Goal: Task Accomplishment & Management: Manage account settings

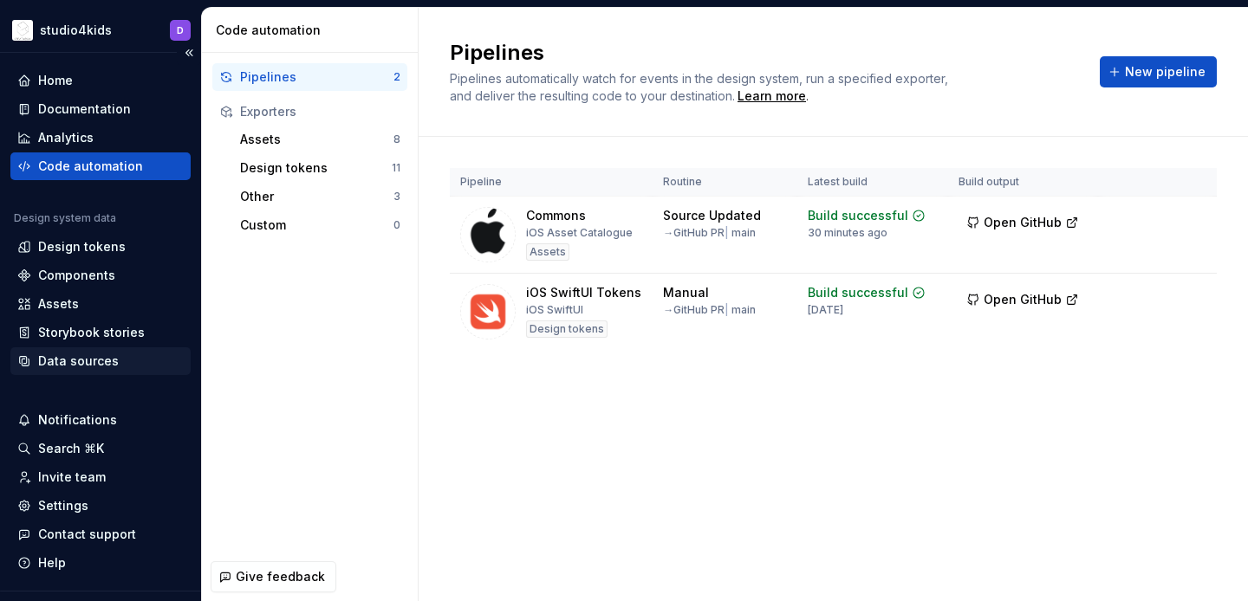
click at [68, 354] on div "Data sources" at bounding box center [78, 361] width 81 height 17
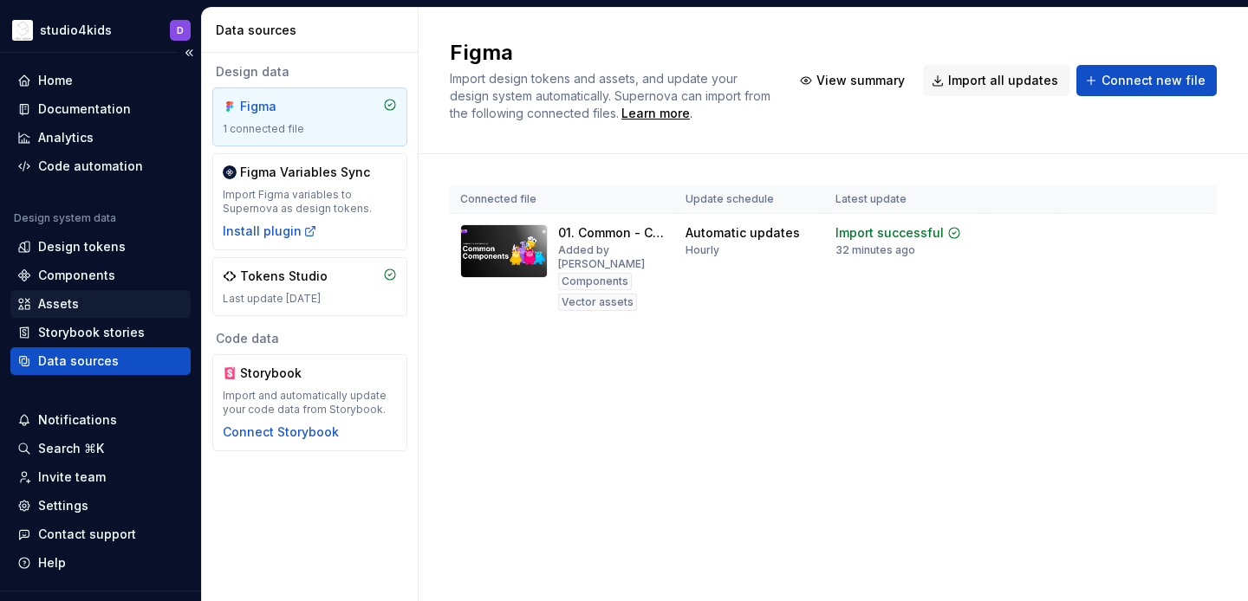
click at [33, 301] on div "Assets" at bounding box center [100, 304] width 166 height 17
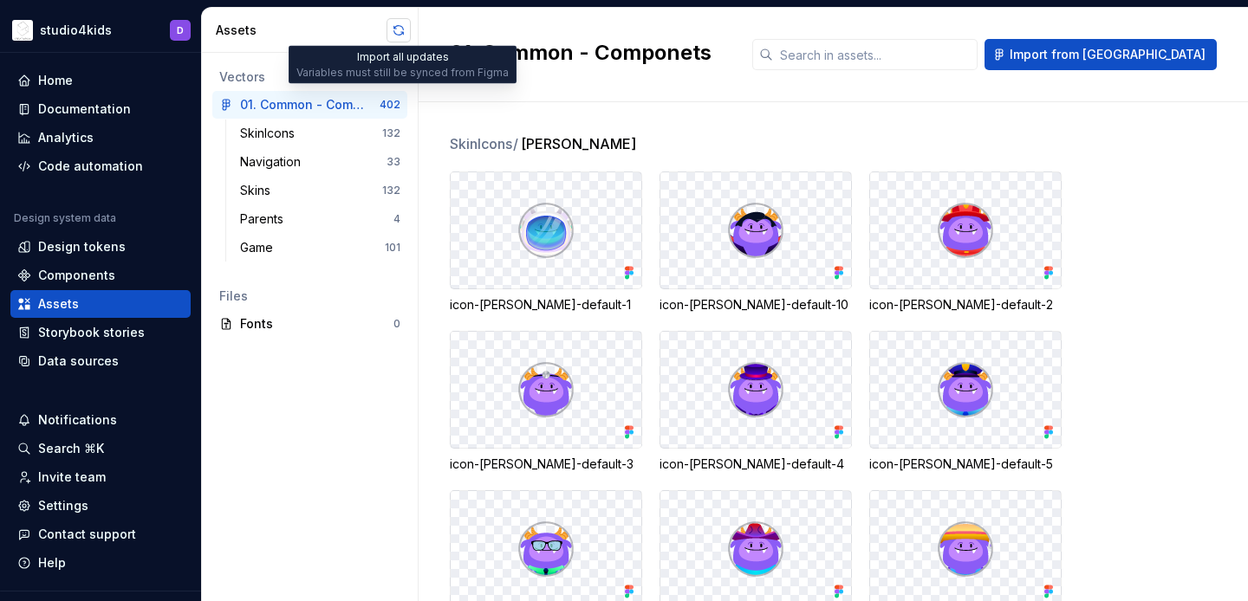
click at [394, 29] on button "button" at bounding box center [398, 30] width 24 height 24
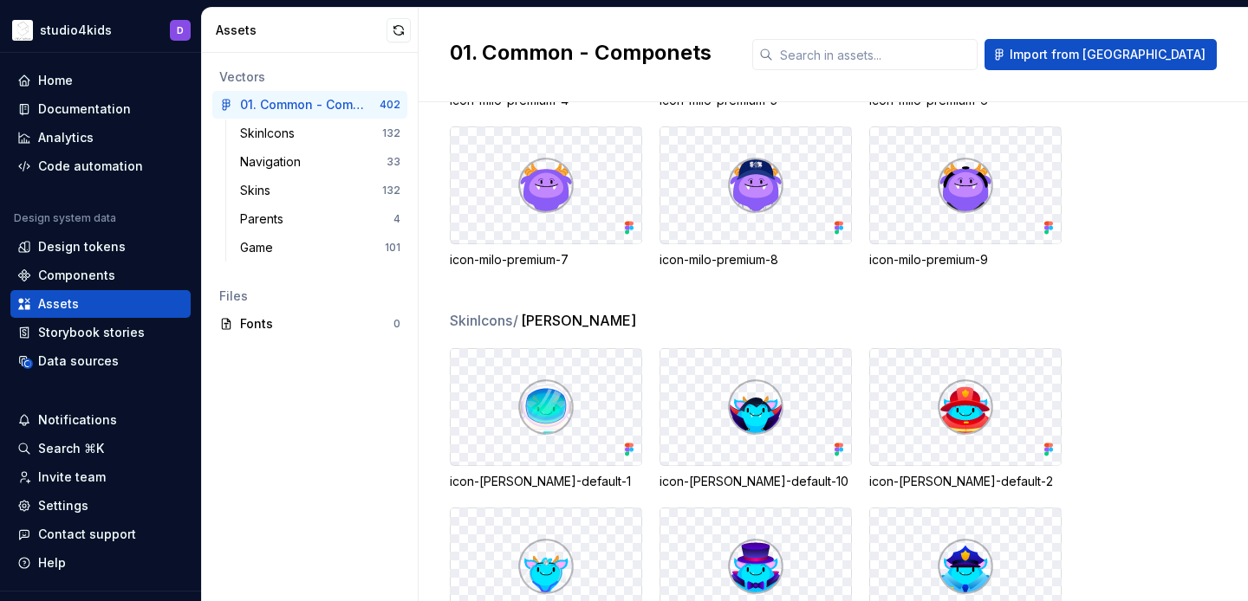
scroll to position [1751, 0]
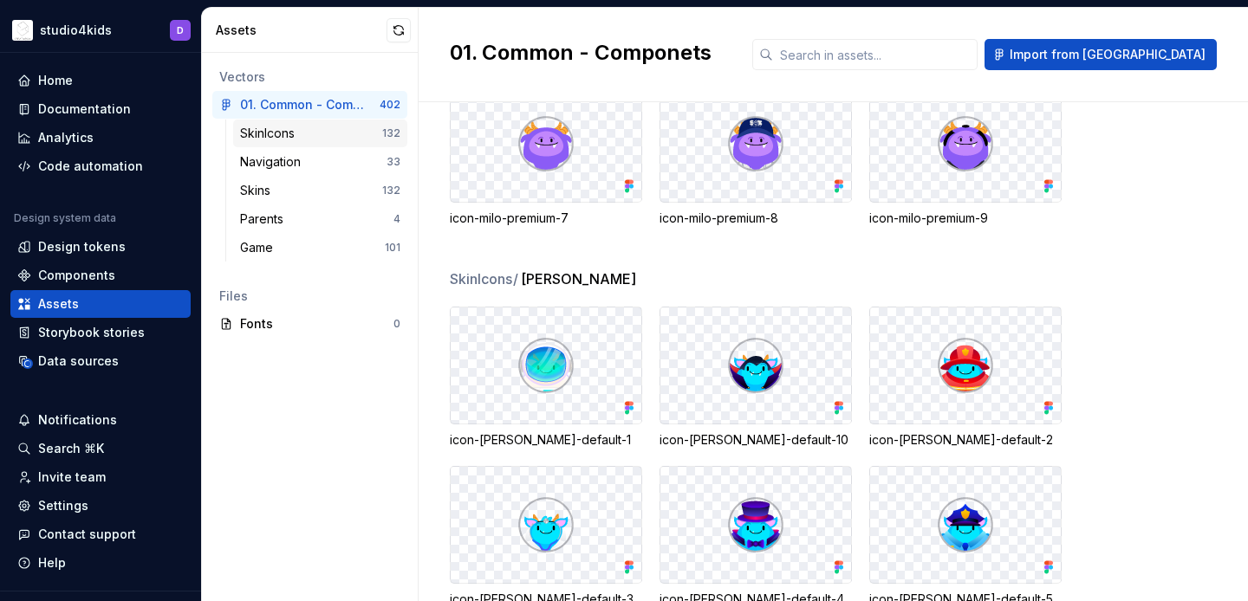
click at [323, 124] on div "SkinIcons 132" at bounding box center [320, 134] width 174 height 28
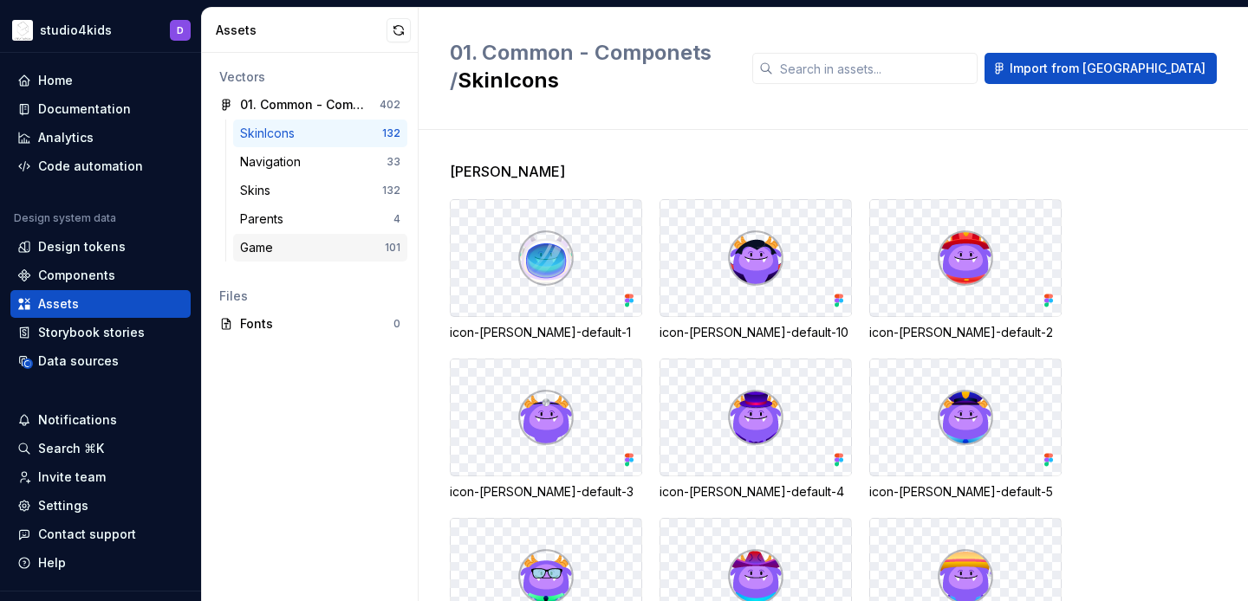
click at [364, 248] on div "Game" at bounding box center [312, 247] width 145 height 17
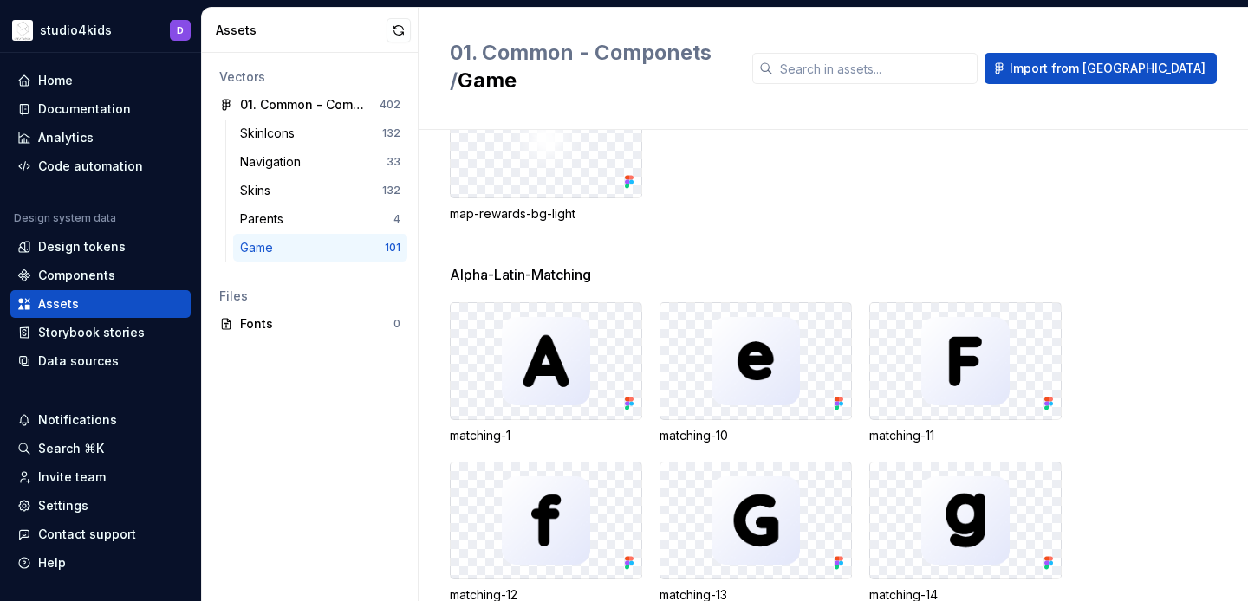
scroll to position [2299, 0]
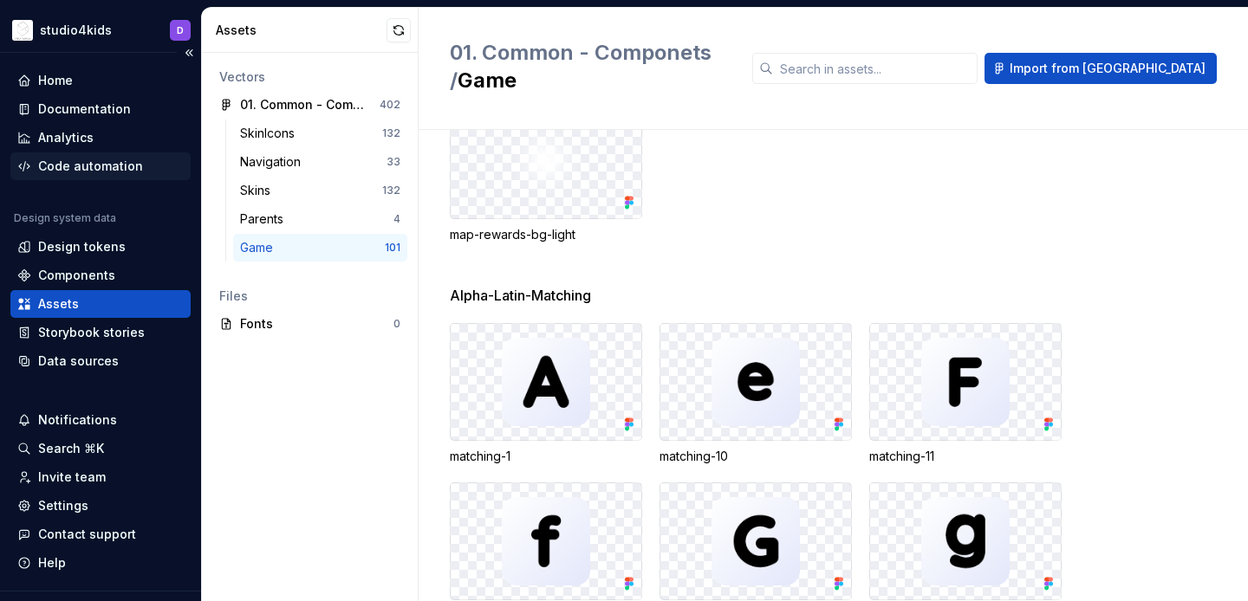
click at [91, 166] on div "Code automation" at bounding box center [90, 166] width 105 height 17
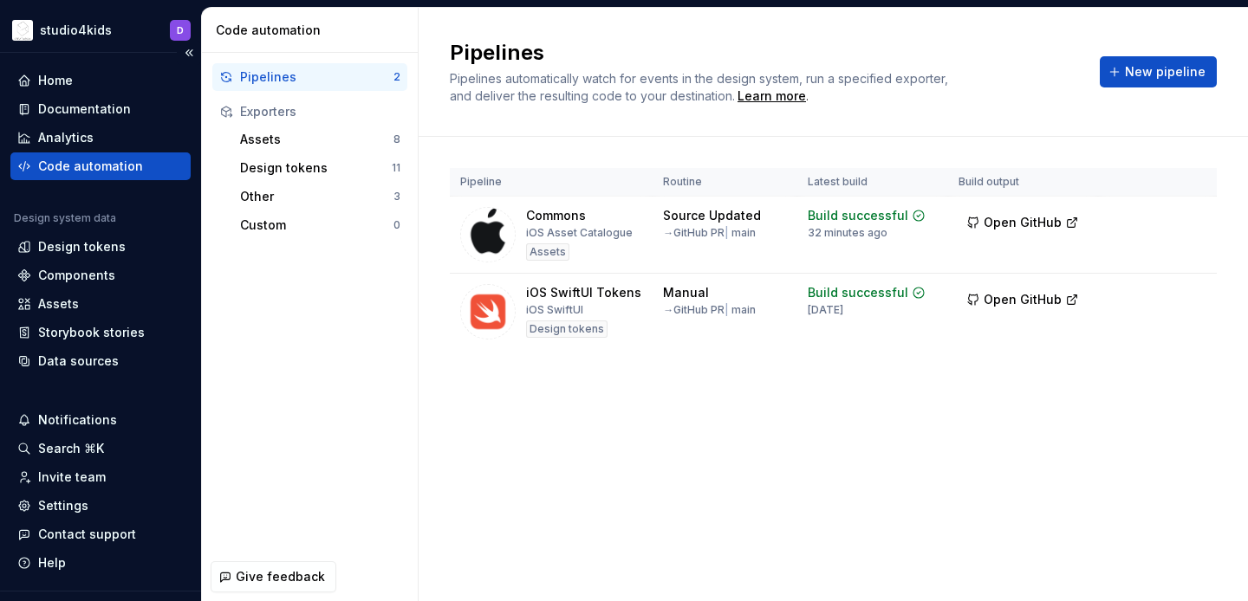
click at [179, 163] on div "Code automation" at bounding box center [100, 166] width 166 height 17
click at [165, 137] on div "Analytics" at bounding box center [100, 137] width 166 height 17
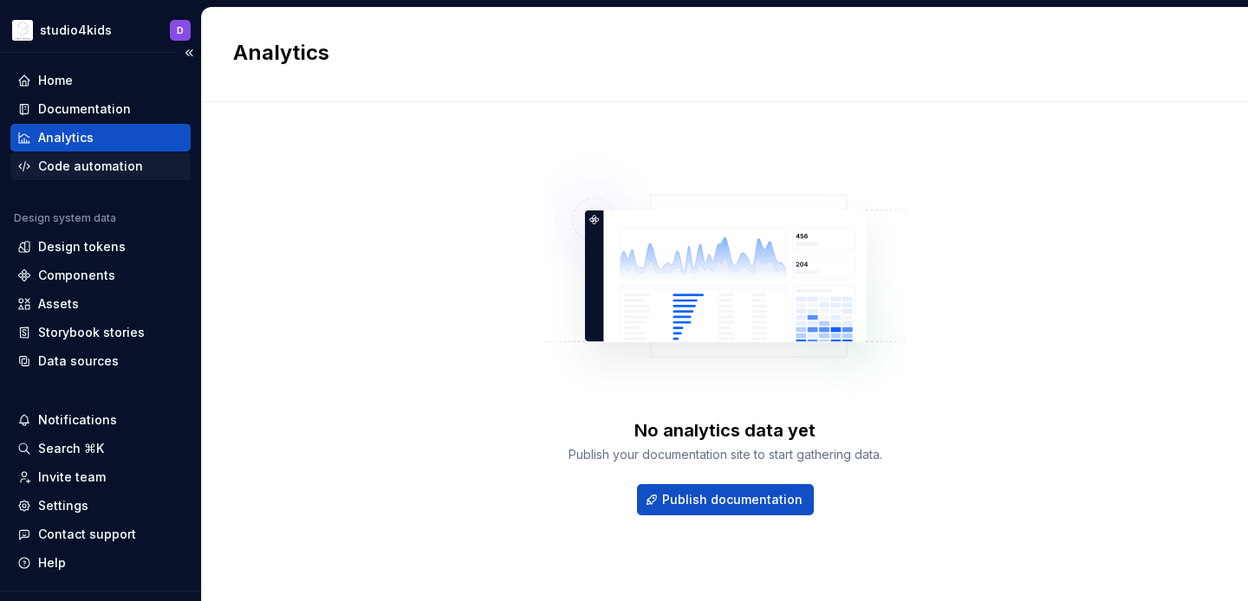
click at [166, 166] on div "Code automation" at bounding box center [100, 166] width 166 height 17
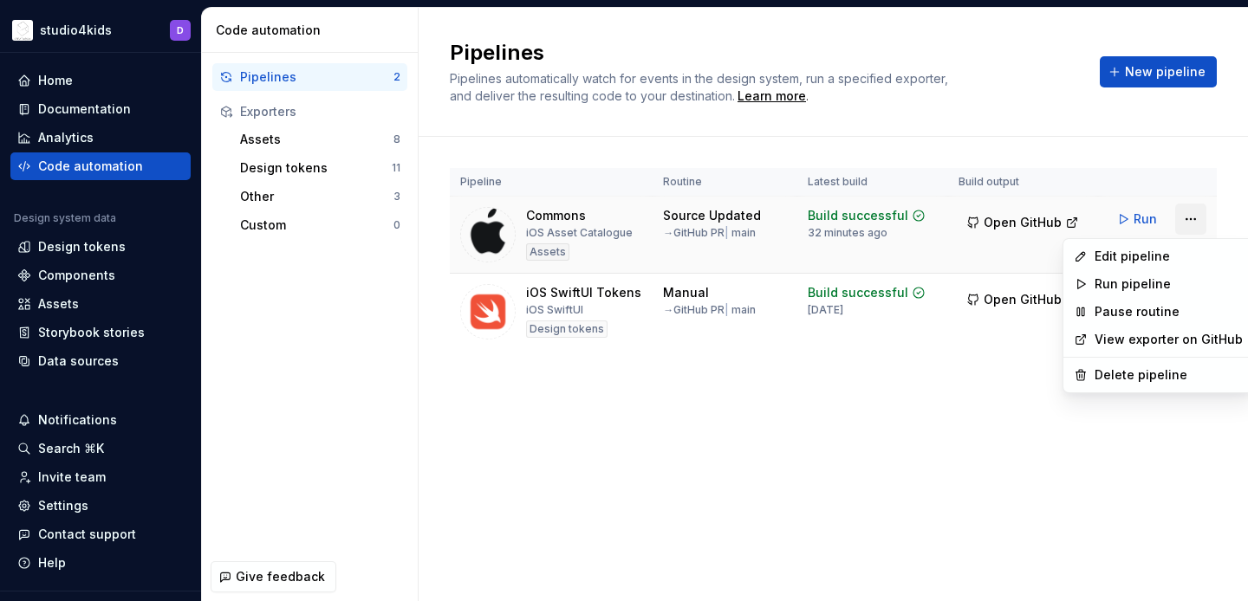
click at [1186, 225] on html "studio4kids D Home Documentation Analytics Code automation Design system data D…" at bounding box center [624, 300] width 1248 height 601
click at [1150, 258] on div "Edit pipeline" at bounding box center [1169, 256] width 148 height 17
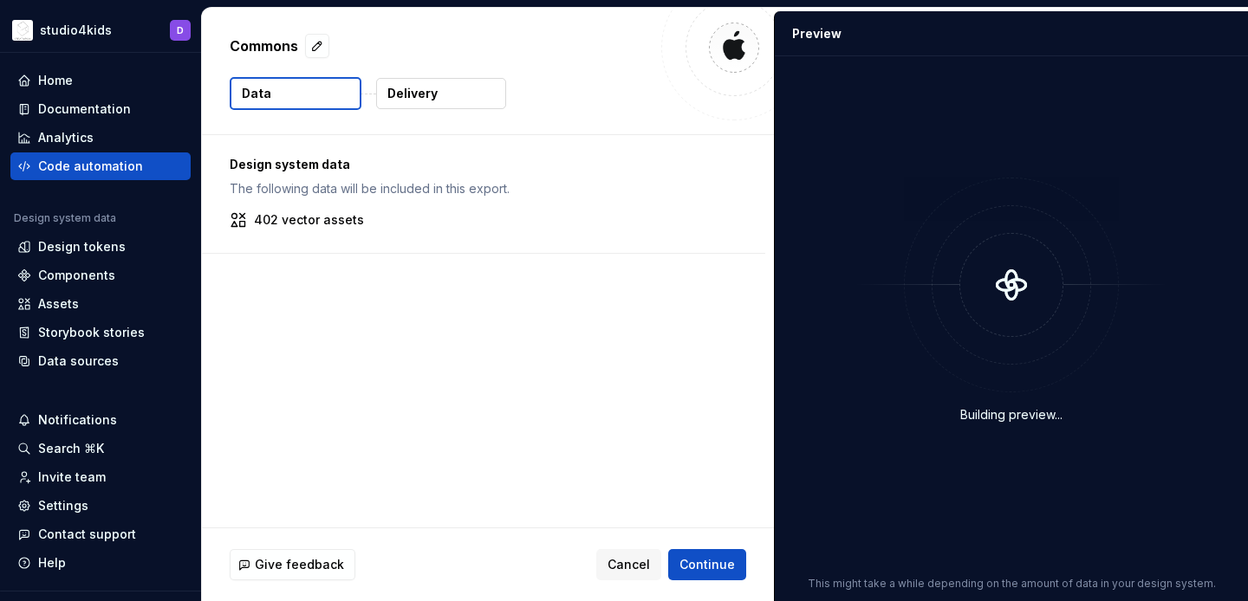
click at [456, 95] on button "Delivery" at bounding box center [441, 93] width 130 height 31
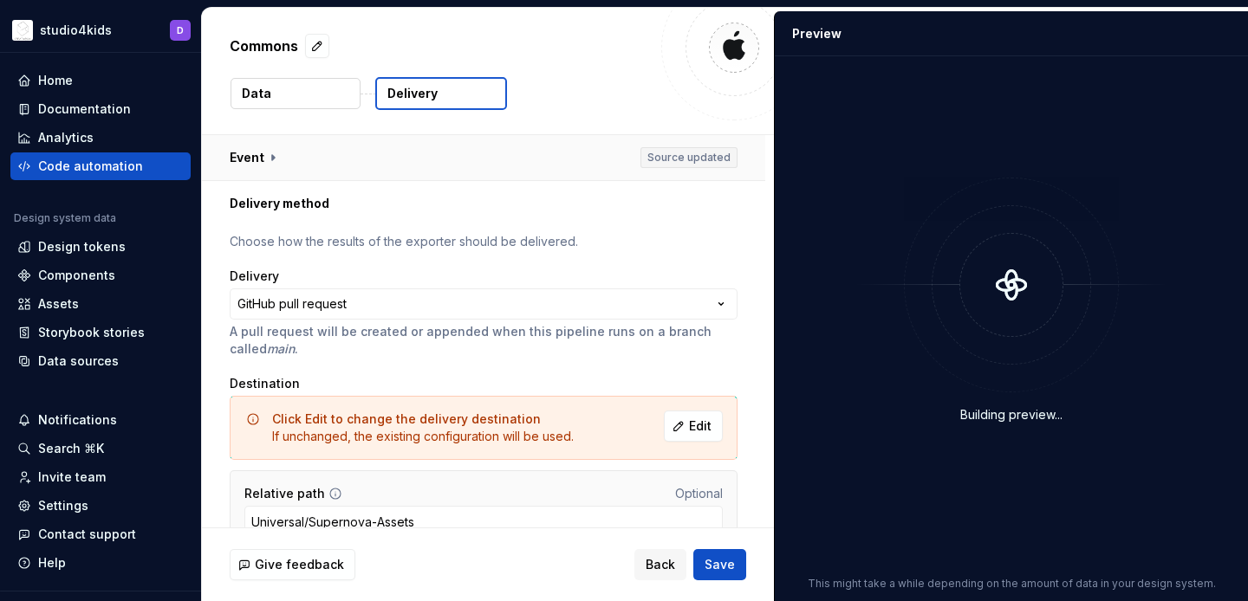
click at [477, 158] on button "button" at bounding box center [483, 157] width 563 height 45
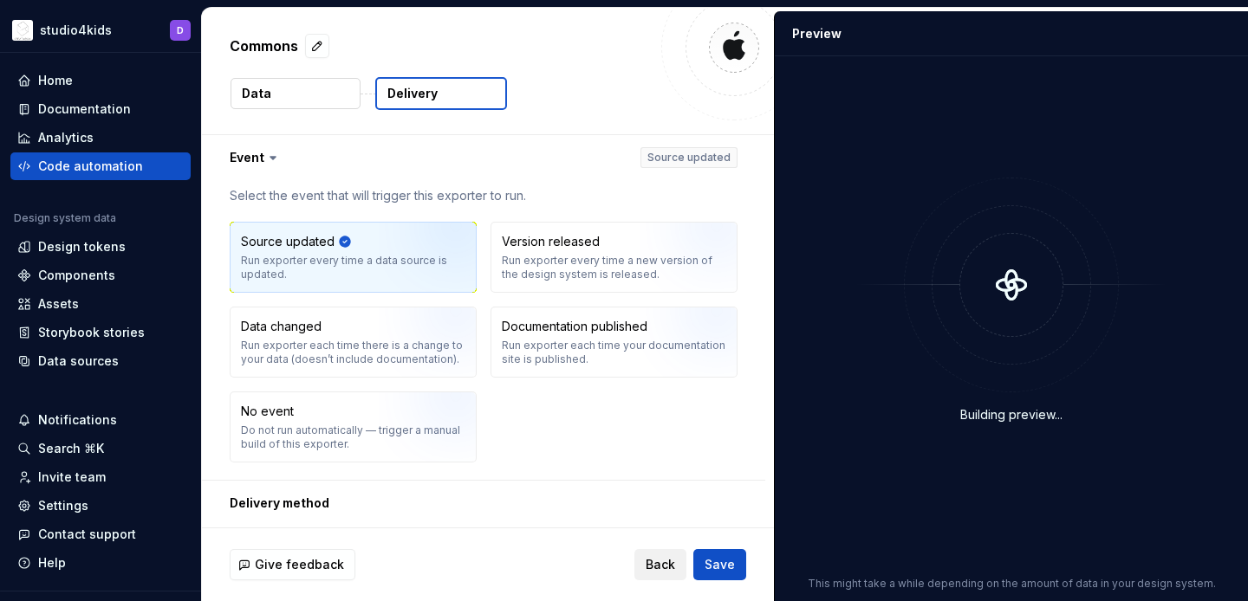
click at [673, 568] on span "Back" at bounding box center [660, 564] width 29 height 17
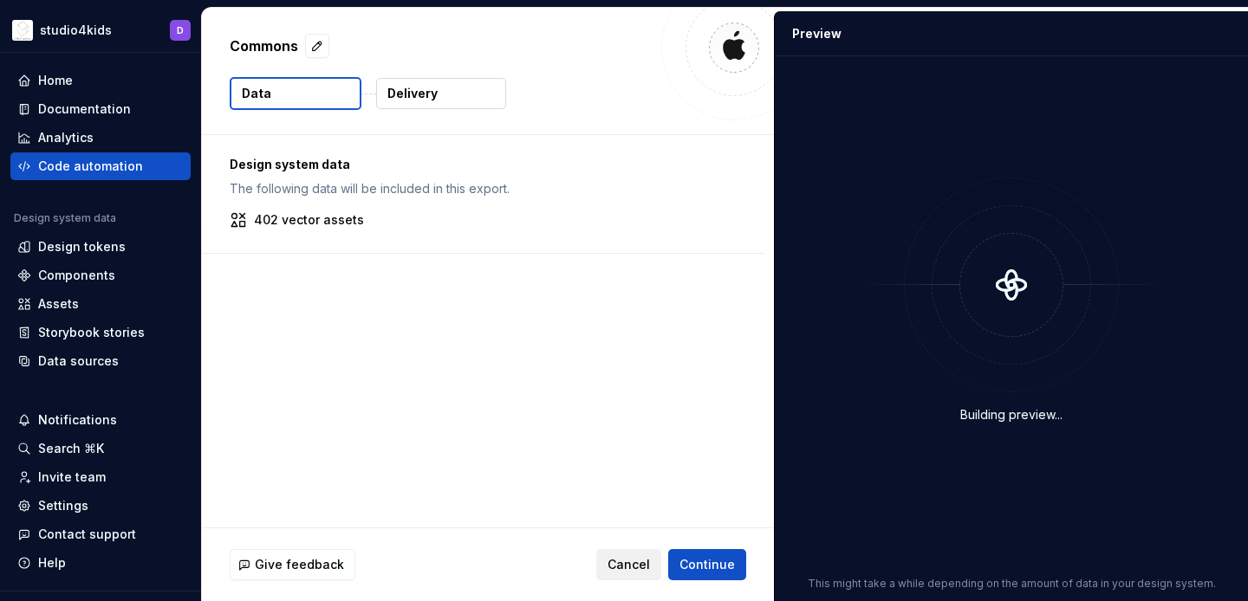
click at [638, 552] on button "Cancel" at bounding box center [628, 564] width 65 height 31
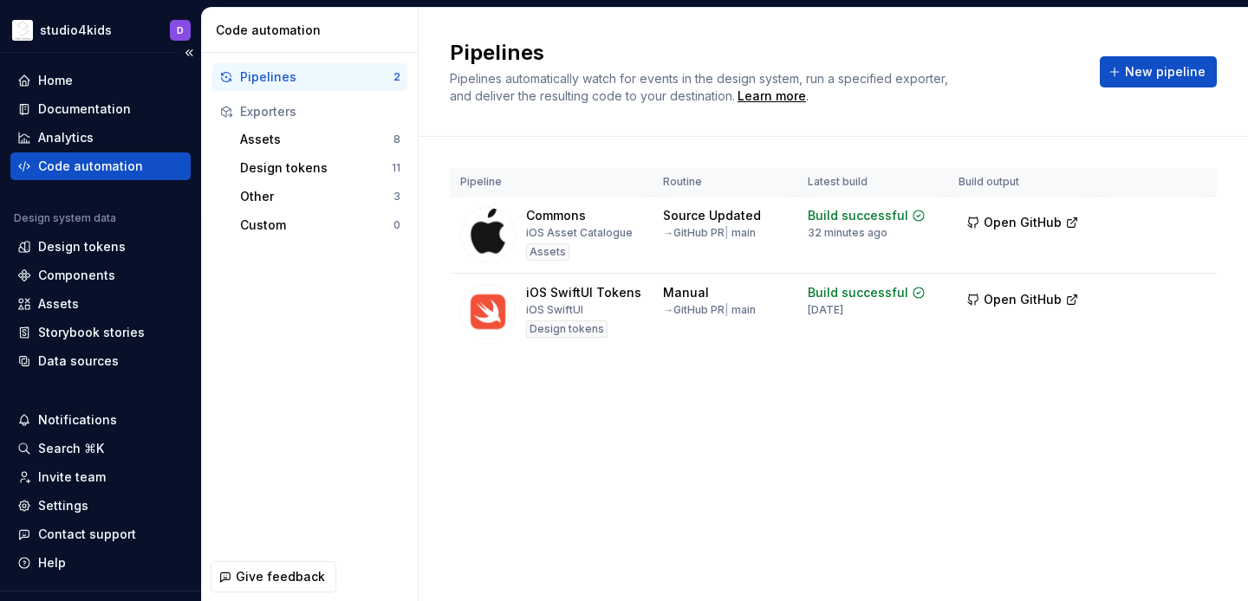
click at [124, 172] on div "Code automation" at bounding box center [90, 166] width 105 height 17
click at [111, 132] on div "Analytics" at bounding box center [100, 137] width 166 height 17
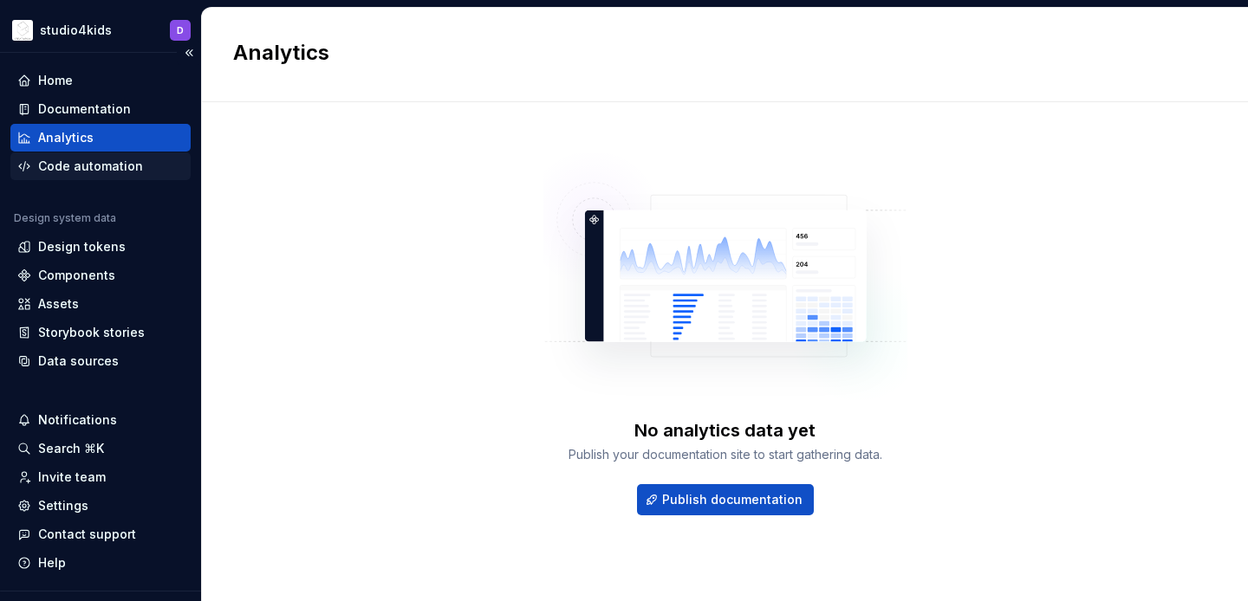
click at [120, 158] on div "Code automation" at bounding box center [90, 166] width 105 height 17
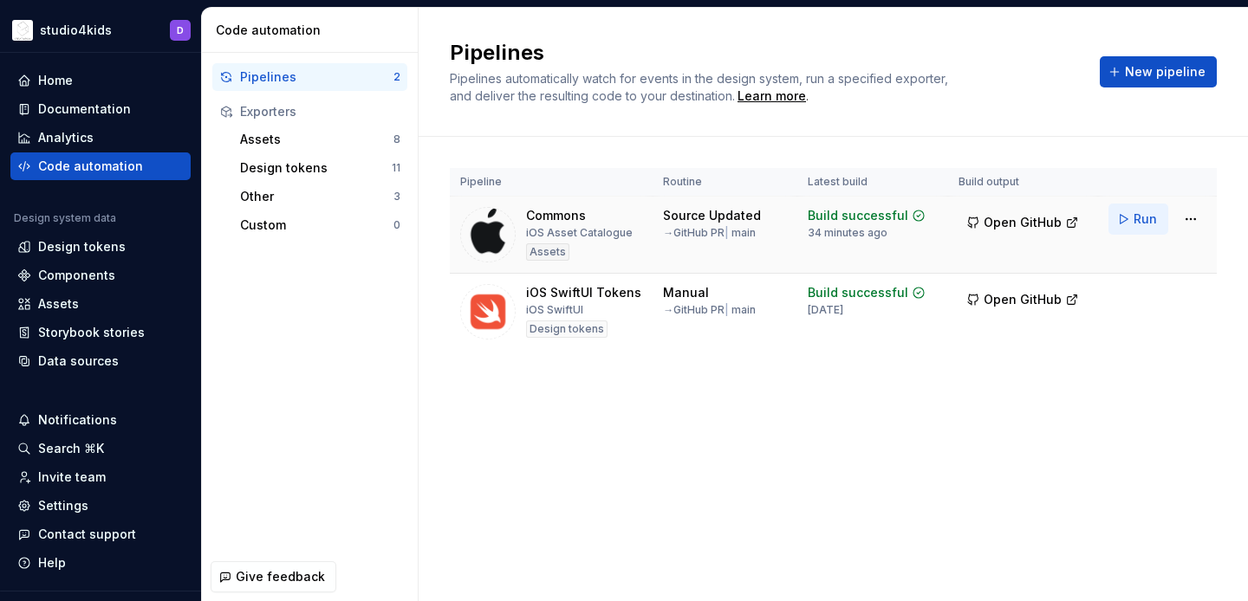
click at [1132, 222] on button "Run" at bounding box center [1138, 219] width 60 height 31
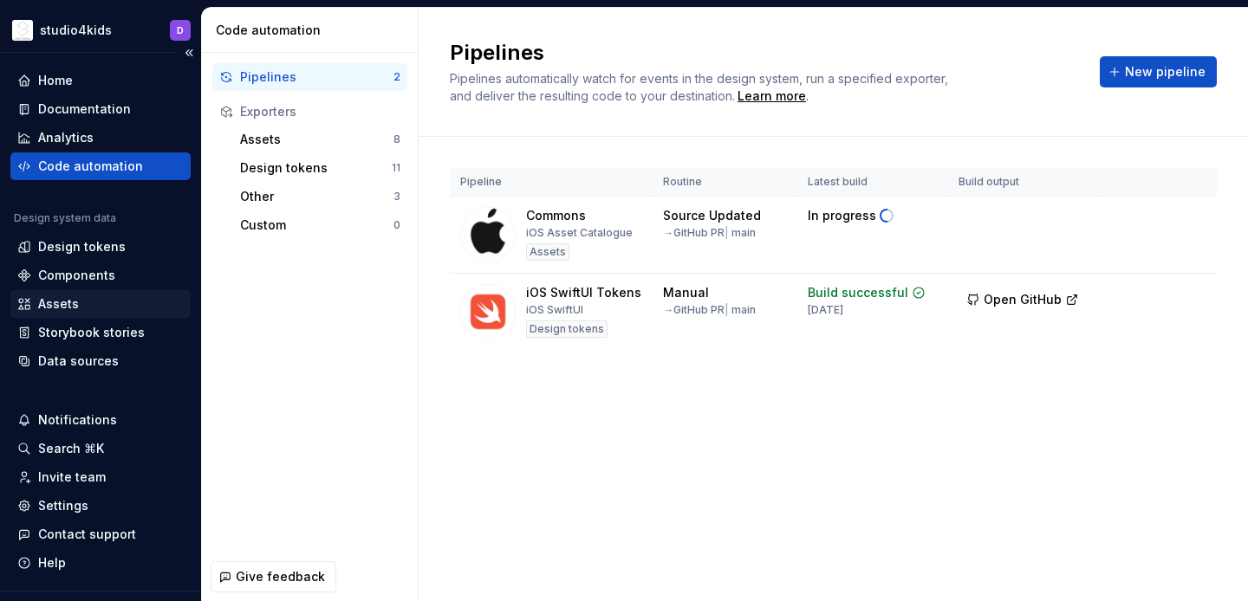
click at [75, 300] on div "Assets" at bounding box center [58, 304] width 41 height 17
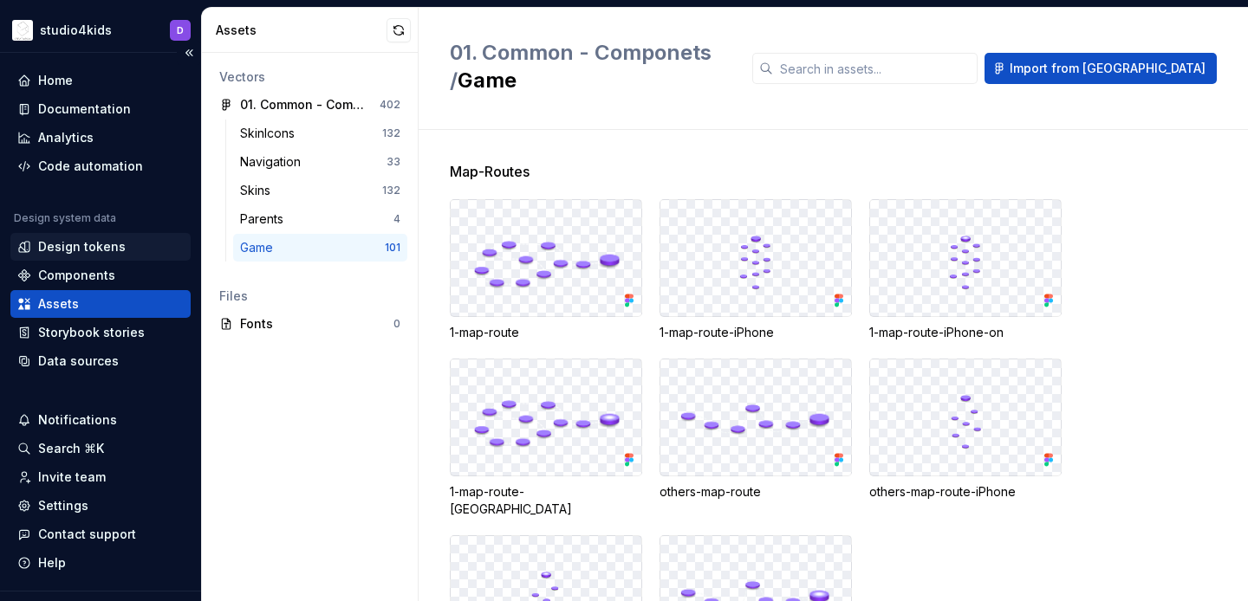
click at [78, 242] on div "Design tokens" at bounding box center [82, 246] width 88 height 17
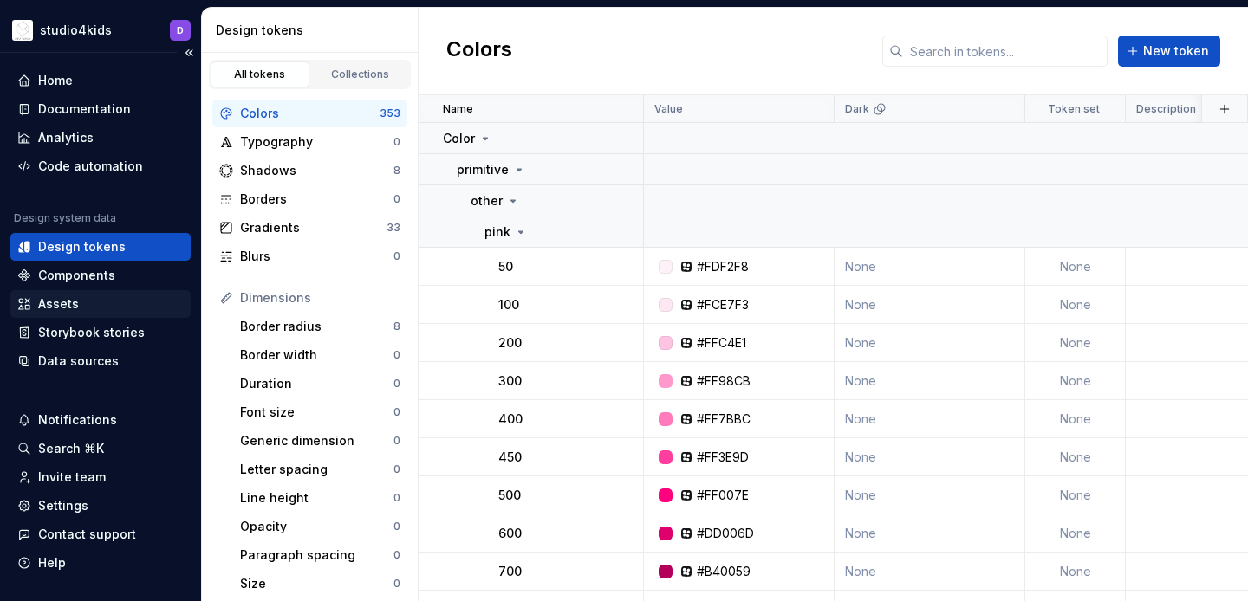
click at [73, 308] on div "Assets" at bounding box center [58, 304] width 41 height 17
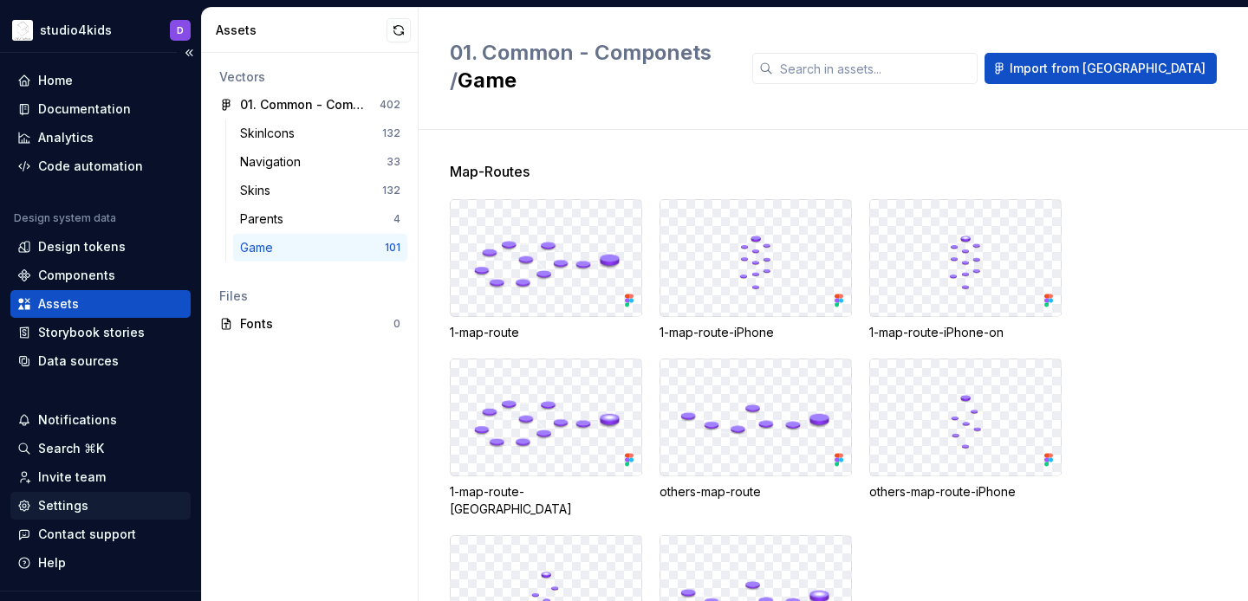
click at [57, 497] on div "Settings" at bounding box center [100, 506] width 180 height 28
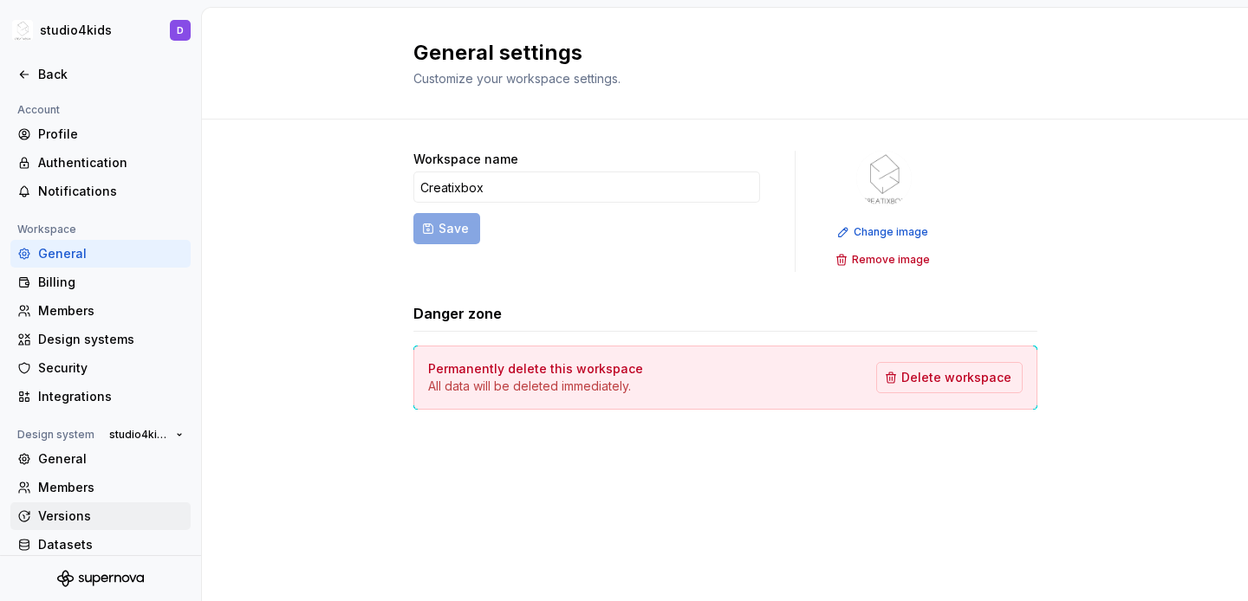
click at [81, 512] on div "Versions" at bounding box center [111, 516] width 146 height 17
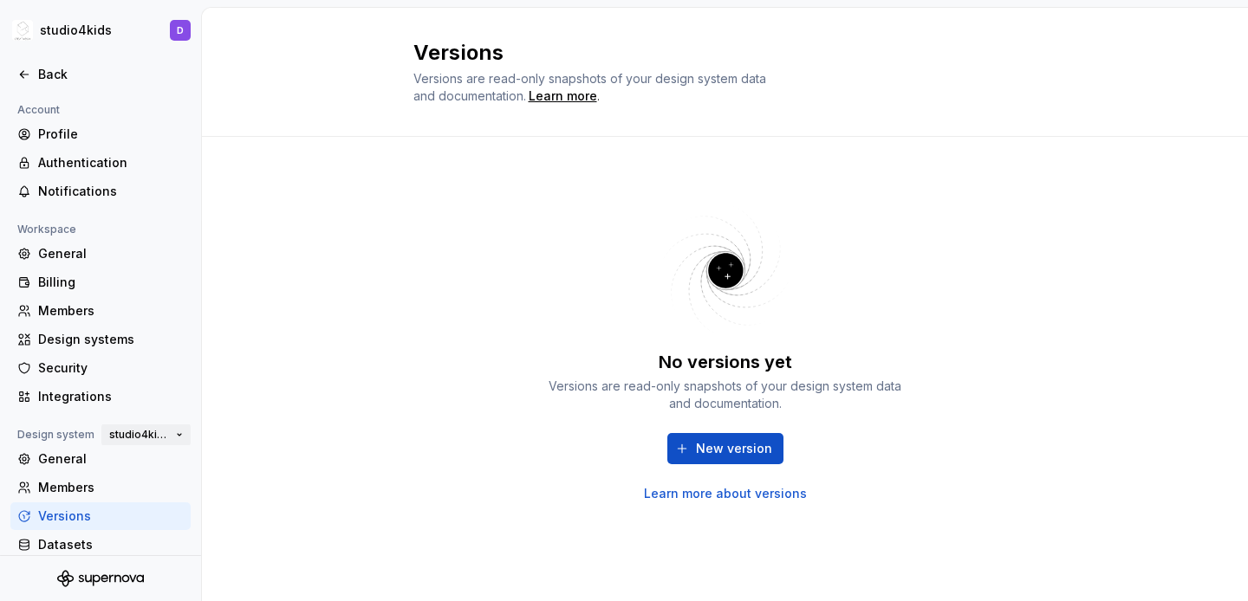
scroll to position [42, 0]
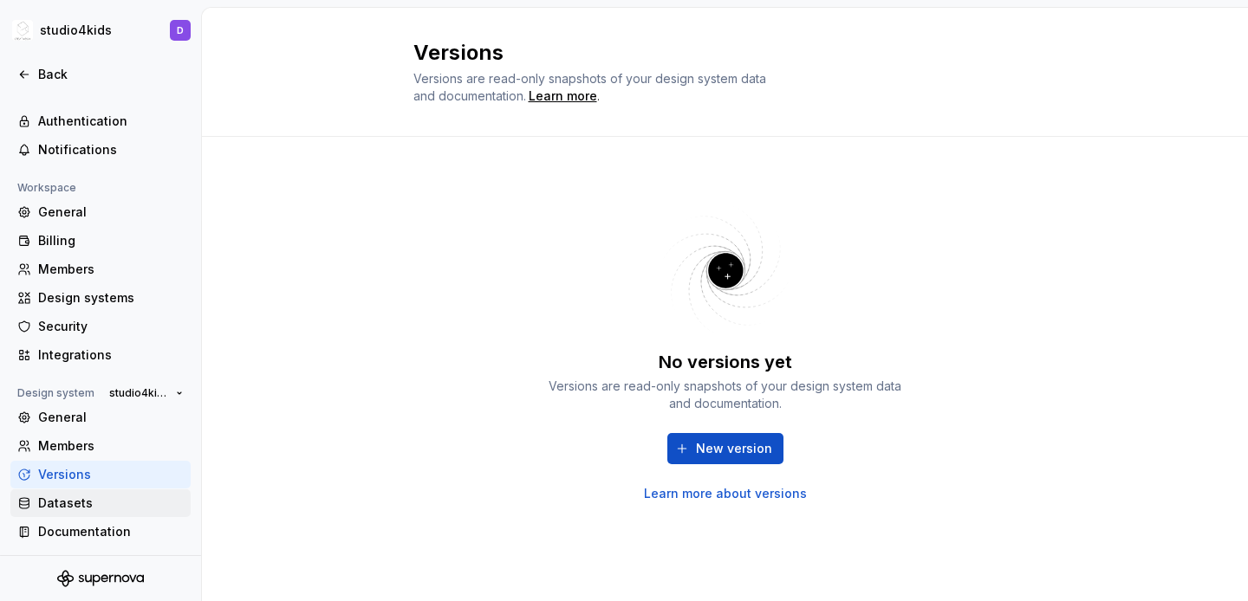
click at [77, 507] on div "Datasets" at bounding box center [111, 503] width 146 height 17
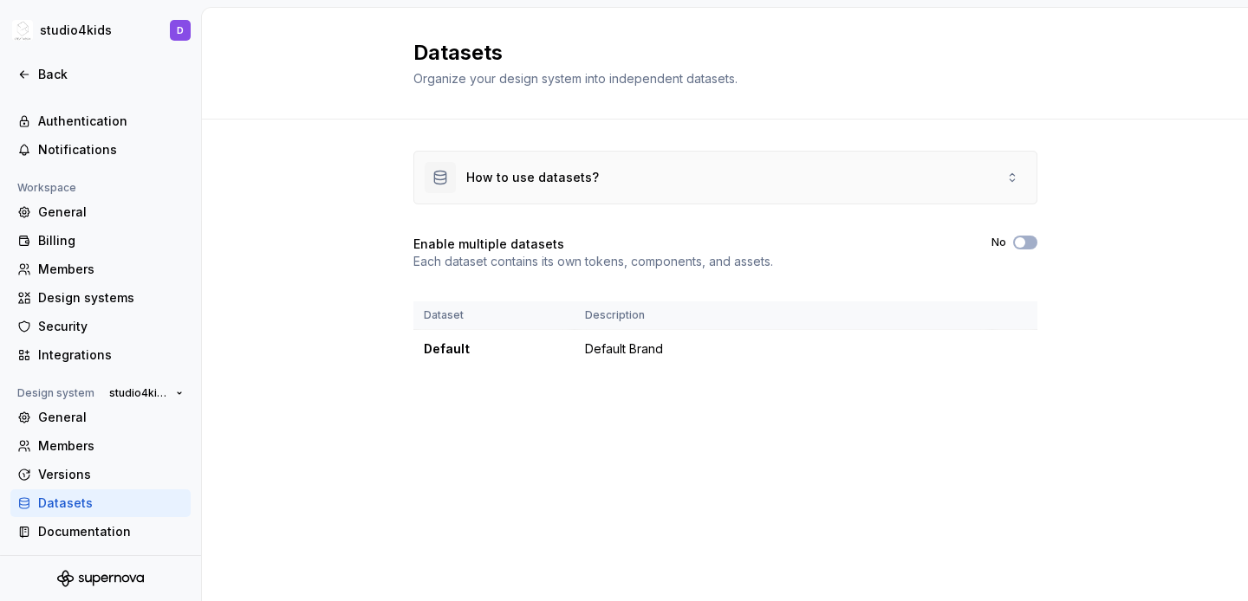
click at [630, 180] on div "How to use datasets?" at bounding box center [725, 178] width 622 height 52
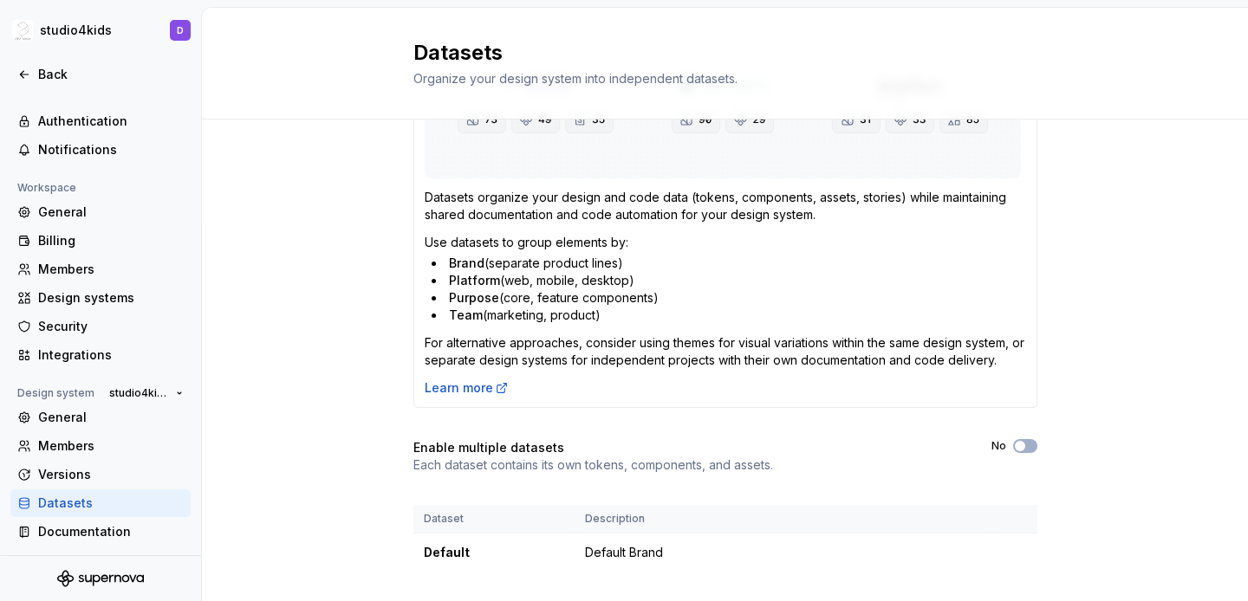
scroll to position [391, 0]
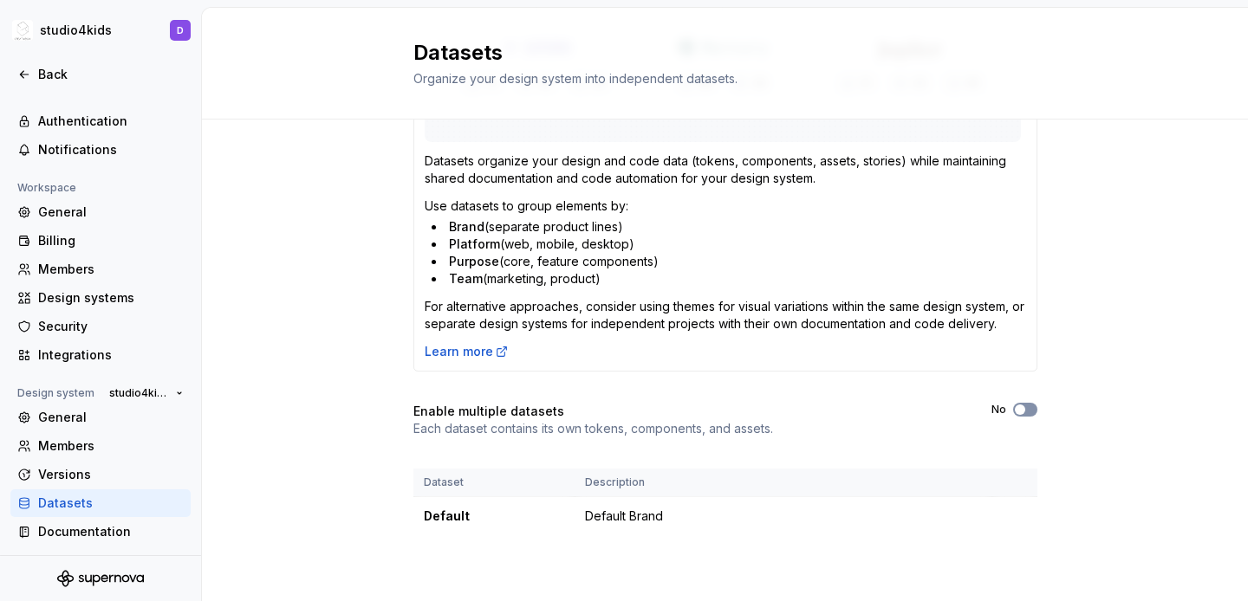
click at [1020, 410] on span "button" at bounding box center [1020, 410] width 10 height 10
click at [1023, 408] on span "button" at bounding box center [1020, 410] width 10 height 10
drag, startPoint x: 1021, startPoint y: 406, endPoint x: 1041, endPoint y: 406, distance: 19.9
click at [1041, 406] on div "How to use datasets? Datasets organize your design and code data (tokens, compo…" at bounding box center [725, 165] width 1046 height 873
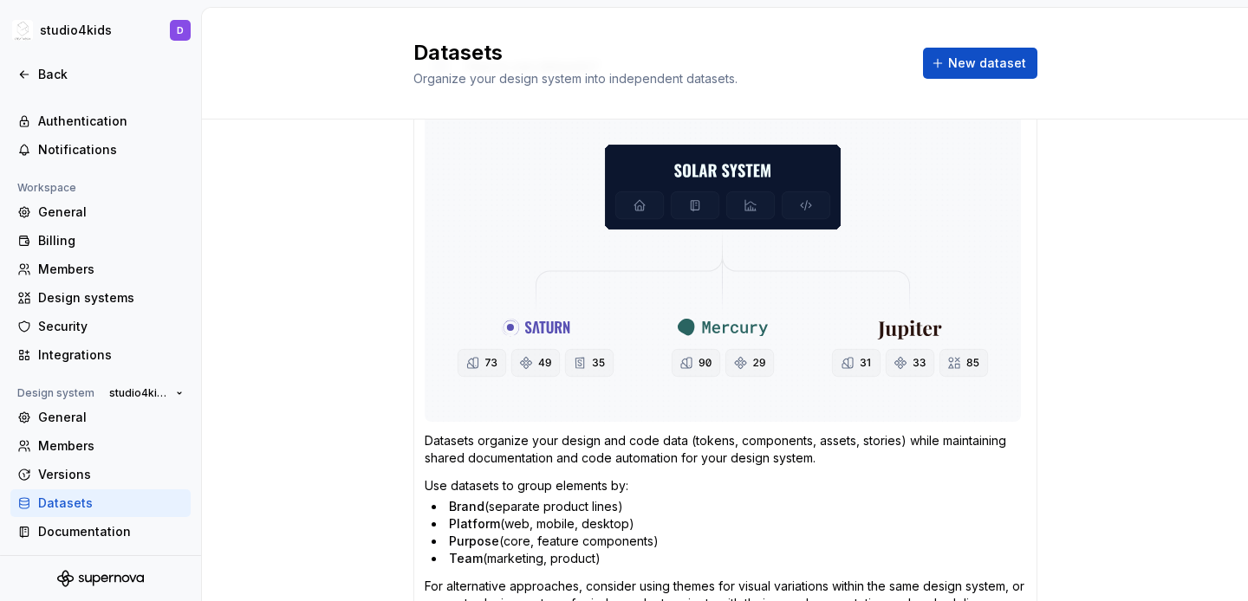
scroll to position [0, 0]
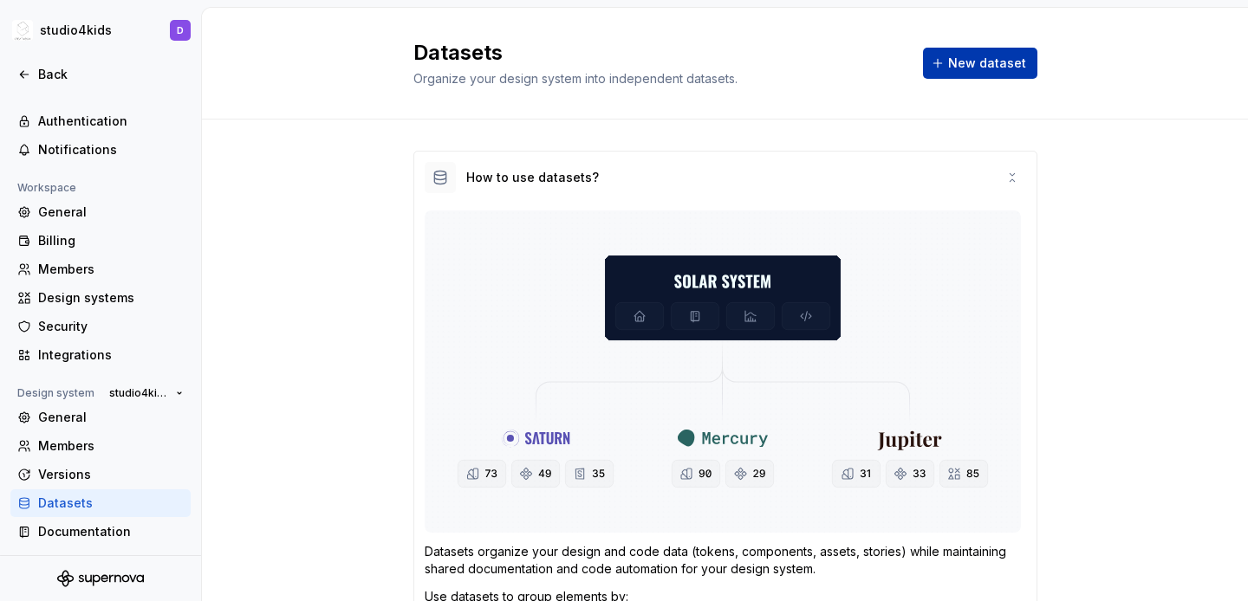
click at [968, 60] on span "New dataset" at bounding box center [987, 63] width 78 height 17
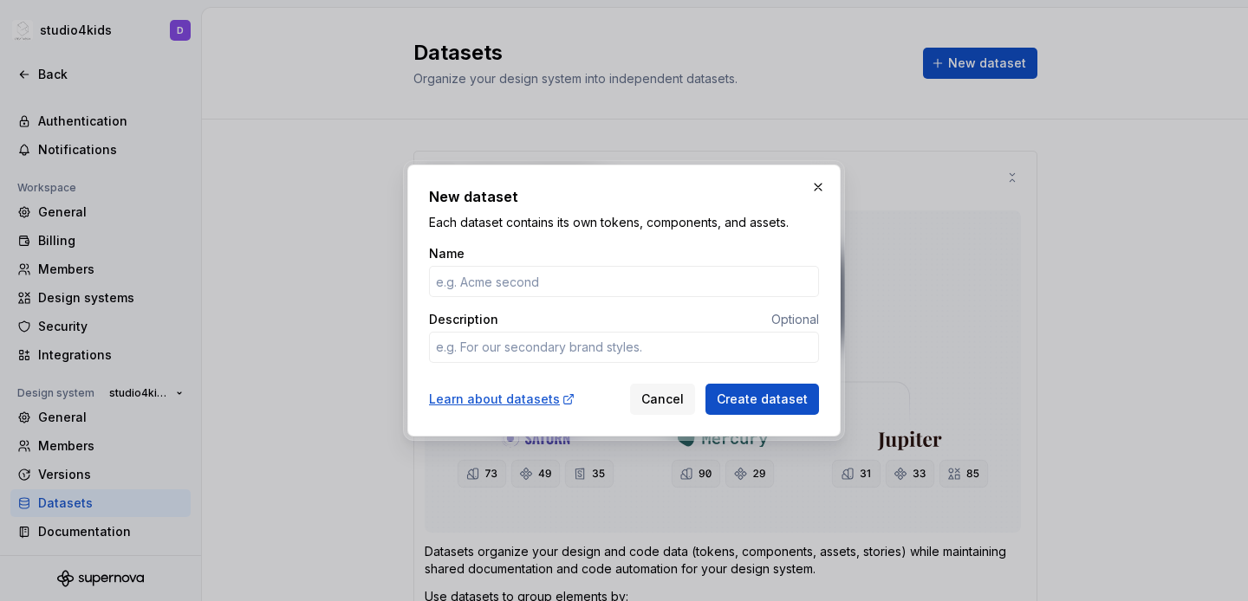
type textarea "*"
type input "Arabic4Kids"
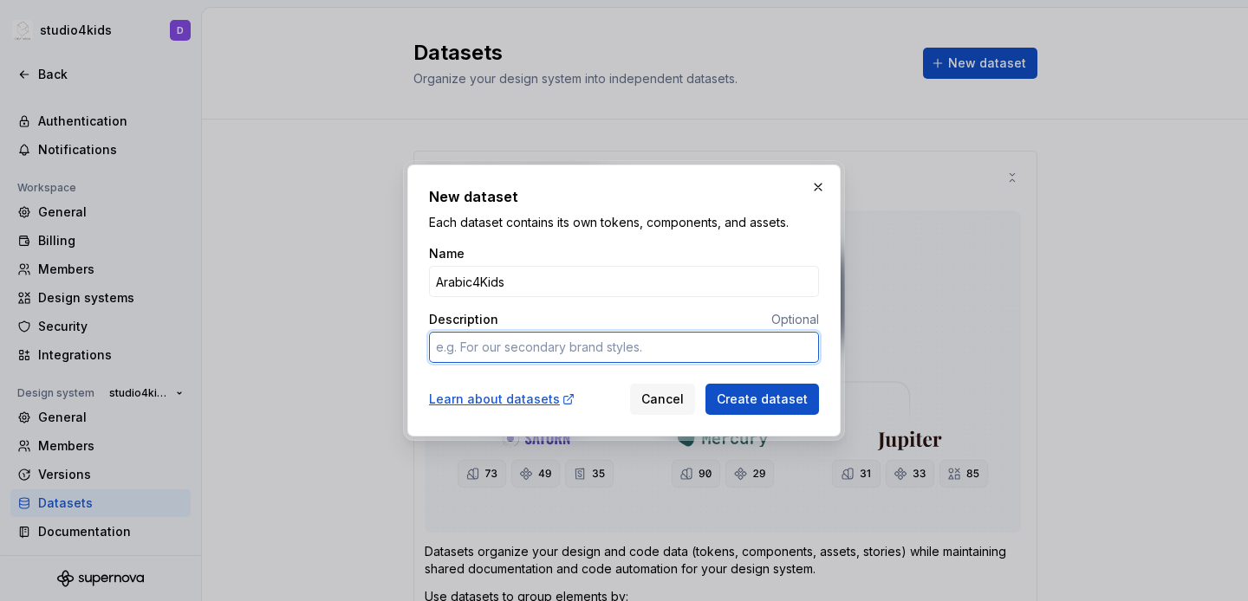
click at [529, 346] on textarea "Description" at bounding box center [624, 347] width 390 height 31
type textarea "*"
click at [478, 279] on input "Arabic4Kids" at bounding box center [624, 281] width 390 height 31
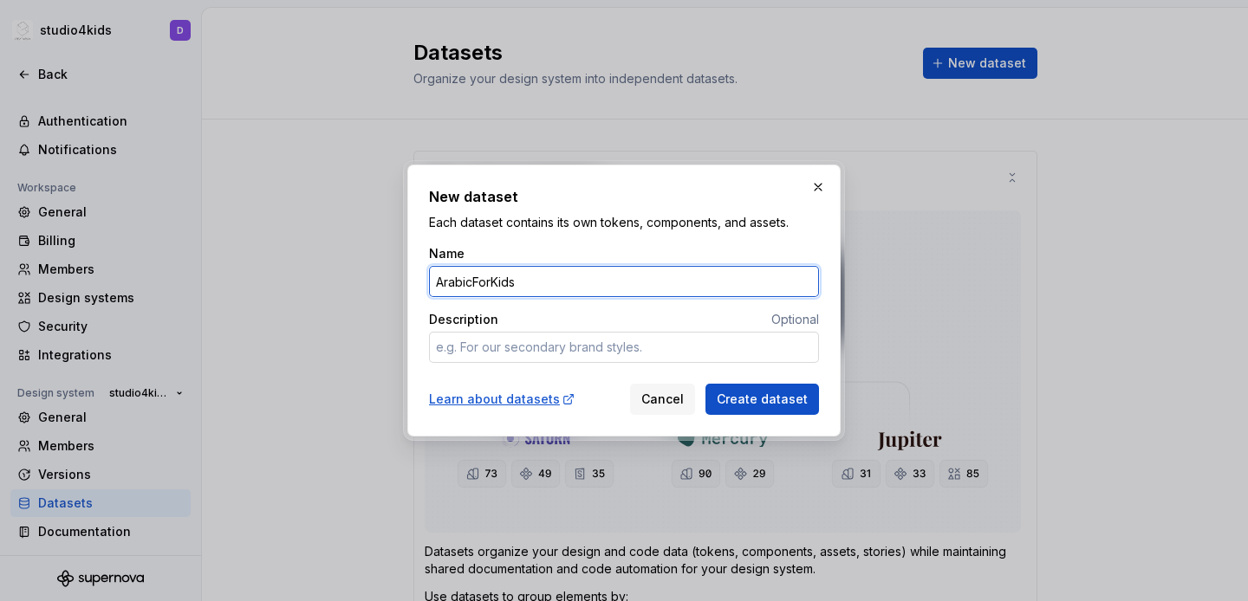
type input "ArabicForKids"
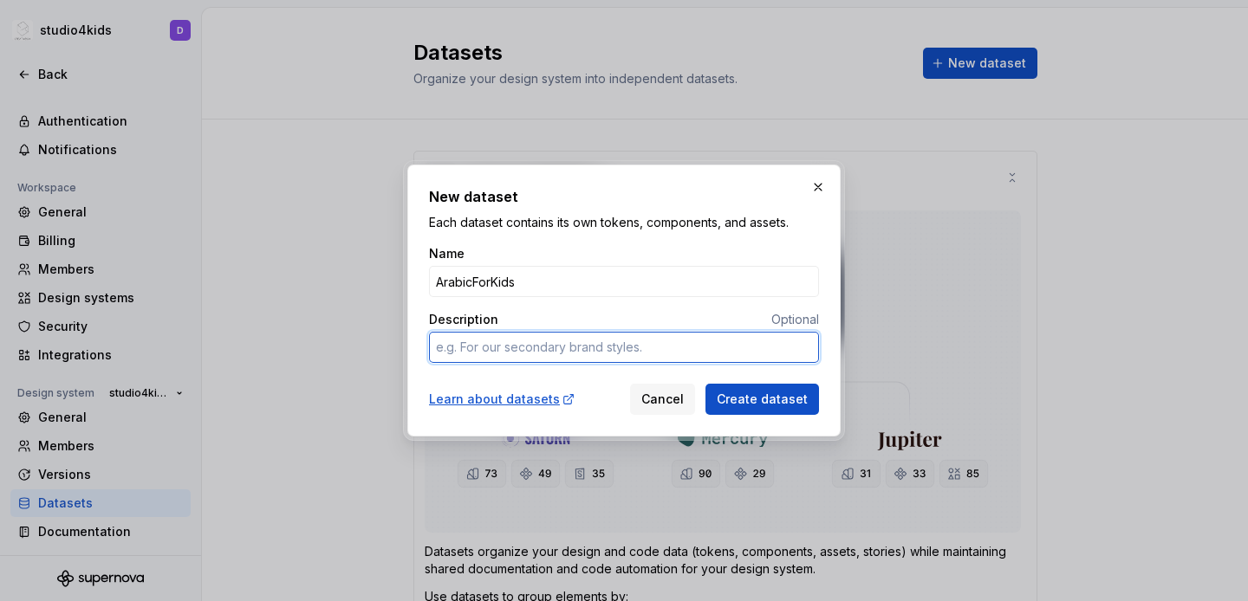
click at [493, 335] on textarea "Description" at bounding box center [624, 347] width 390 height 31
type textarea "*"
type textarea "U"
type textarea "*"
type textarea "Un"
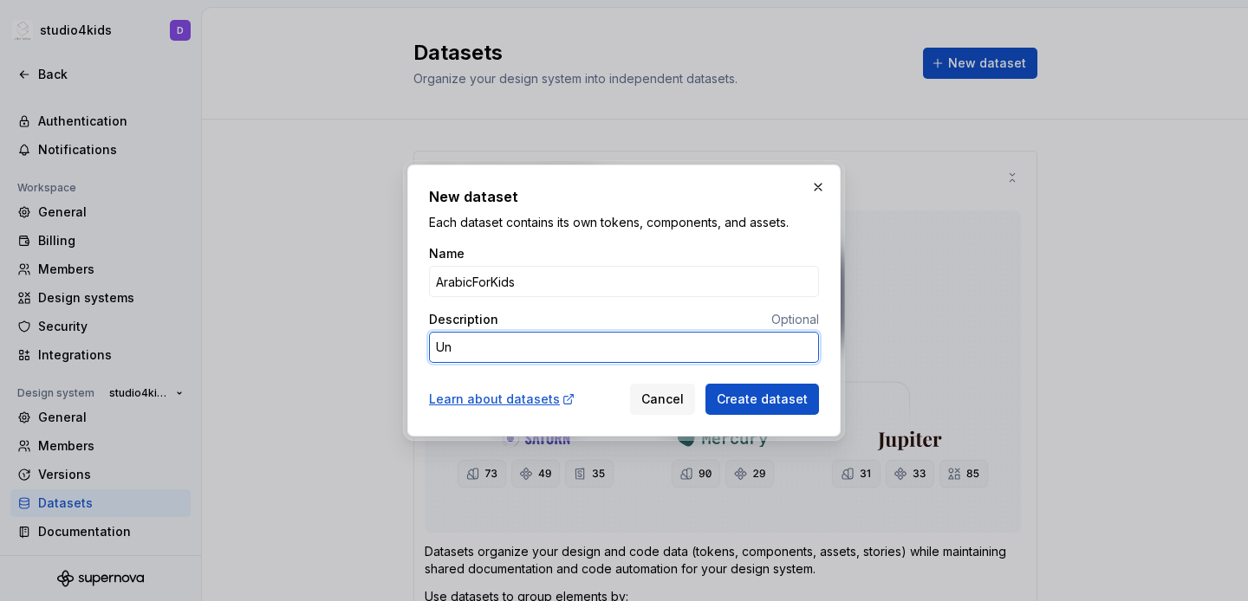
type textarea "*"
type textarea "Uni"
type textarea "*"
type textarea "Uniqu"
type textarea "*"
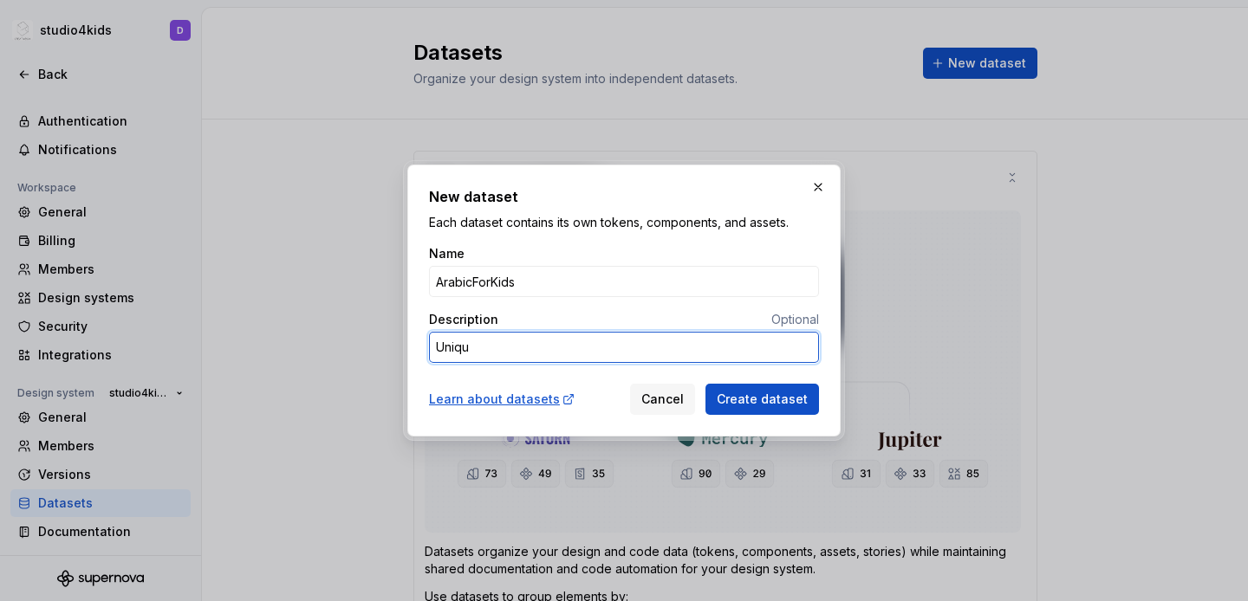
type textarea "Unique"
type textarea "*"
type textarea "Unique"
type textarea "*"
type textarea "Unique a"
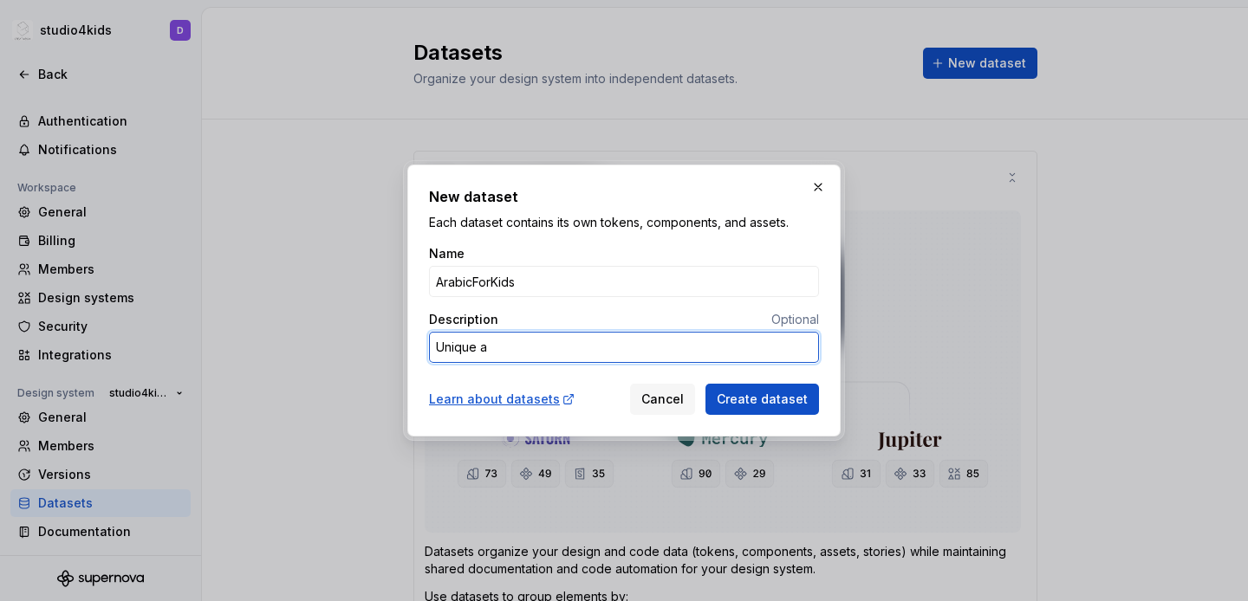
type textarea "*"
type textarea "Unique as"
type textarea "*"
type textarea "Unique ass"
type textarea "*"
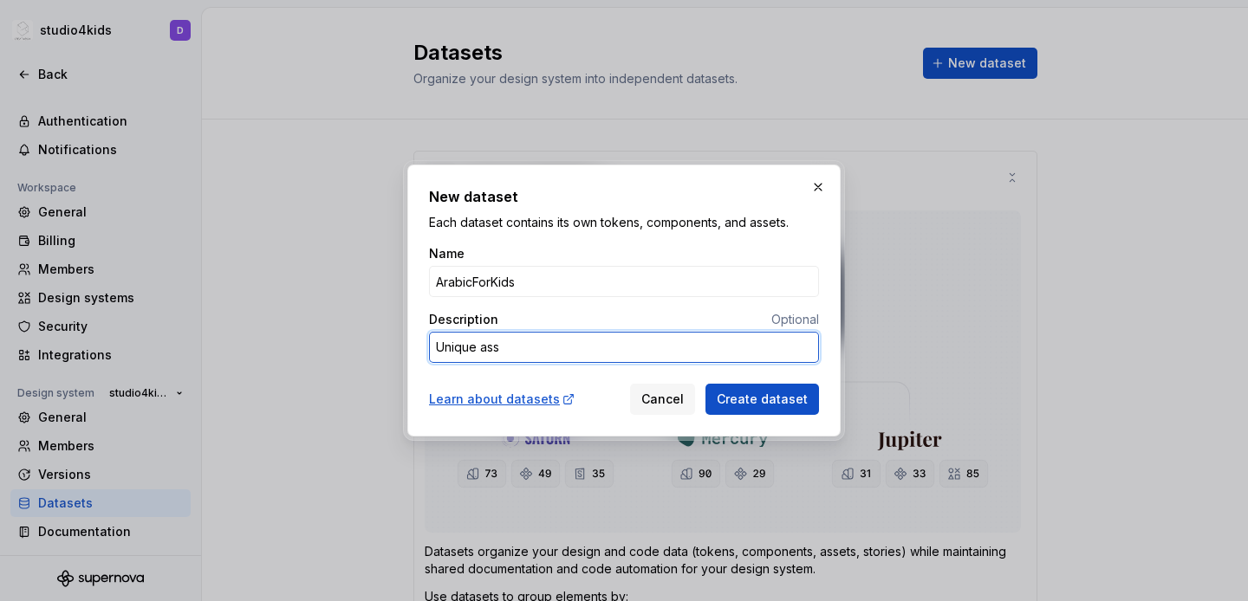
type textarea "Unique asse"
type textarea "*"
type textarea "Unique asset"
type textarea "*"
type textarea "Unique assets"
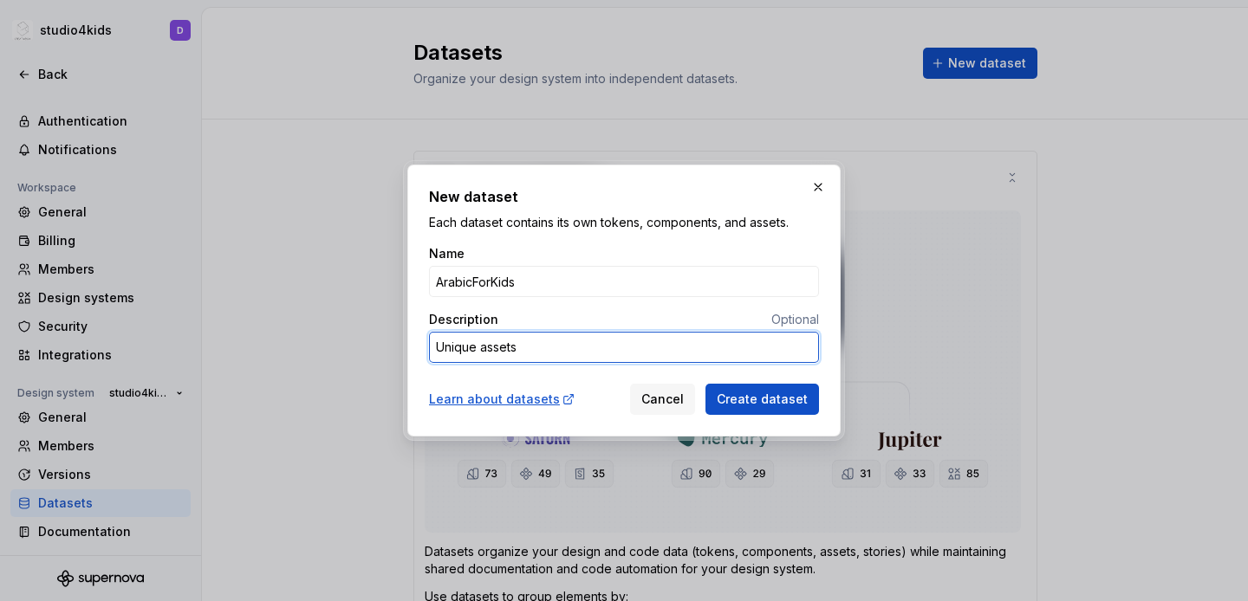
type textarea "*"
type textarea "Unique assets"
type textarea "*"
type textarea "Unique assets f"
type textarea "*"
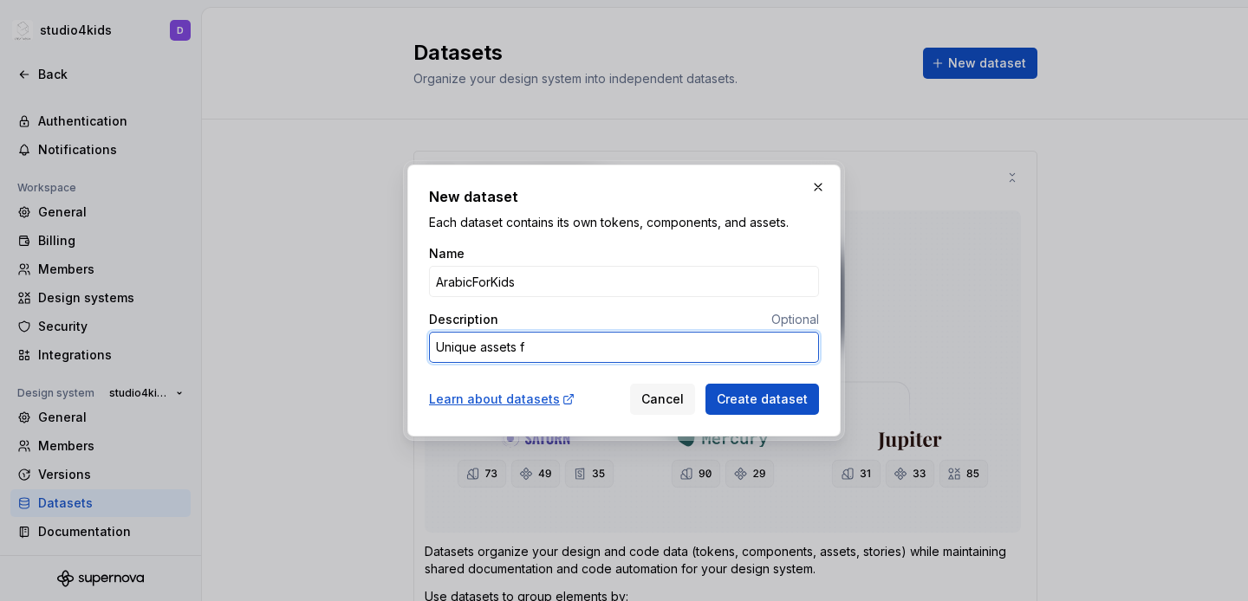
type textarea "Unique assets fo"
type textarea "*"
type textarea "Unique assets for"
type textarea "*"
type textarea "Unique assets for"
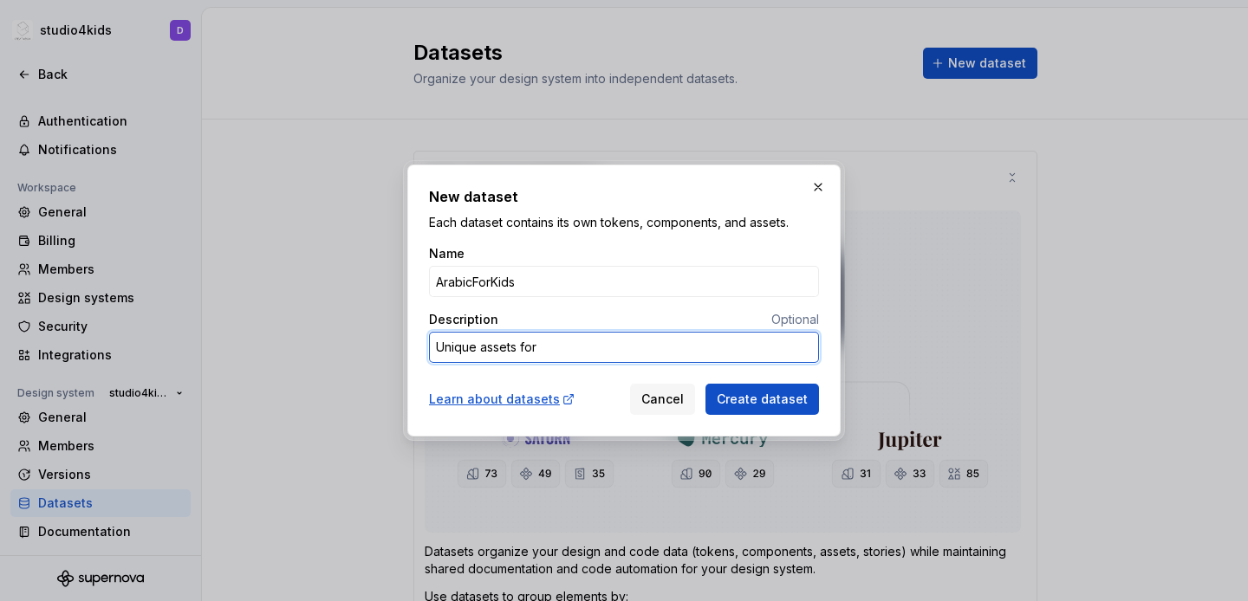
type textarea "*"
type textarea "Unique assets for A"
type textarea "*"
type textarea "Unique assets for A4"
type textarea "*"
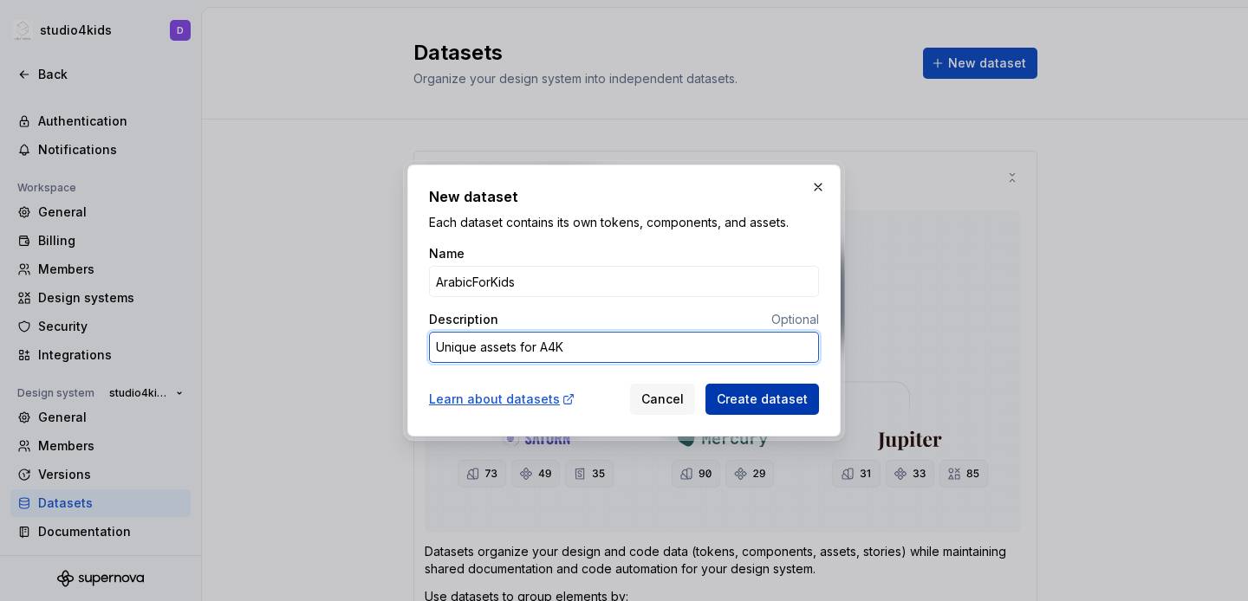
type textarea "Unique assets for A4K"
click at [742, 403] on span "Create dataset" at bounding box center [762, 399] width 91 height 17
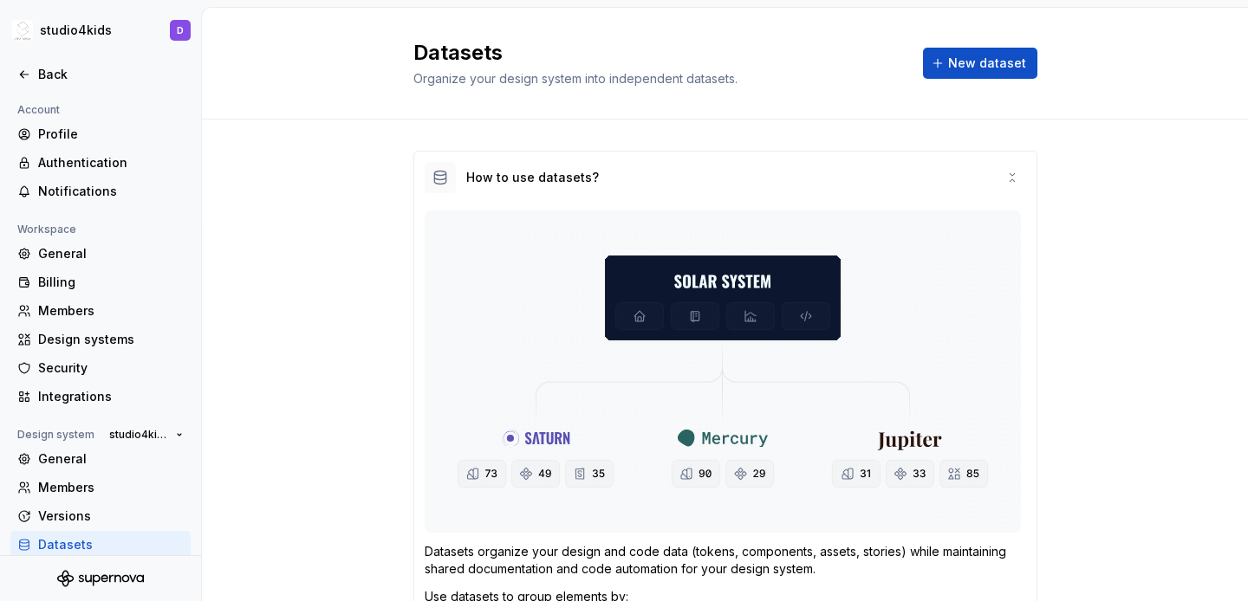
scroll to position [430, 0]
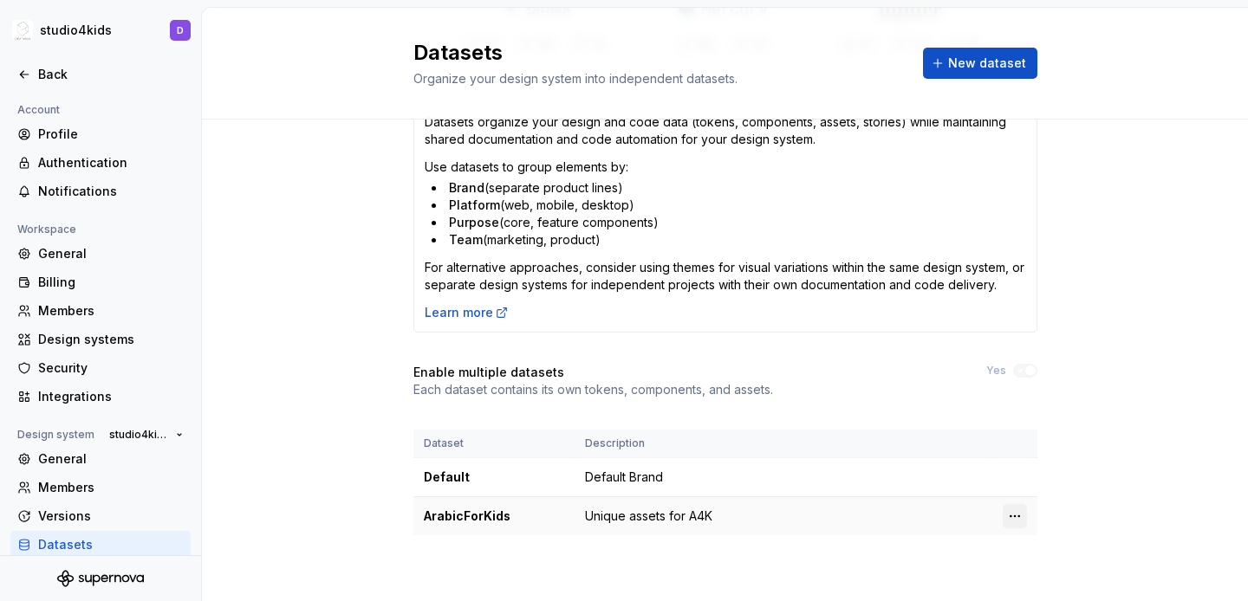
click at [1014, 524] on html "studio4kids D Back Account Profile Authentication Notifications Workspace Gener…" at bounding box center [624, 300] width 1248 height 601
click at [1134, 534] on html "studio4kids D Back Account Profile Authentication Notifications Workspace Gener…" at bounding box center [624, 300] width 1248 height 601
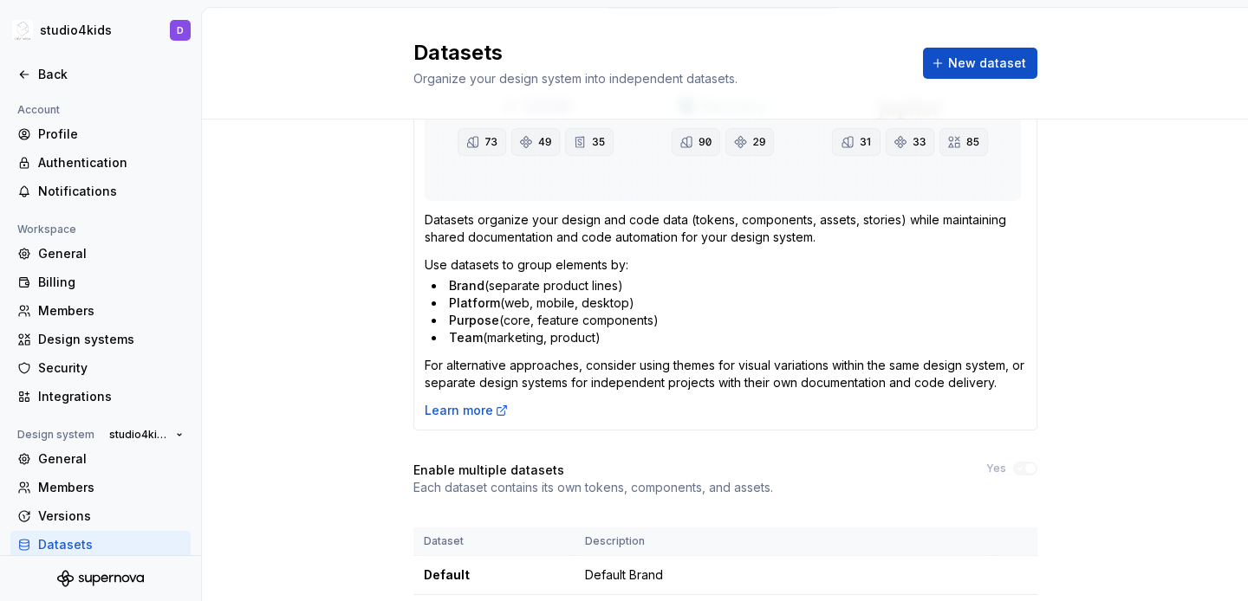
scroll to position [0, 0]
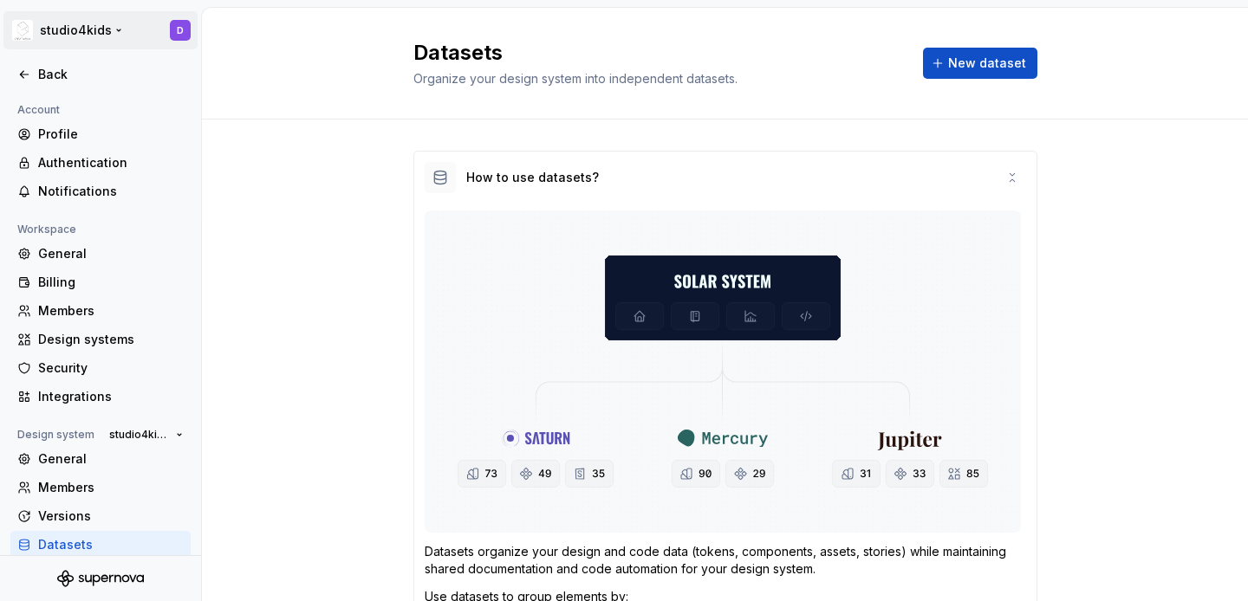
click at [40, 36] on html "studio4kids D Back Account Profile Authentication Notifications Workspace Gener…" at bounding box center [624, 300] width 1248 height 601
click at [42, 70] on div "Back" at bounding box center [111, 74] width 146 height 17
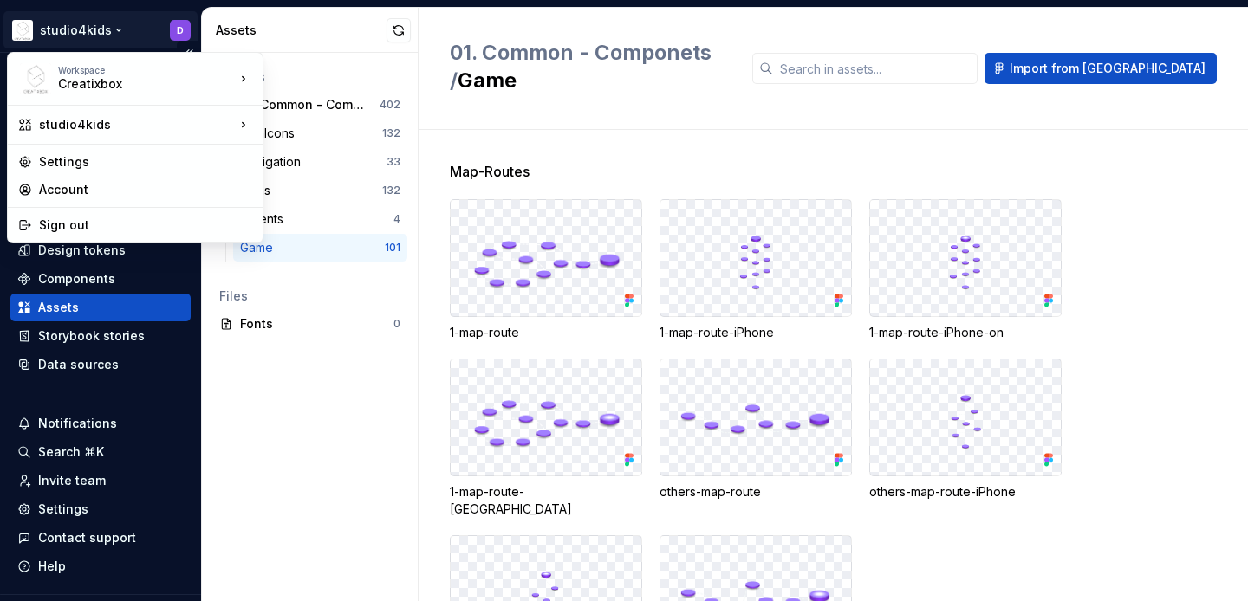
click at [116, 29] on html "studio4kids D Home Documentation Analytics Code automation Dataset Default Desi…" at bounding box center [624, 300] width 1248 height 601
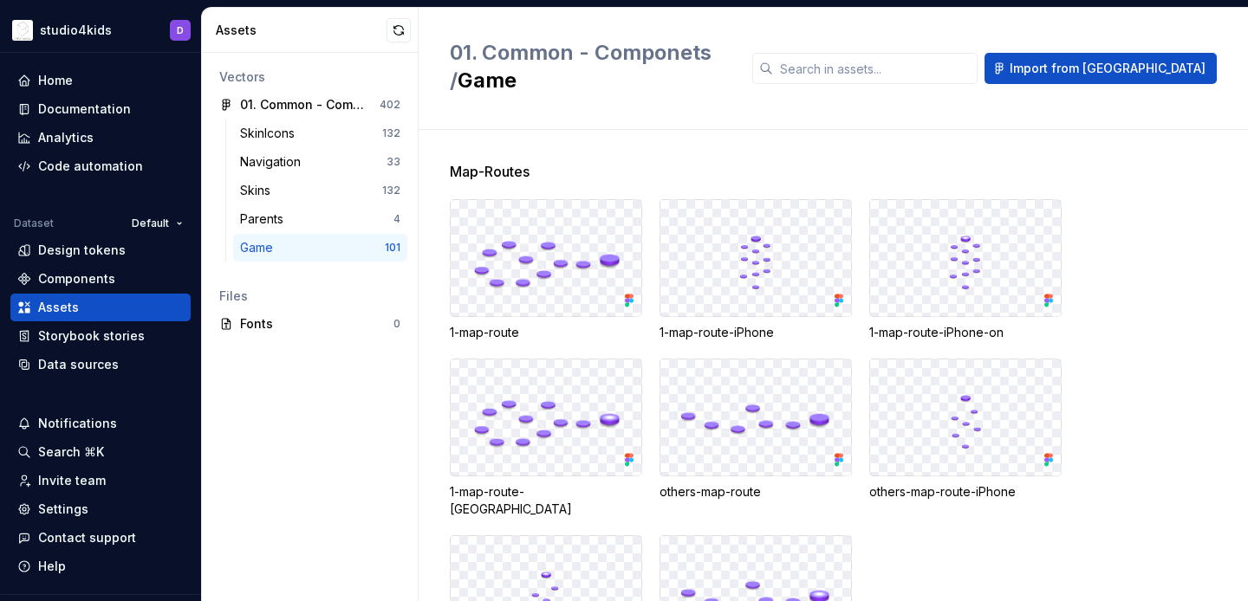
click at [341, 422] on html "studio4kids D Home Documentation Analytics Code automation Dataset Default Desi…" at bounding box center [624, 300] width 1248 height 601
click at [1137, 60] on span "Import from [GEOGRAPHIC_DATA]" at bounding box center [1108, 68] width 196 height 17
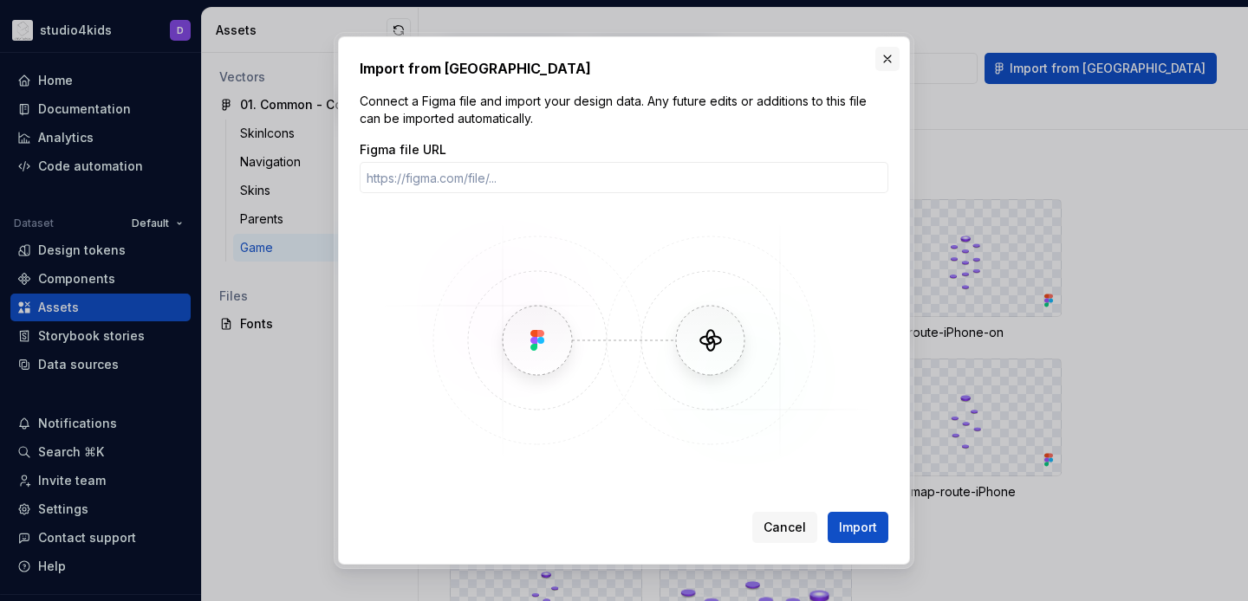
click at [891, 59] on button "button" at bounding box center [887, 59] width 24 height 24
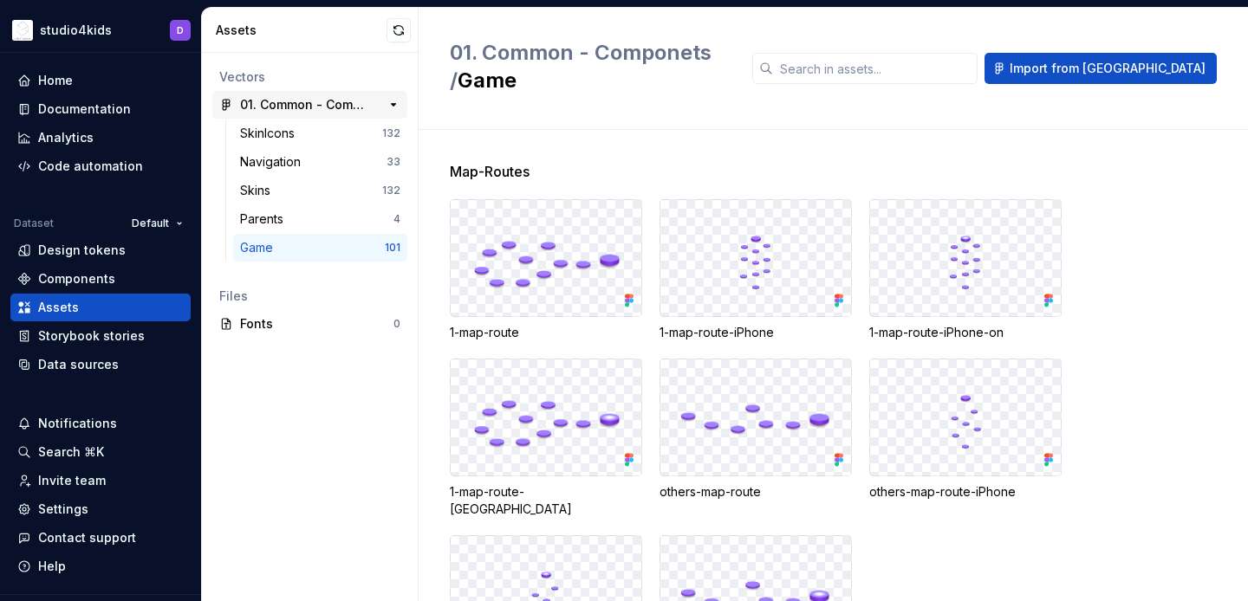
click at [259, 102] on div "01. Common - Componets" at bounding box center [304, 104] width 129 height 17
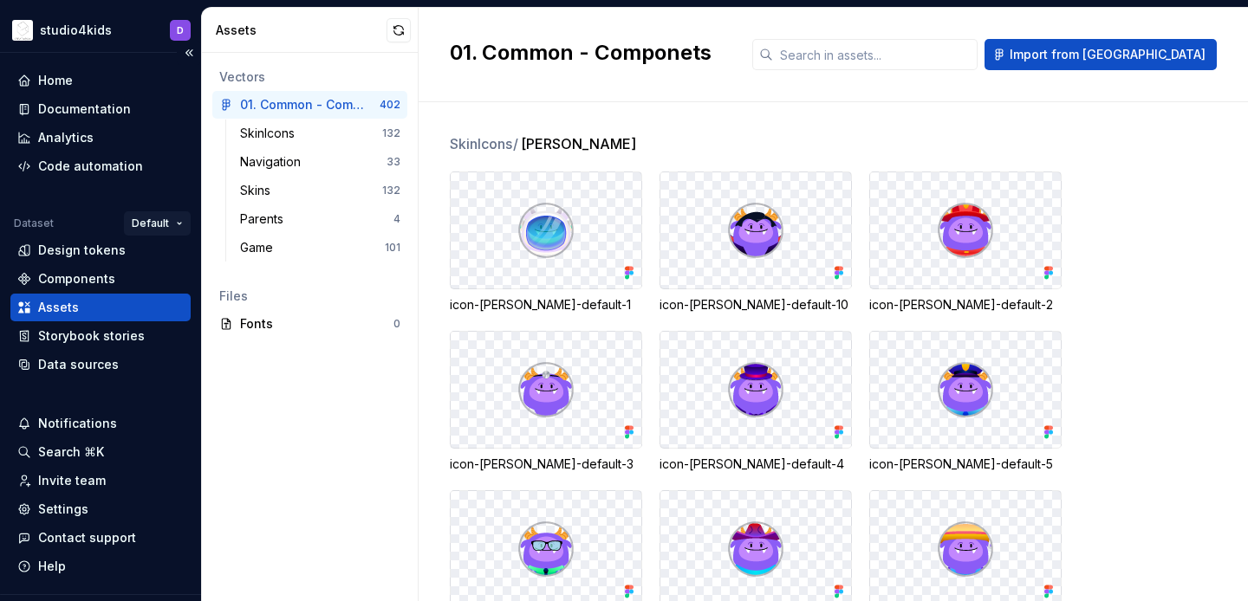
click at [156, 224] on html "studio4kids D Home Documentation Analytics Code automation Dataset Default Desi…" at bounding box center [624, 300] width 1248 height 601
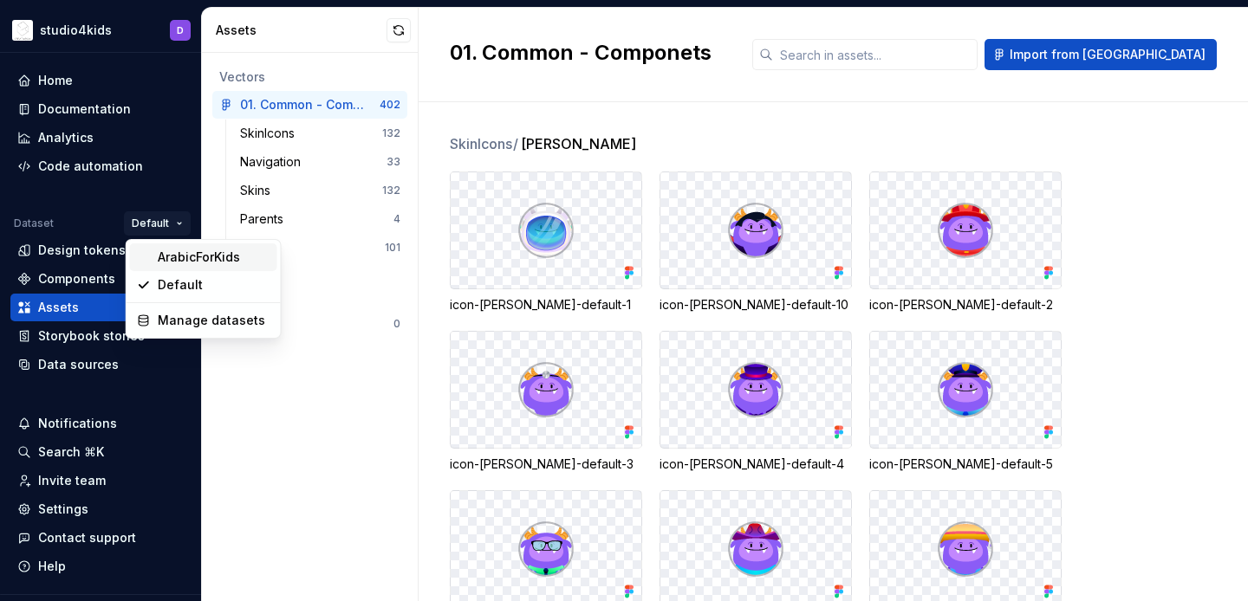
click at [167, 253] on div "ArabicForKids" at bounding box center [214, 257] width 113 height 17
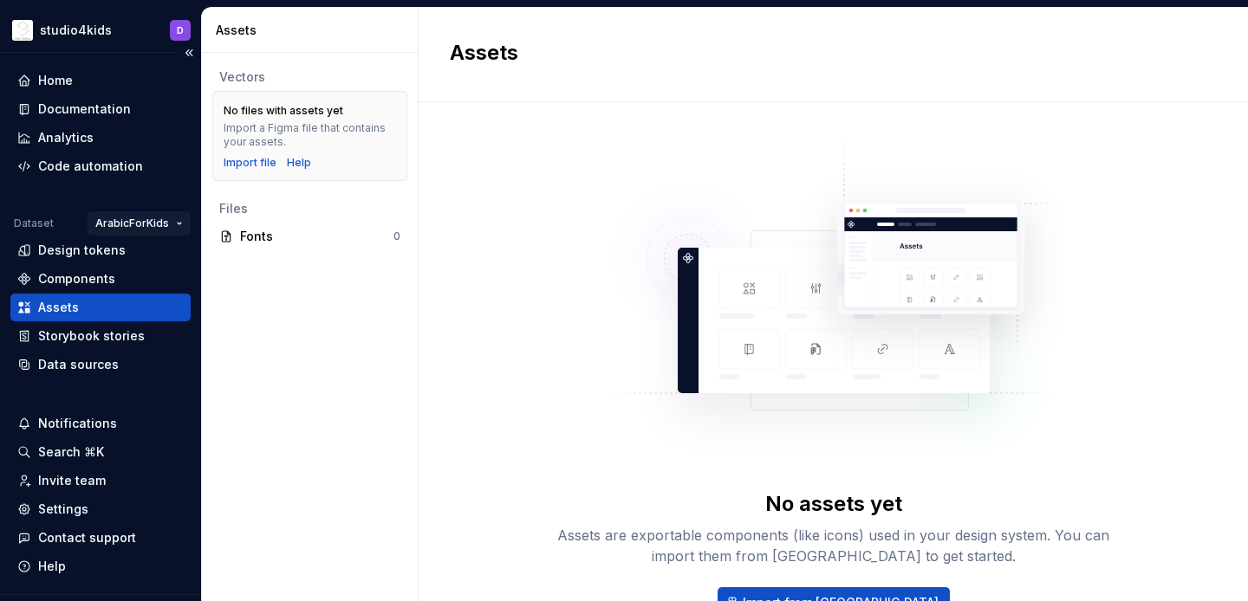
click at [146, 218] on html "studio4kids D Home Documentation Analytics Code automation Dataset ArabicForKid…" at bounding box center [624, 300] width 1248 height 601
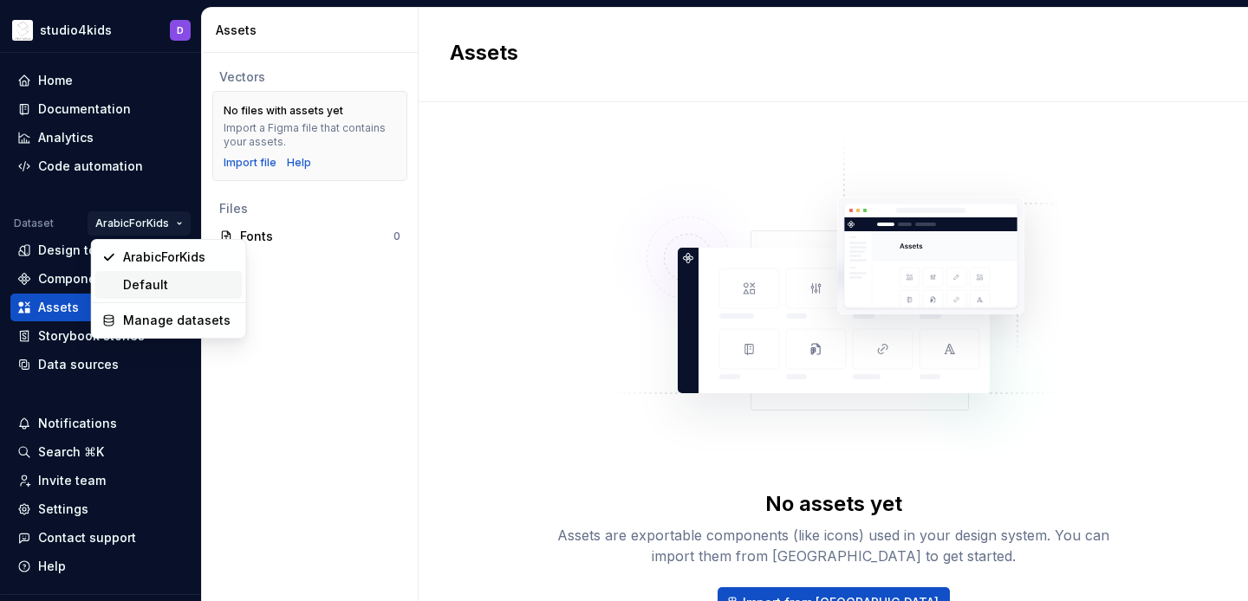
click at [143, 285] on div "Default" at bounding box center [179, 284] width 113 height 17
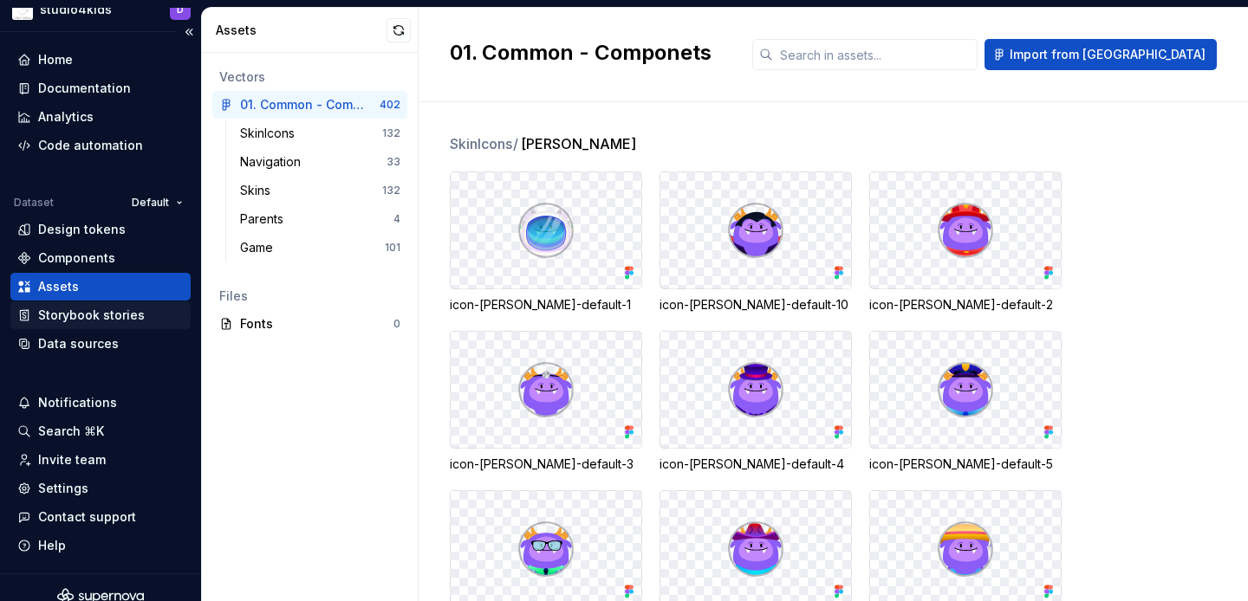
scroll to position [39, 0]
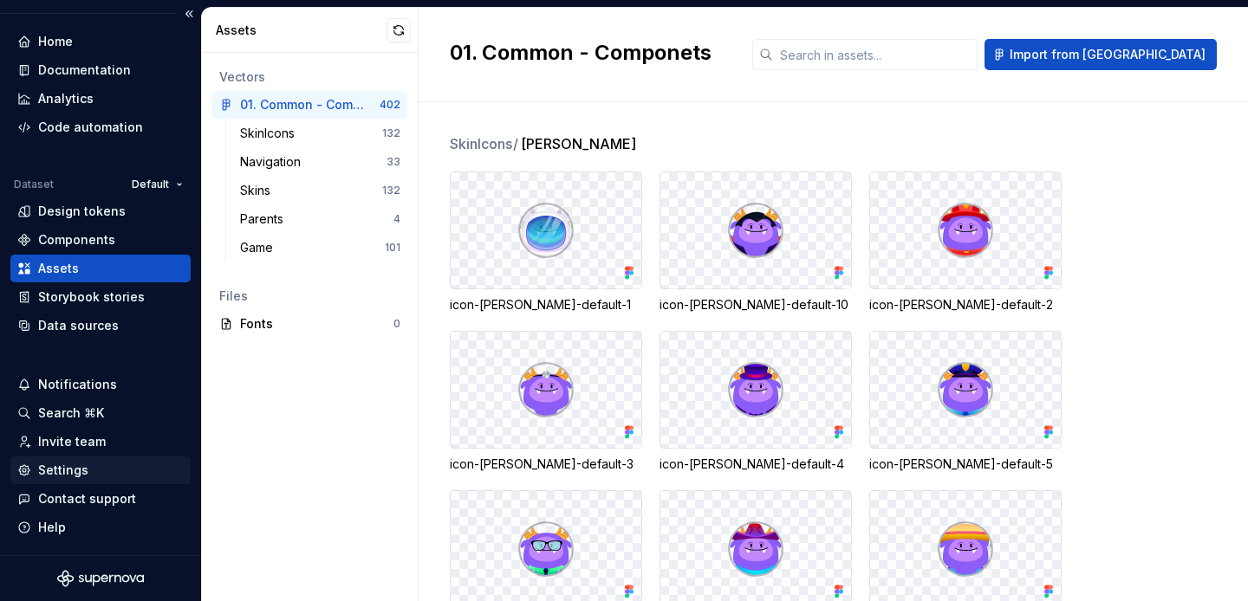
click at [50, 464] on div "Settings" at bounding box center [63, 470] width 50 height 17
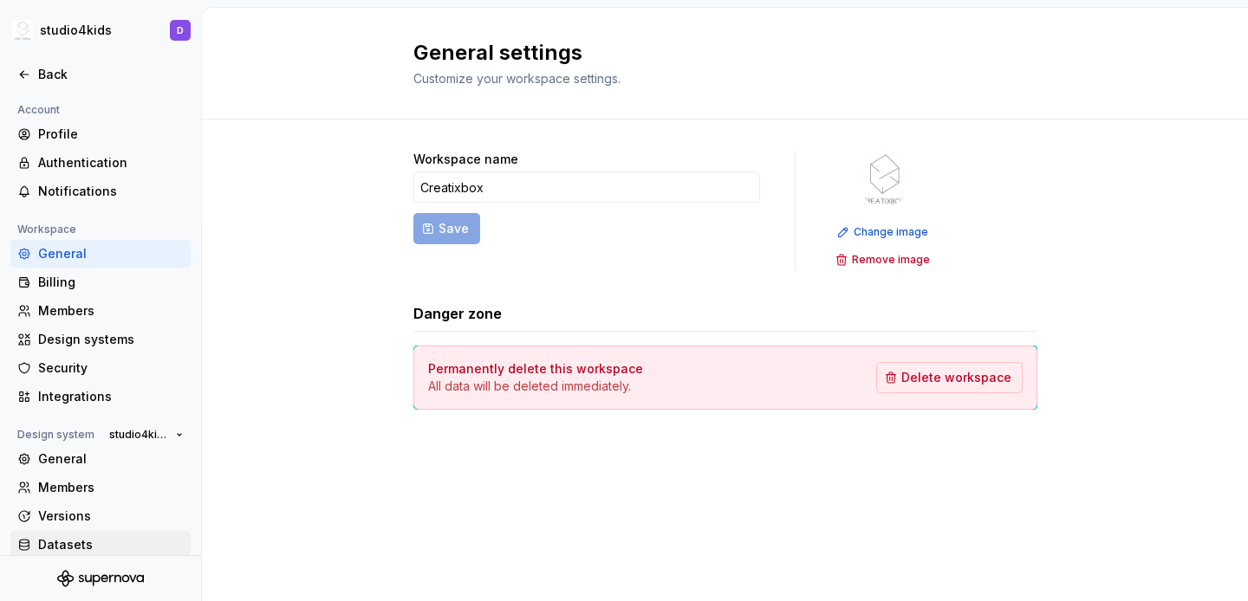
click at [83, 544] on div "Datasets" at bounding box center [111, 544] width 146 height 17
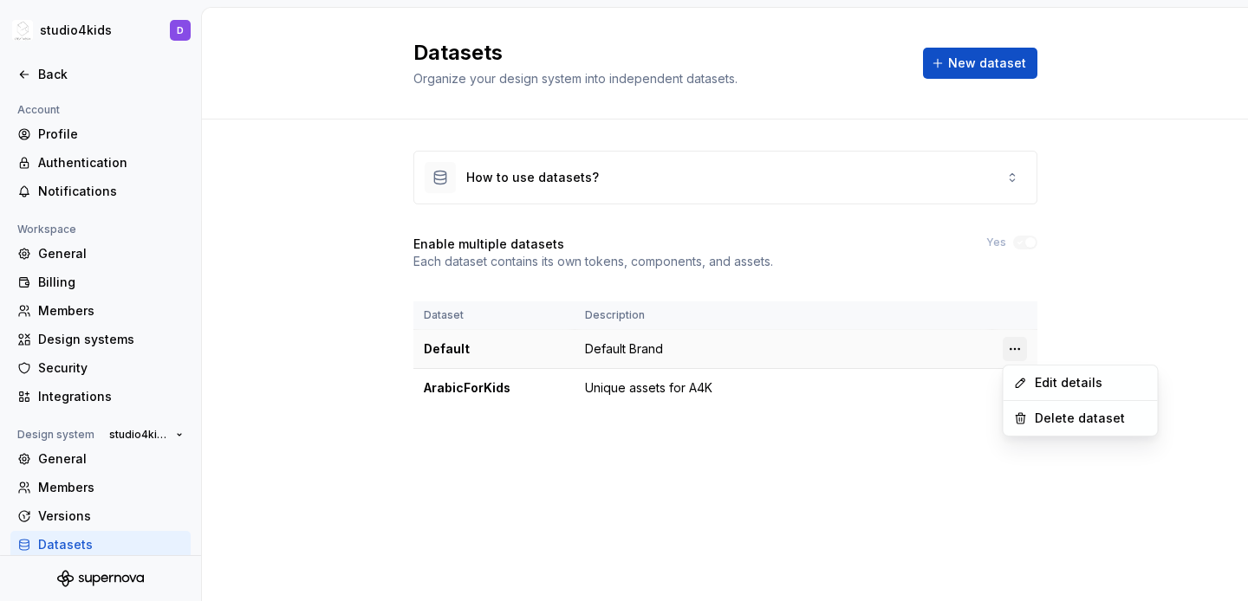
click at [1023, 350] on html "studio4kids D Back Account Profile Authentication Notifications Workspace Gener…" at bounding box center [624, 300] width 1248 height 601
click at [1039, 377] on div "Edit details" at bounding box center [1091, 382] width 113 height 17
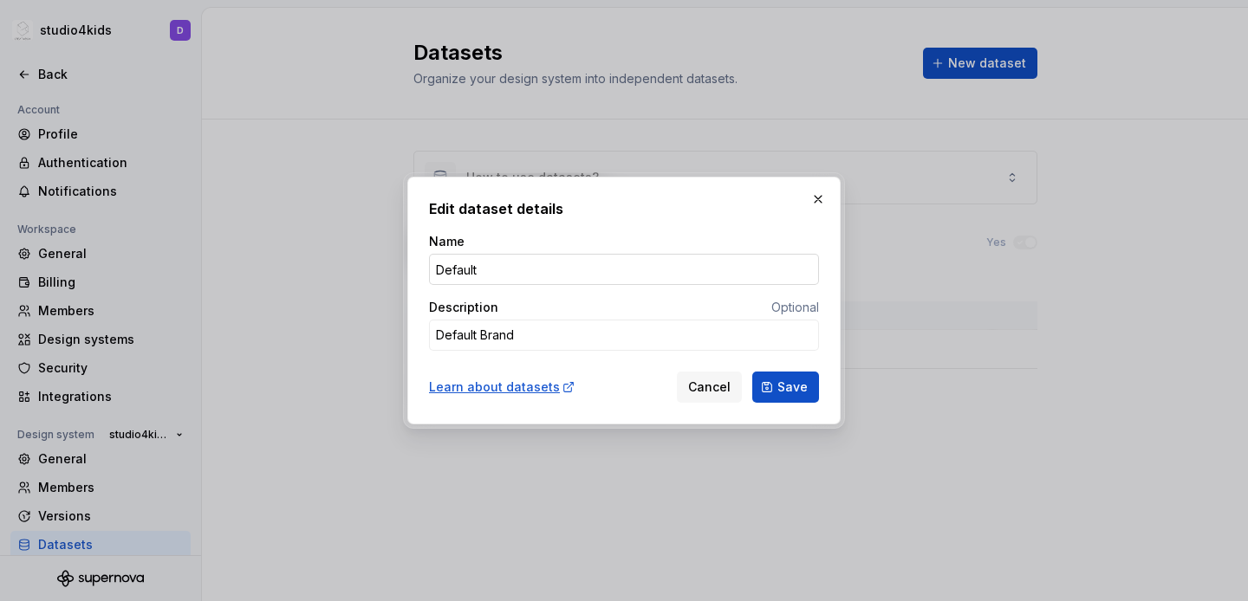
click at [515, 263] on input "Default" at bounding box center [624, 269] width 390 height 31
type textarea "*"
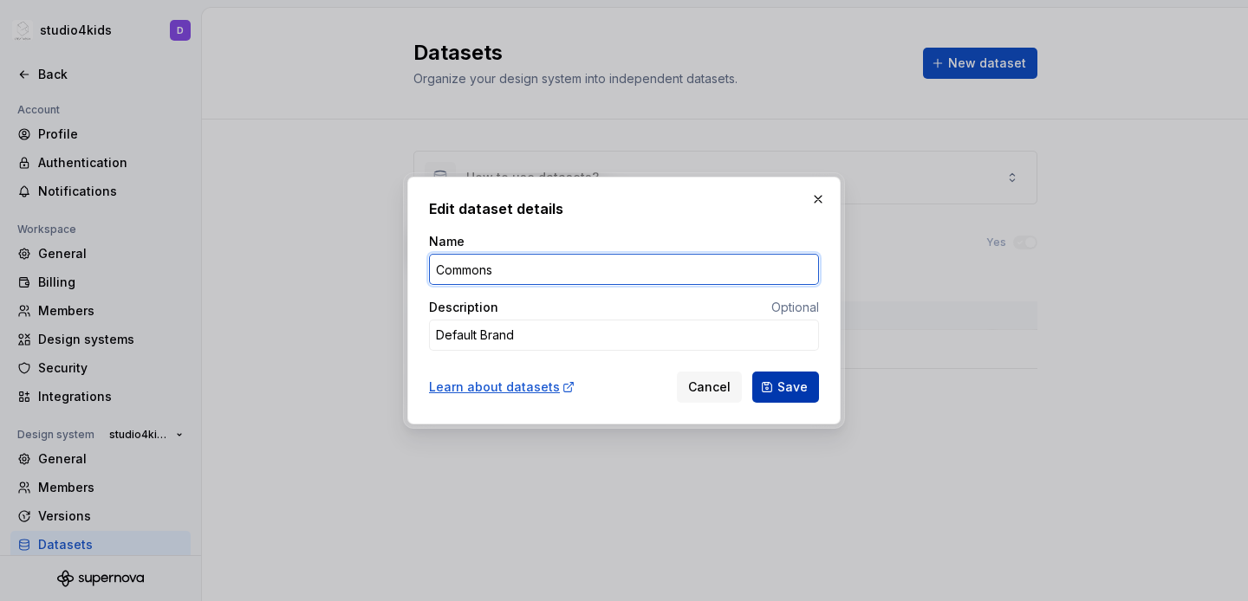
type input "Commons"
click at [785, 385] on span "Save" at bounding box center [792, 387] width 30 height 17
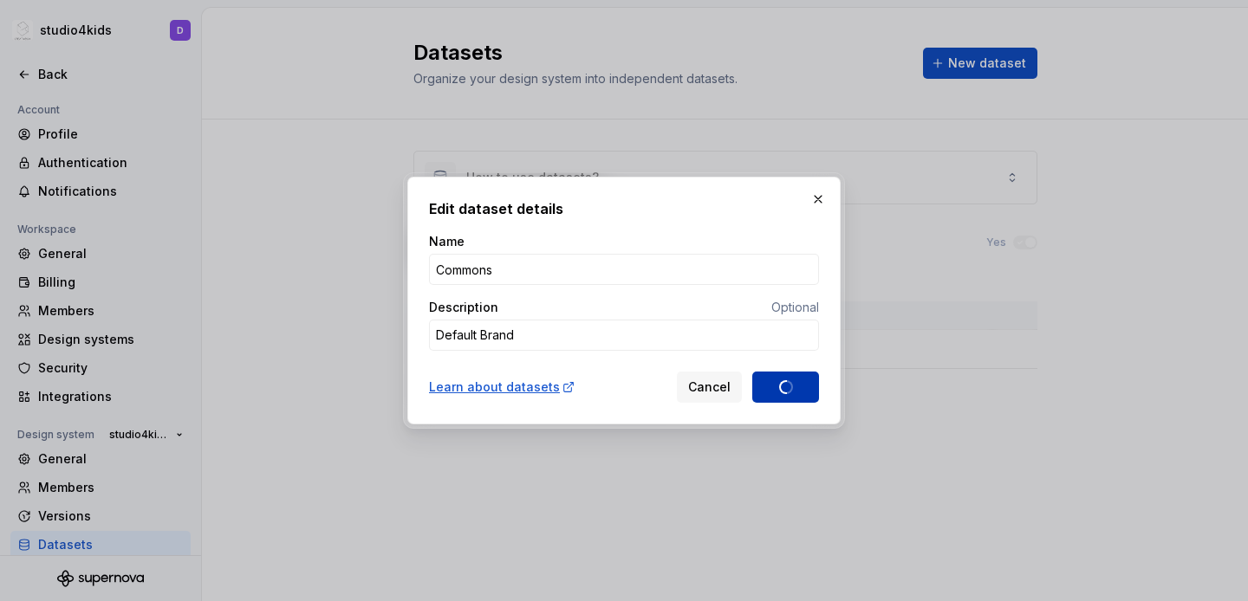
type textarea "*"
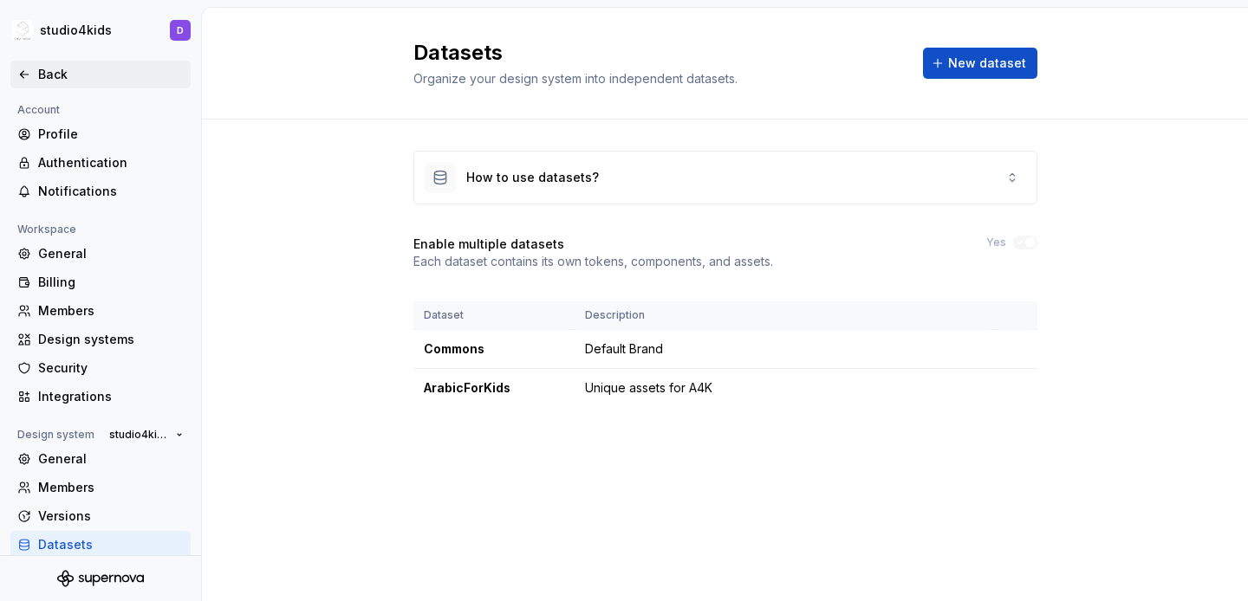
click at [44, 78] on div "Back" at bounding box center [111, 74] width 146 height 17
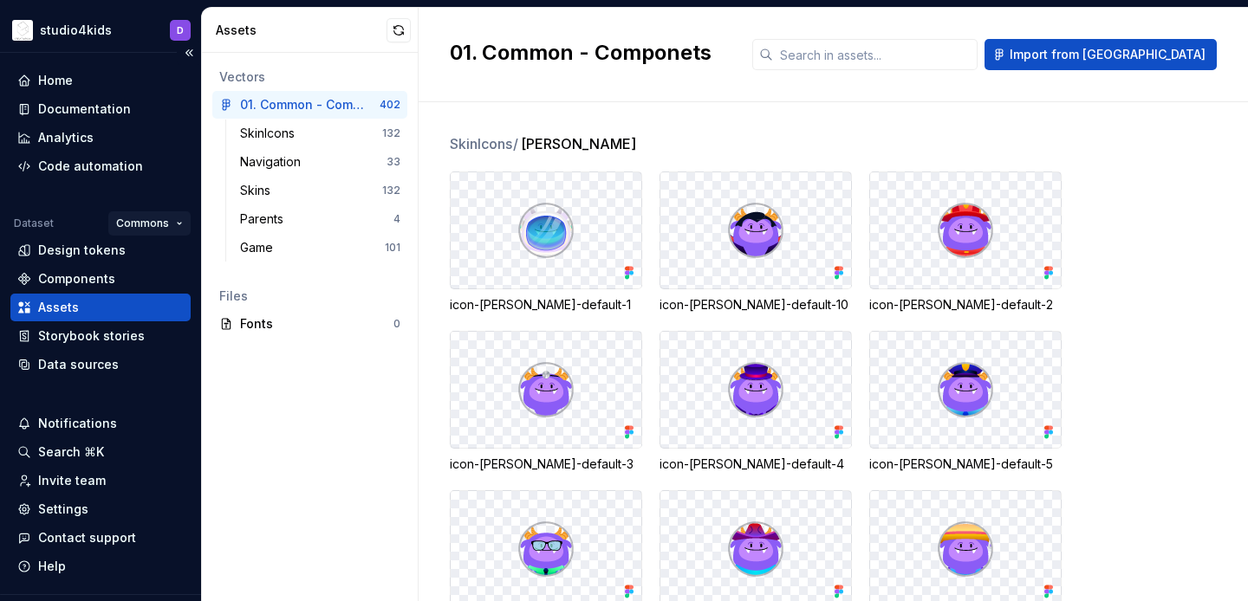
click at [153, 224] on html "studio4kids D Home Documentation Analytics Code automation Dataset Commons Desi…" at bounding box center [624, 300] width 1248 height 601
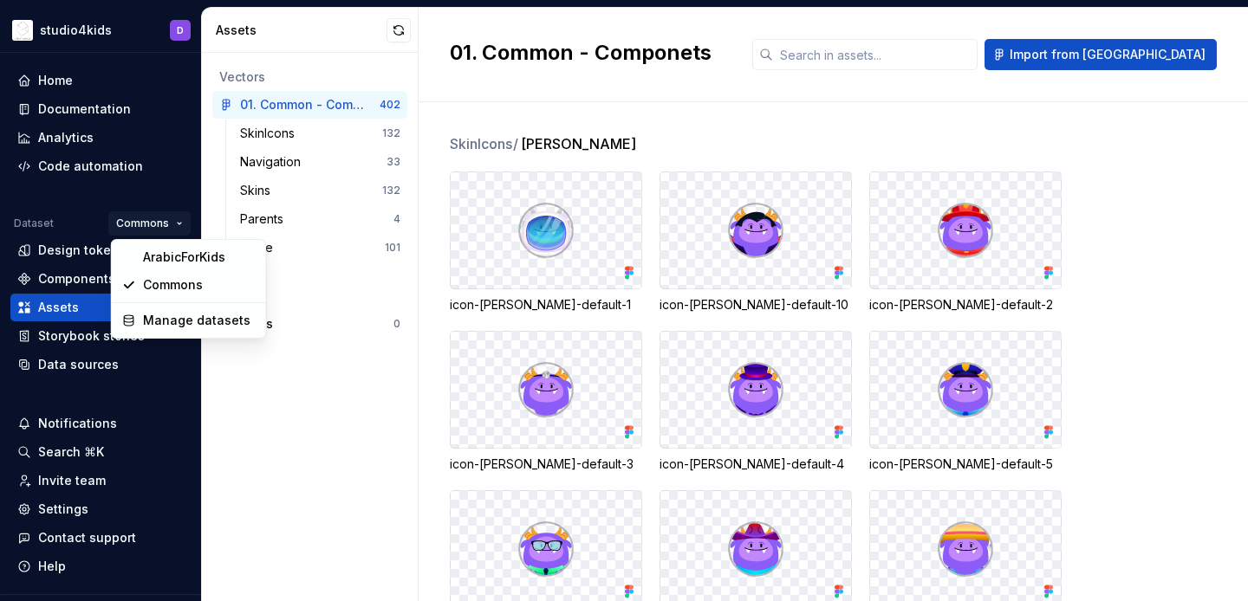
click at [154, 223] on html "studio4kids D Home Documentation Analytics Code automation Dataset Commons Desi…" at bounding box center [624, 300] width 1248 height 601
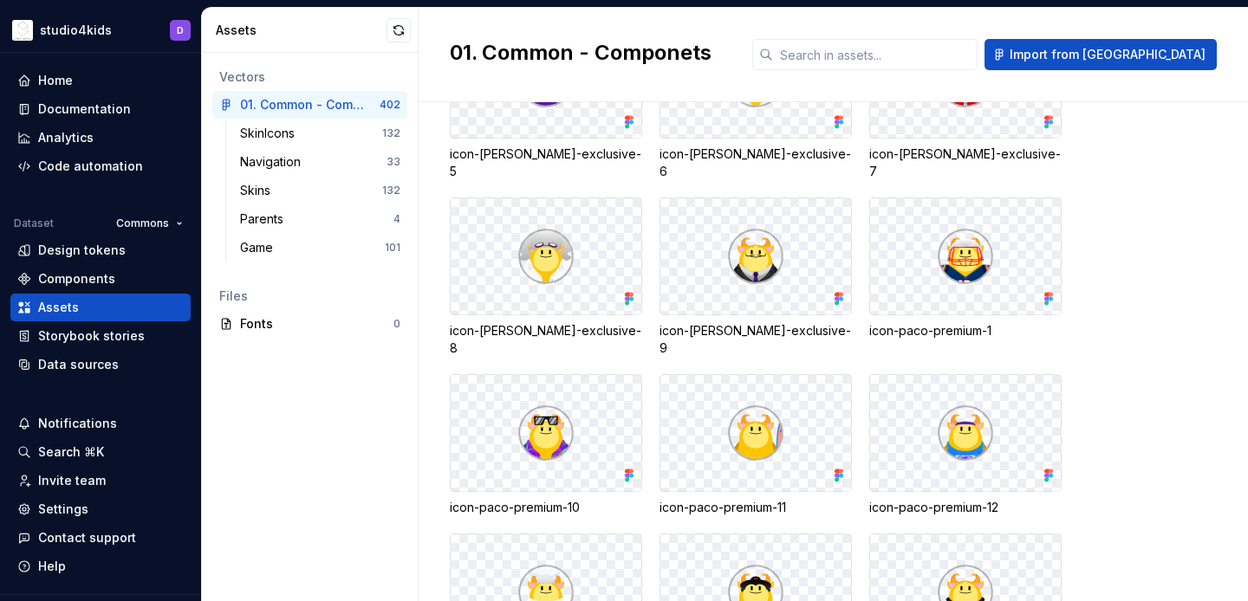
scroll to position [5108, 0]
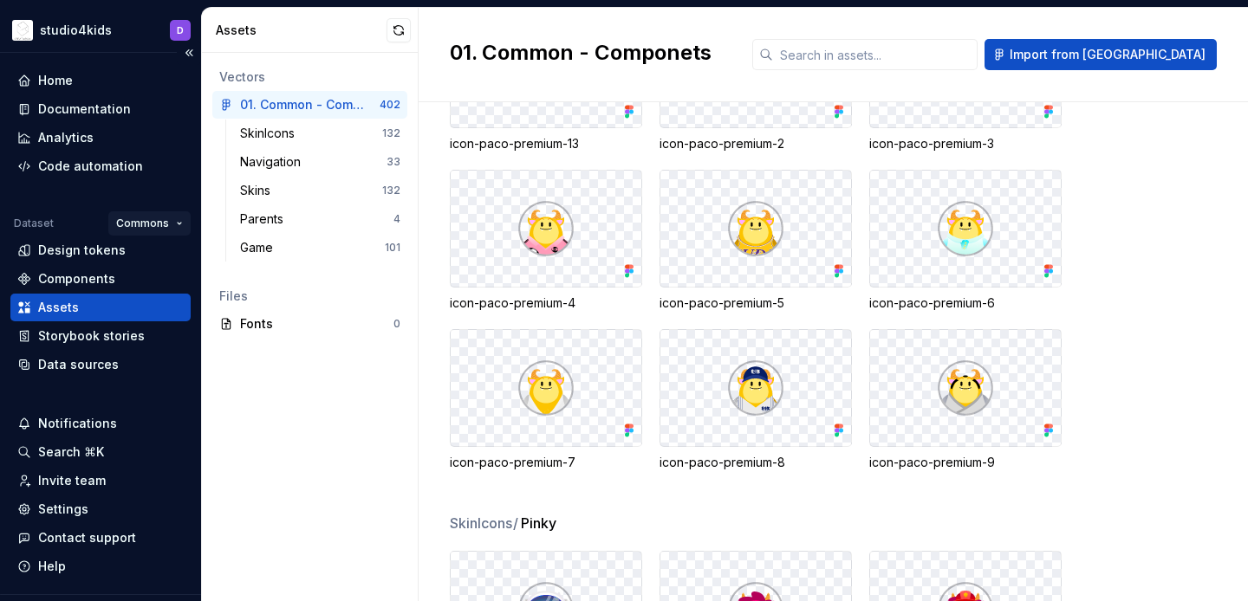
click at [157, 213] on html "studio4kids D Home Documentation Analytics Code automation Dataset Commons Desi…" at bounding box center [624, 300] width 1248 height 601
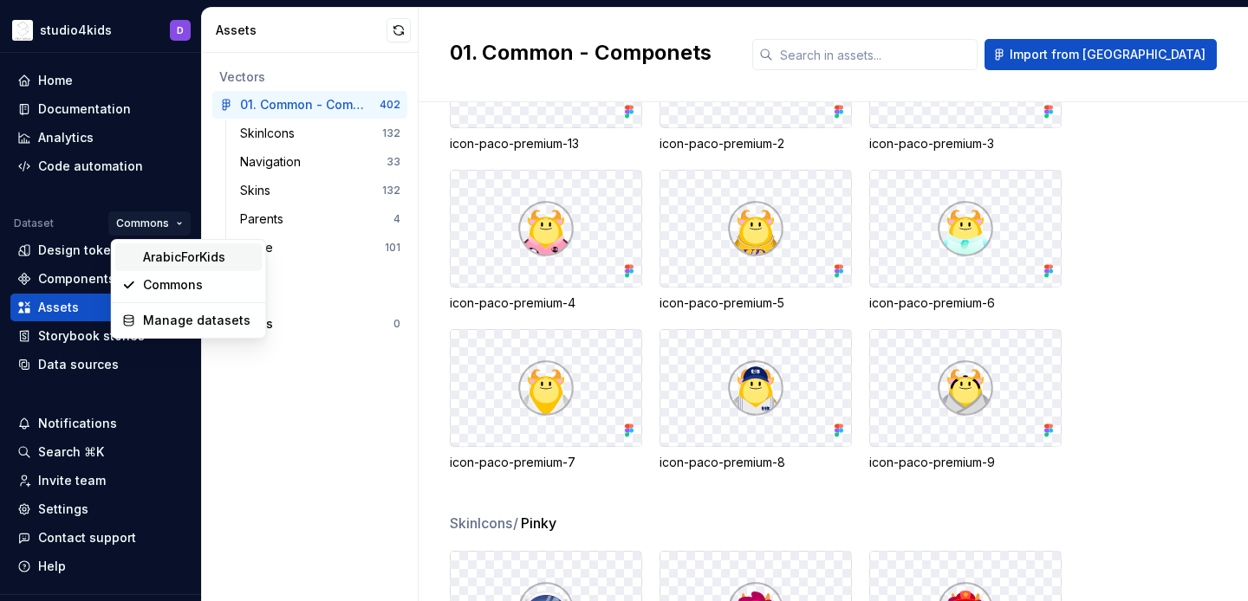
click at [168, 252] on div "ArabicForKids" at bounding box center [199, 257] width 113 height 17
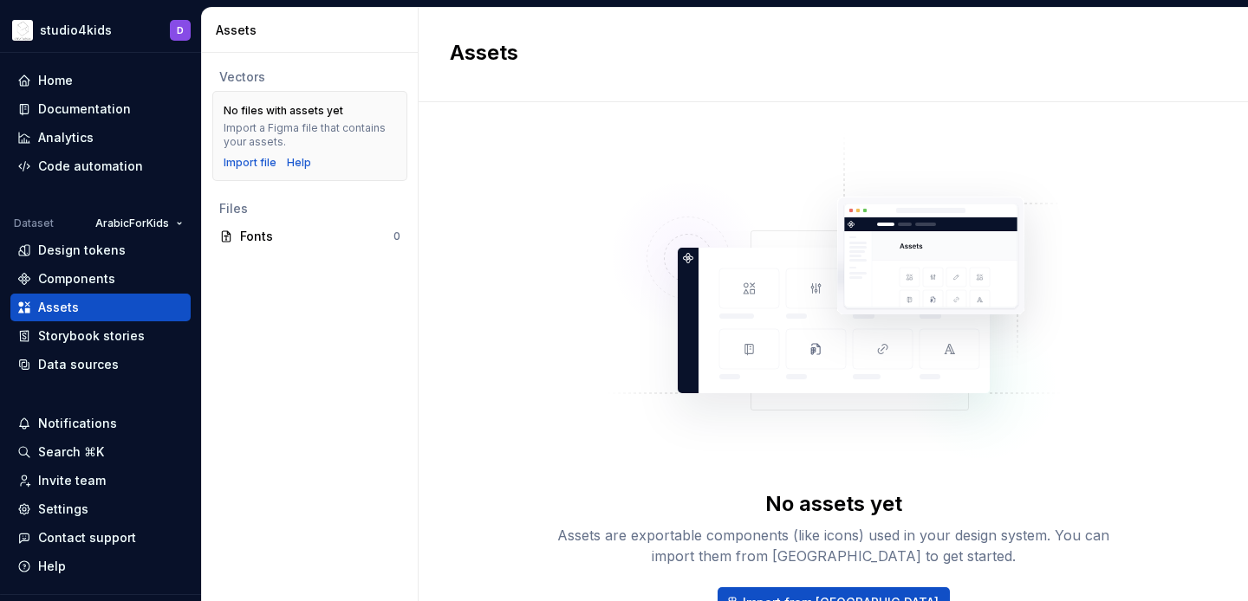
scroll to position [94, 0]
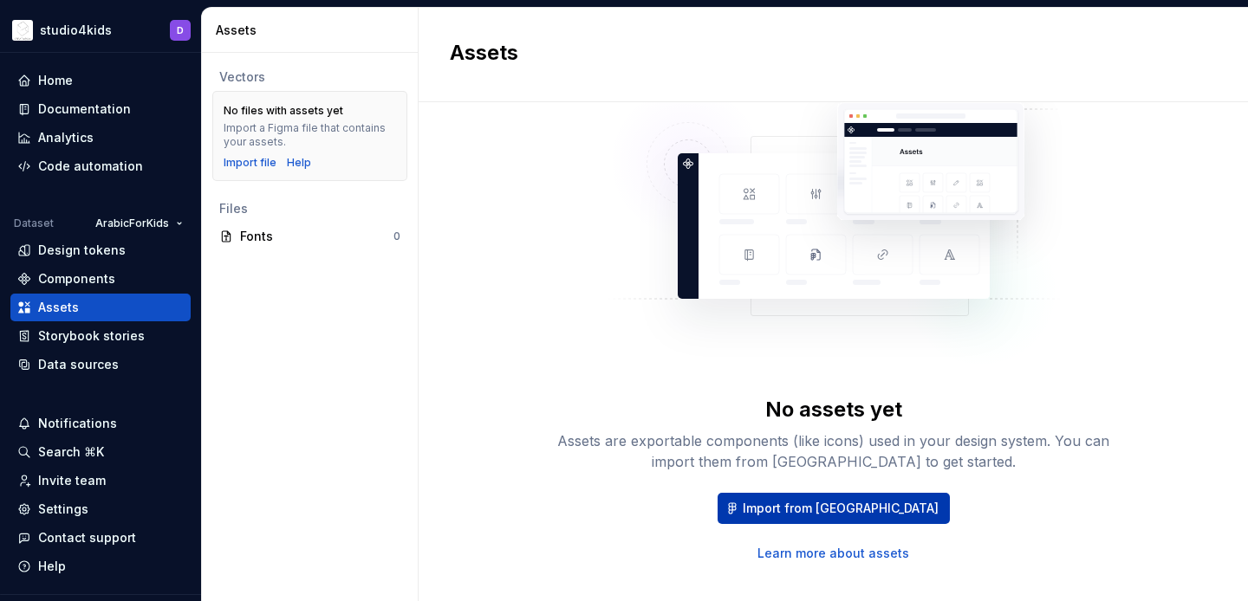
click at [821, 510] on span "Import from [GEOGRAPHIC_DATA]" at bounding box center [841, 508] width 196 height 17
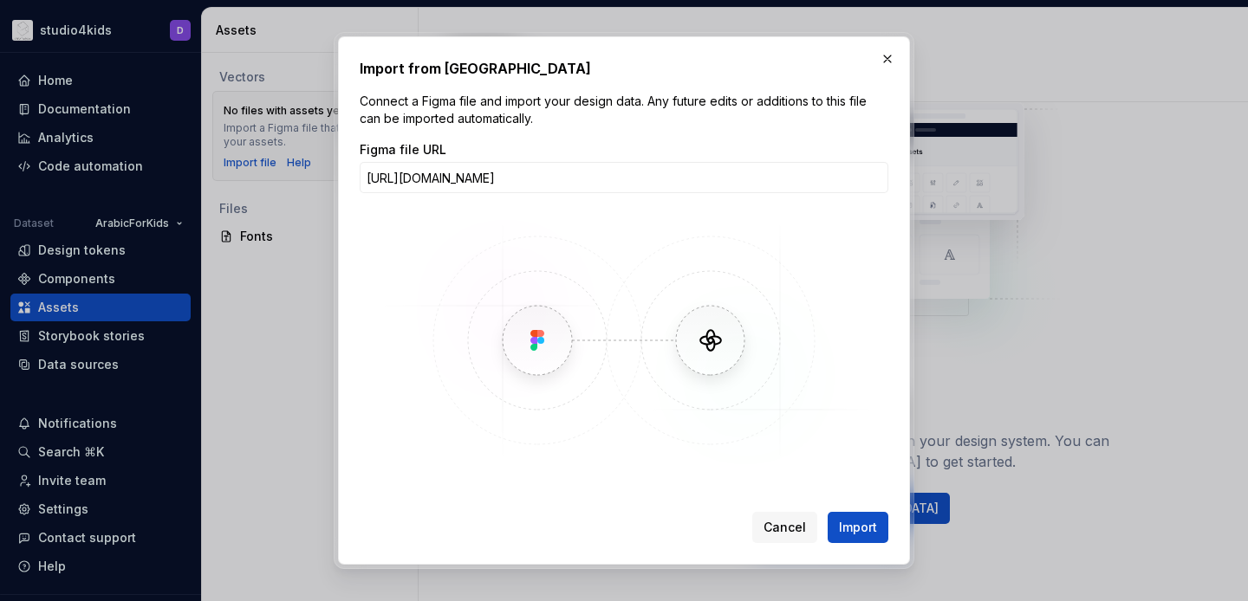
scroll to position [0, 261]
type input "[URL][DOMAIN_NAME]"
click at [849, 521] on span "Import" at bounding box center [858, 527] width 38 height 17
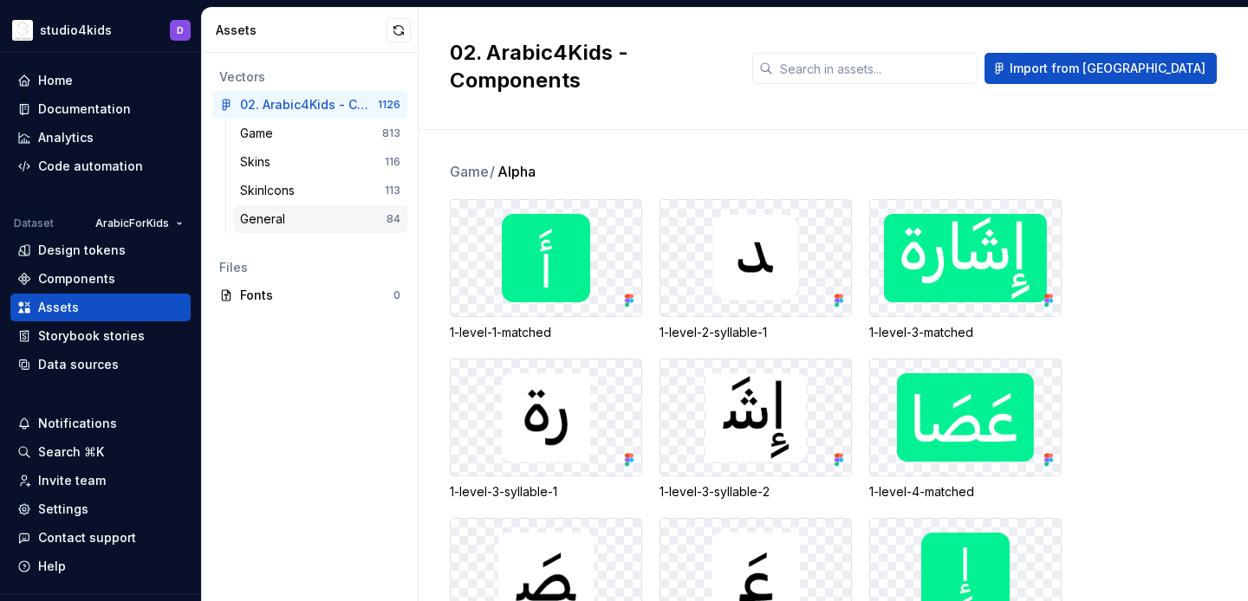
click at [327, 224] on div "General" at bounding box center [313, 219] width 146 height 17
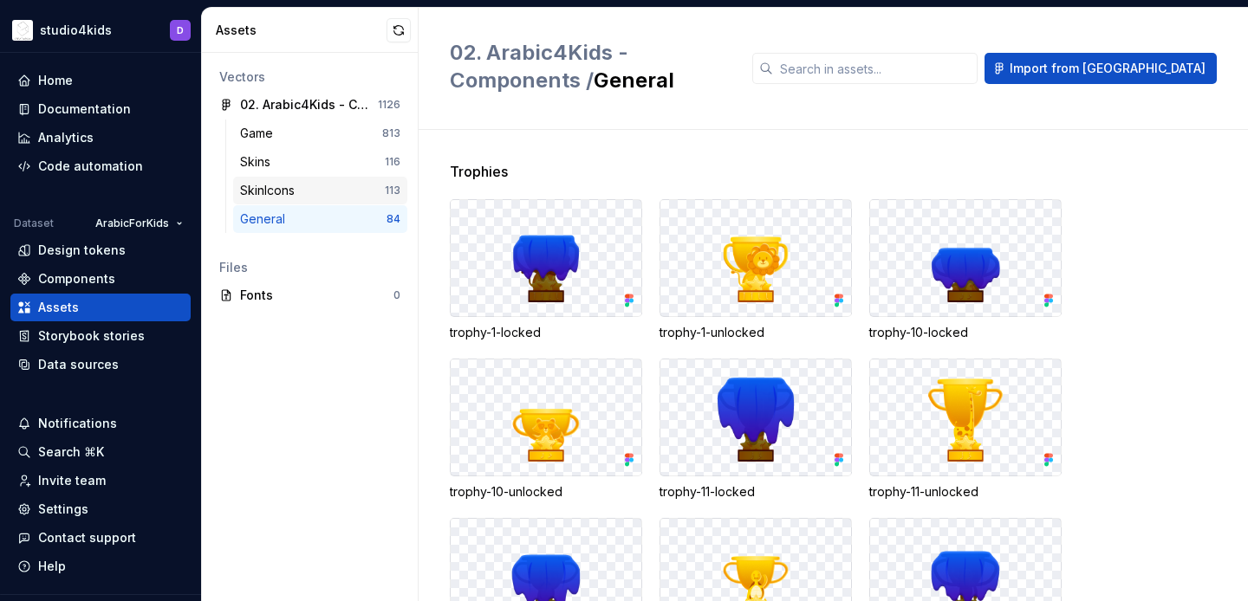
click at [318, 199] on div "SkinIcons 113" at bounding box center [320, 191] width 174 height 28
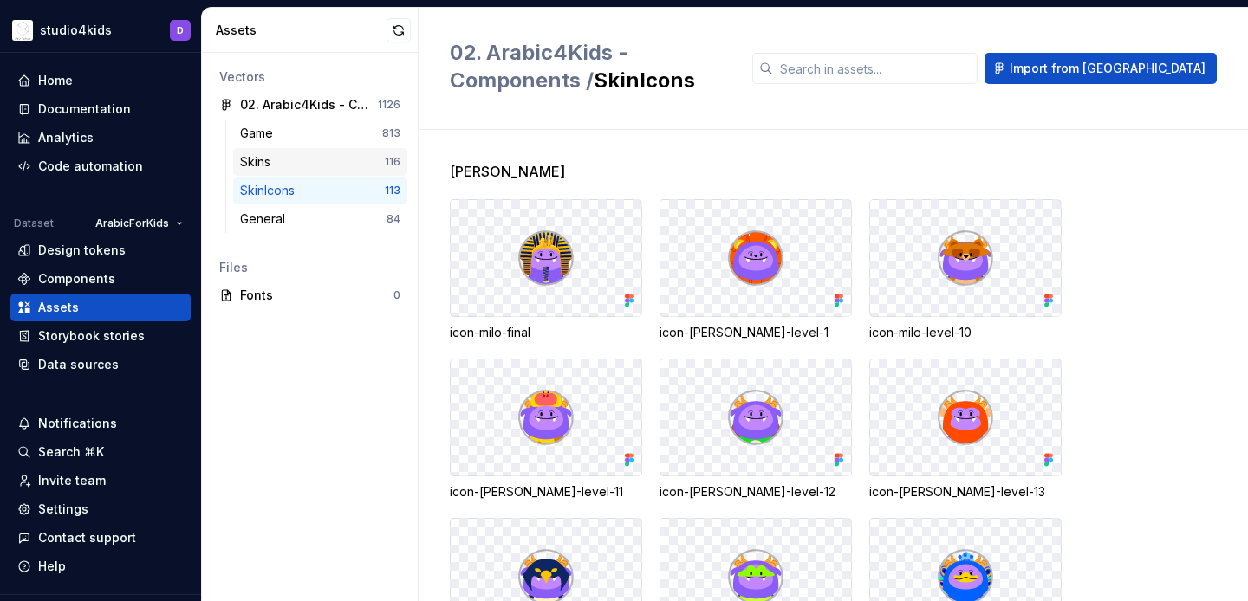
click at [309, 154] on div "Skins" at bounding box center [312, 161] width 145 height 17
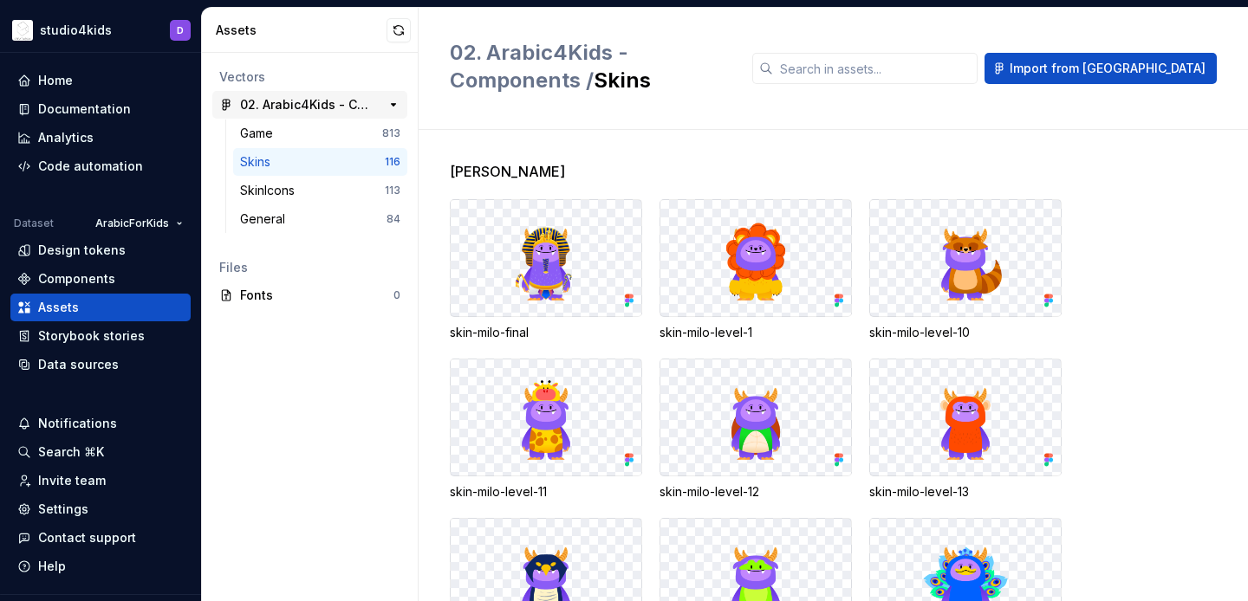
click at [306, 114] on div "02. Arabic4Kids - Components 1126" at bounding box center [309, 105] width 195 height 28
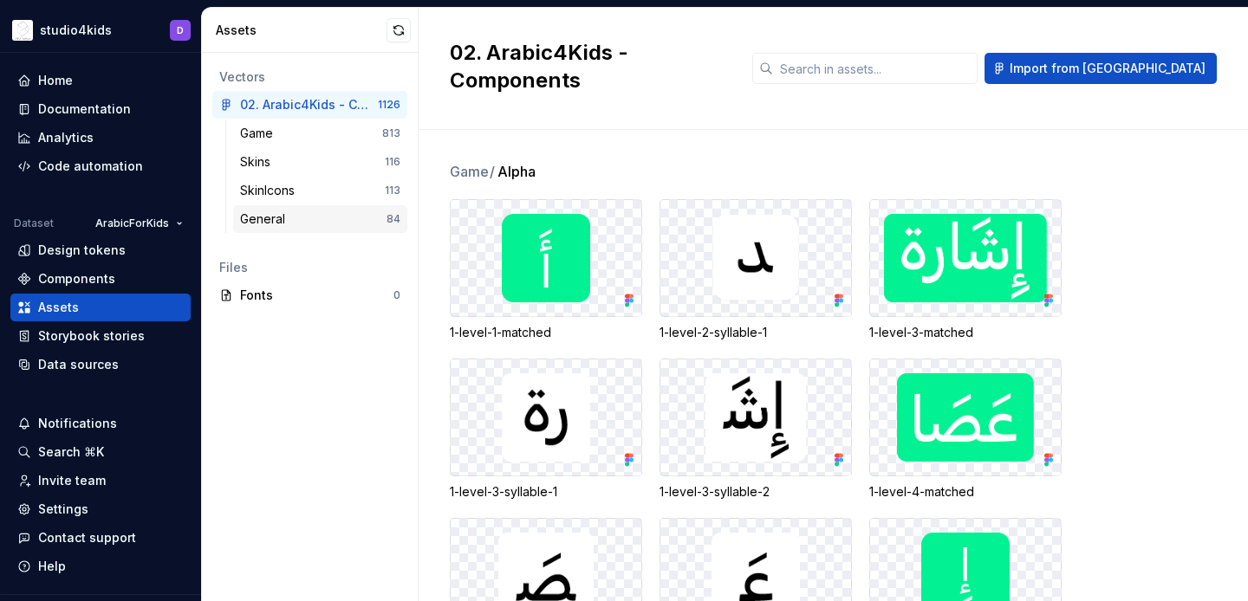
click at [329, 213] on div "General" at bounding box center [313, 219] width 146 height 17
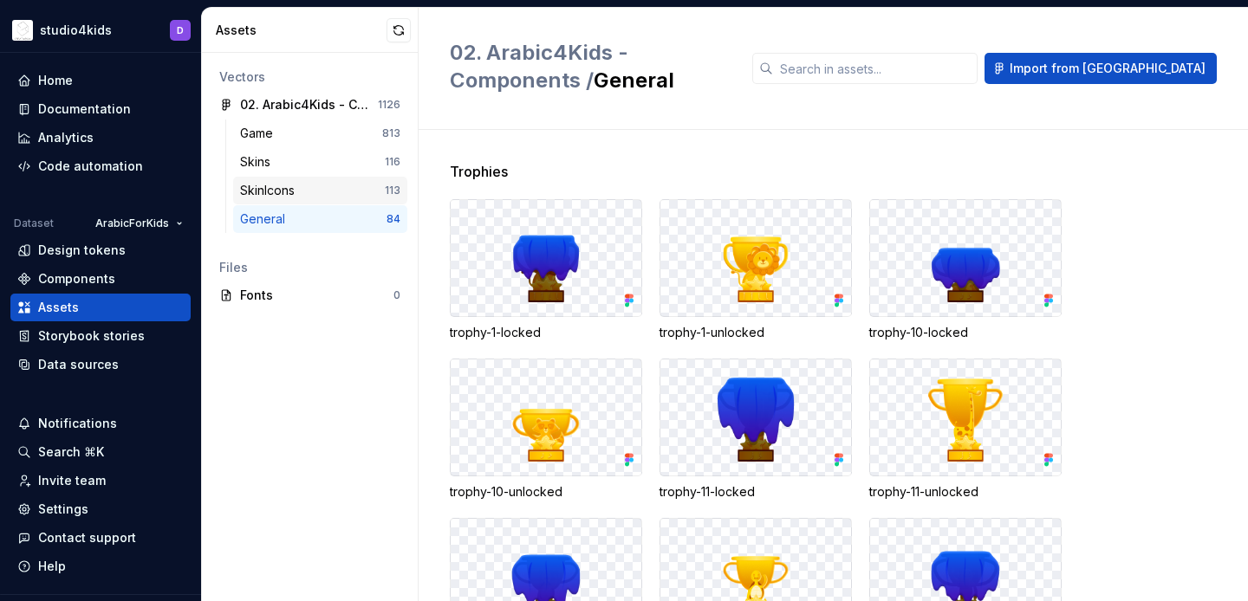
click at [324, 192] on div "SkinIcons" at bounding box center [312, 190] width 145 height 17
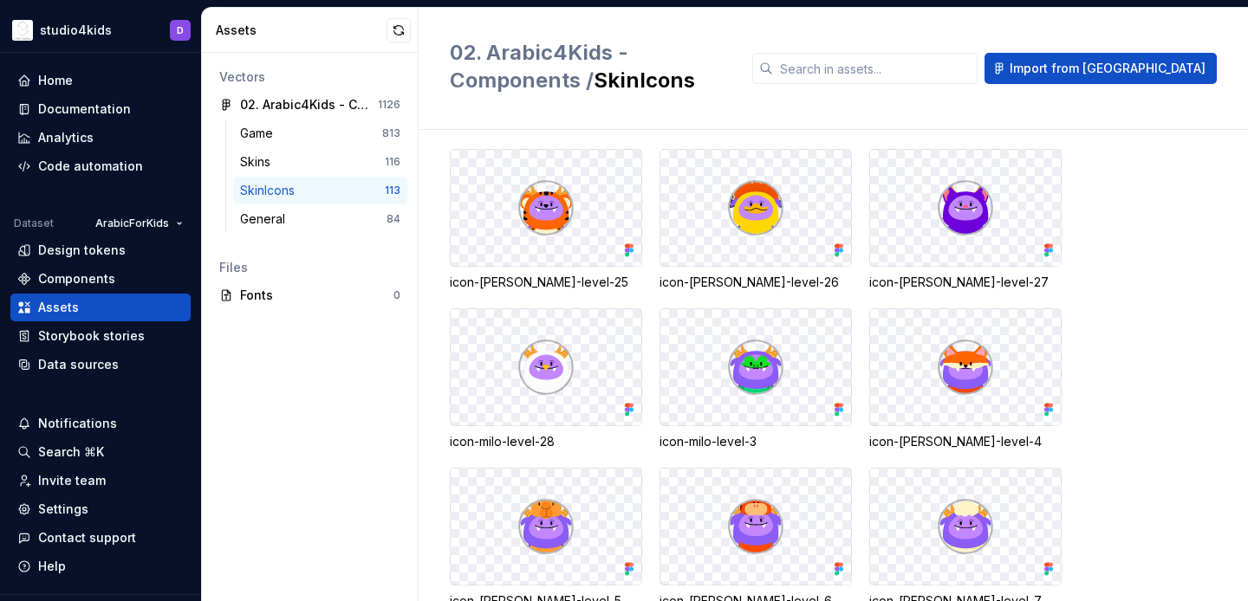
scroll to position [1479, 0]
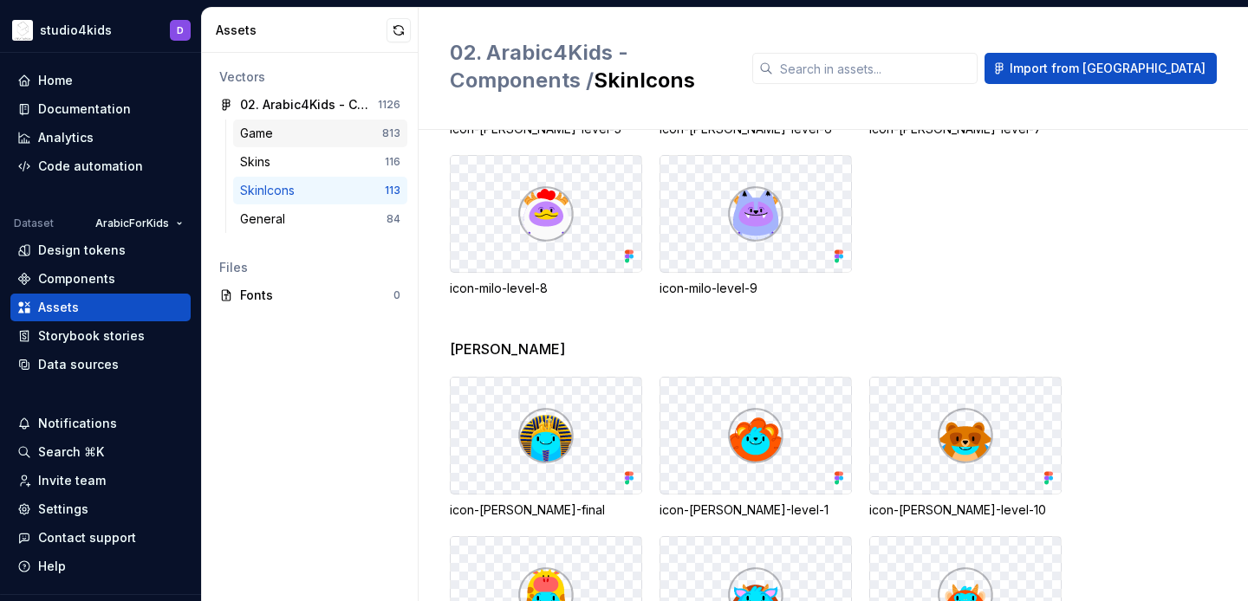
click at [250, 129] on div "Game" at bounding box center [260, 133] width 40 height 17
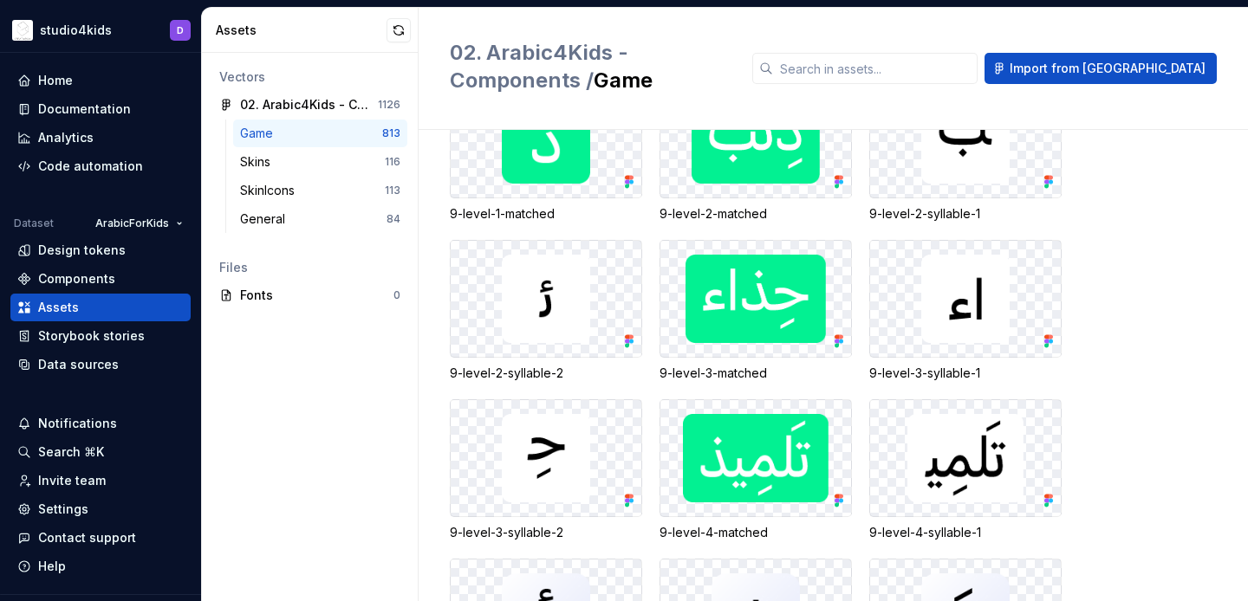
scroll to position [13491, 0]
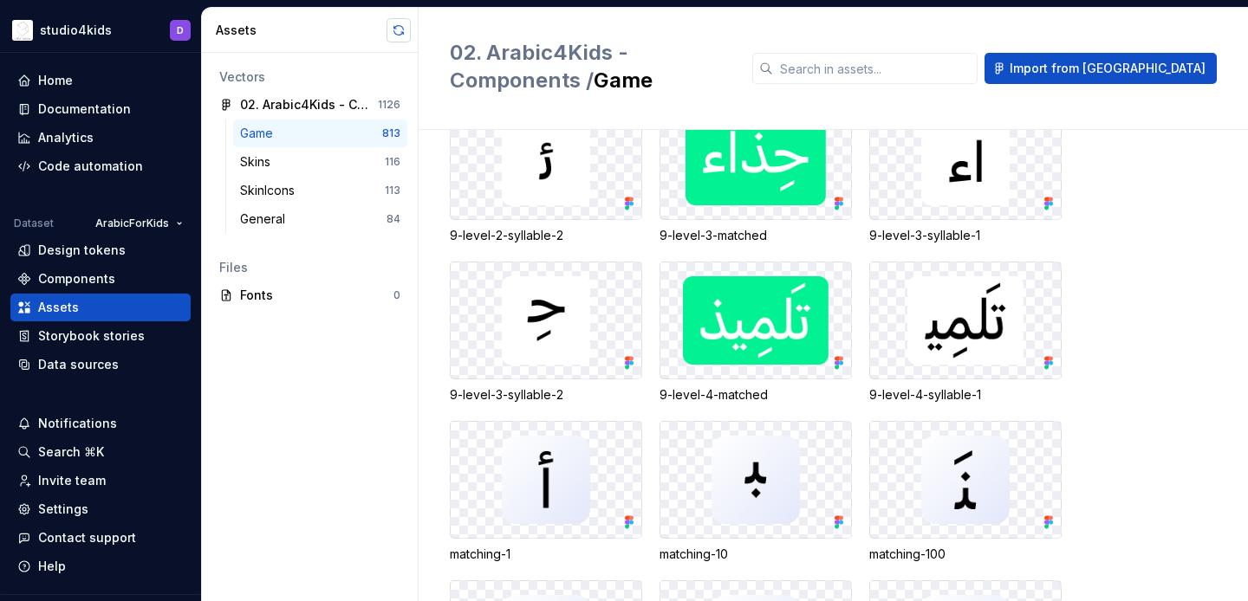
click at [388, 30] on button "button" at bounding box center [398, 30] width 24 height 24
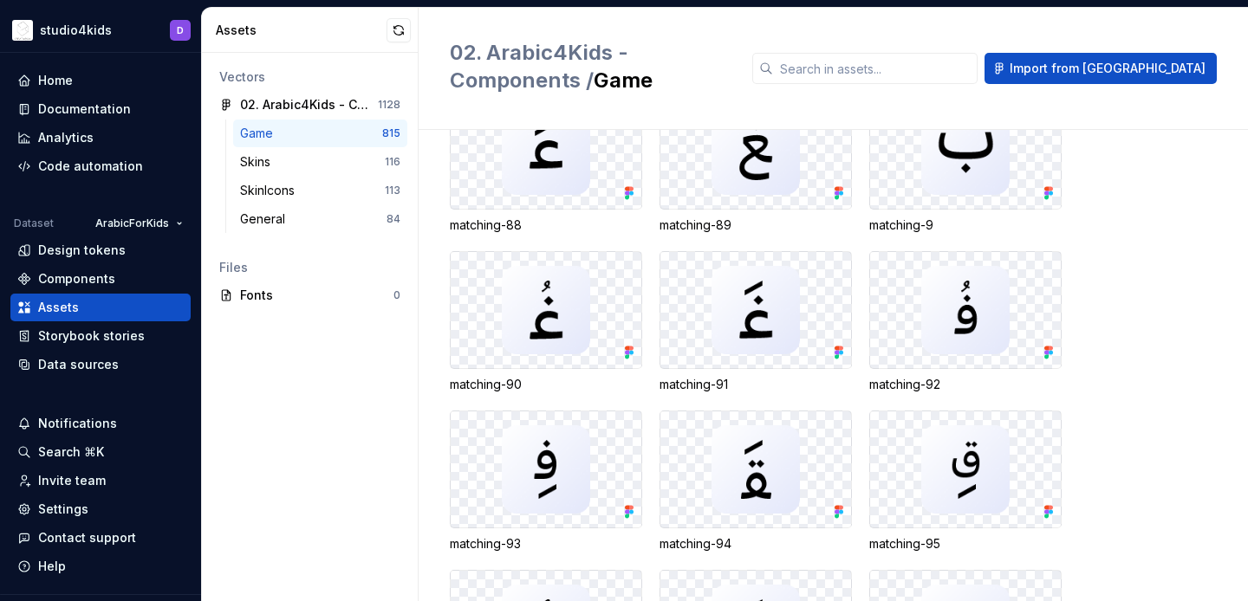
scroll to position [43530, 0]
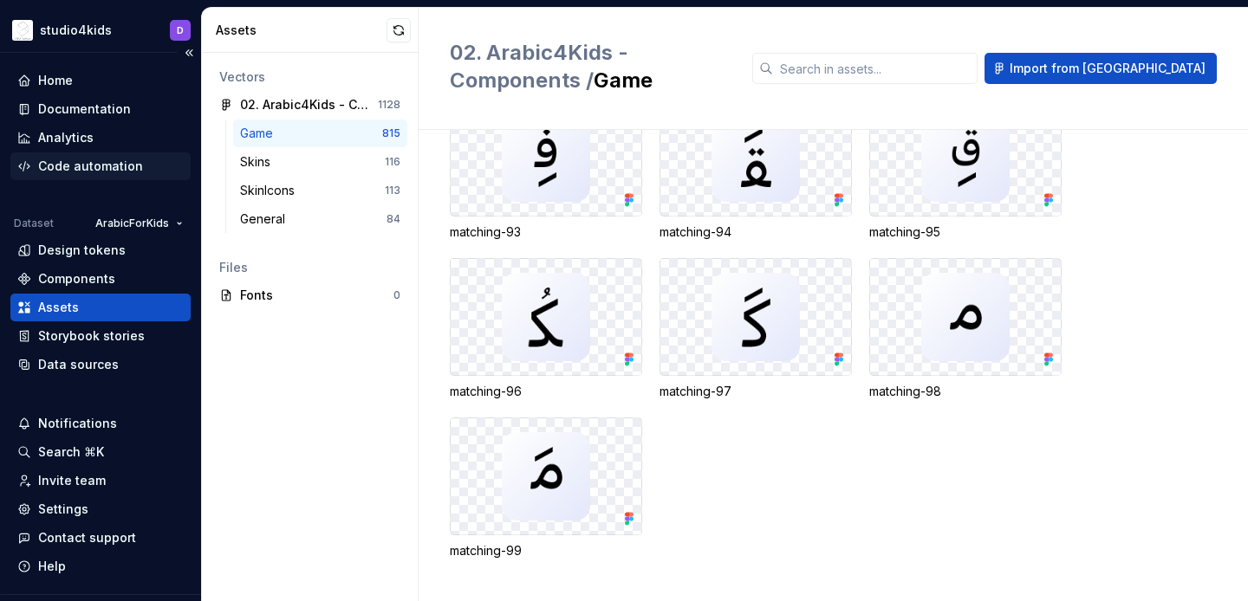
click at [147, 165] on div "Code automation" at bounding box center [100, 166] width 166 height 17
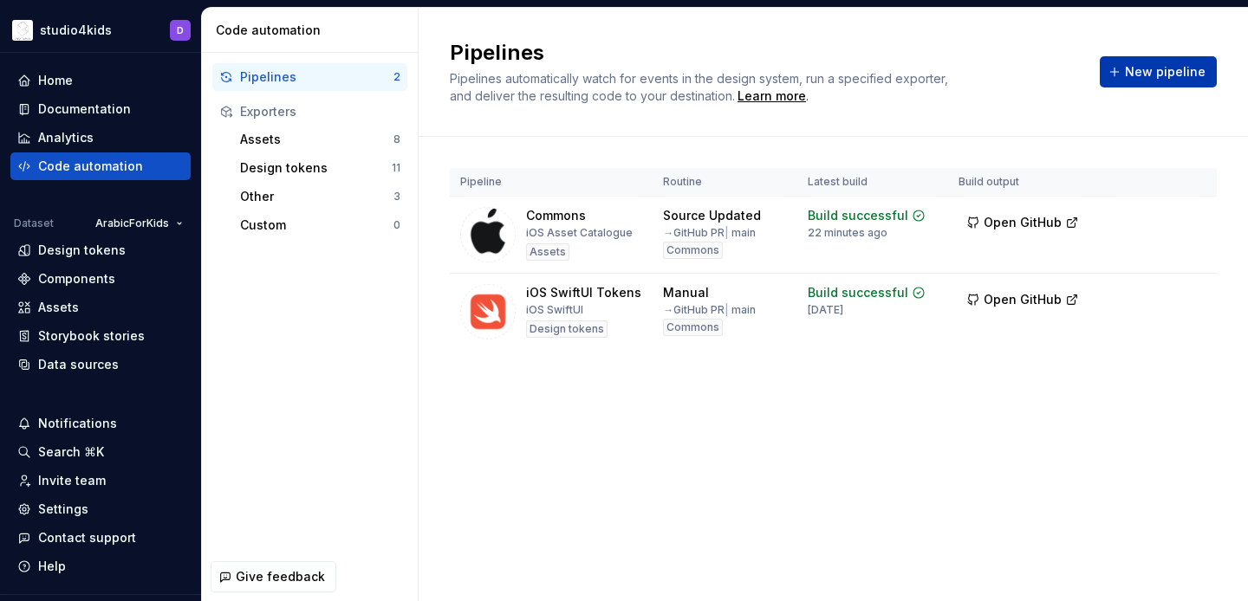
click at [1166, 80] on span "New pipeline" at bounding box center [1165, 71] width 81 height 17
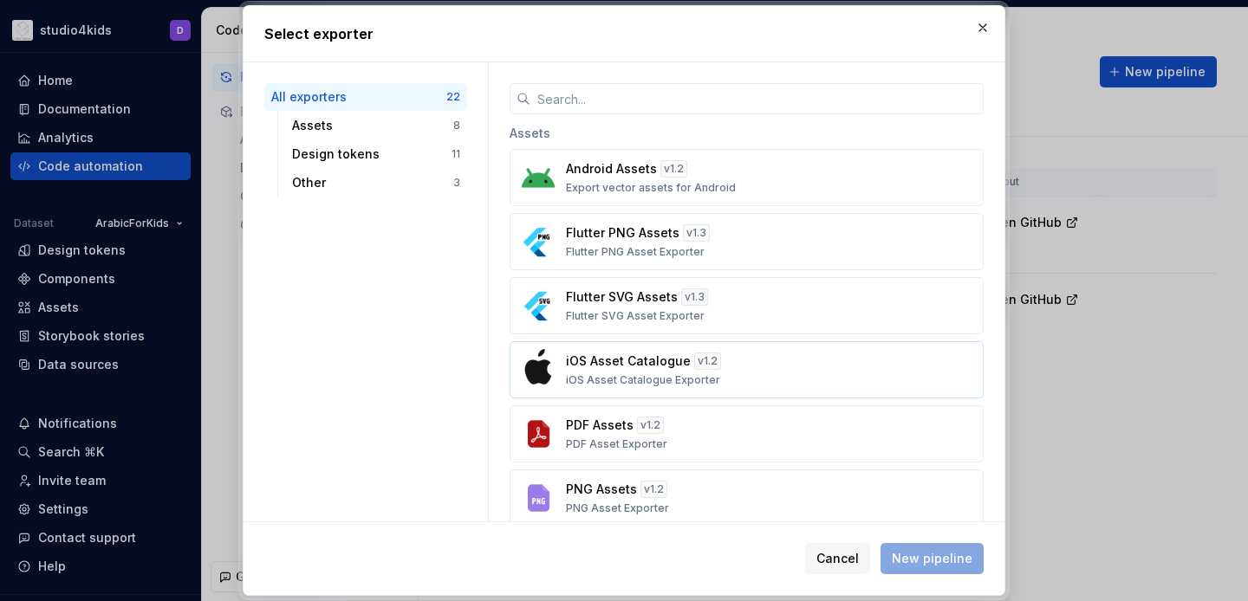
click at [768, 380] on div "iOS Asset Catalogue v 1.2 iOS Asset Catalogue Exporter" at bounding box center [741, 370] width 351 height 35
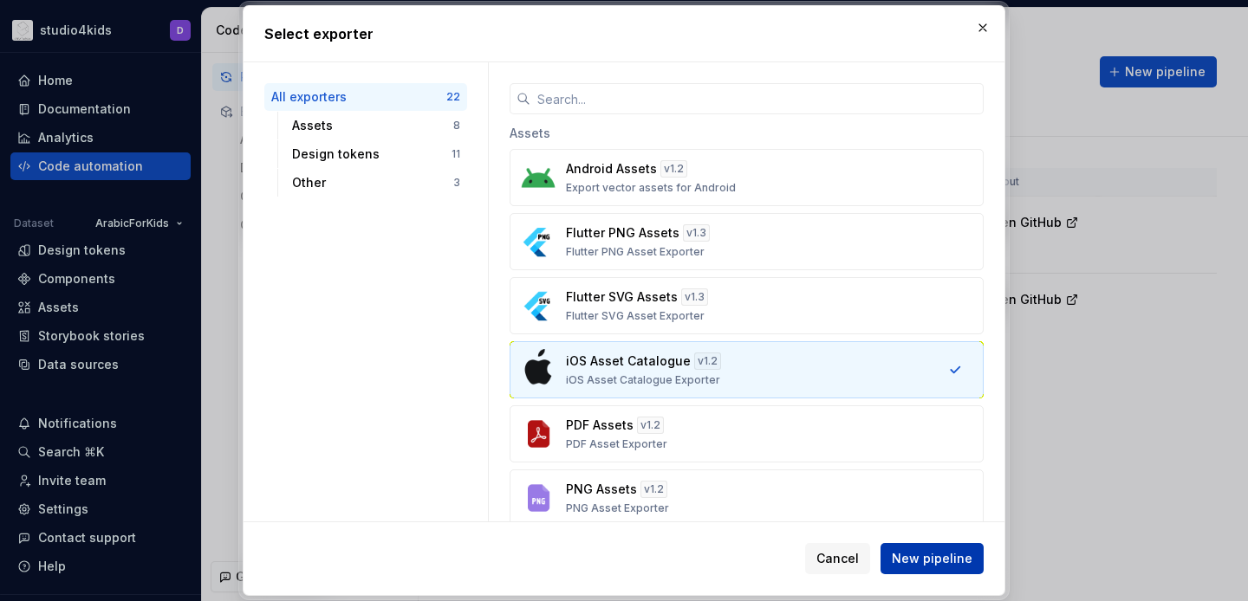
click at [906, 561] on span "New pipeline" at bounding box center [932, 558] width 81 height 17
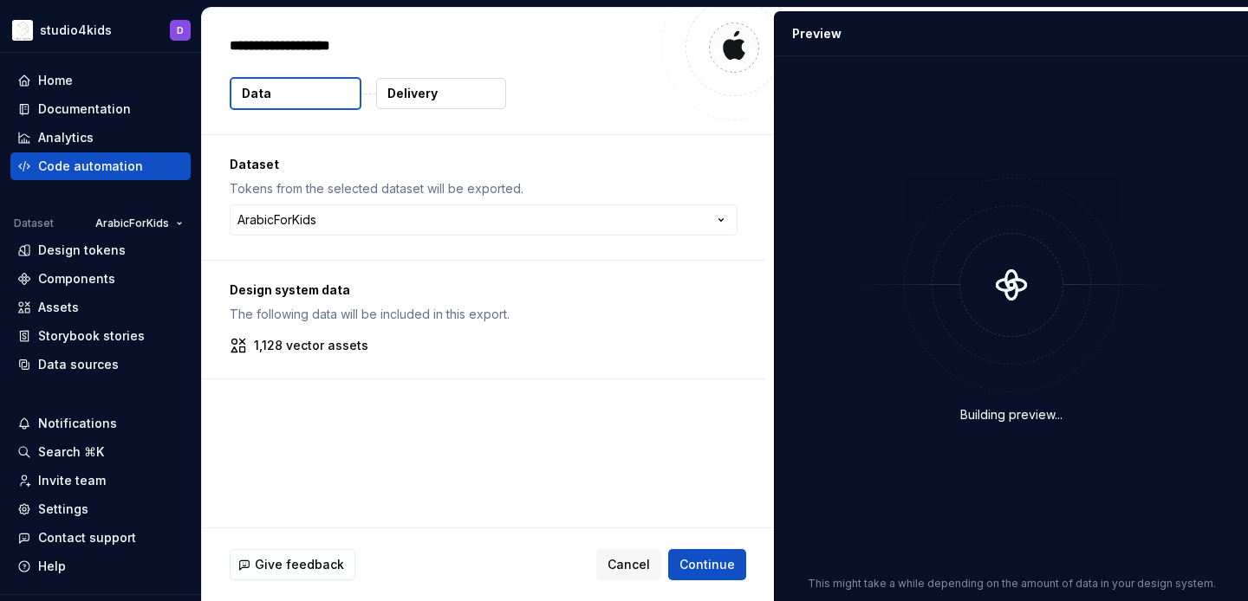
type textarea "*"
type textarea "**"
type textarea "*"
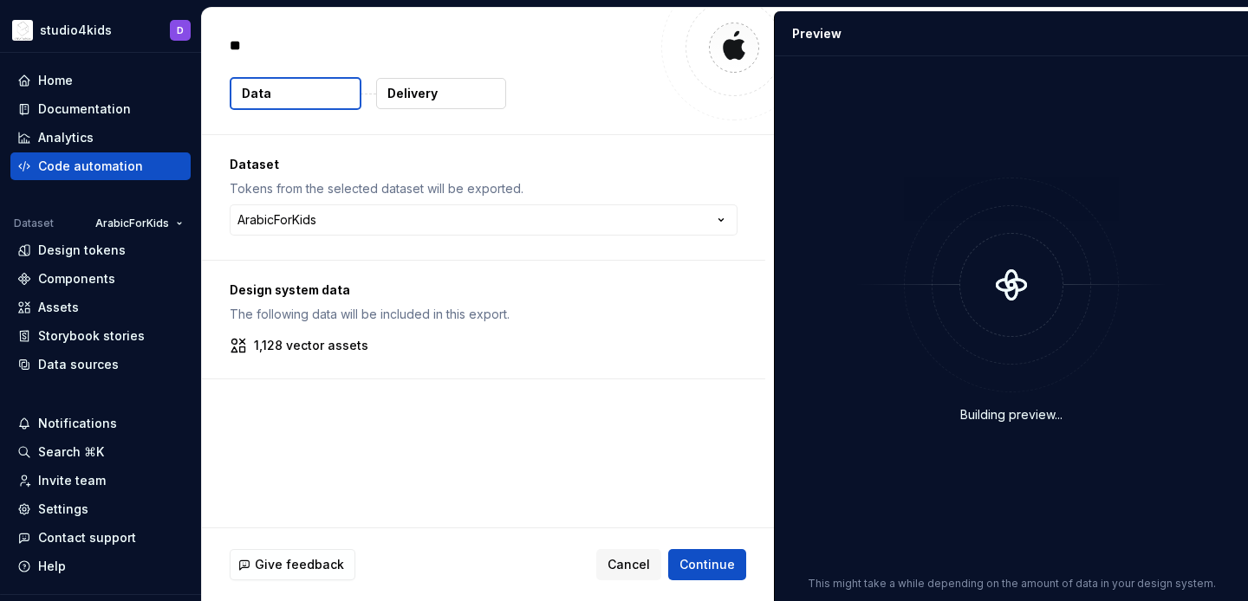
type textarea "***"
type textarea "*"
type textarea "****"
type textarea "*"
type textarea "*****"
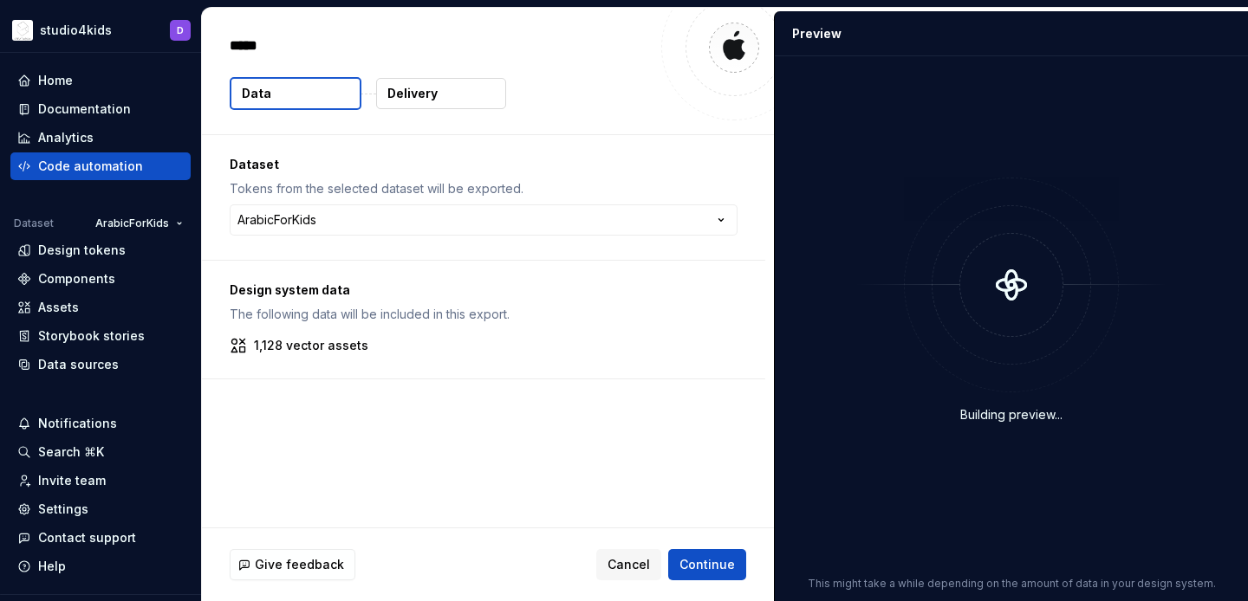
type textarea "*"
type textarea "******"
type textarea "*"
type textarea "*******"
type textarea "*"
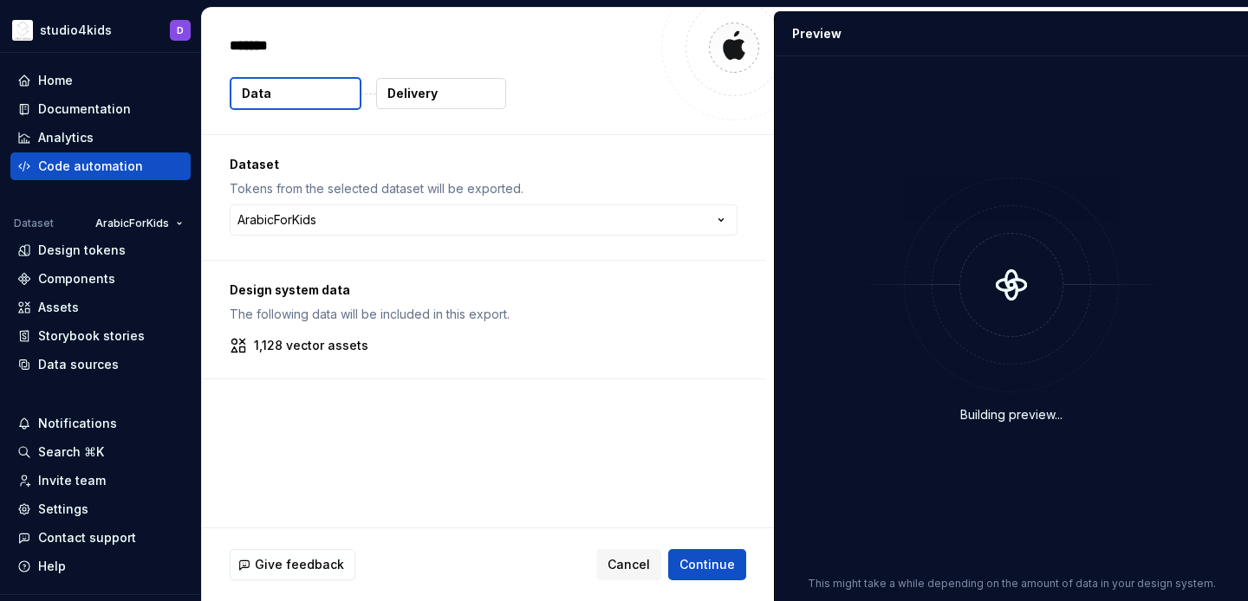
type textarea "********"
type textarea "*"
type textarea "*********"
type textarea "*"
type textarea "**********"
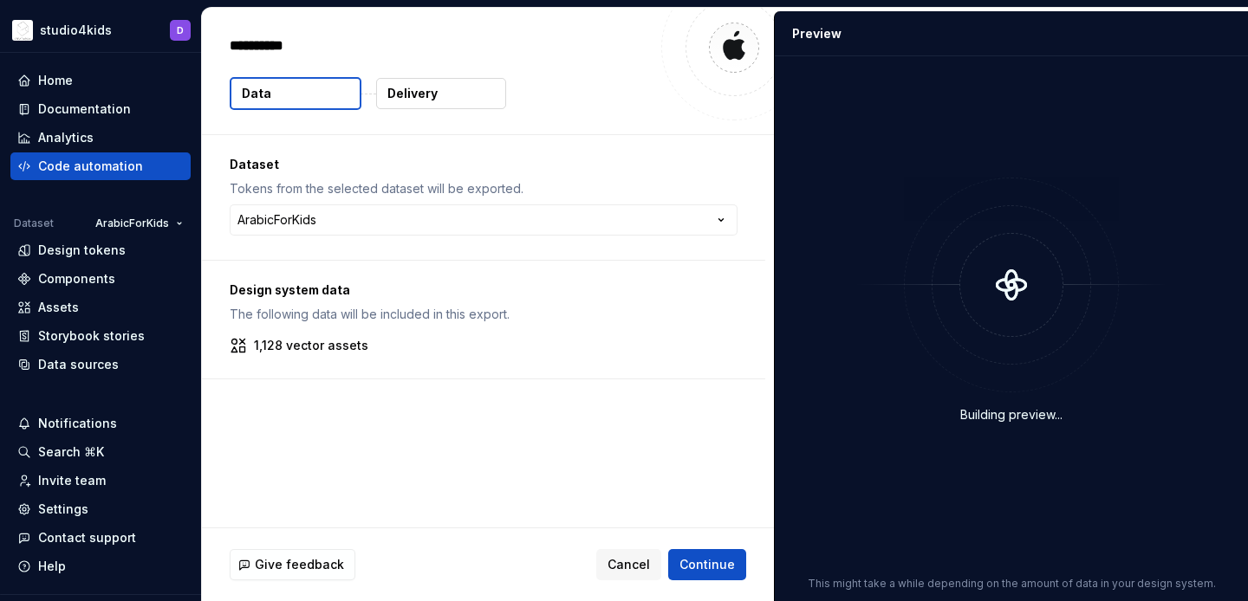
type textarea "*"
type textarea "**********"
type textarea "*"
type textarea "**********"
type textarea "*"
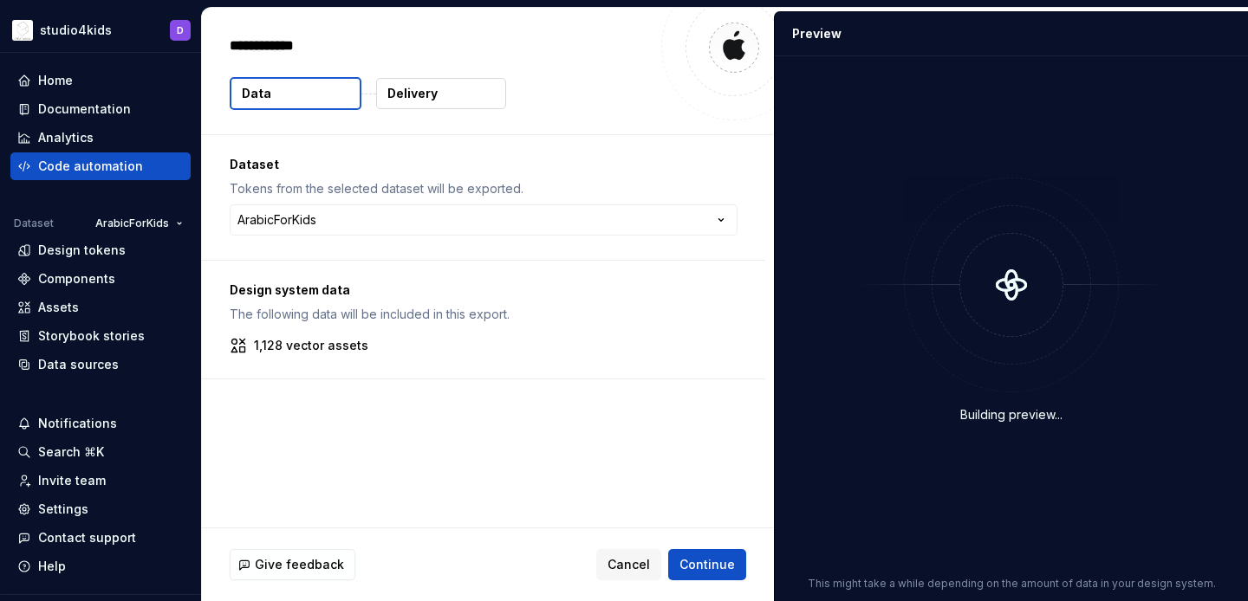
type textarea "**********"
type textarea "*"
type textarea "**********"
type textarea "*"
type textarea "**********"
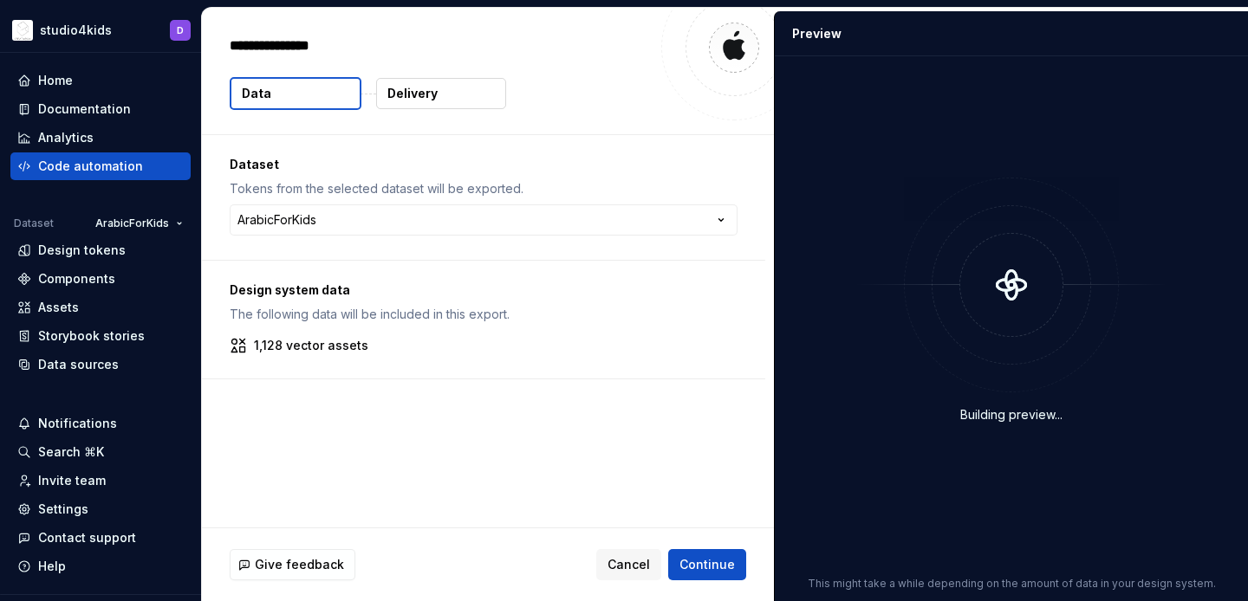
type textarea "*"
type textarea "**********"
type textarea "*"
type textarea "**********"
type textarea "*"
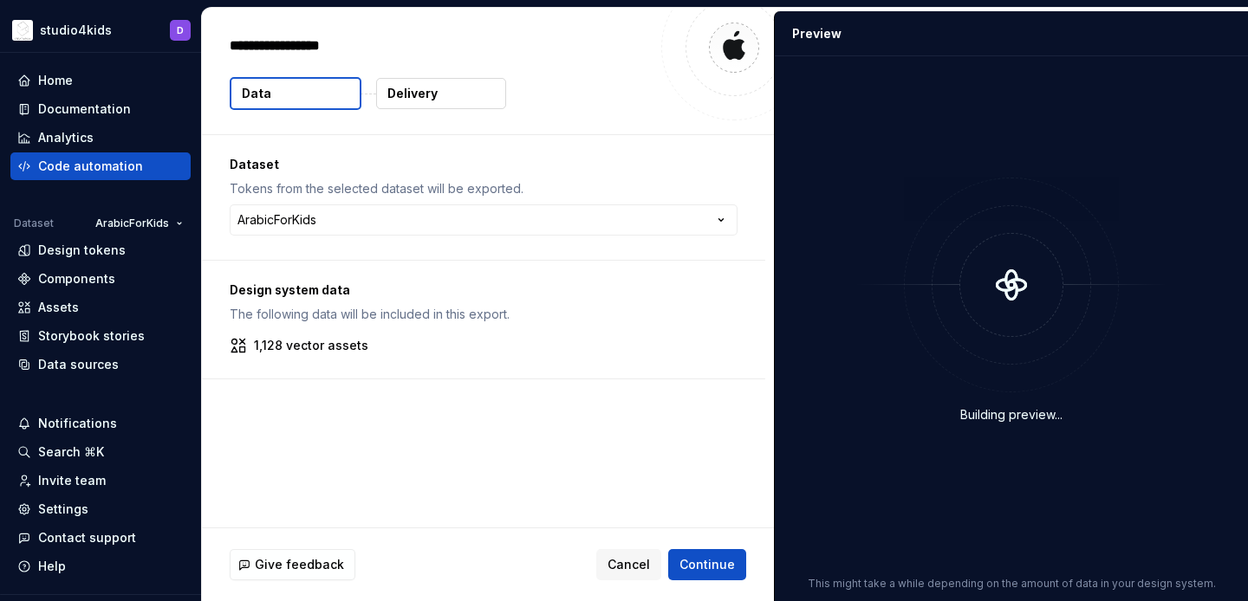
type textarea "**********"
type textarea "*"
type textarea "**********"
type textarea "*"
type textarea "**********"
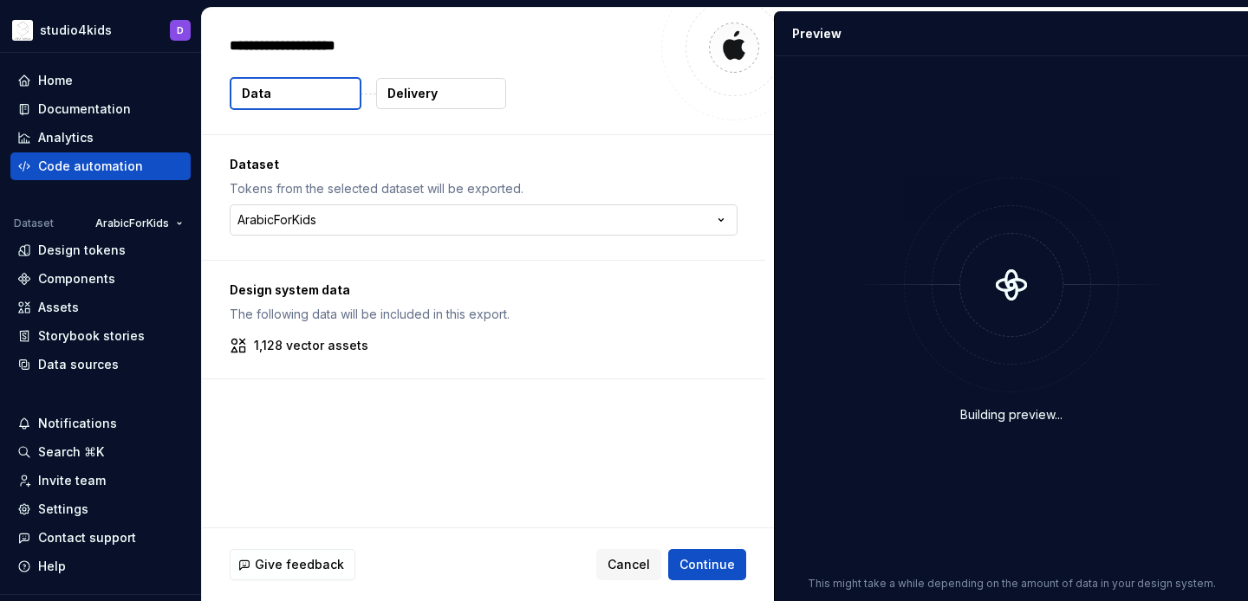
click at [502, 224] on html "**********" at bounding box center [624, 300] width 1248 height 601
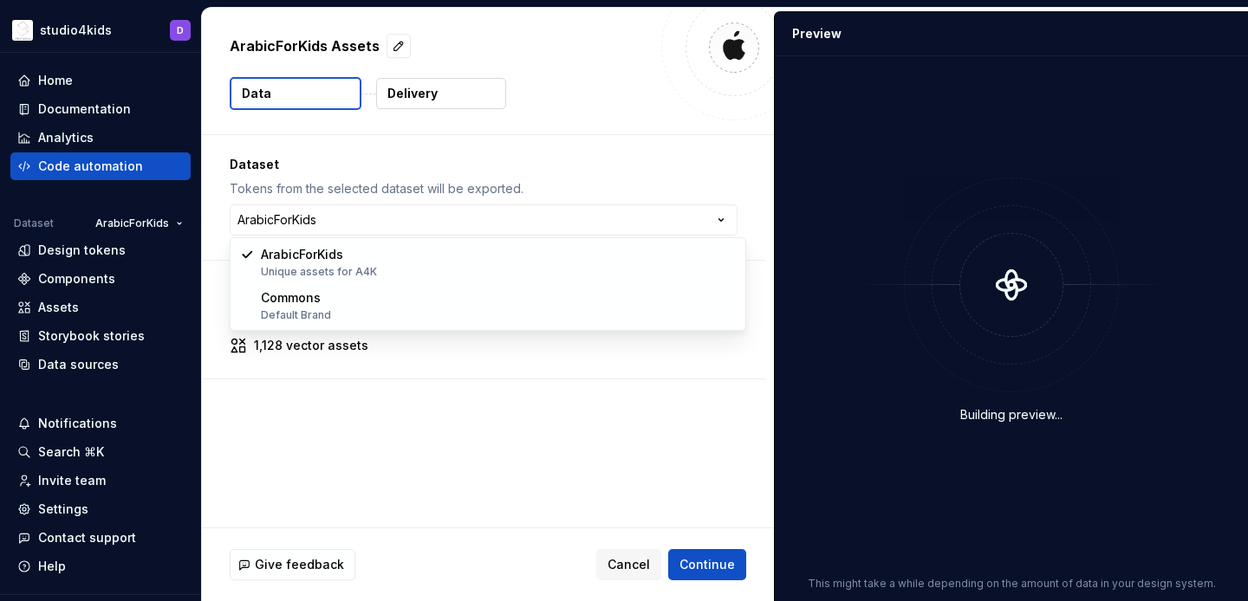
click at [510, 163] on html "**********" at bounding box center [624, 300] width 1248 height 601
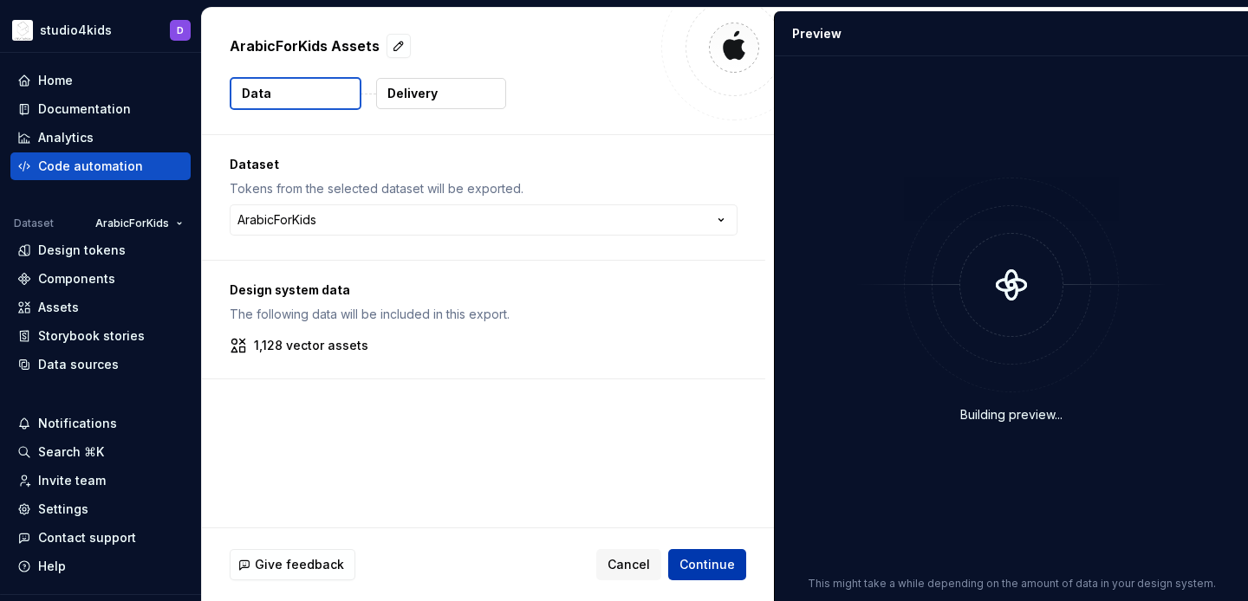
click at [714, 561] on span "Continue" at bounding box center [706, 564] width 55 height 17
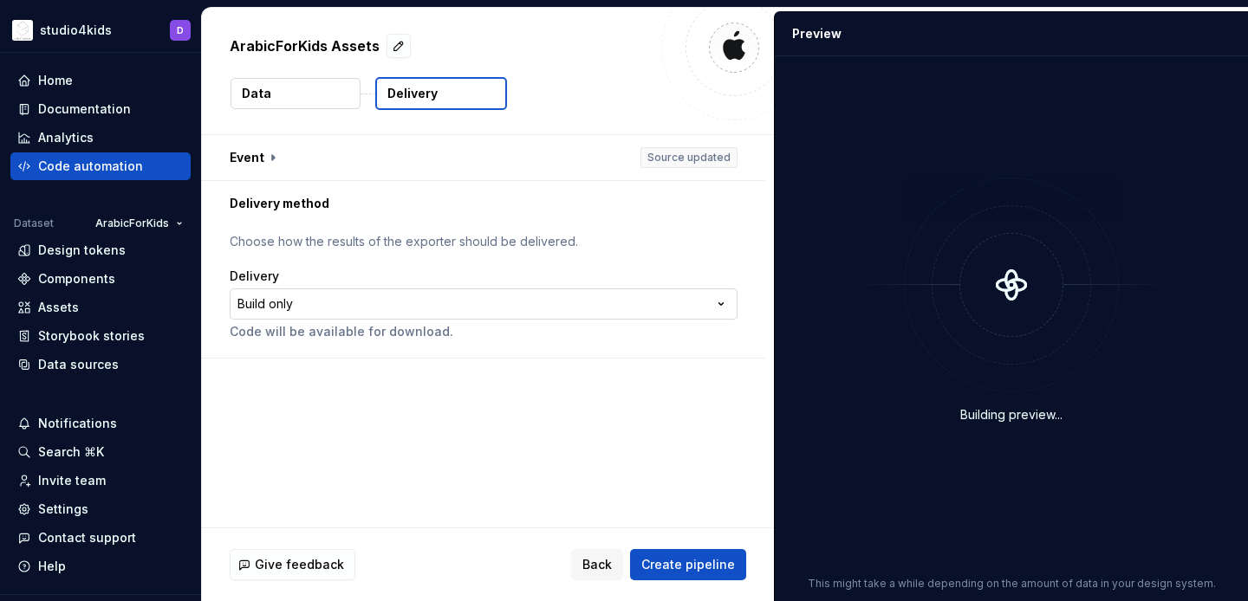
click at [503, 308] on html "**********" at bounding box center [624, 300] width 1248 height 601
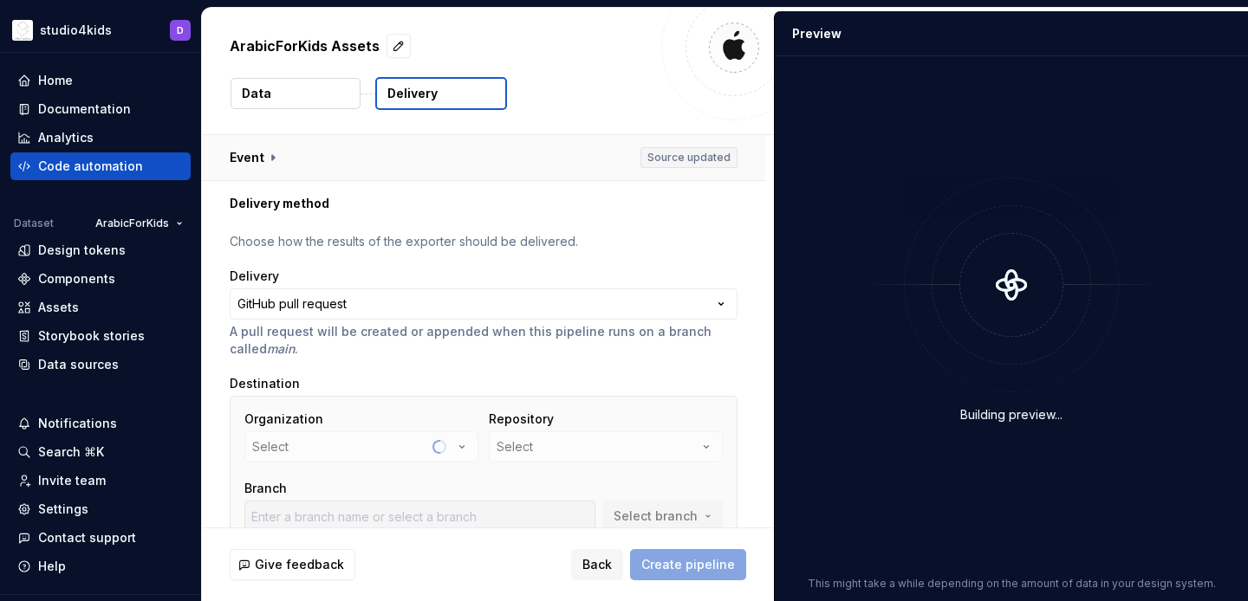
click at [351, 165] on button "button" at bounding box center [483, 157] width 563 height 45
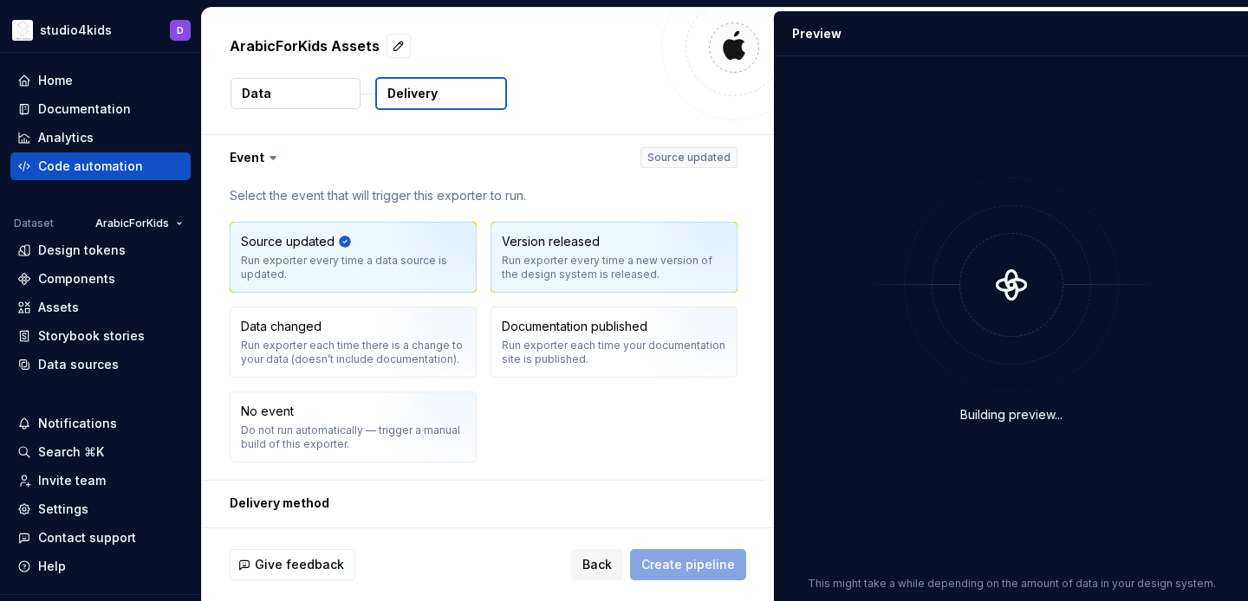
click at [567, 271] on div "Run exporter every time a new version of the design system is released." at bounding box center [614, 268] width 224 height 28
type input "develop"
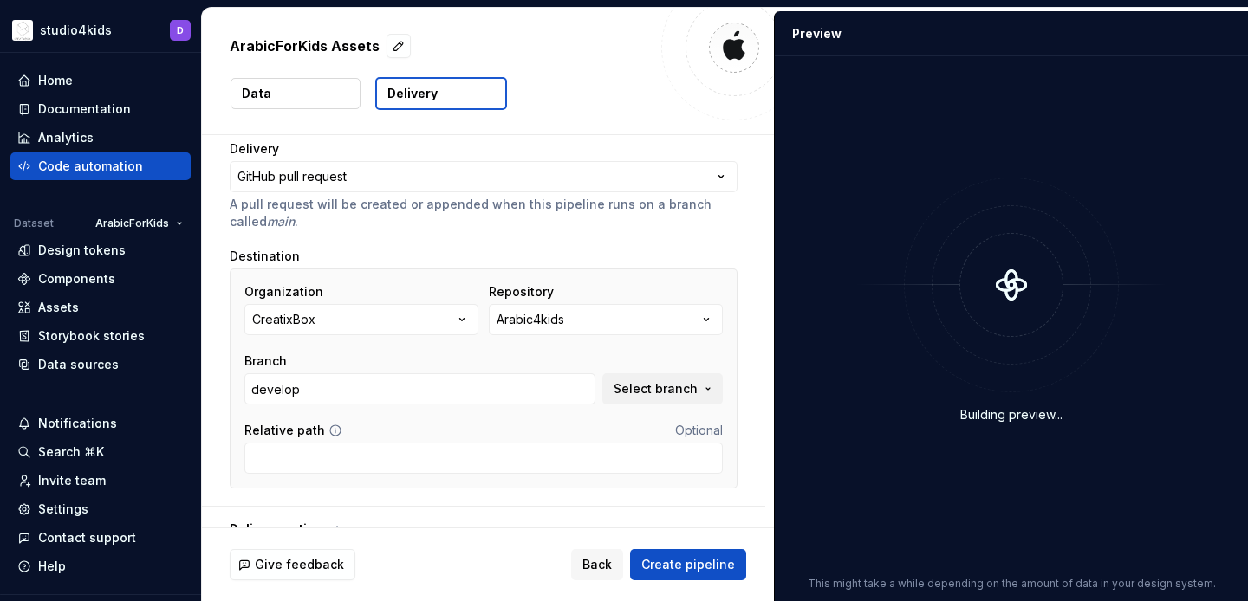
scroll to position [449, 0]
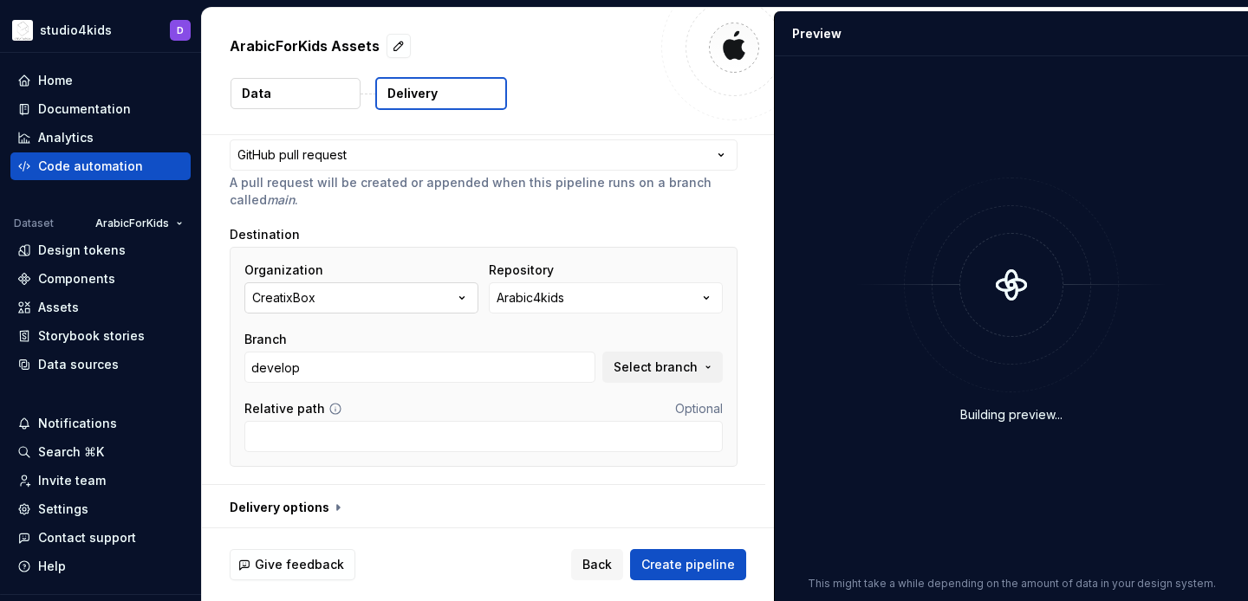
click at [463, 293] on icon "button" at bounding box center [461, 297] width 17 height 17
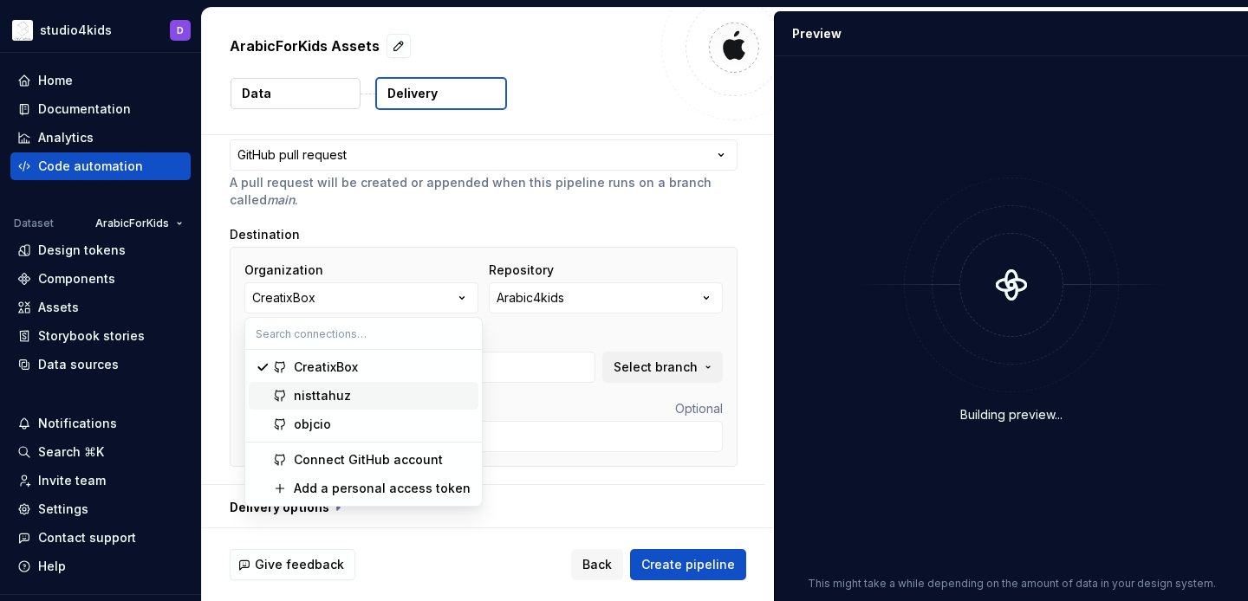
click at [334, 389] on div "nisttahuz" at bounding box center [322, 395] width 57 height 17
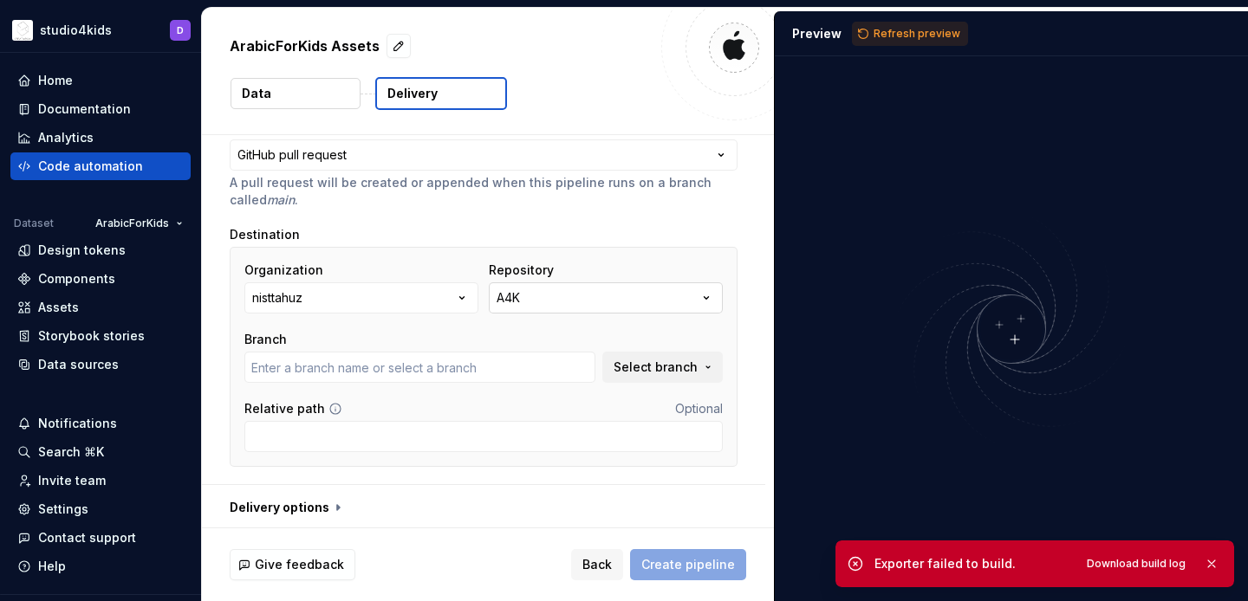
type input "main"
click at [527, 302] on button "A4K" at bounding box center [606, 298] width 234 height 31
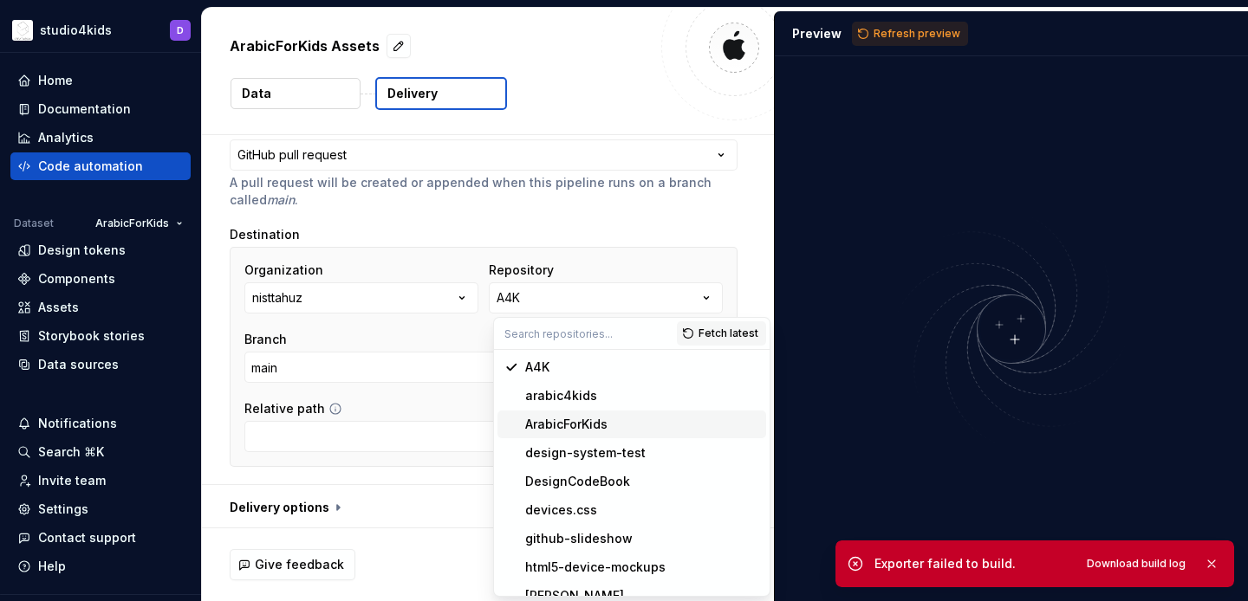
click at [552, 416] on div "ArabicForKids" at bounding box center [566, 424] width 82 height 17
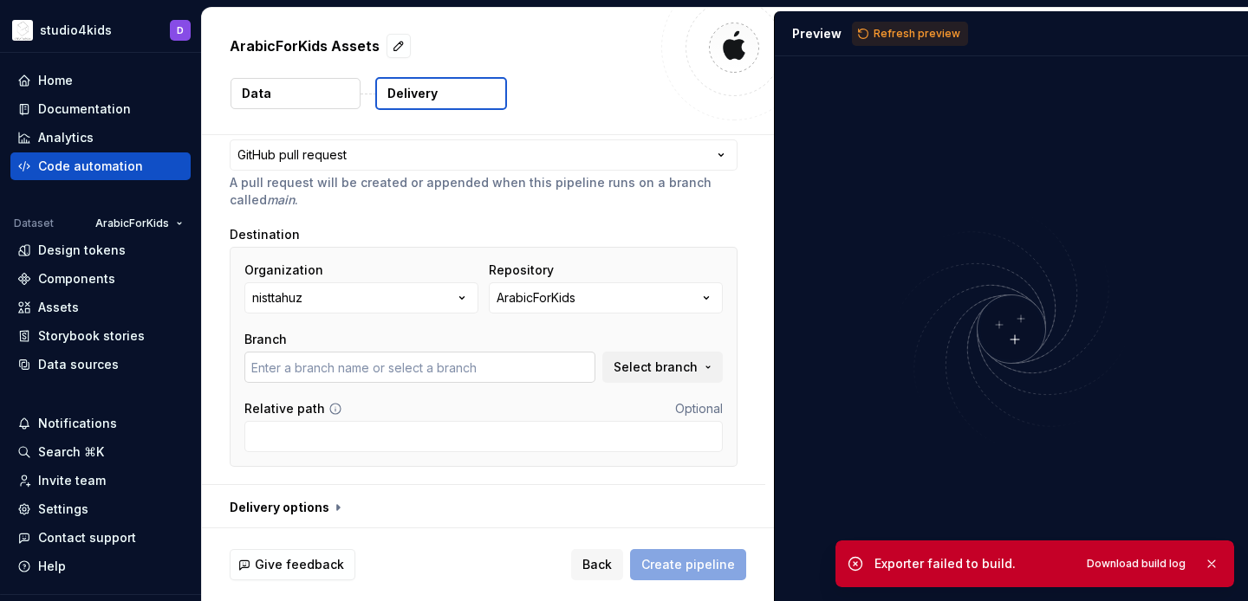
type input "main"
click at [1210, 562] on button "button" at bounding box center [1211, 564] width 23 height 24
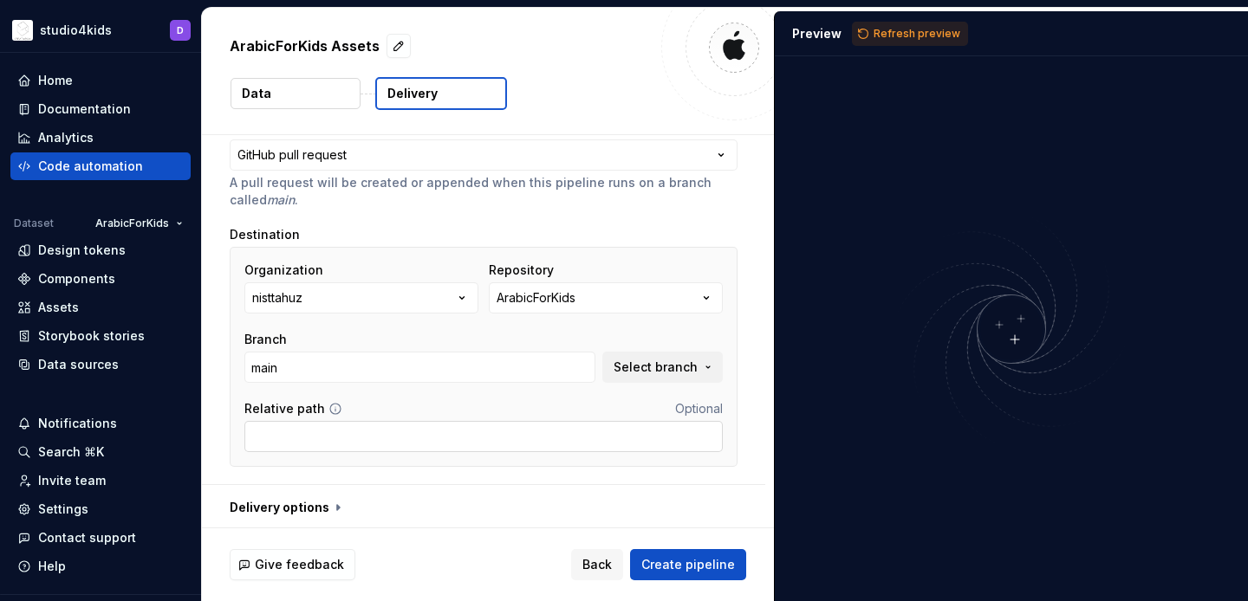
click at [489, 445] on input "Relative path" at bounding box center [483, 436] width 478 height 31
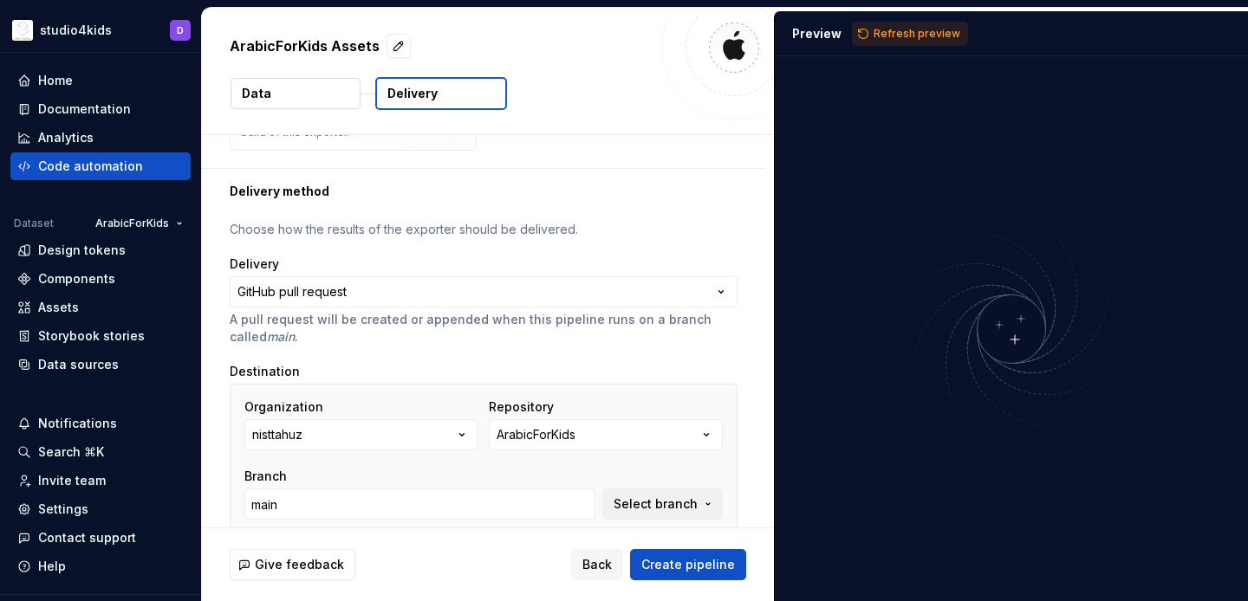
scroll to position [452, 0]
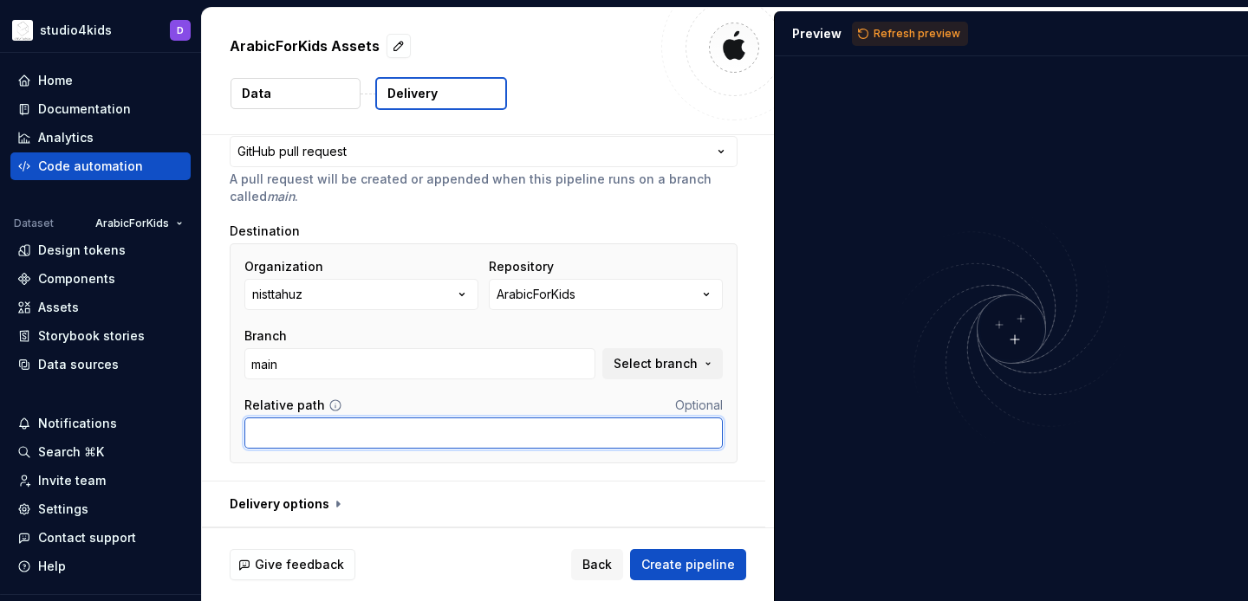
paste input "Universal/Supernova/SkinIcons"
click at [263, 432] on input "Universal/Supernova/SkinIcons" at bounding box center [483, 433] width 478 height 31
paste input "iOS Assets"
drag, startPoint x: 320, startPoint y: 432, endPoint x: 481, endPoint y: 452, distance: 162.5
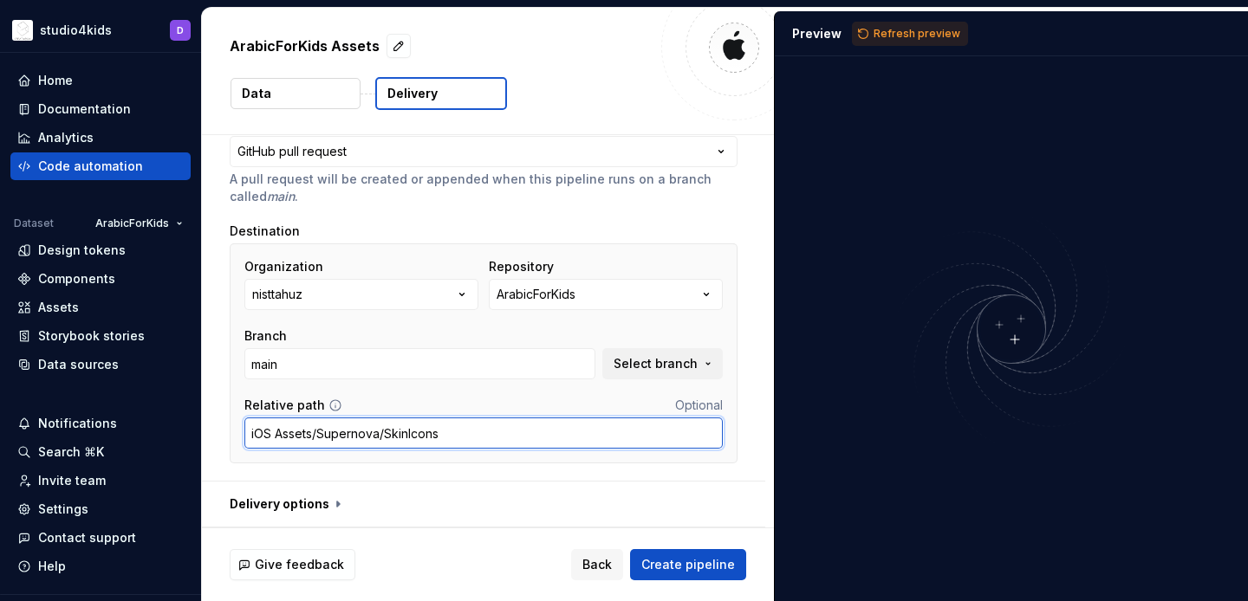
click at [481, 452] on div "Organization nisttahuz Repository ArabicForKids Branch main Select branch Relat…" at bounding box center [484, 354] width 508 height 220
type input "iOS Assets/"
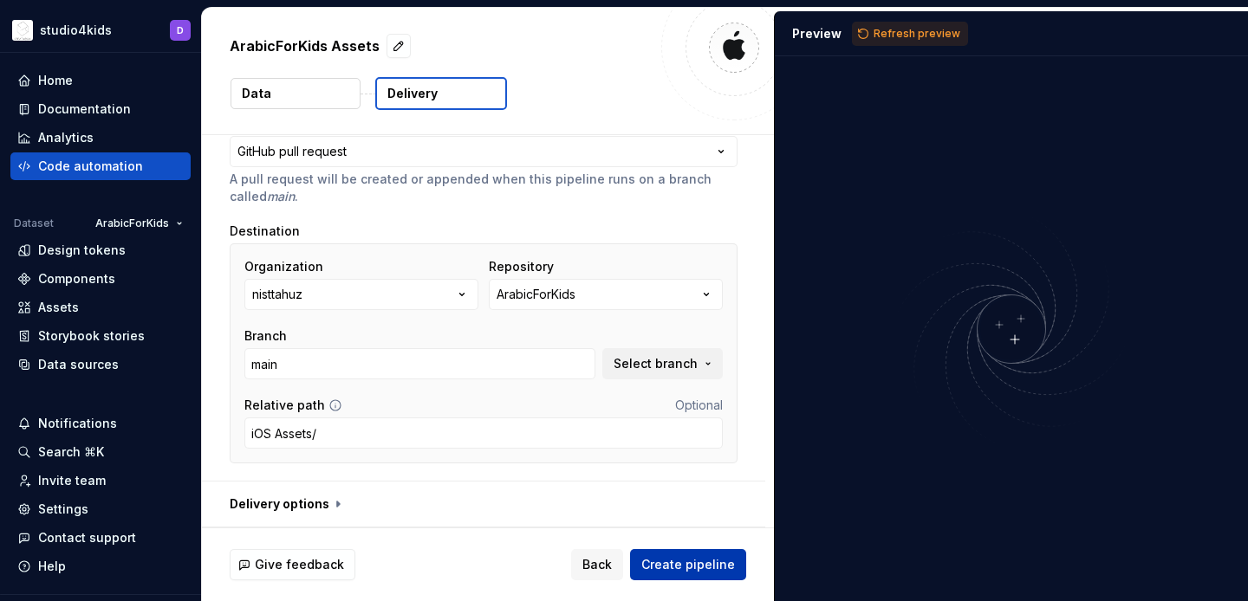
click at [683, 564] on span "Create pipeline" at bounding box center [688, 564] width 94 height 17
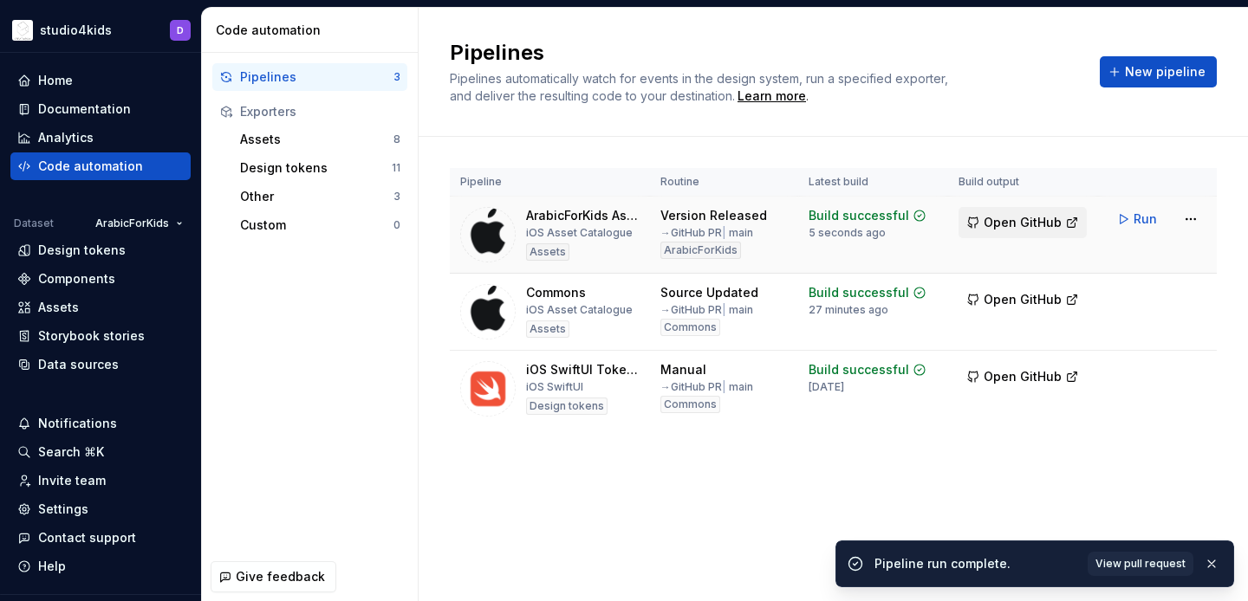
click at [1021, 219] on span "Open GitHub" at bounding box center [1023, 222] width 78 height 17
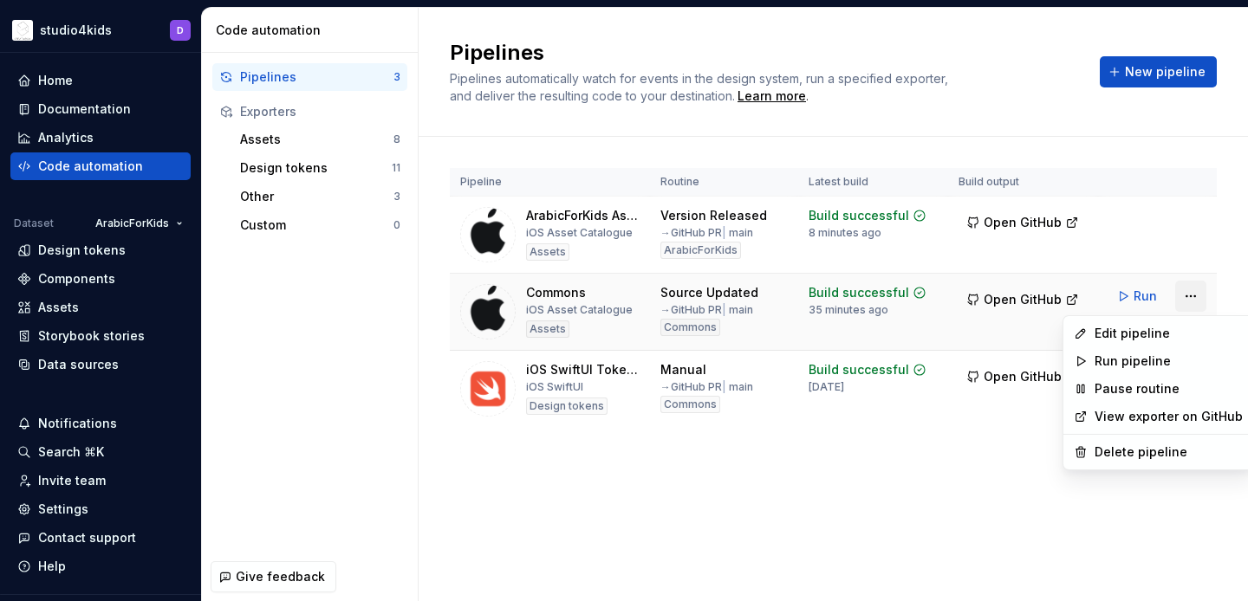
click at [1194, 298] on html "studio4kids D Home Documentation Analytics Code automation Dataset ArabicForKid…" at bounding box center [624, 300] width 1248 height 601
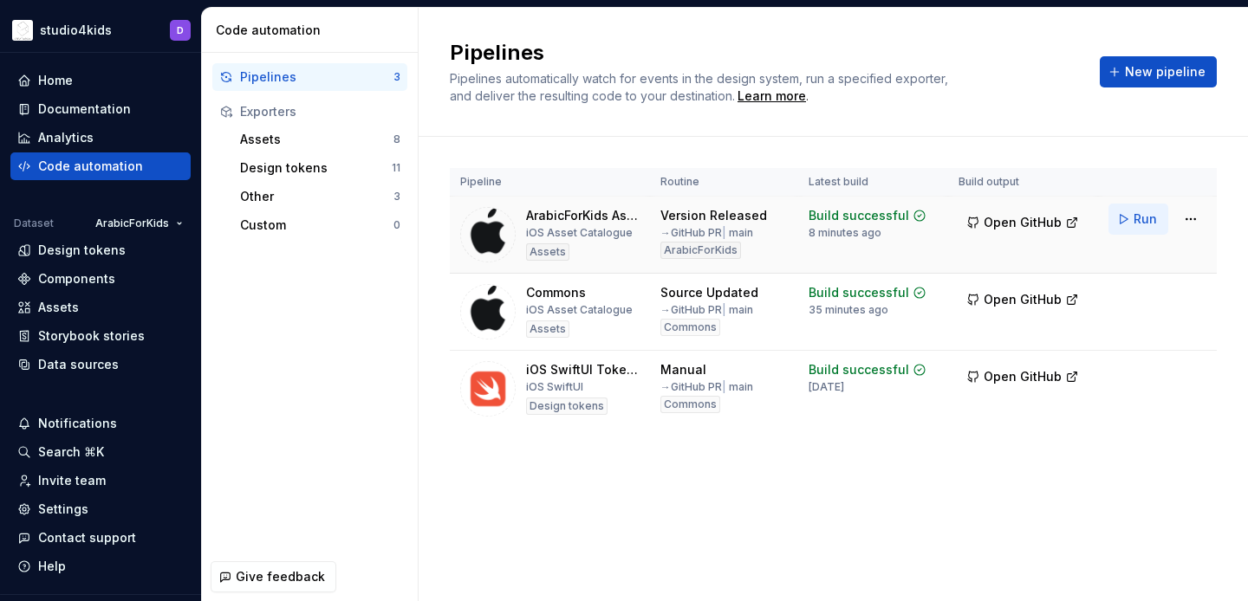
click at [1133, 215] on html "studio4kids D Home Documentation Analytics Code automation Dataset ArabicForKid…" at bounding box center [624, 300] width 1248 height 601
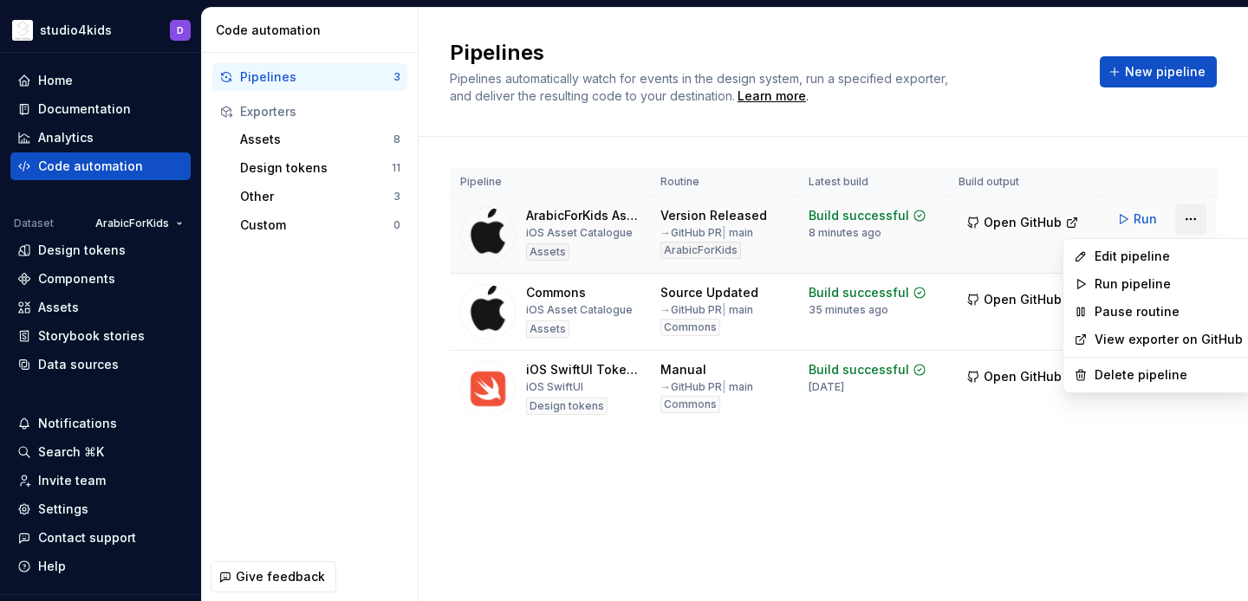
click at [1190, 218] on html "studio4kids D Home Documentation Analytics Code automation Dataset ArabicForKid…" at bounding box center [624, 300] width 1248 height 601
click at [1147, 253] on div "Edit pipeline" at bounding box center [1169, 256] width 148 height 17
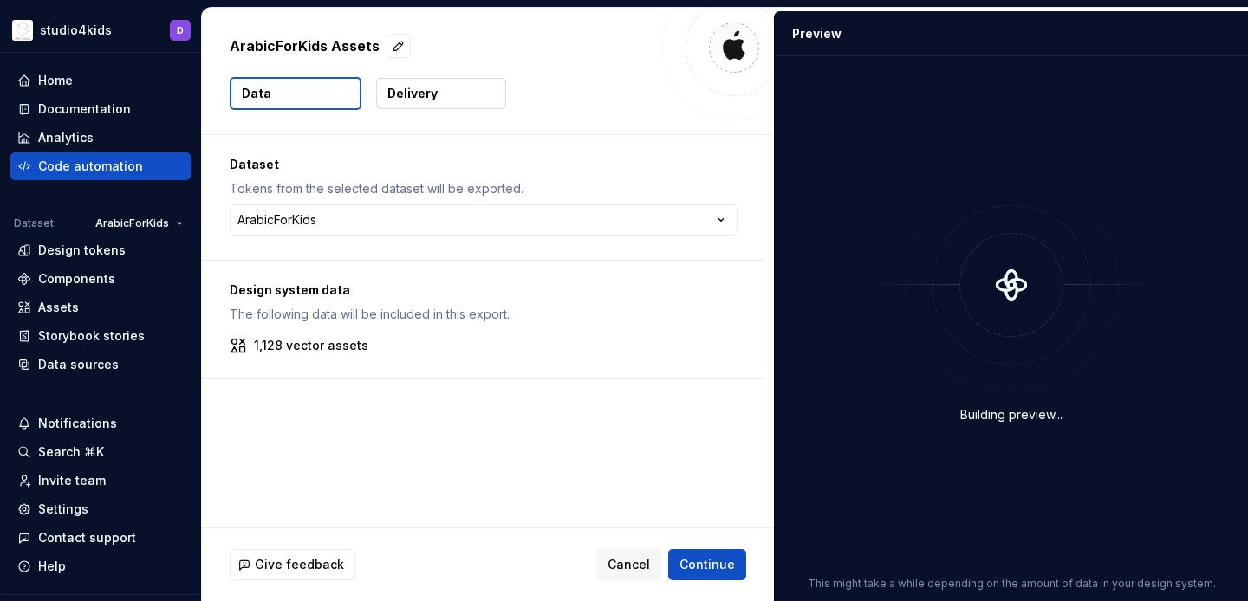
click at [409, 101] on p "Delivery" at bounding box center [412, 93] width 50 height 17
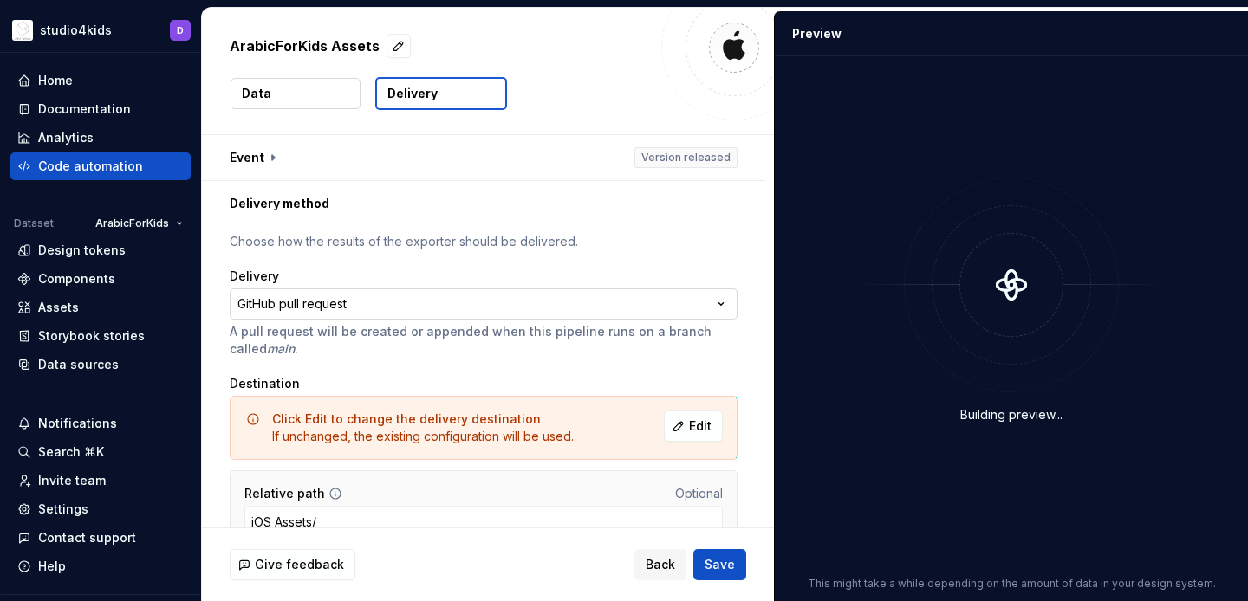
scroll to position [88, 0]
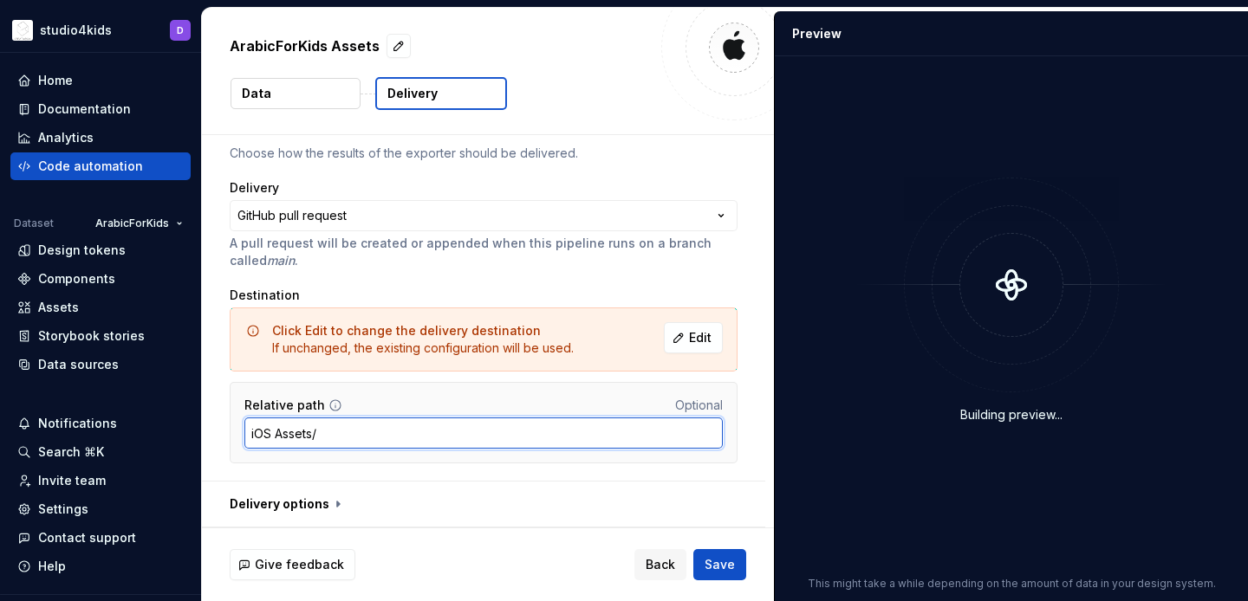
click at [399, 430] on input "iOS Assets/" at bounding box center [483, 433] width 478 height 31
type input "iOS Assets/Supernova-Assets/"
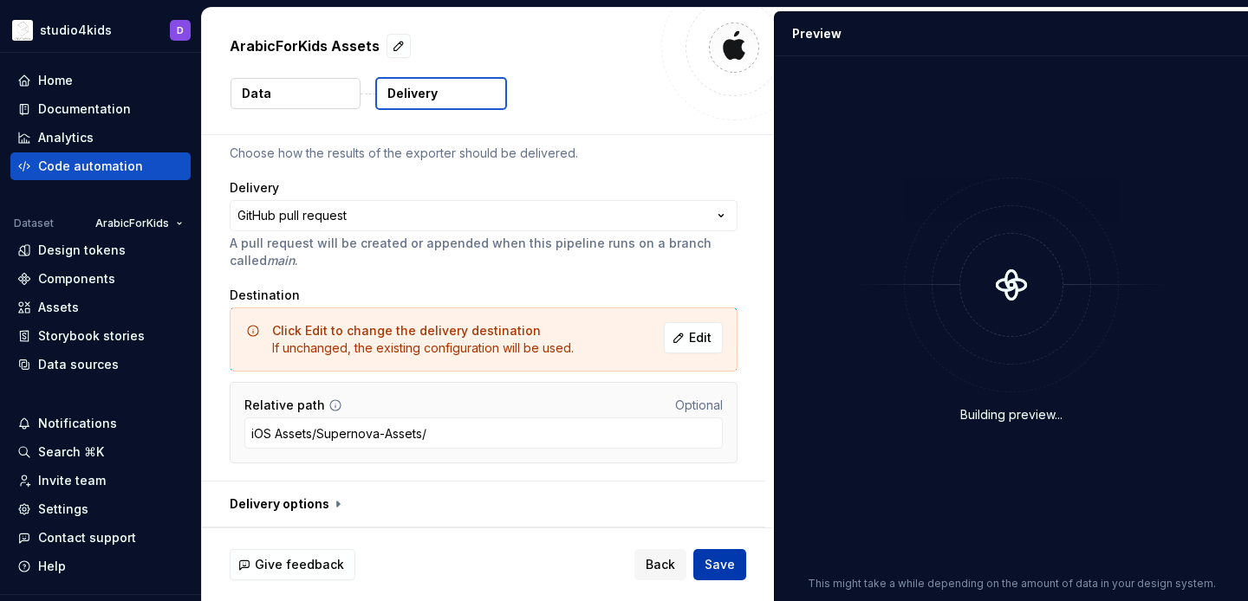
click at [711, 565] on span "Save" at bounding box center [720, 564] width 30 height 17
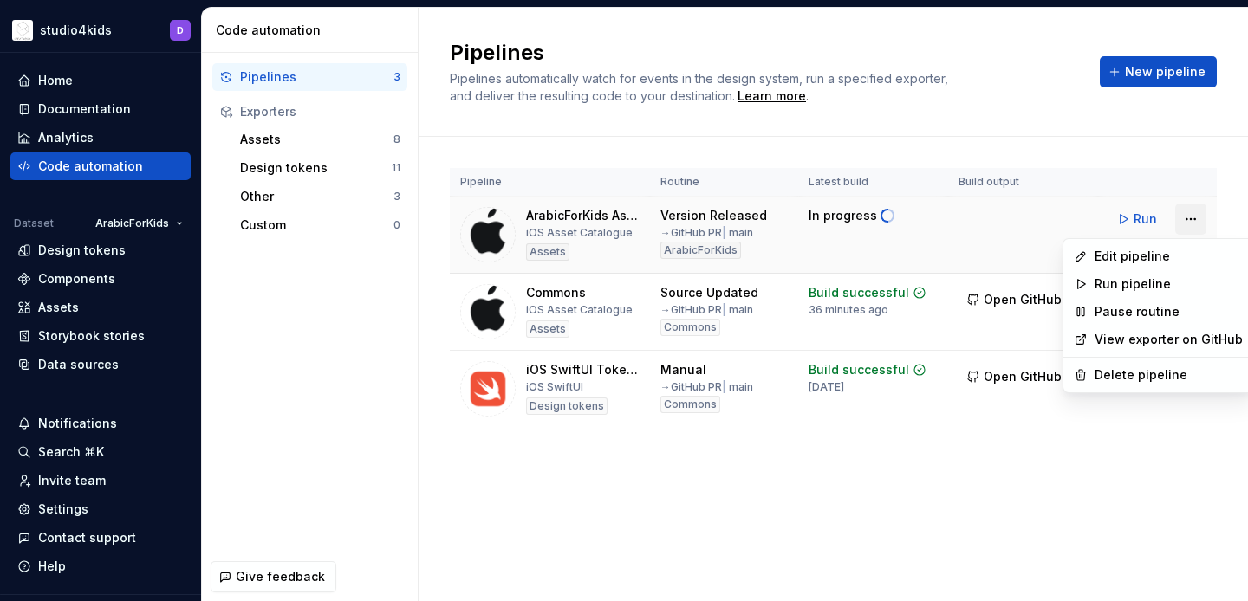
click at [1185, 214] on html "studio4kids D Home Documentation Analytics Code automation Dataset ArabicForKid…" at bounding box center [624, 300] width 1248 height 601
click at [1149, 258] on div "Edit pipeline" at bounding box center [1169, 256] width 148 height 17
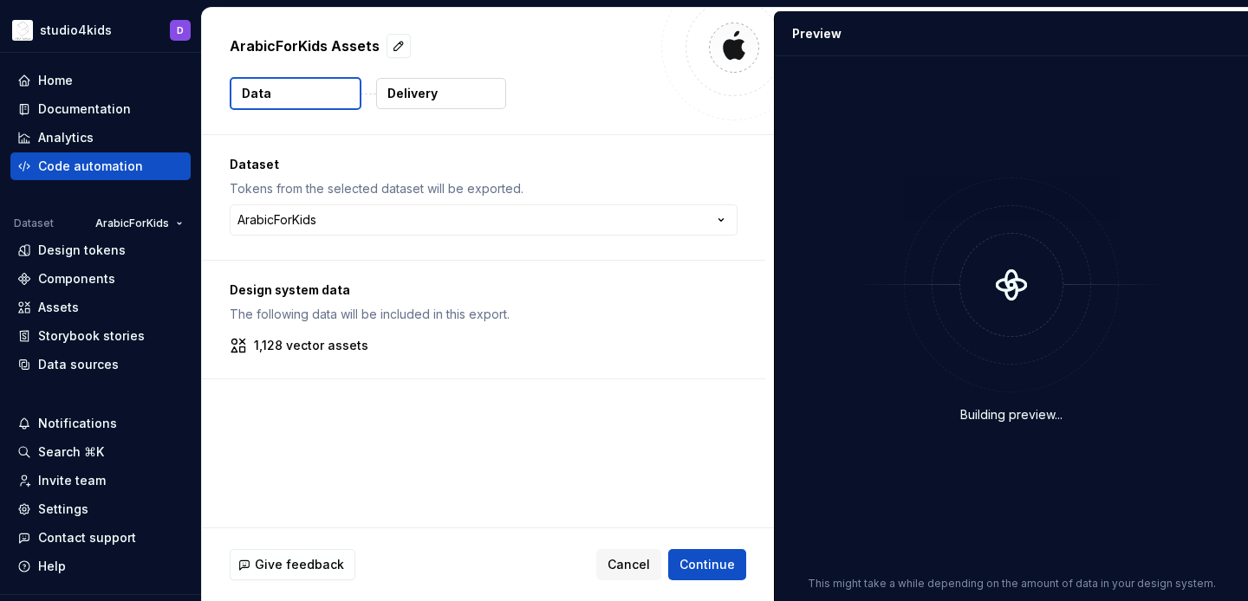
click at [306, 48] on p "ArabicForKids Assets" at bounding box center [305, 46] width 150 height 21
click at [289, 42] on p "ArabicForKids Assets" at bounding box center [305, 46] width 150 height 21
click at [395, 43] on button "button" at bounding box center [398, 46] width 24 height 24
click at [294, 41] on textarea "**********" at bounding box center [438, 46] width 425 height 28
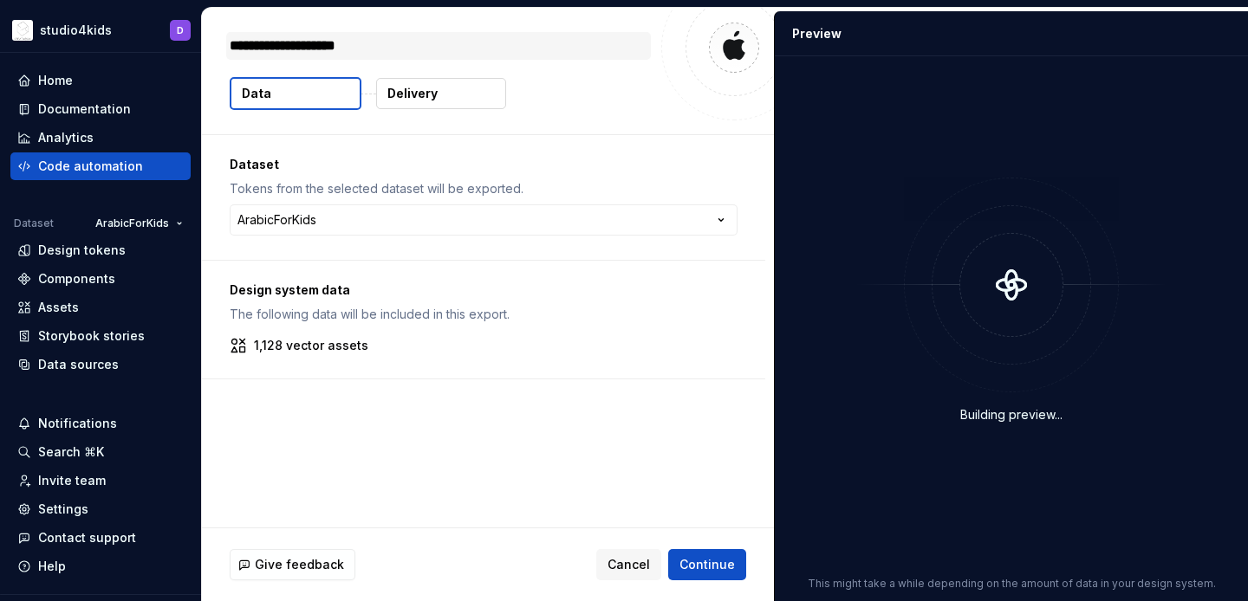
click at [294, 41] on textarea "**********" at bounding box center [438, 46] width 425 height 28
type textarea "*"
type textarea "********"
type textarea "*"
type textarea "*********"
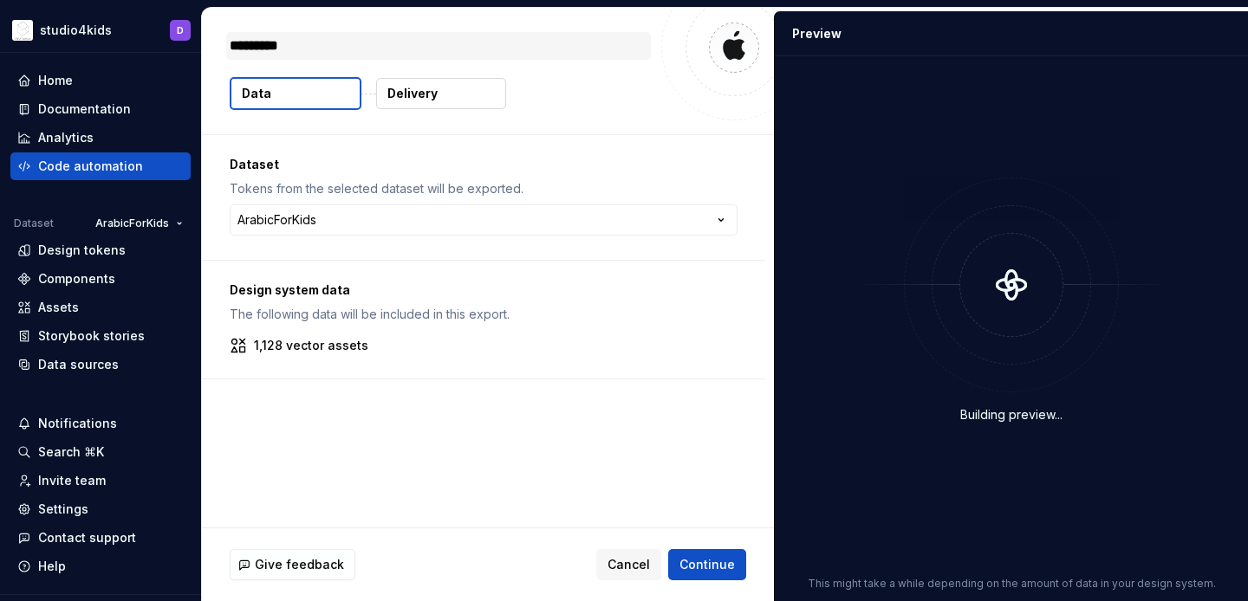
type textarea "*"
type textarea "**********"
click at [690, 556] on span "Continue" at bounding box center [706, 564] width 55 height 17
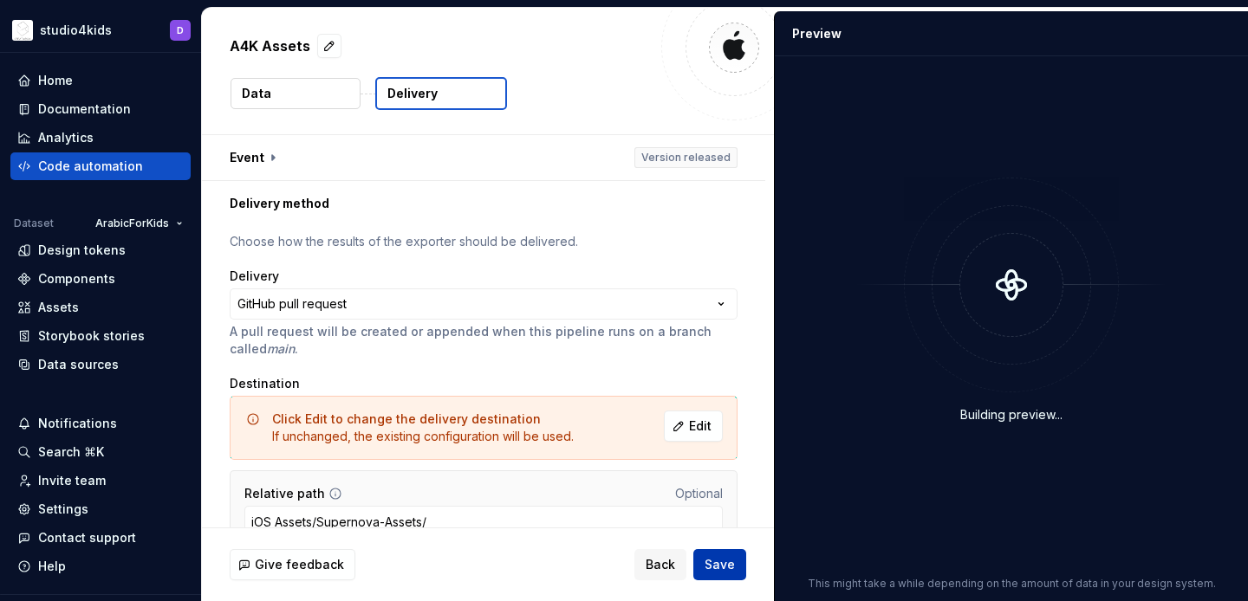
click at [714, 566] on span "Save" at bounding box center [720, 564] width 30 height 17
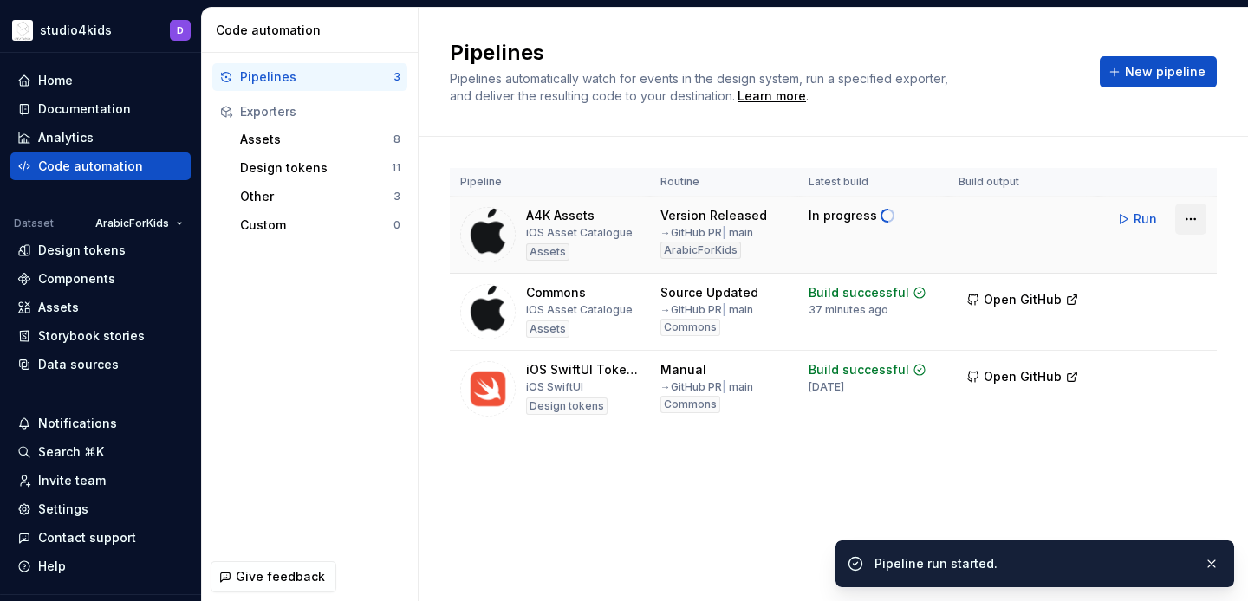
click at [1192, 217] on html "studio4kids D Home Documentation Analytics Code automation Dataset ArabicForKid…" at bounding box center [624, 300] width 1248 height 601
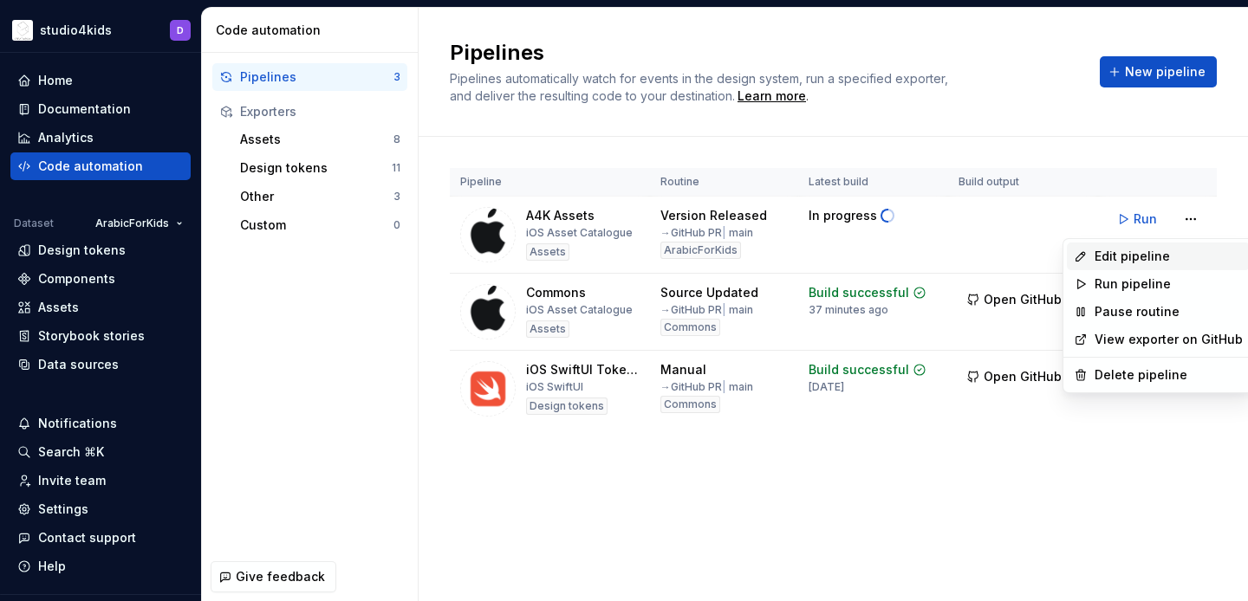
click at [1104, 256] on div "Edit pipeline" at bounding box center [1169, 256] width 148 height 17
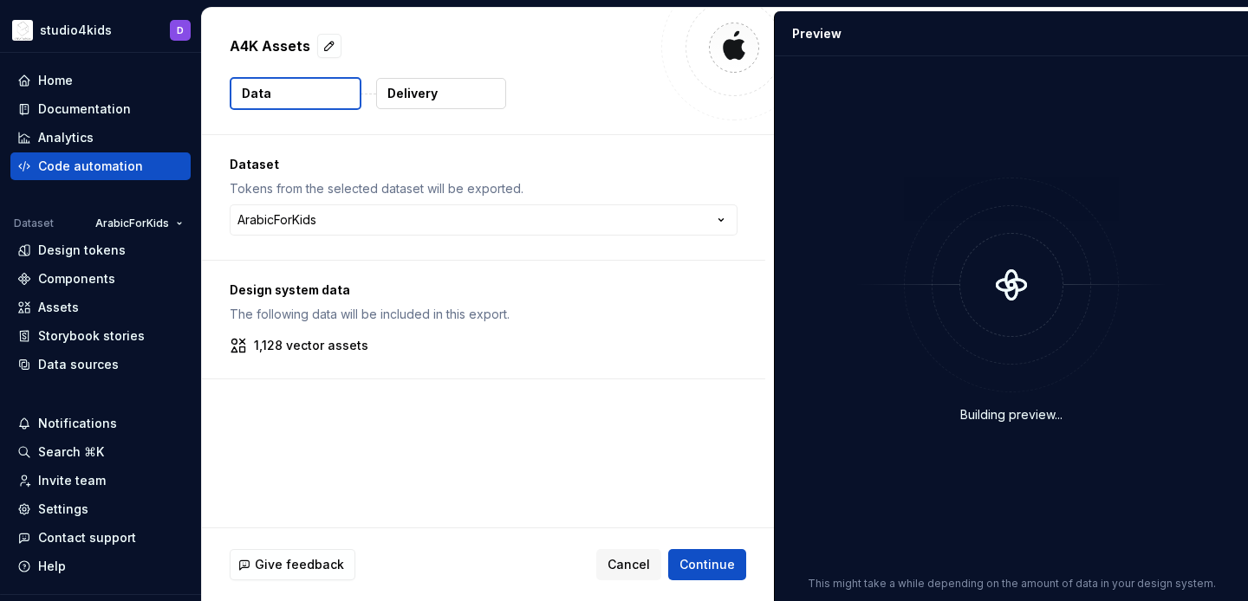
click at [402, 85] on p "Delivery" at bounding box center [412, 93] width 50 height 17
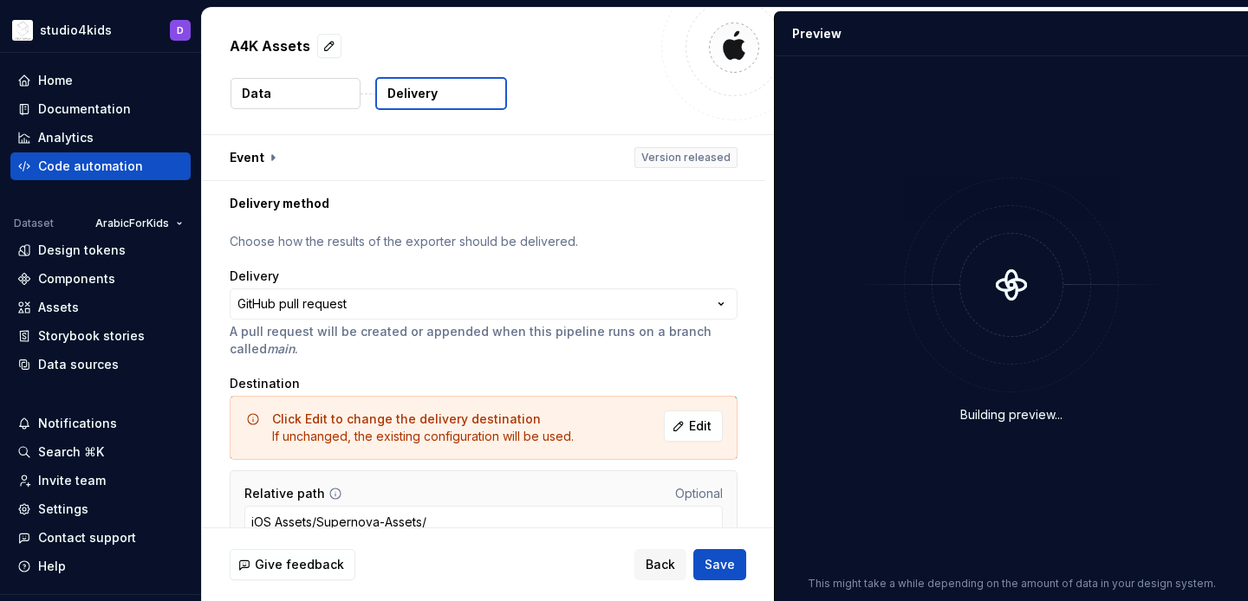
scroll to position [88, 0]
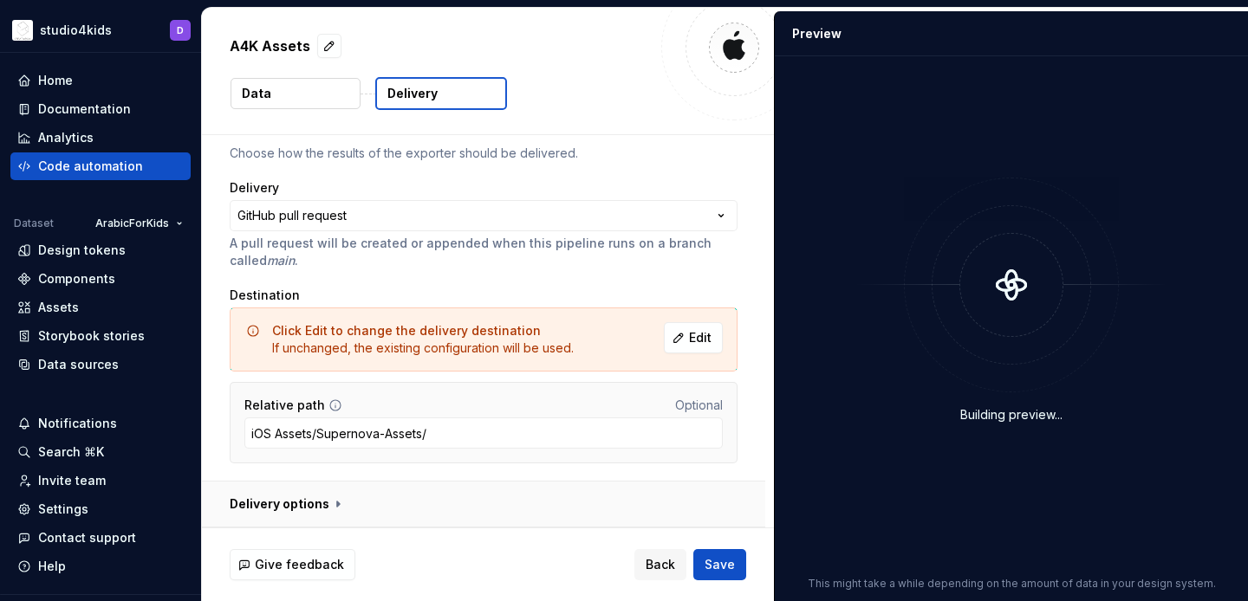
click at [291, 510] on button "button" at bounding box center [483, 504] width 563 height 45
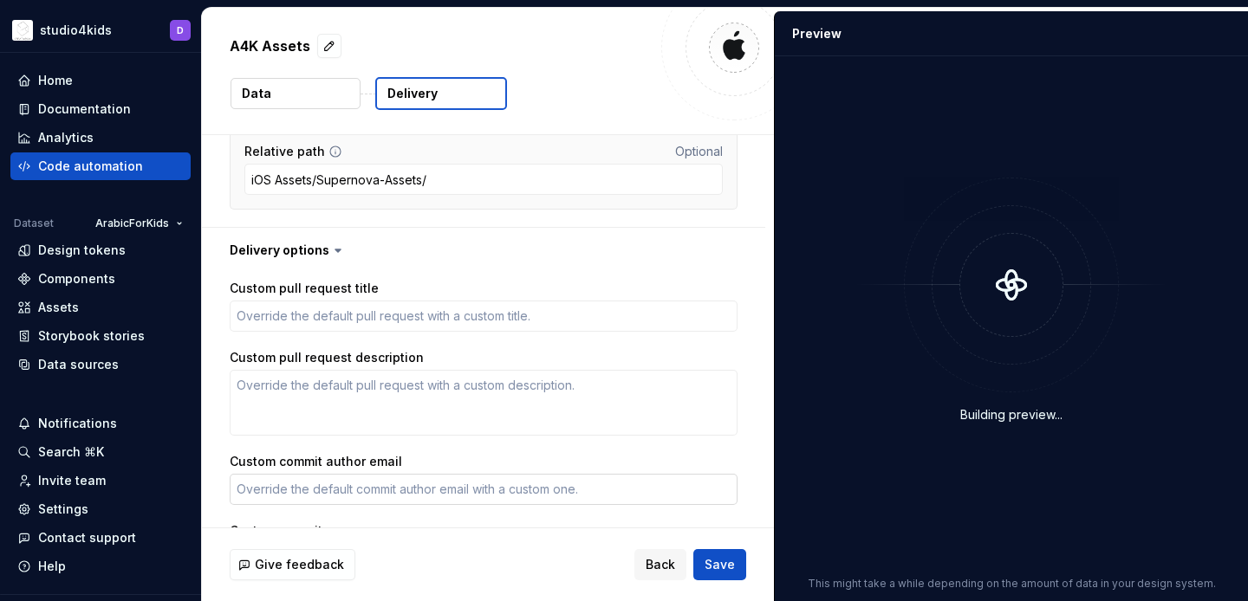
scroll to position [366, 0]
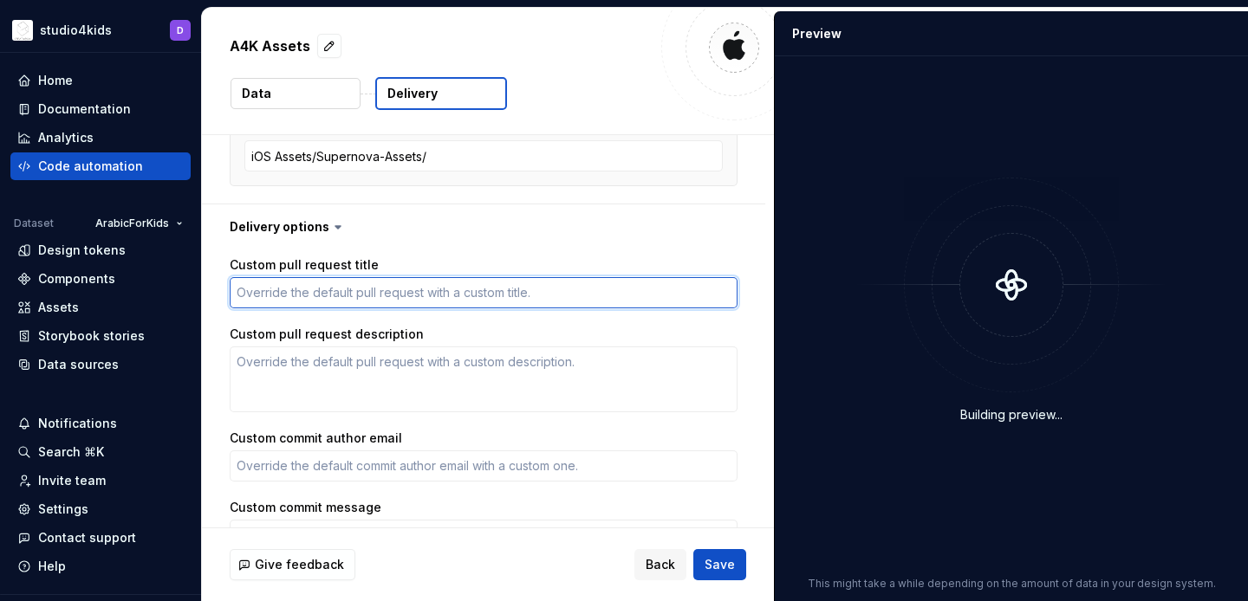
click at [300, 285] on textarea "Custom pull request title" at bounding box center [484, 292] width 508 height 31
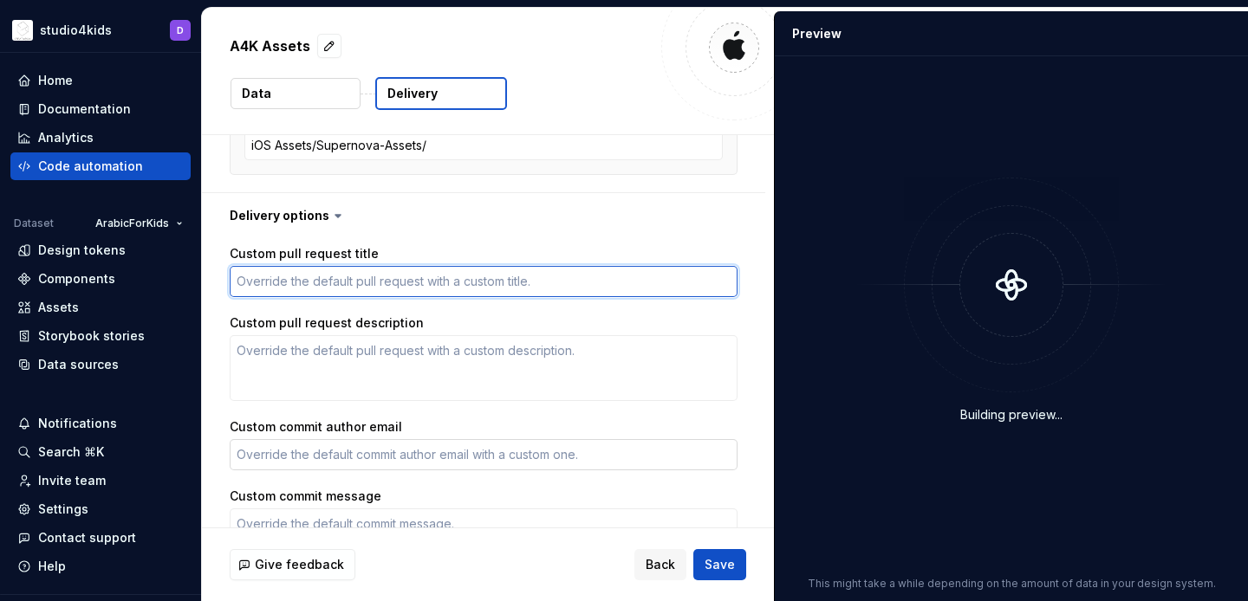
scroll to position [376, 0]
type textarea "*"
type textarea "a"
type textarea "*"
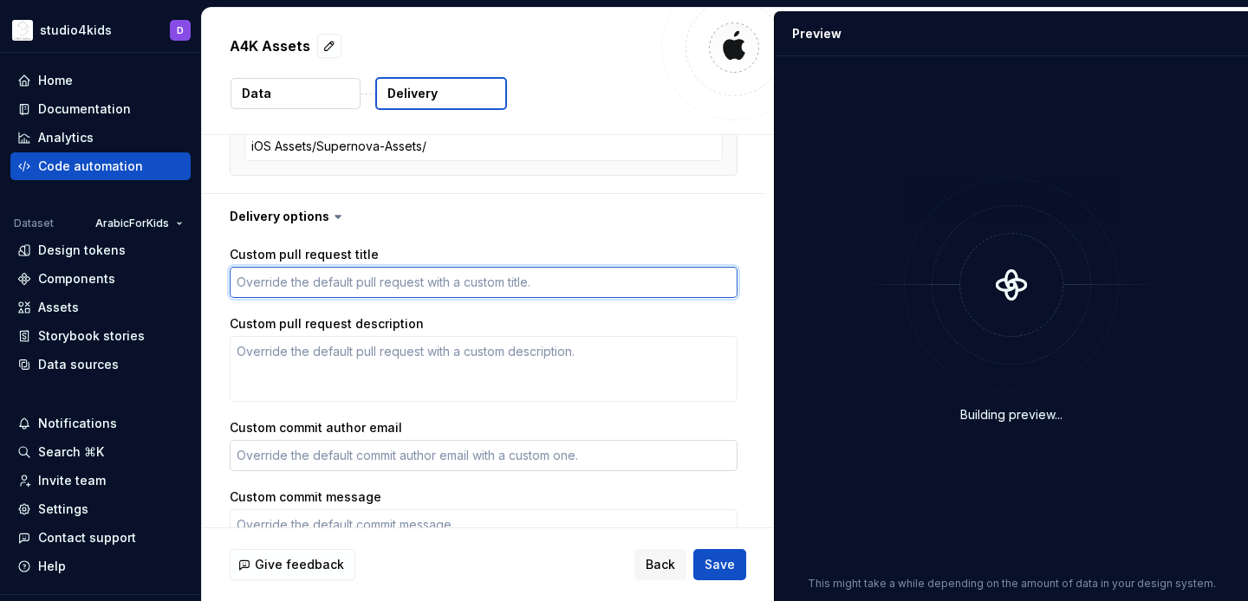
type textarea "A"
type textarea "*"
type textarea "Ar"
type textarea "*"
type textarea "Ara"
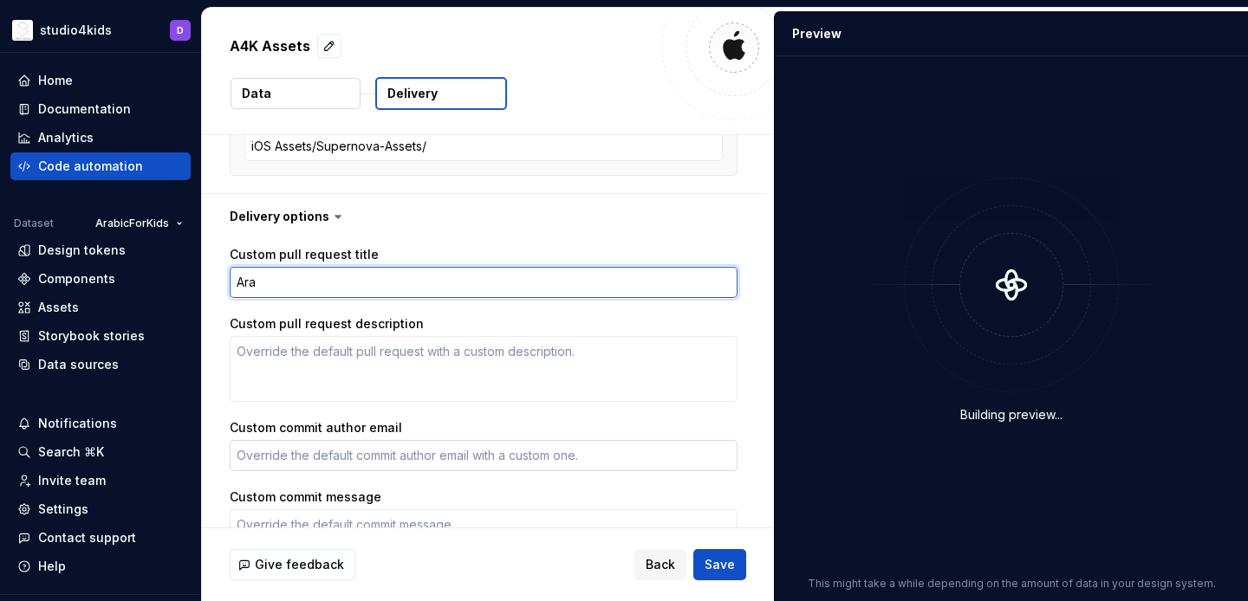
type textarea "*"
type textarea "Arab"
type textarea "*"
type textarea "[DEMOGRAPHIC_DATA]"
type textarea "*"
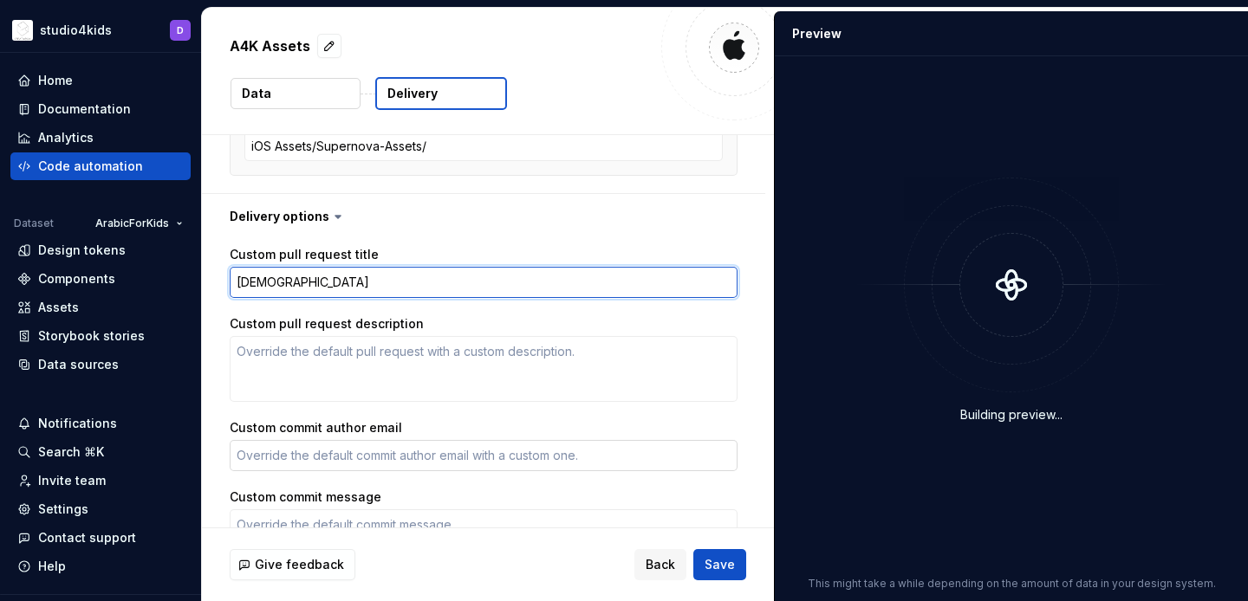
type textarea "Arabic"
type textarea "*"
type textarea "Arabic"
type textarea "*"
type textarea "Arabic F"
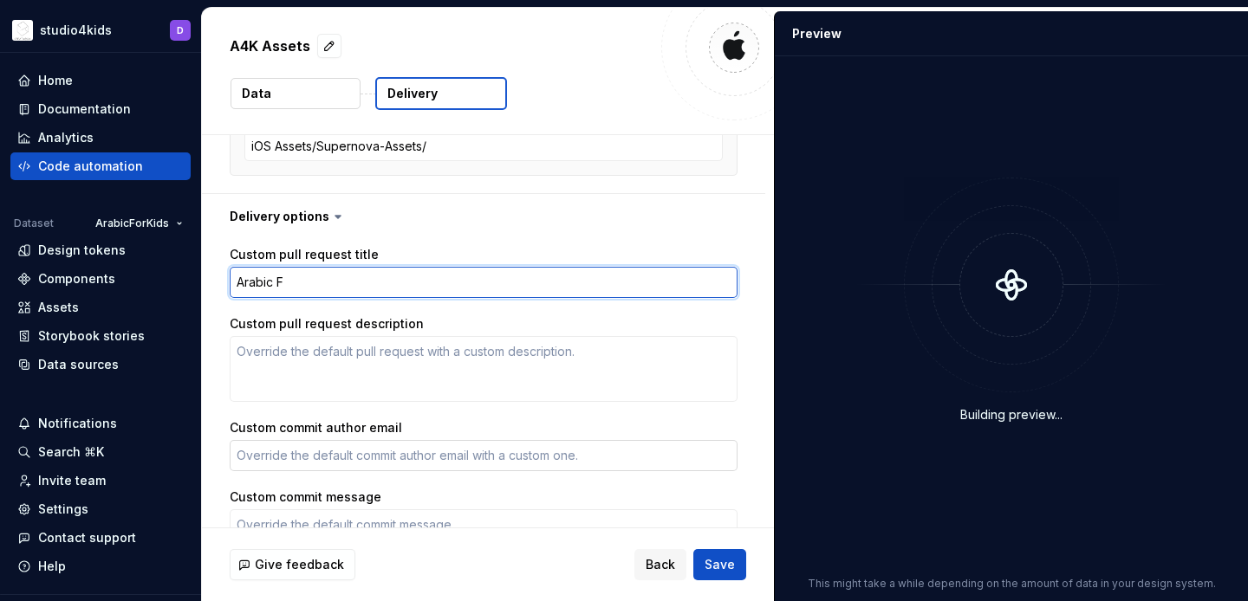
type textarea "*"
type textarea "Arabic Fo"
type textarea "*"
type textarea "Arabic For"
type textarea "*"
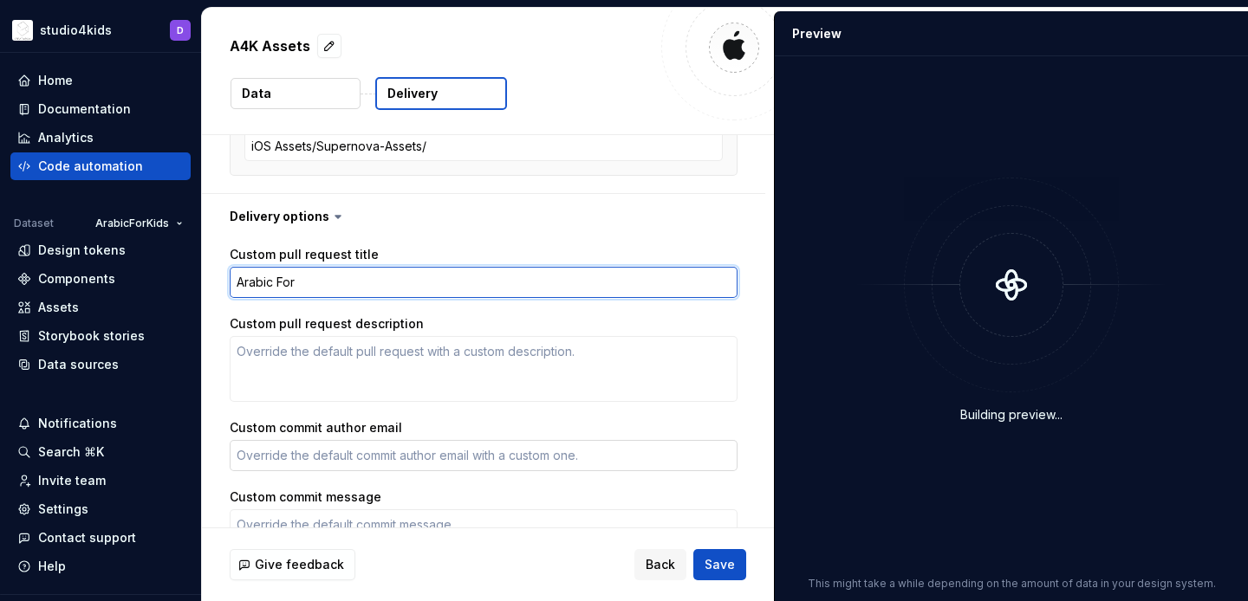
type textarea "Arabic For"
type textarea "*"
type textarea "Arabic For K"
type textarea "*"
type textarea "Arabic For Ki"
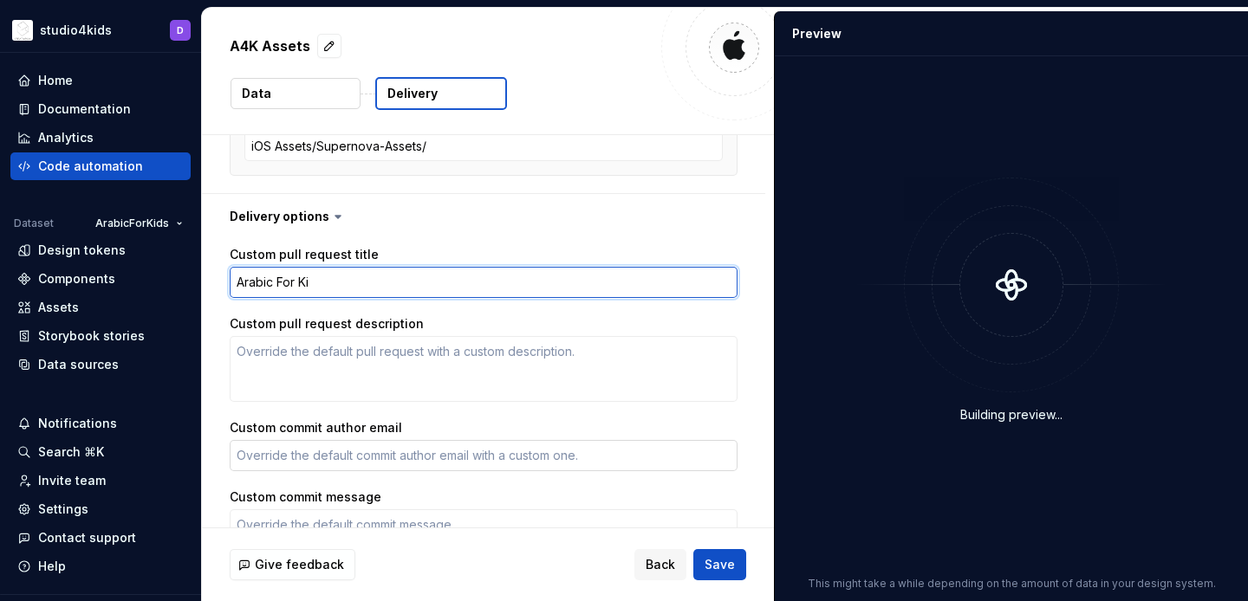
type textarea "*"
type textarea "Arabic For Kid"
type textarea "*"
type textarea "Arabic For Kids"
type textarea "*"
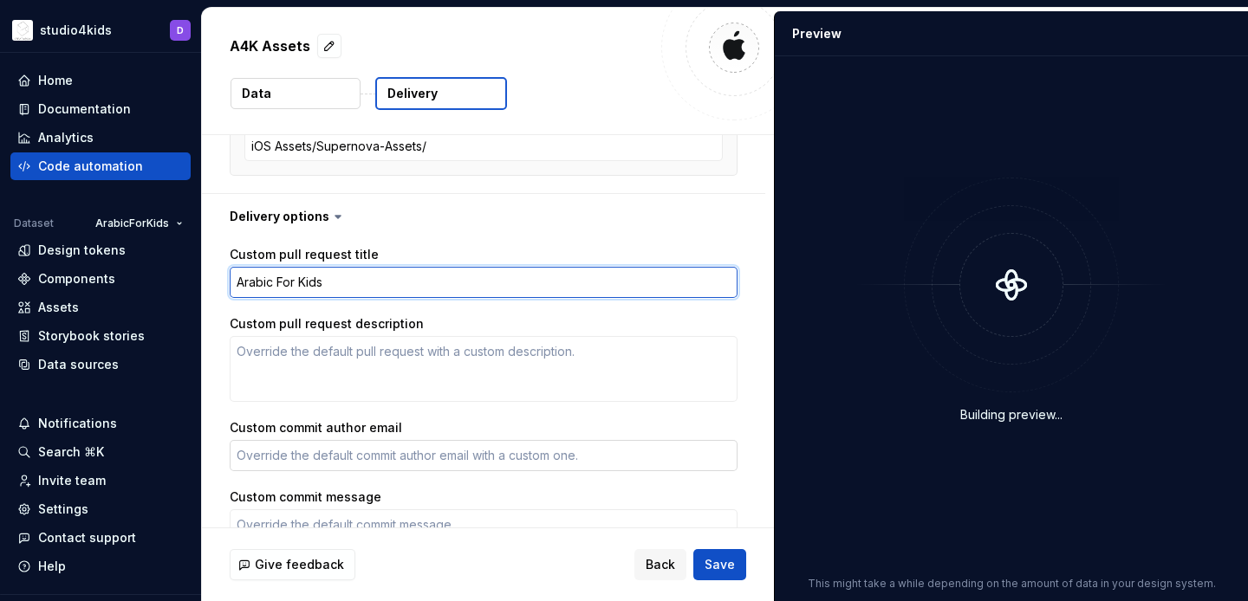
type textarea "Arabic For Kids"
type textarea "*"
type textarea "Arabic For Kids A"
type textarea "*"
type textarea "Arabic For Kids As"
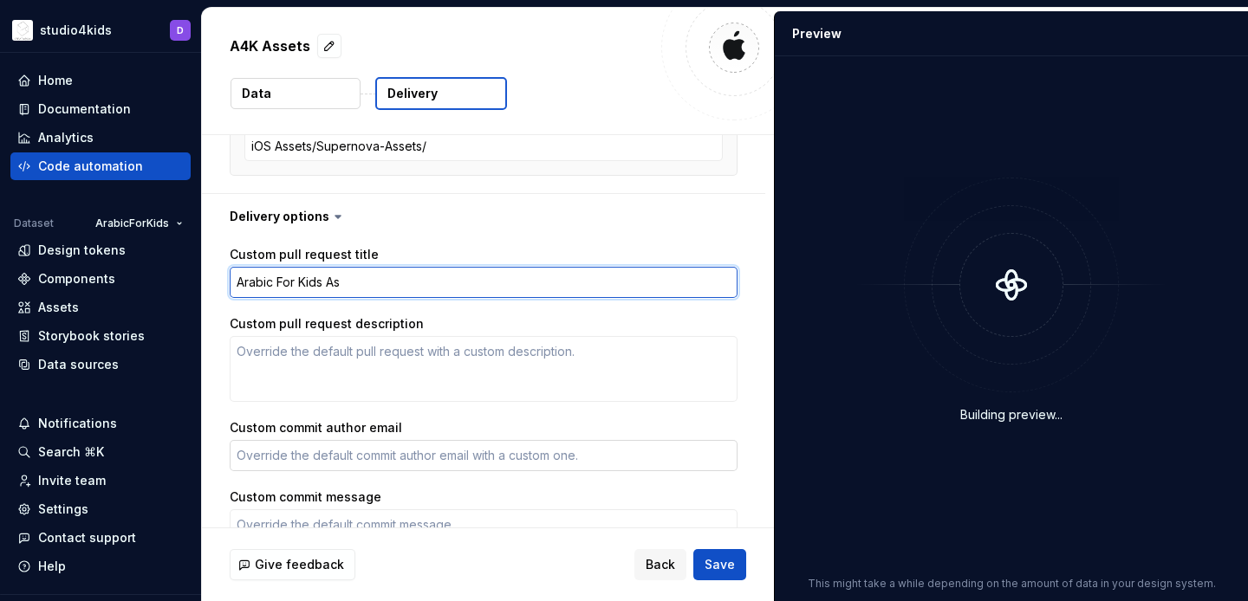
type textarea "*"
type textarea "Arabic For Kids Ass"
type textarea "*"
type textarea "Arabic For Kids Asse"
type textarea "*"
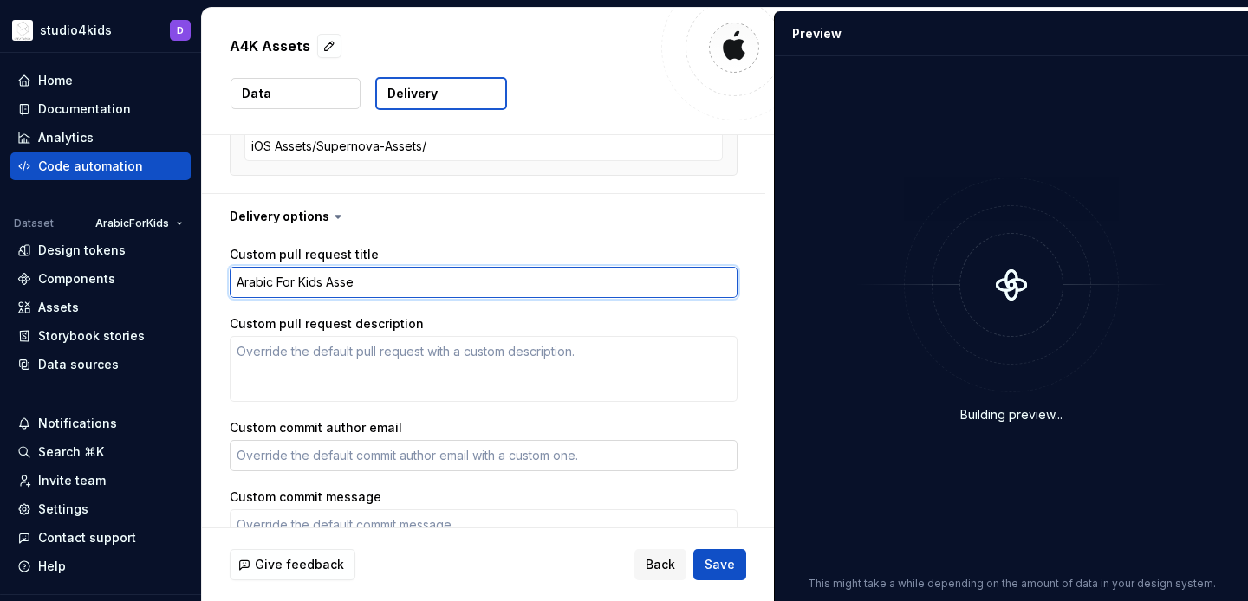
type textarea "Arabic For Kids Asset"
type textarea "*"
type textarea "Arabic For Kids Assets"
type textarea "*"
type textarea "Arabic For Kids Assets"
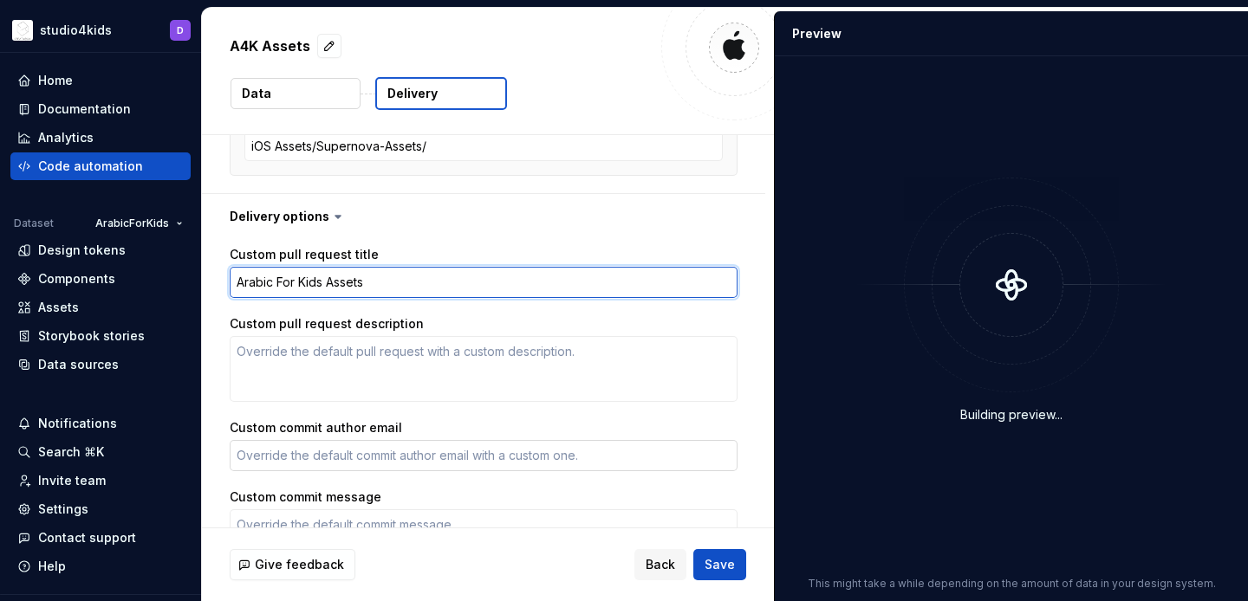
type textarea "*"
type textarea "Arabic For Kids Assets u"
type textarea "*"
type textarea "Arabic For Kids Assets up"
type textarea "*"
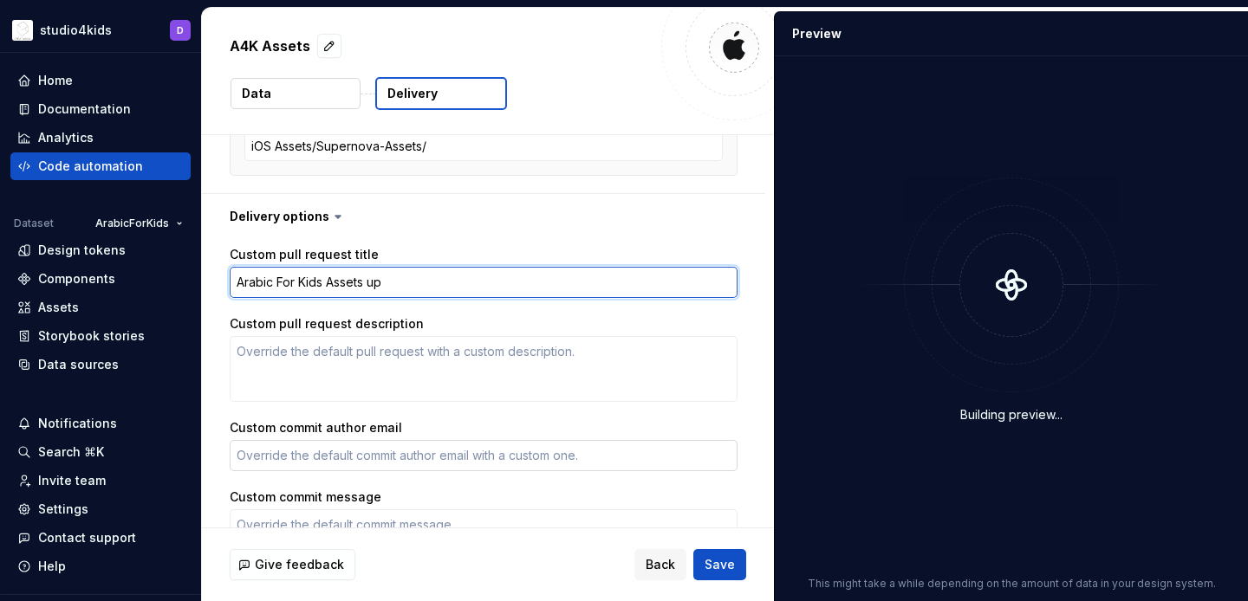
type textarea "Arabic For Kids Assets upd"
type textarea "*"
type textarea "Arabic For Kids Assets upda"
type textarea "*"
type textarea "Arabic For Kids Assets updat"
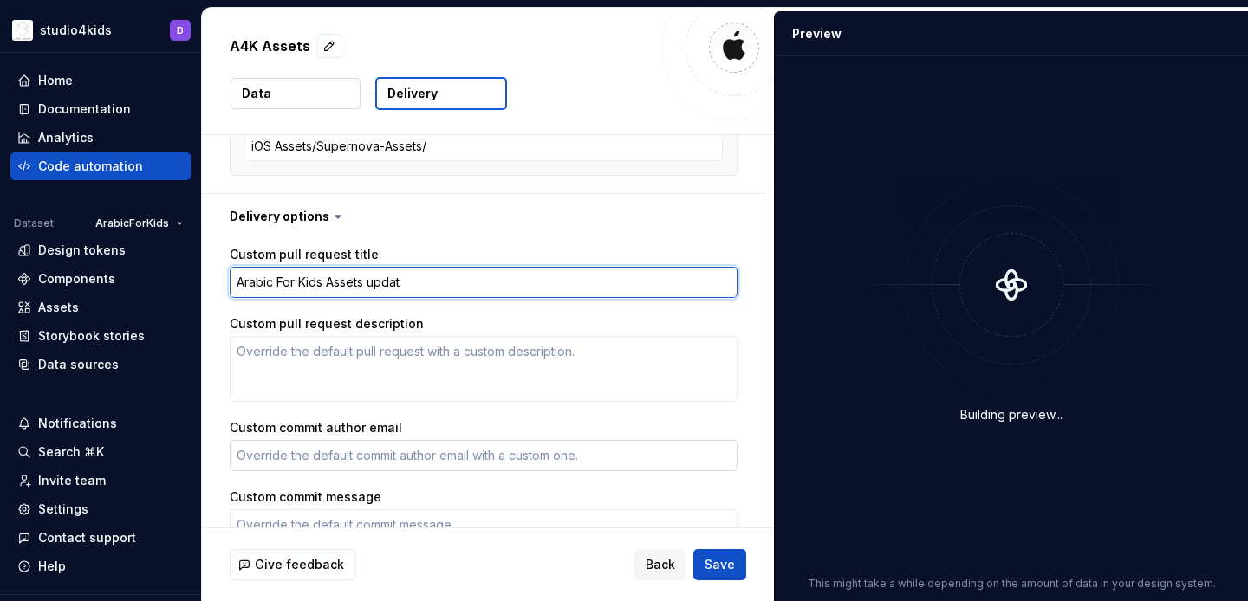
type textarea "*"
type textarea "Arabic For Kids Assets update"
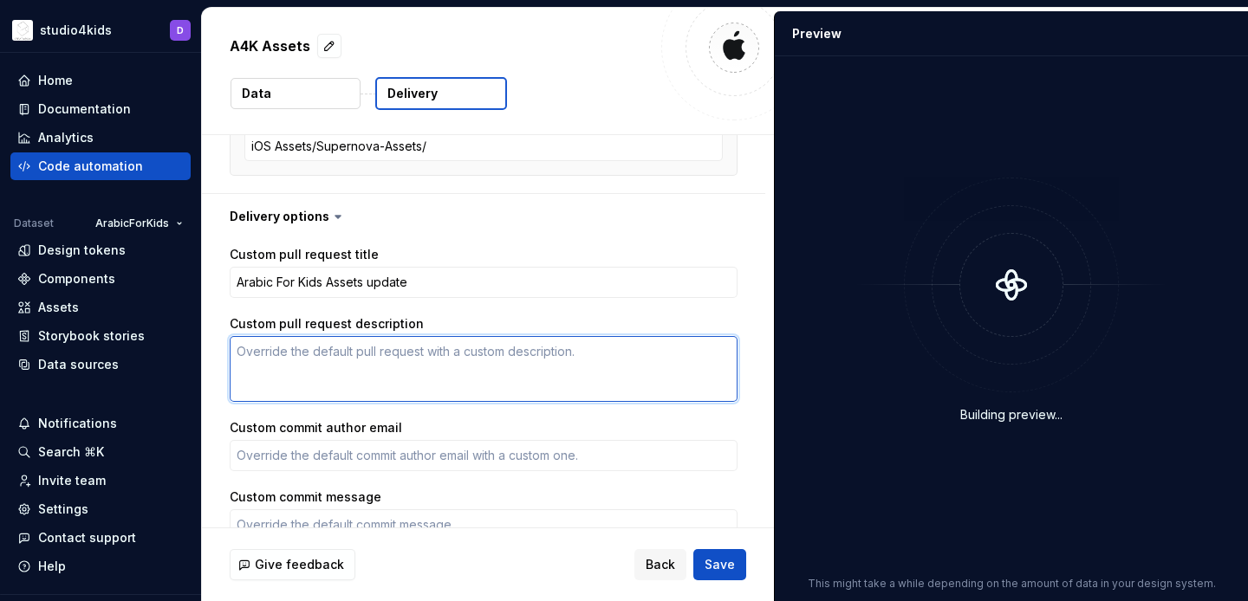
click at [386, 367] on textarea "Custom pull request description" at bounding box center [484, 369] width 508 height 66
type textarea "*"
type textarea "A"
type textarea "*"
type textarea "As"
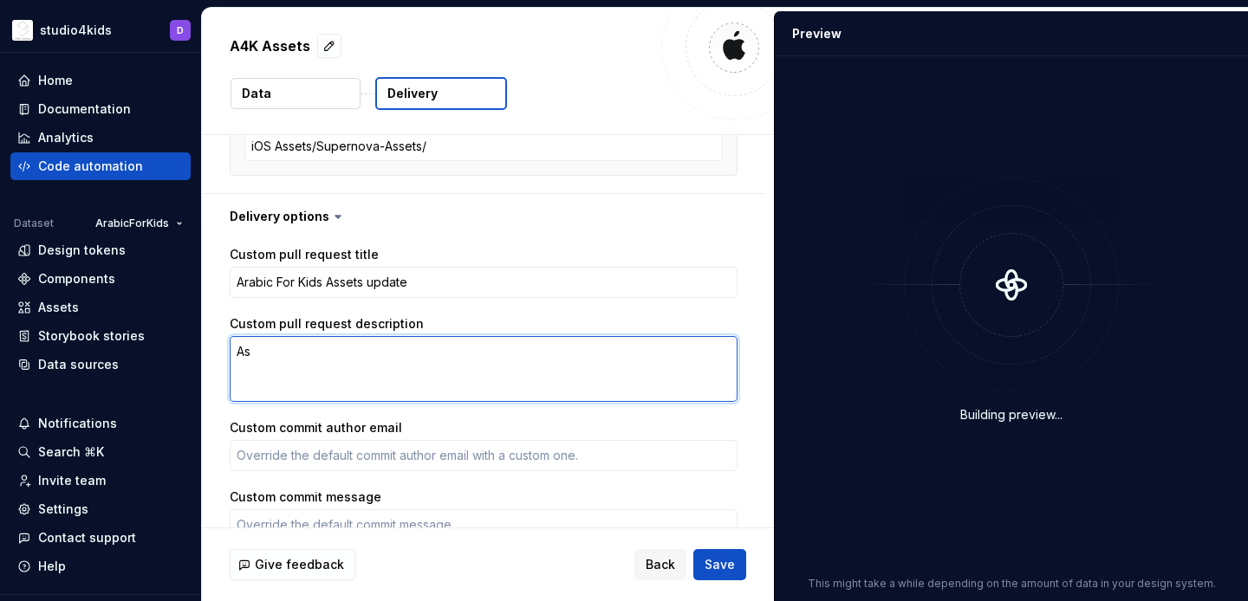
type textarea "*"
type textarea "Ass"
type textarea "*"
type textarea "Asse"
type textarea "*"
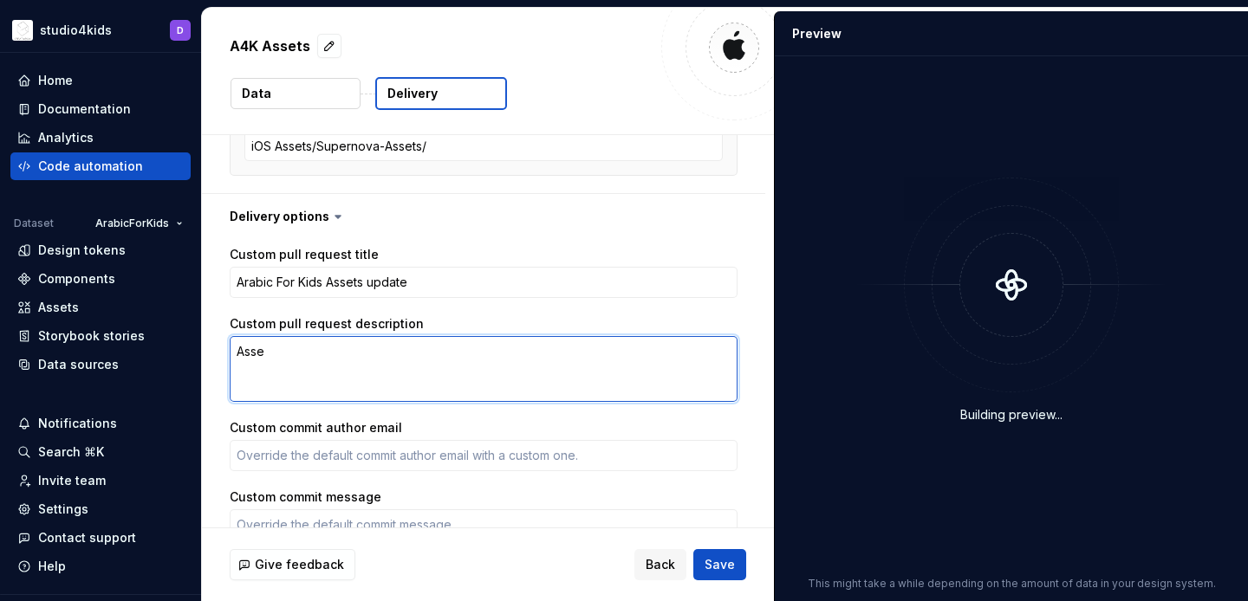
type textarea "Asset"
type textarea "*"
type textarea "Assets"
type textarea "*"
type textarea "Assets"
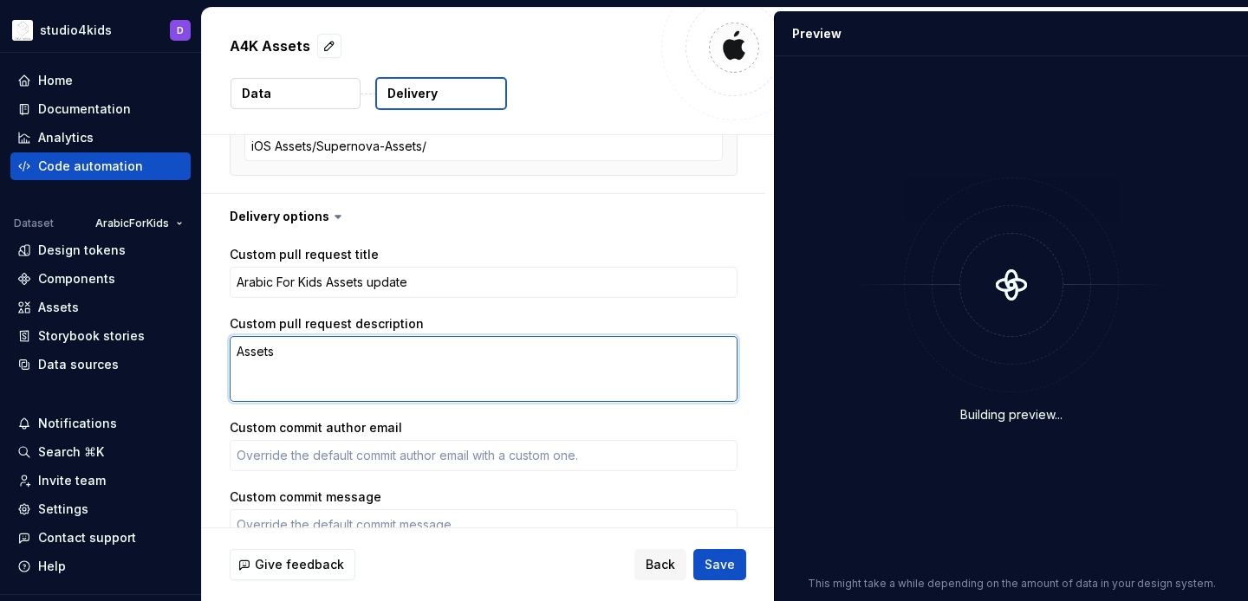
type textarea "*"
type textarea "Assets on"
type textarea "*"
type textarea "Assets onl"
type textarea "*"
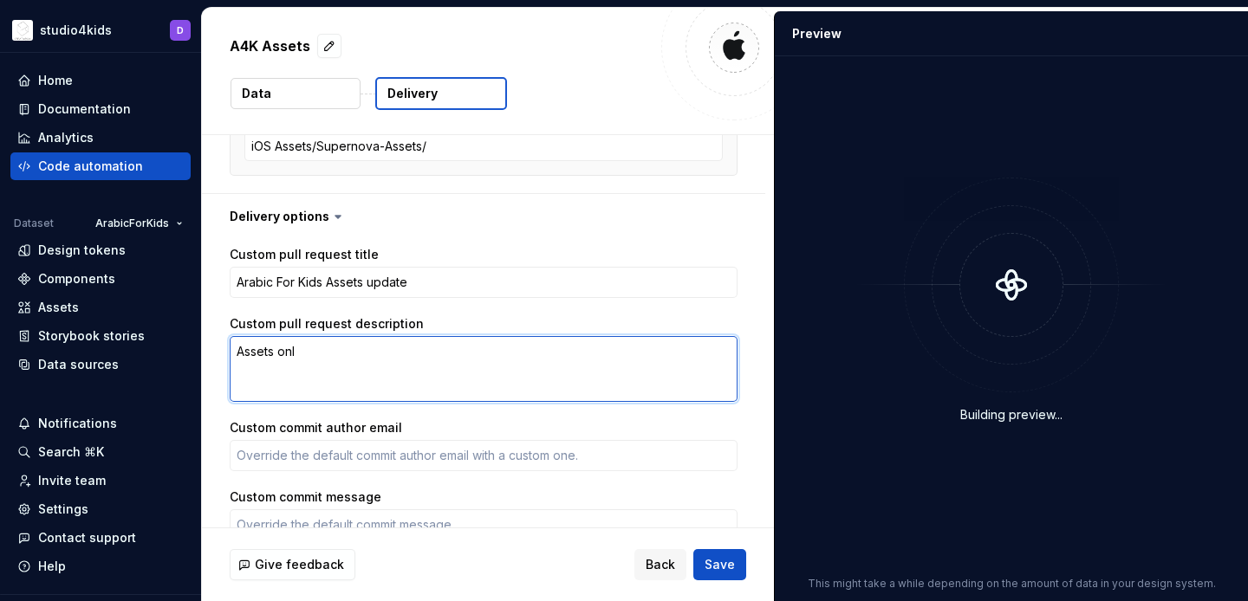
type textarea "Assets only"
type textarea "*"
type textarea "Assets only"
type textarea "*"
type textarea "Assets only f"
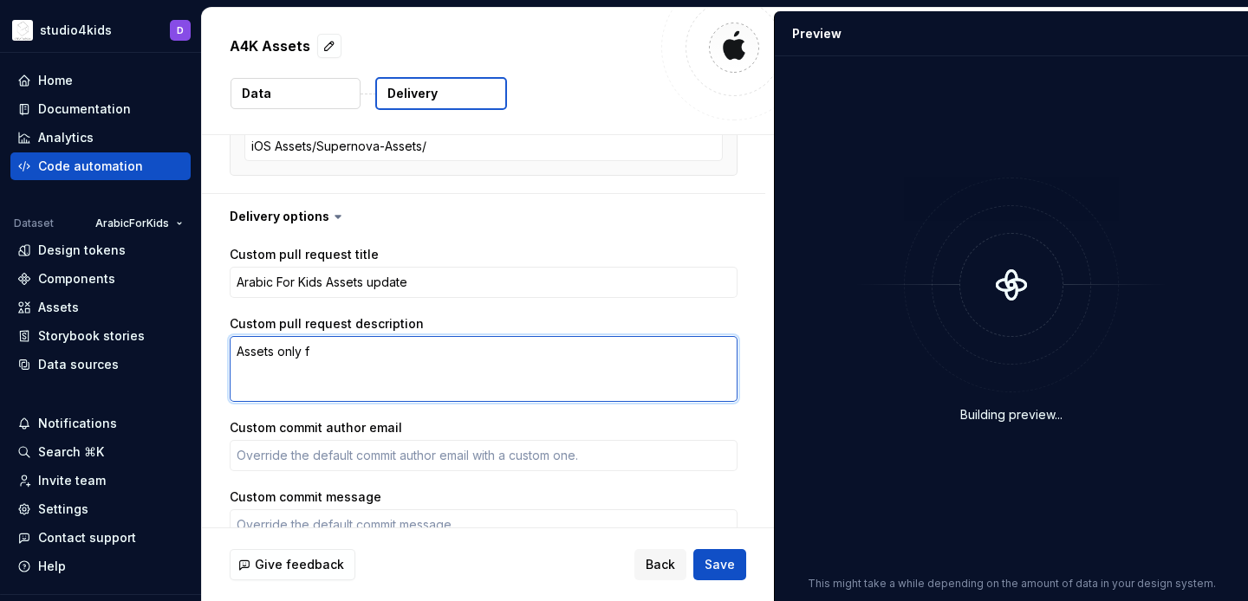
type textarea "*"
type textarea "Assets only for"
type textarea "*"
type textarea "Assets only fort"
type textarea "*"
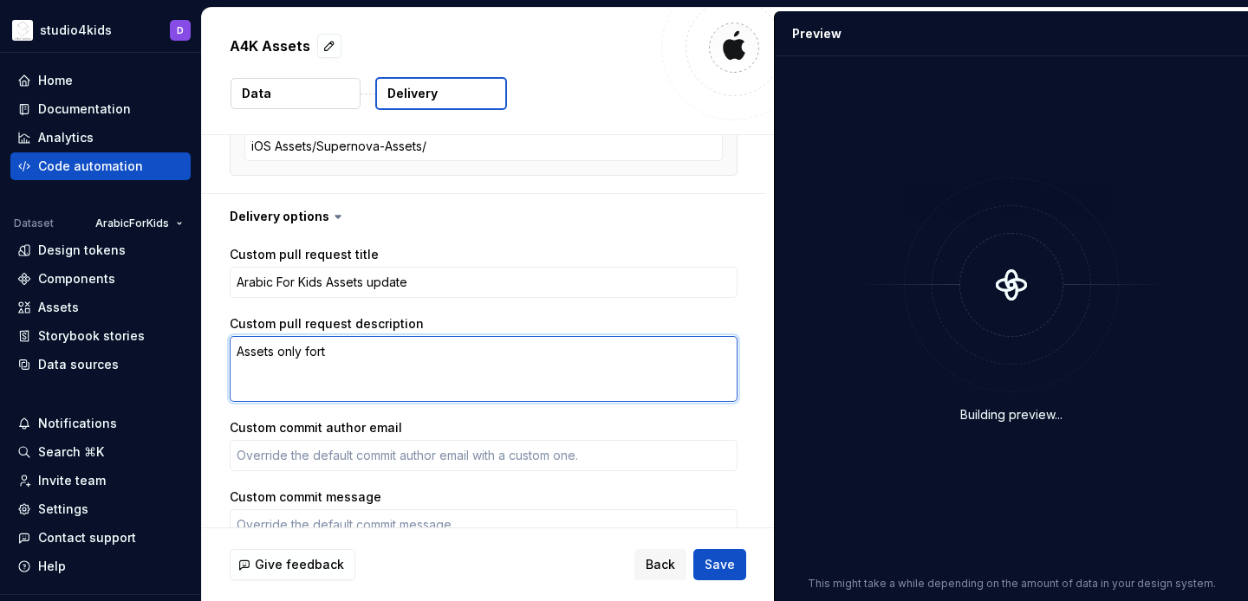
type textarea "Assets only fort"
type textarea "*"
type textarea "Assets only fort"
type textarea "*"
type textarea "Assets only for"
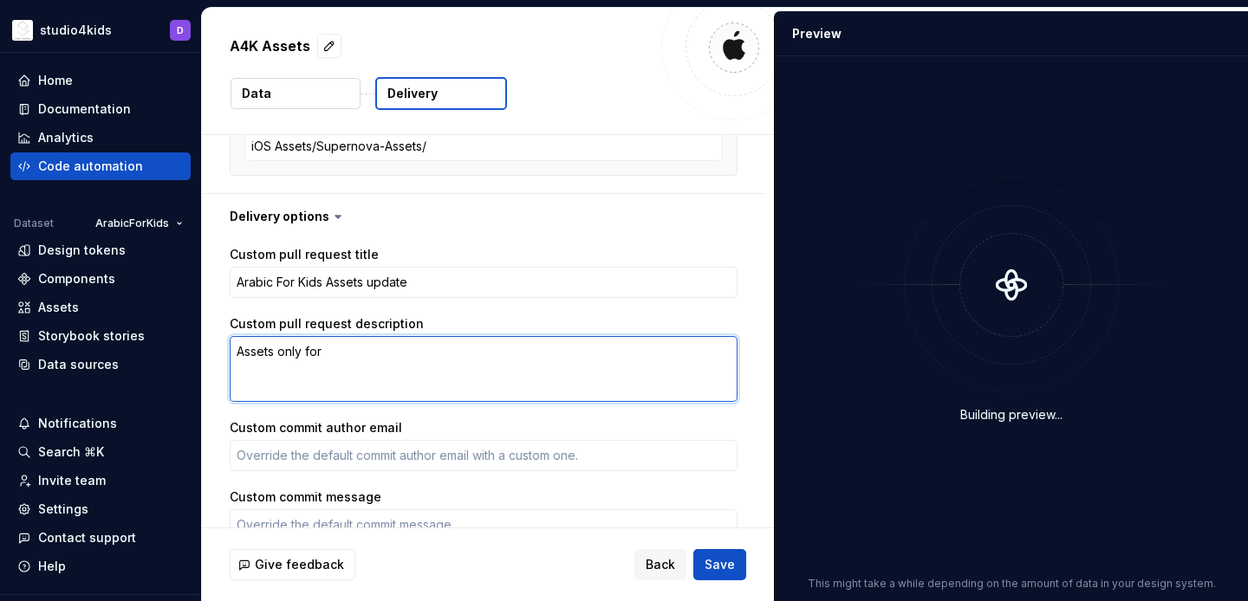
type textarea "*"
type textarea "Assets only for"
type textarea "*"
type textarea "Assets only for A"
type textarea "*"
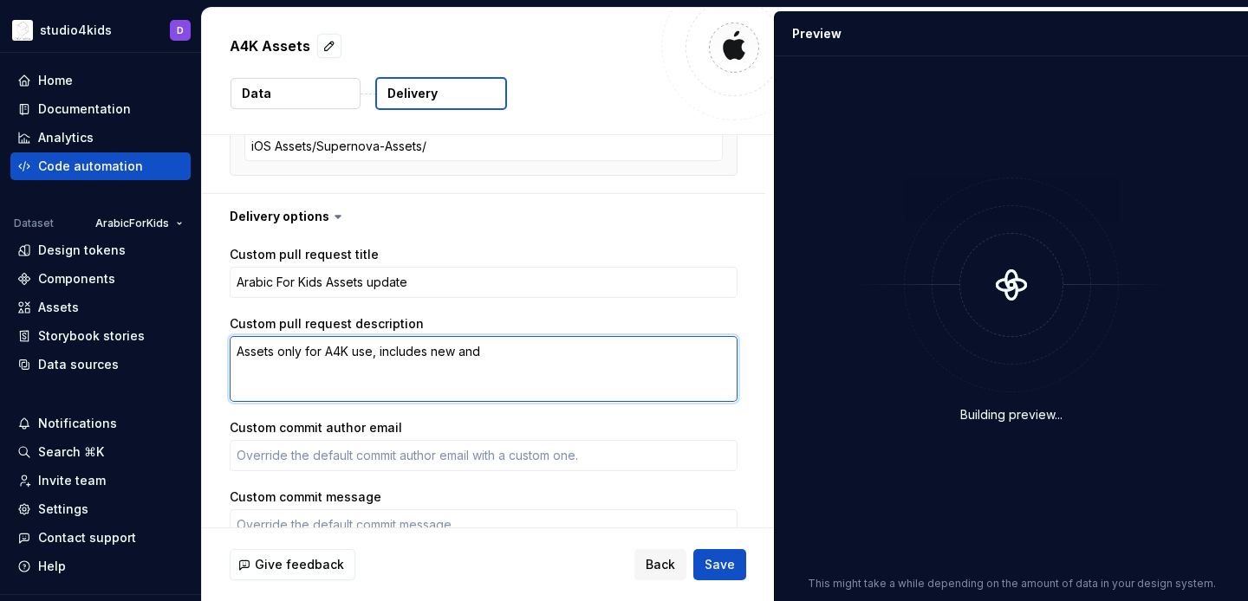
click at [380, 348] on textarea "Assets only for A4K use, includes new and" at bounding box center [484, 369] width 508 height 66
click at [465, 353] on textarea "Assets only for A4K use, might includes new and" at bounding box center [484, 369] width 508 height 66
click at [527, 353] on textarea "Assets only for A4K use, might include new and" at bounding box center [484, 369] width 508 height 66
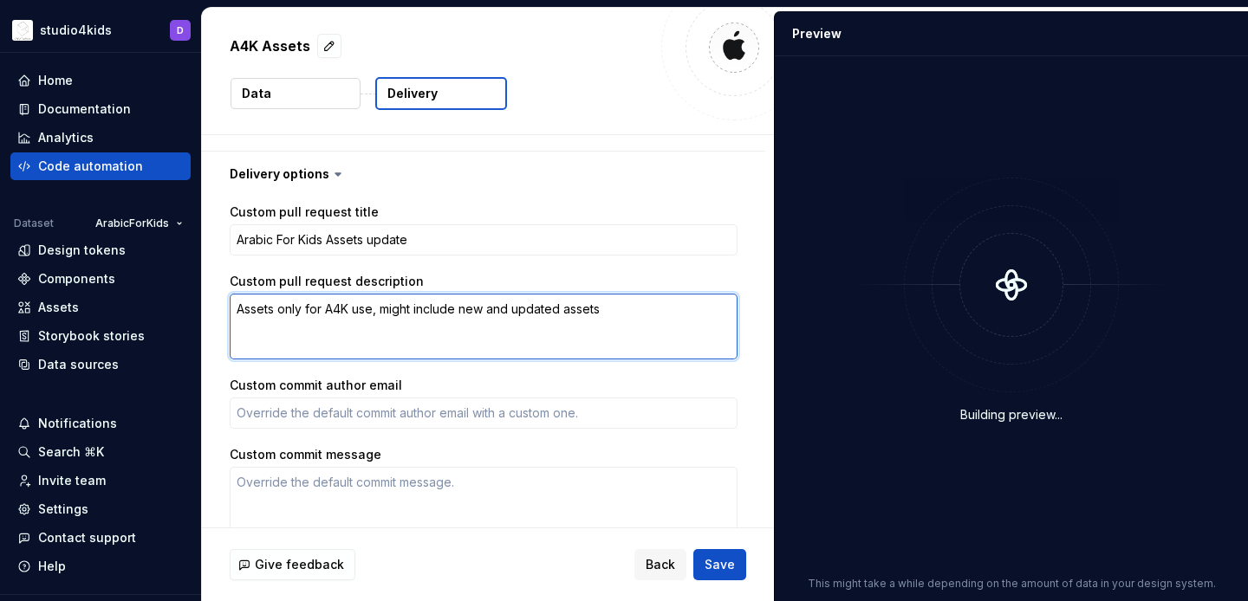
scroll to position [426, 0]
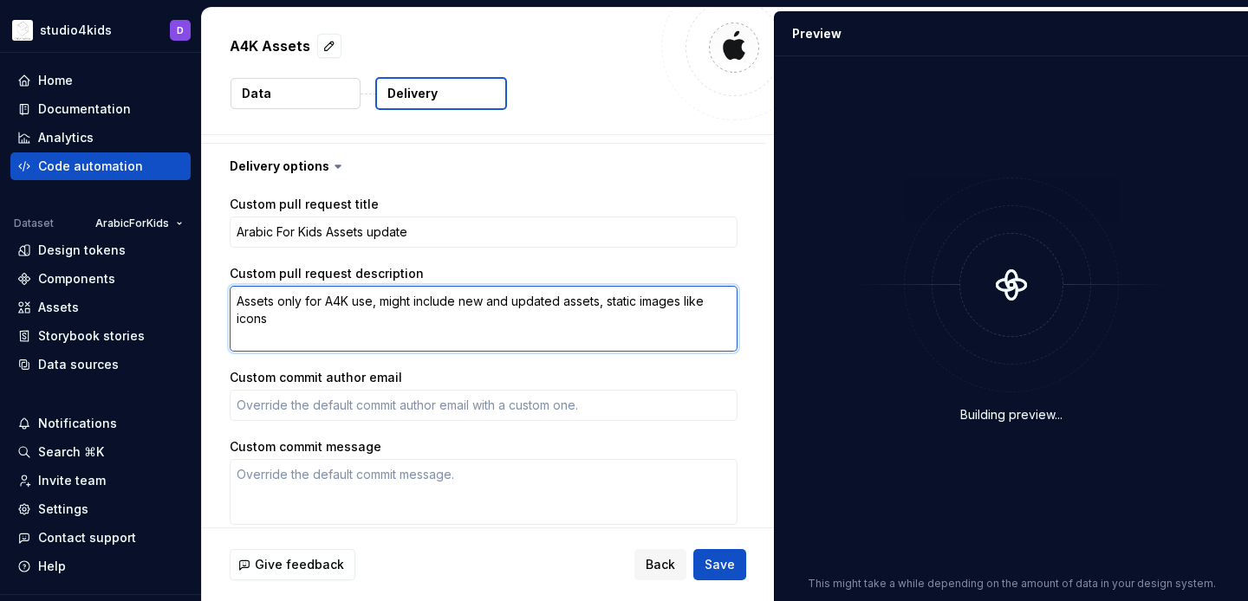
click at [683, 304] on textarea "Assets only for A4K use, might include new and updated assets, static images li…" at bounding box center [484, 319] width 508 height 66
click at [439, 322] on textarea "Assets only for A4K use, might include new and updated assets, static images on…" at bounding box center [484, 319] width 508 height 66
click at [723, 304] on textarea "Assets only for A4K use, might include new and updated assets, static images on…" at bounding box center [484, 319] width 508 height 66
click at [603, 322] on textarea "Assets only for A4K use, might include new and updated assets, static images on…" at bounding box center [484, 319] width 508 height 66
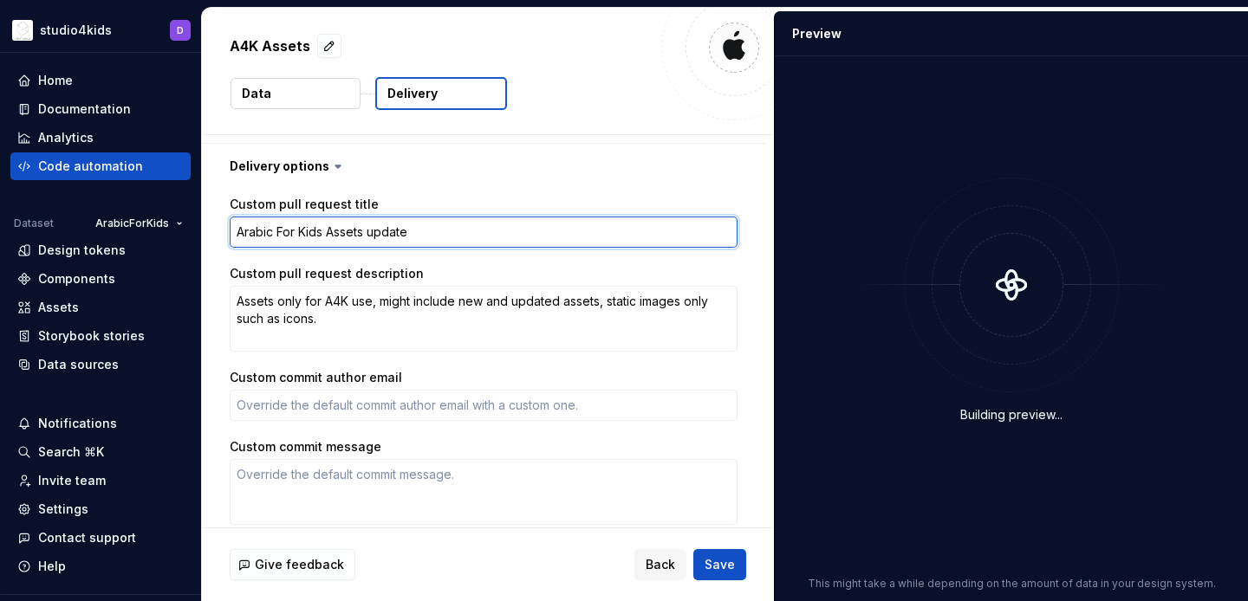
click at [366, 230] on textarea "Arabic For Kids Assets update" at bounding box center [484, 232] width 508 height 31
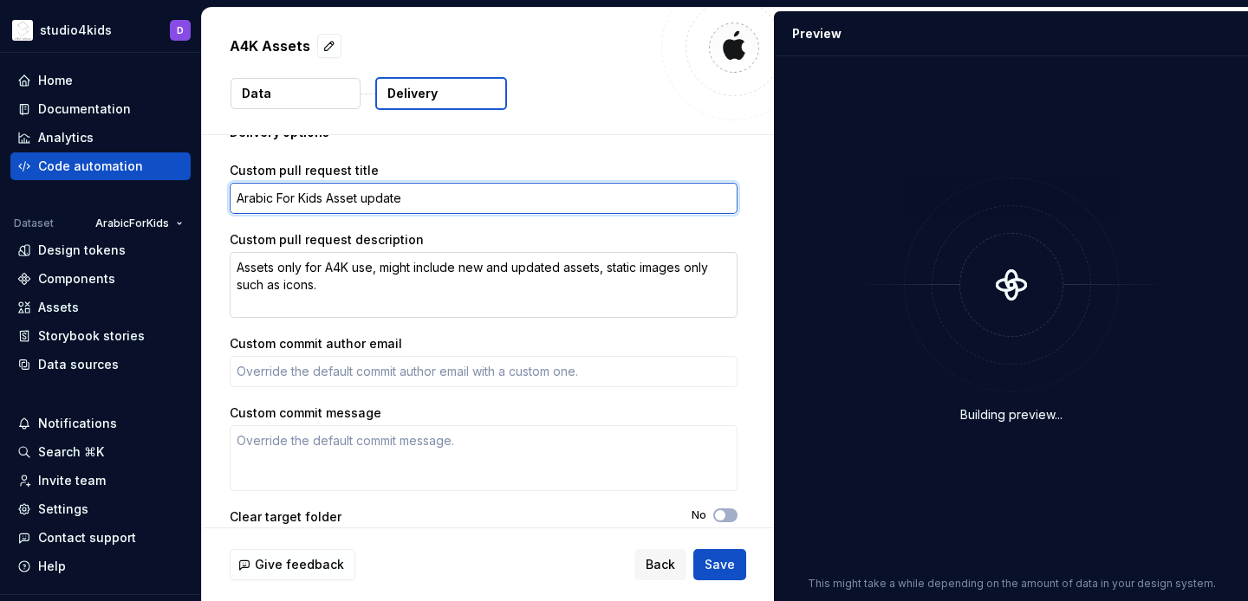
scroll to position [497, 0]
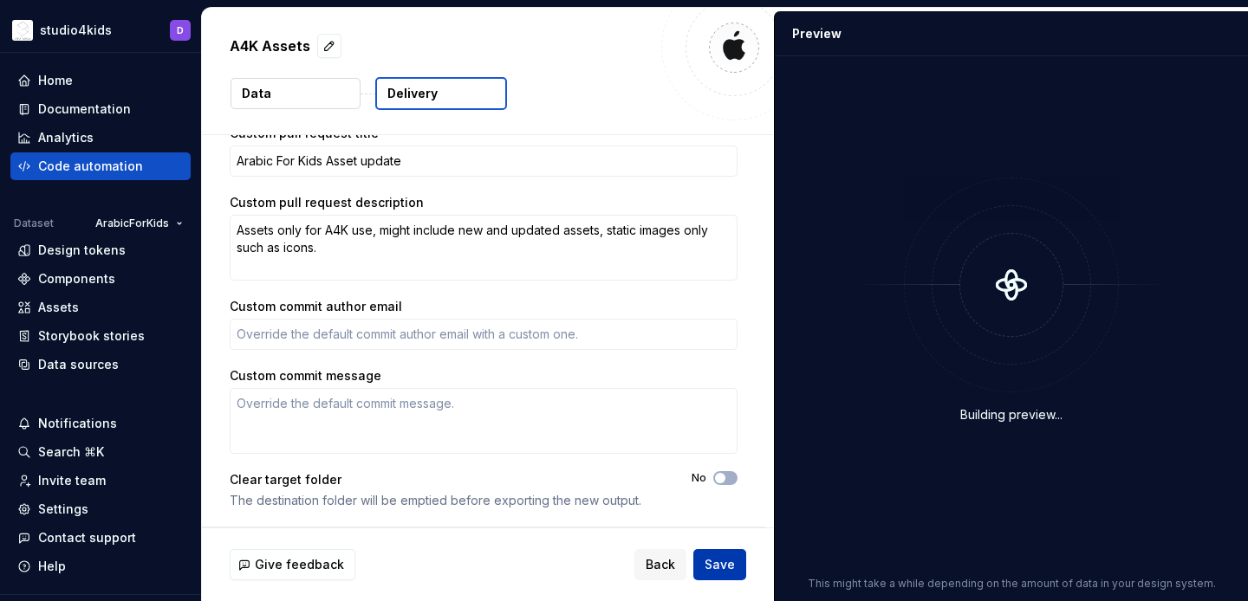
click at [712, 562] on span "Save" at bounding box center [720, 564] width 30 height 17
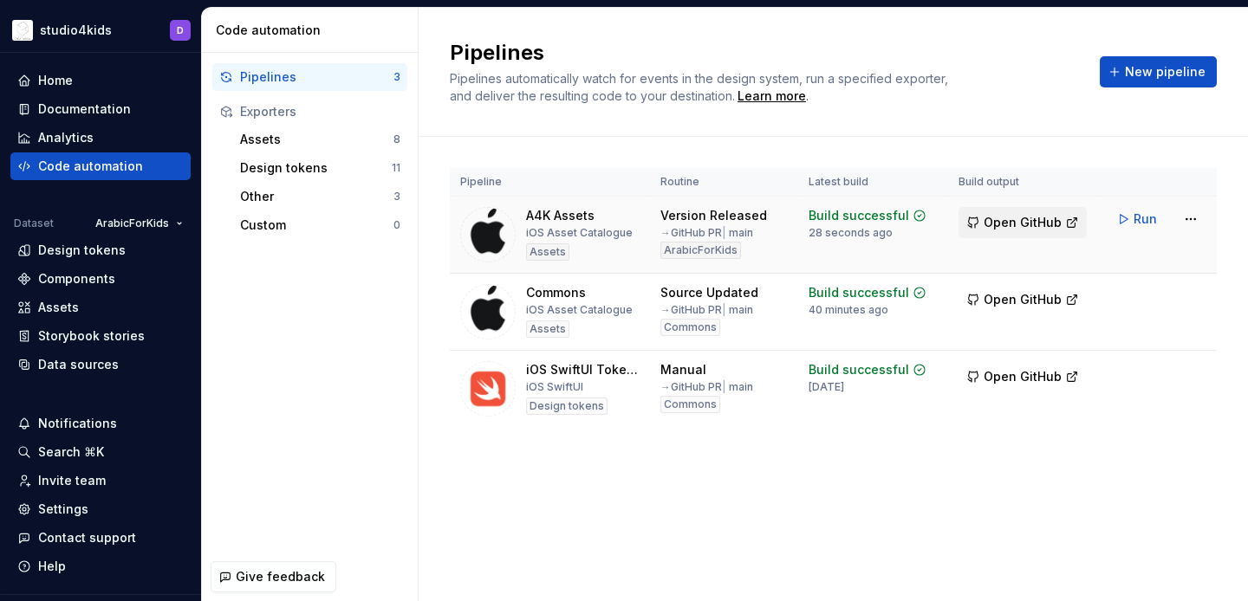
click at [1011, 221] on span "Open GitHub" at bounding box center [1023, 222] width 78 height 17
click at [1185, 218] on html "studio4kids D Home Documentation Analytics Code automation Dataset ArabicForKid…" at bounding box center [624, 300] width 1248 height 601
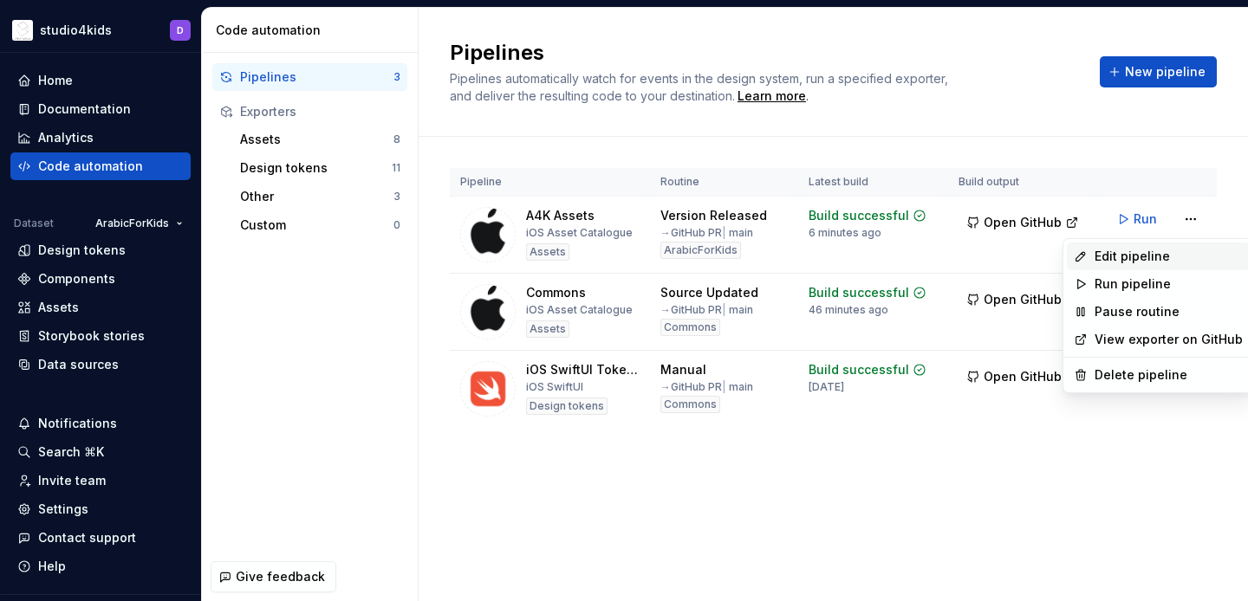
click at [1095, 261] on div "Edit pipeline" at bounding box center [1169, 256] width 148 height 17
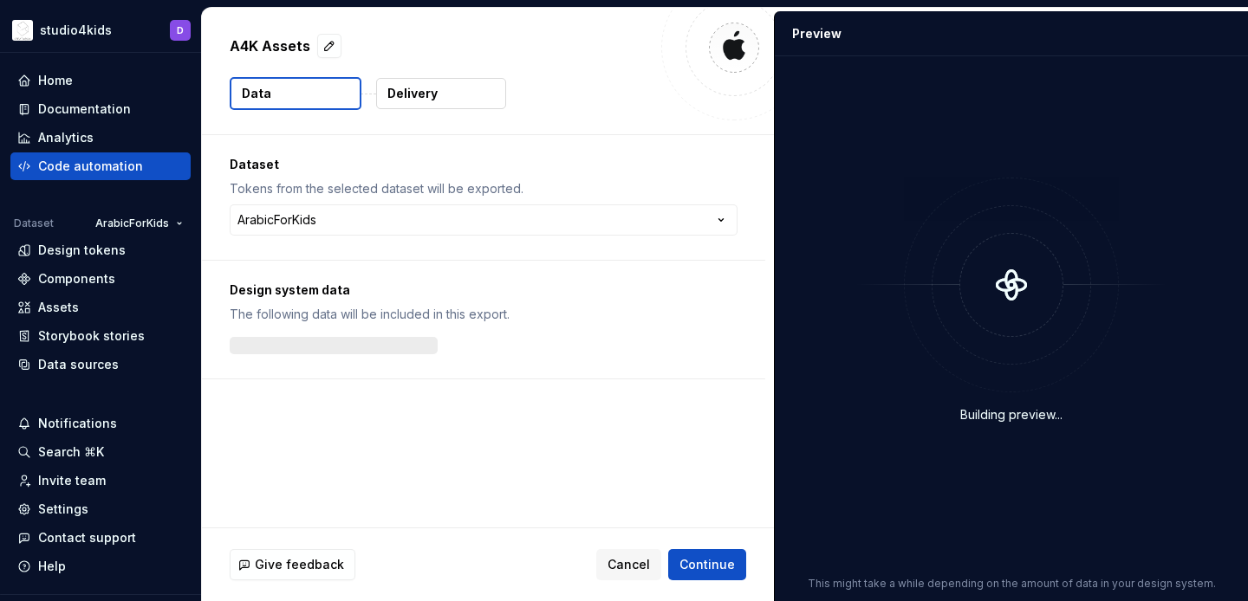
click at [415, 103] on button "Delivery" at bounding box center [441, 93] width 130 height 31
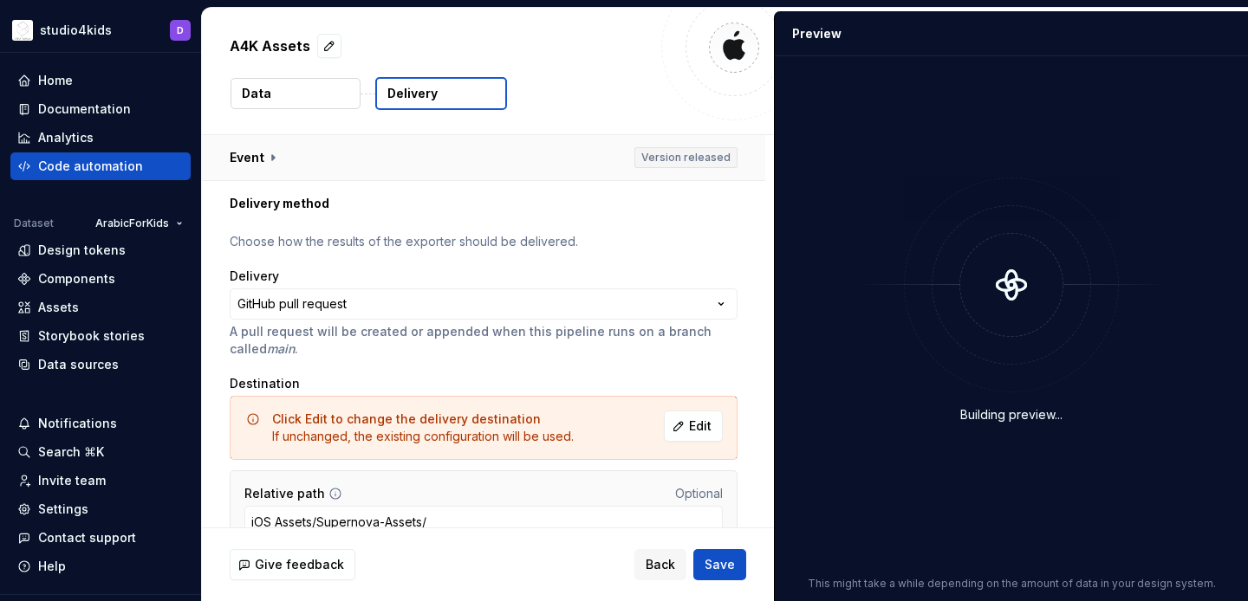
click at [285, 148] on button "button" at bounding box center [483, 157] width 563 height 45
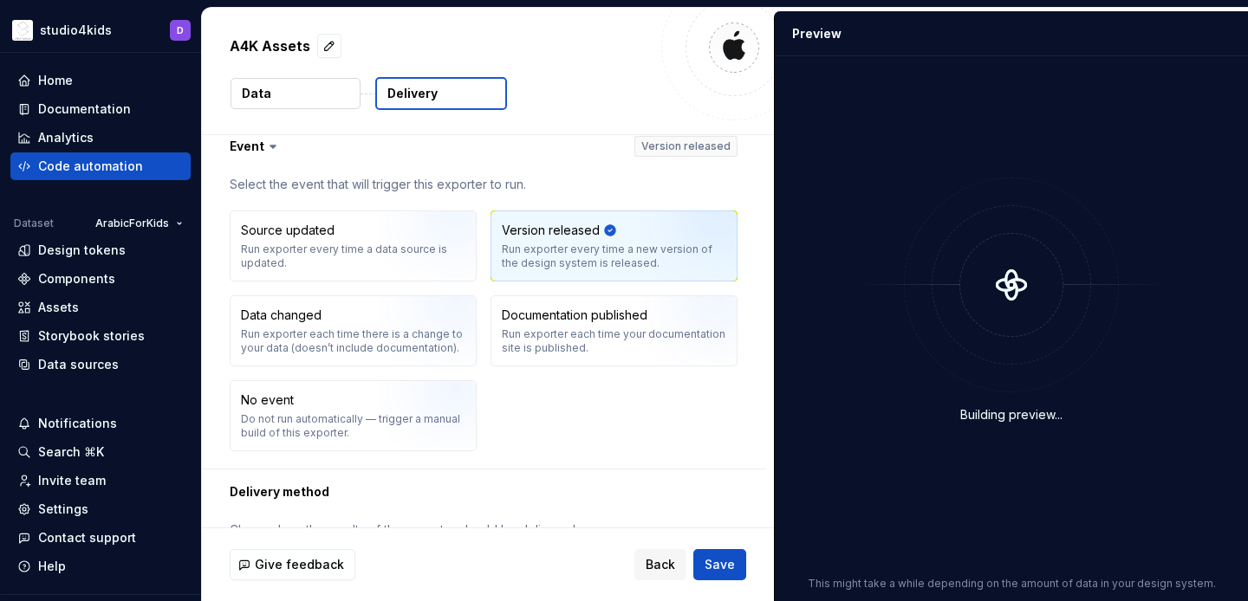
scroll to position [388, 0]
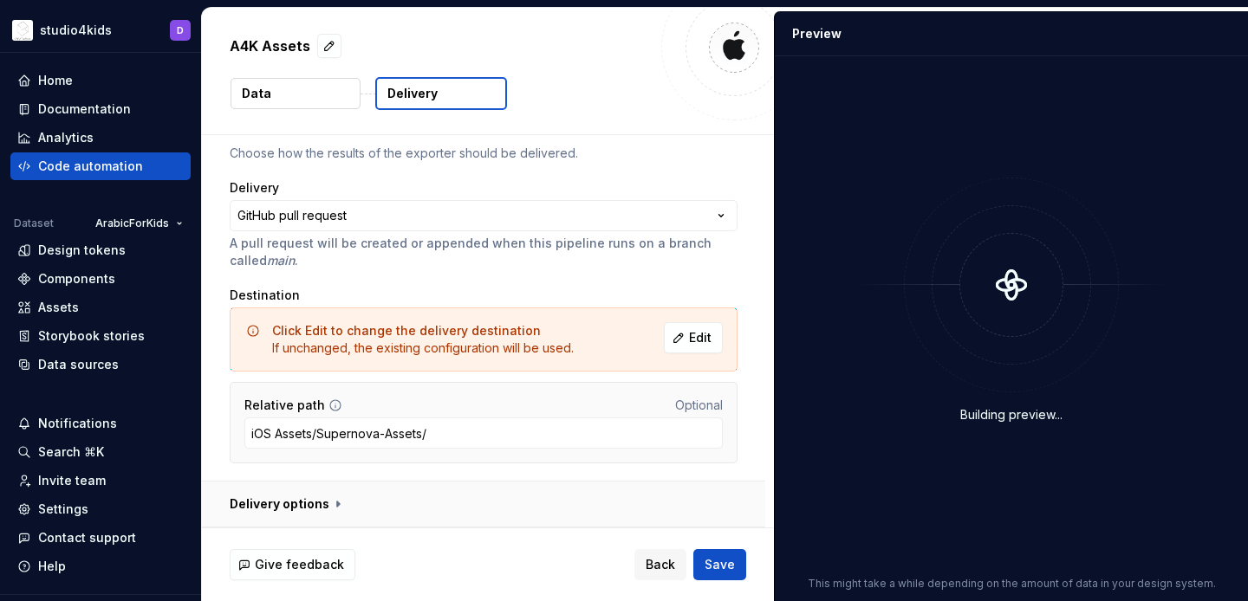
click at [312, 504] on button "button" at bounding box center [483, 504] width 563 height 45
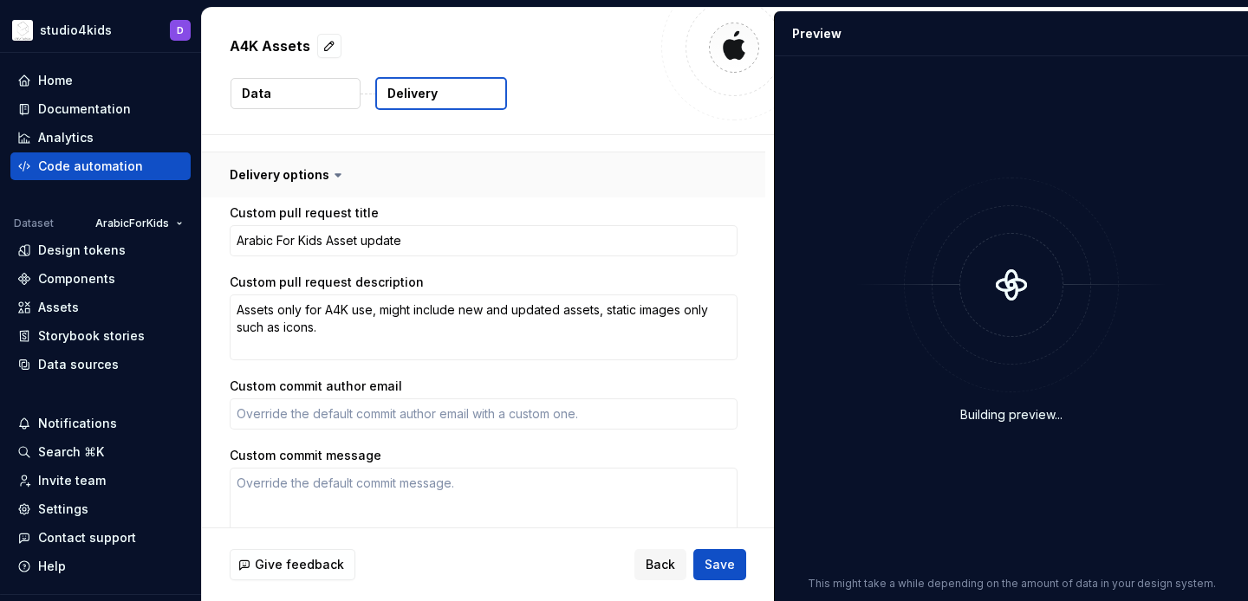
scroll to position [797, 0]
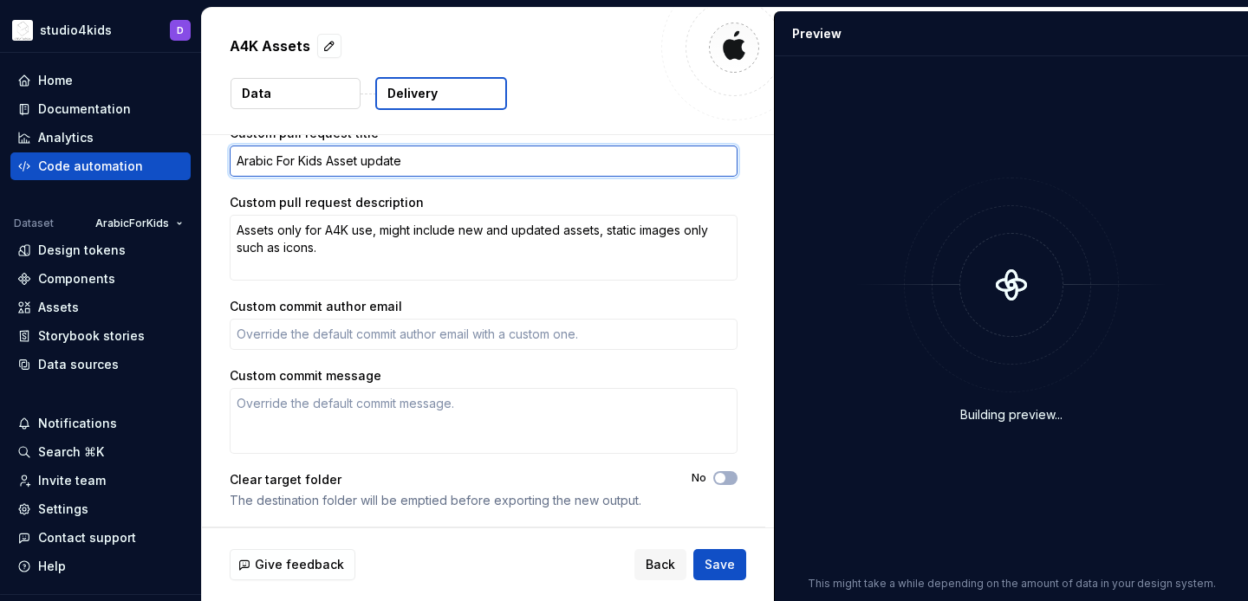
click at [337, 159] on textarea "Arabic For Kids Asset update" at bounding box center [484, 161] width 508 height 31
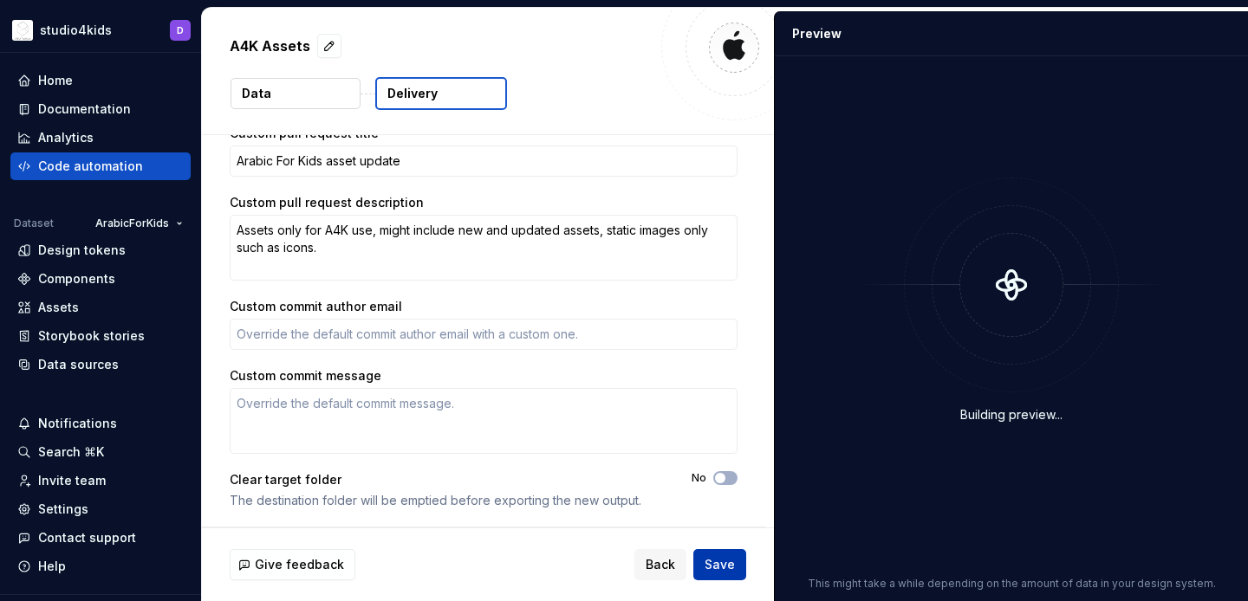
click at [713, 561] on span "Save" at bounding box center [720, 564] width 30 height 17
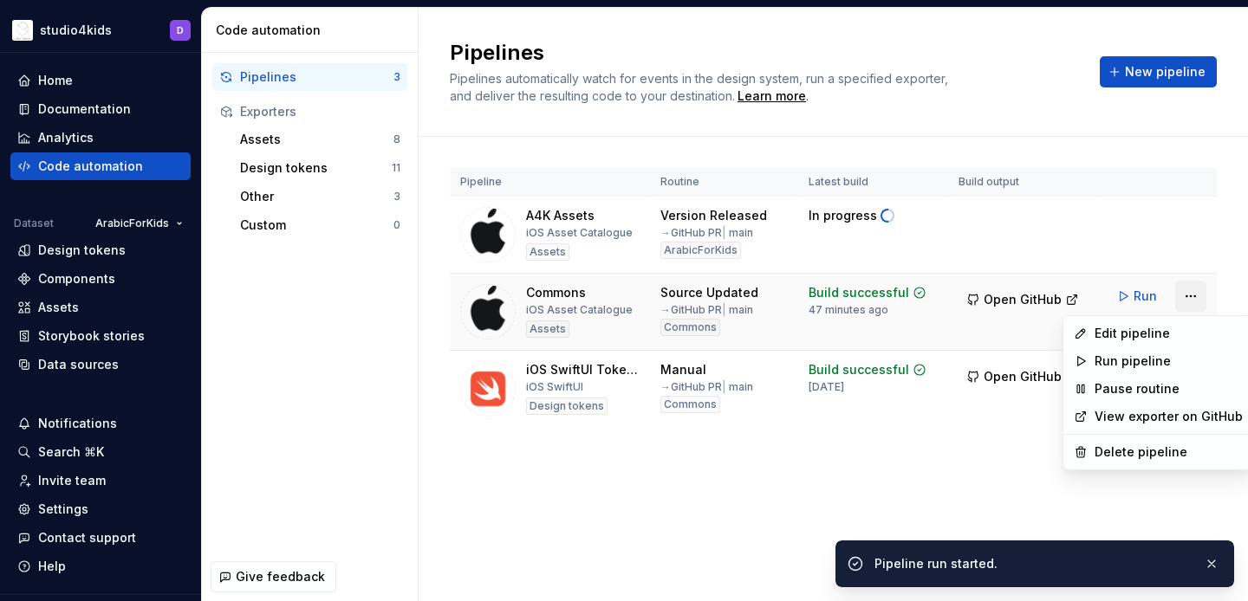
click at [1189, 290] on html "studio4kids D Home Documentation Analytics Code automation Dataset ArabicForKid…" at bounding box center [624, 300] width 1248 height 601
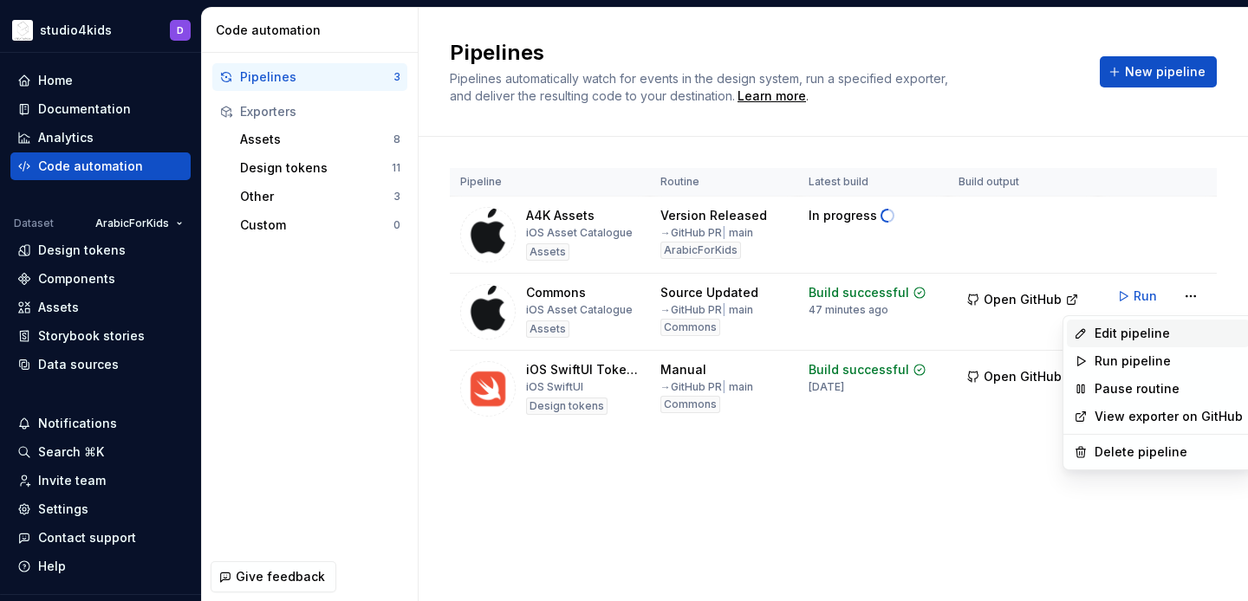
click at [1131, 333] on div "Edit pipeline" at bounding box center [1169, 333] width 148 height 17
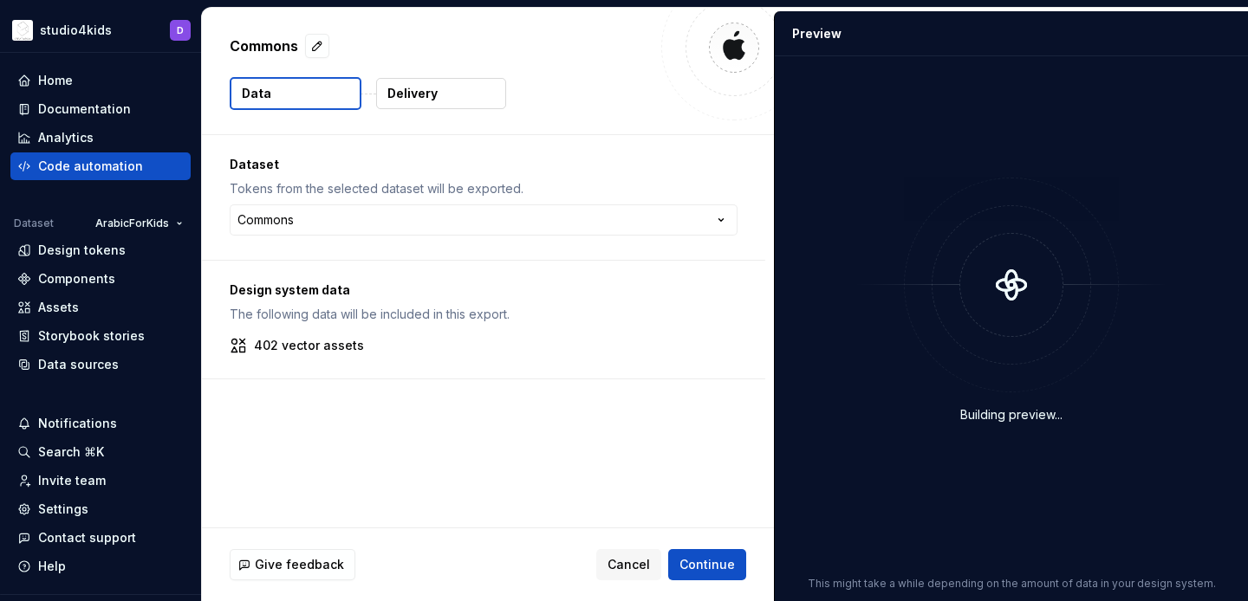
click at [438, 83] on button "Delivery" at bounding box center [441, 93] width 130 height 31
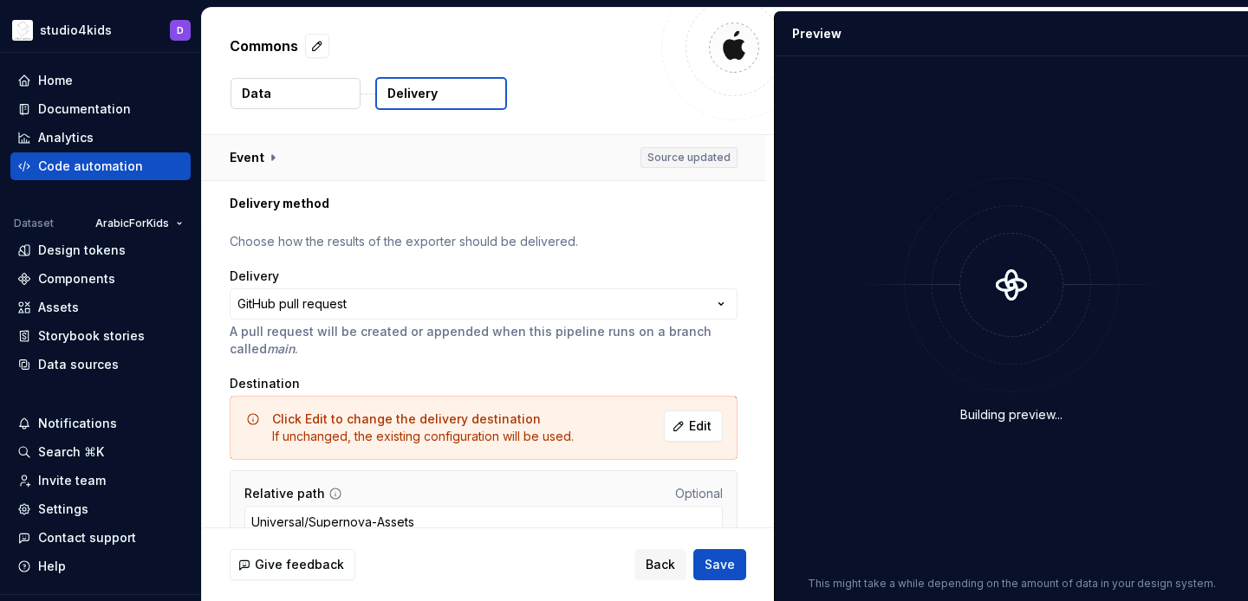
click at [389, 166] on button "button" at bounding box center [483, 157] width 563 height 45
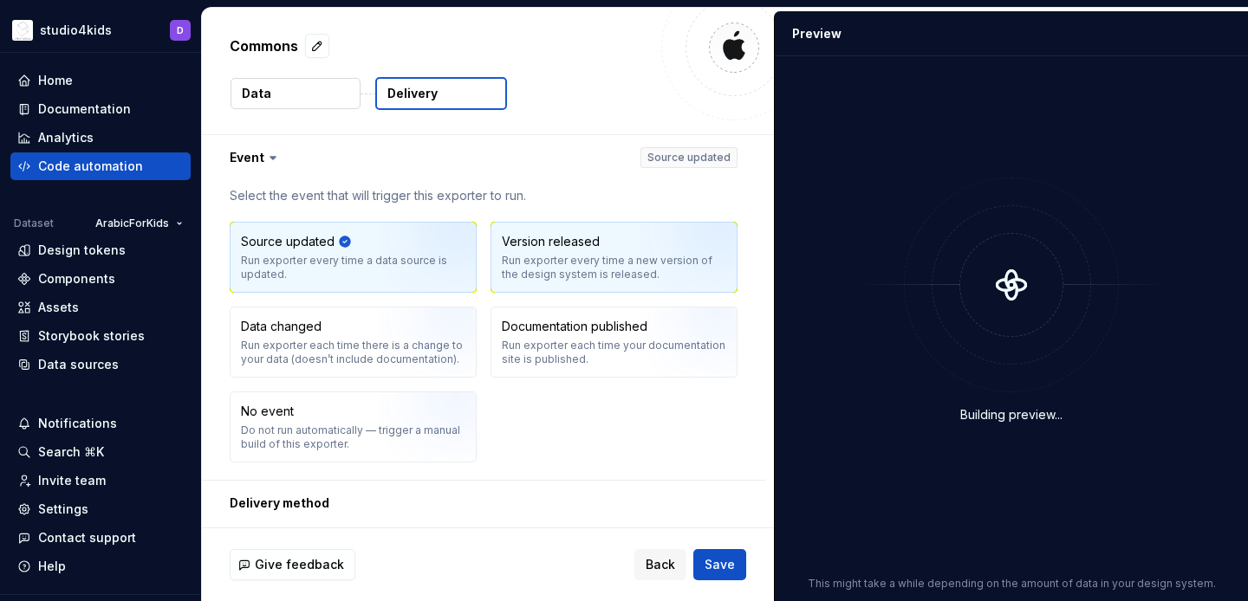
click at [590, 266] on div "Run exporter every time a new version of the design system is released." at bounding box center [614, 268] width 224 height 28
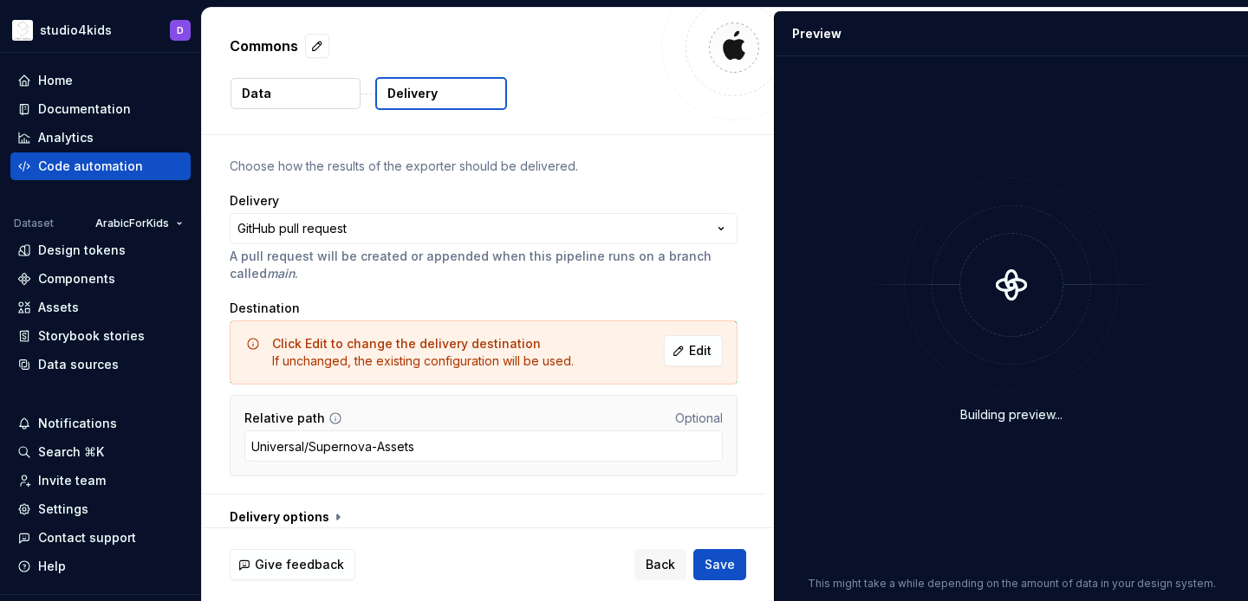
scroll to position [388, 0]
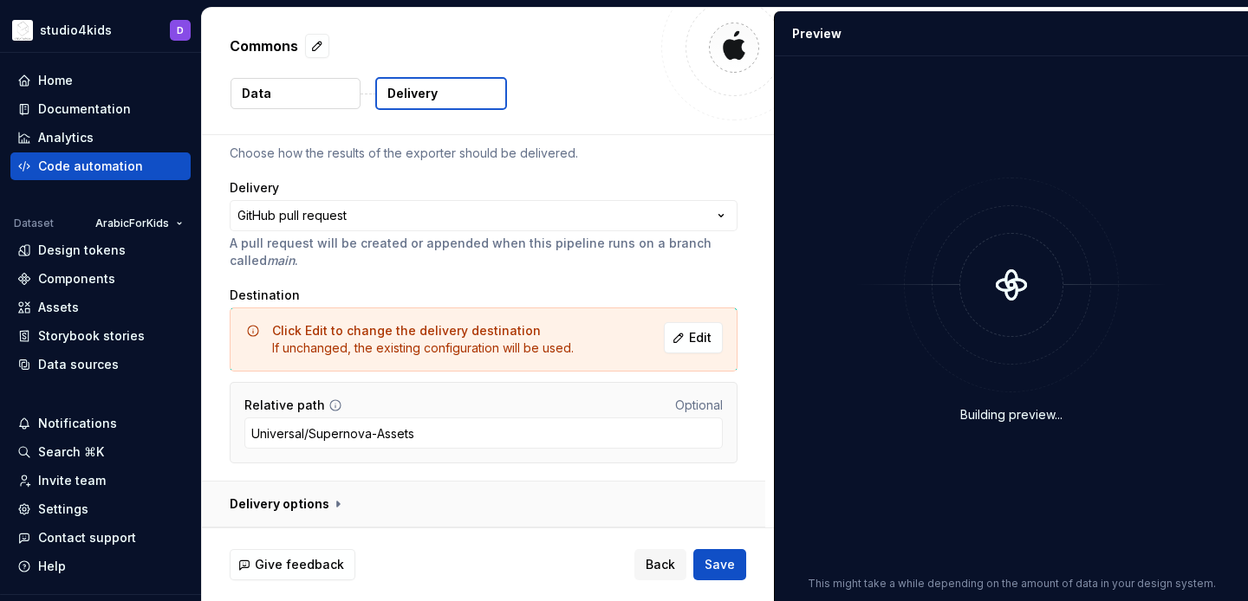
click at [282, 511] on button "button" at bounding box center [483, 504] width 563 height 45
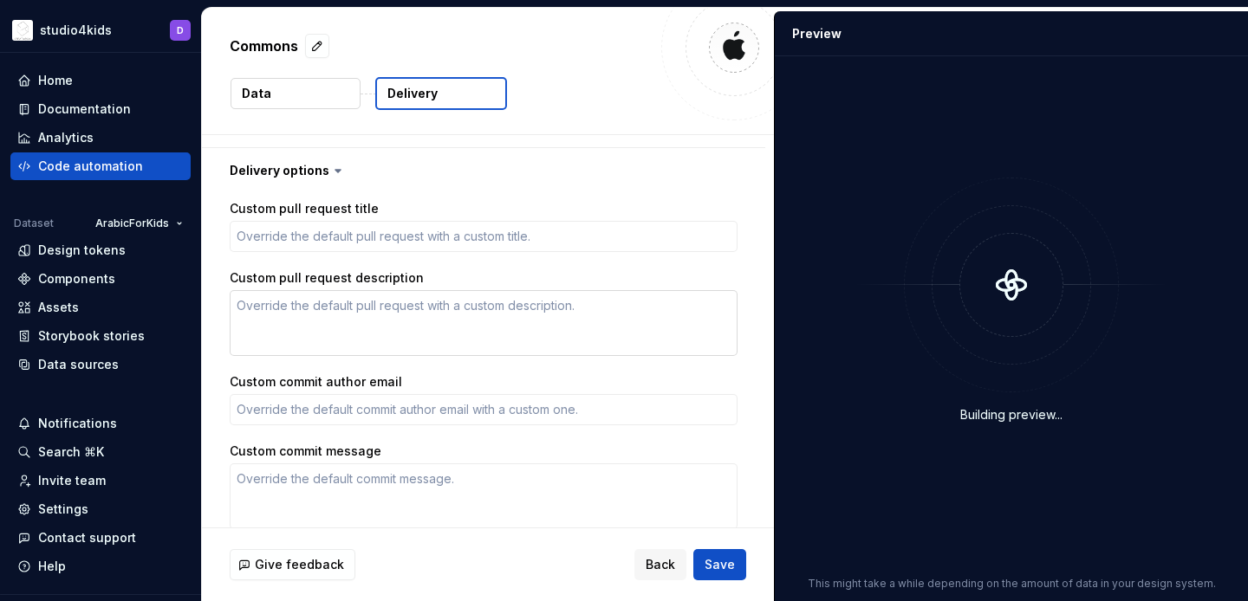
scroll to position [707, 0]
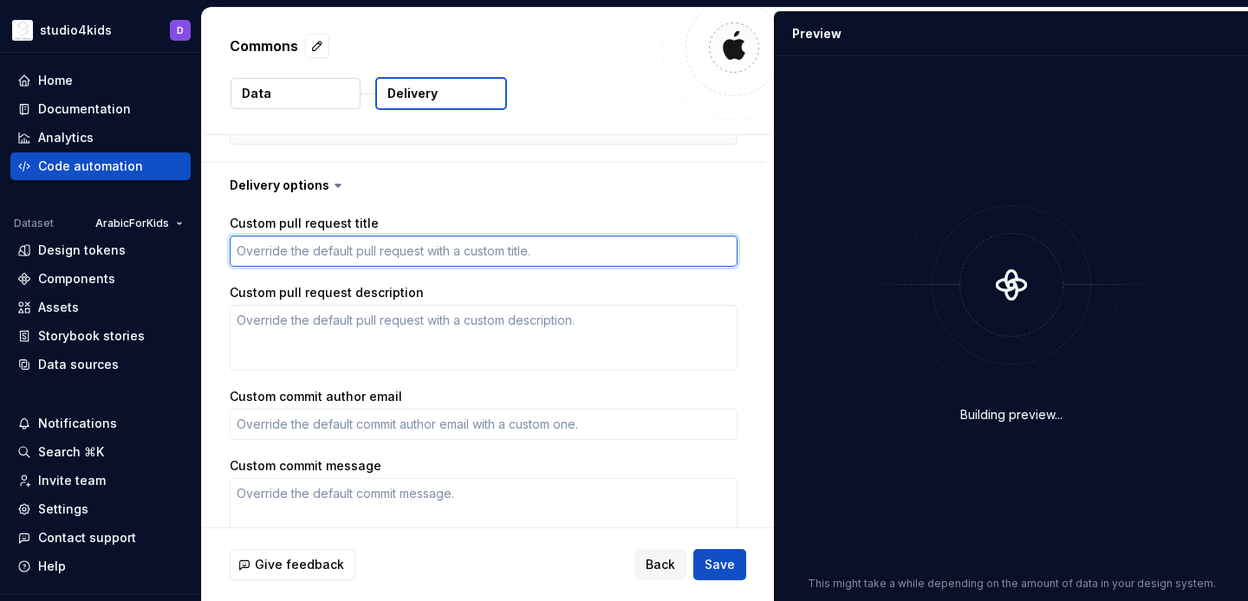
click at [285, 260] on textarea "Custom pull request title" at bounding box center [484, 251] width 508 height 31
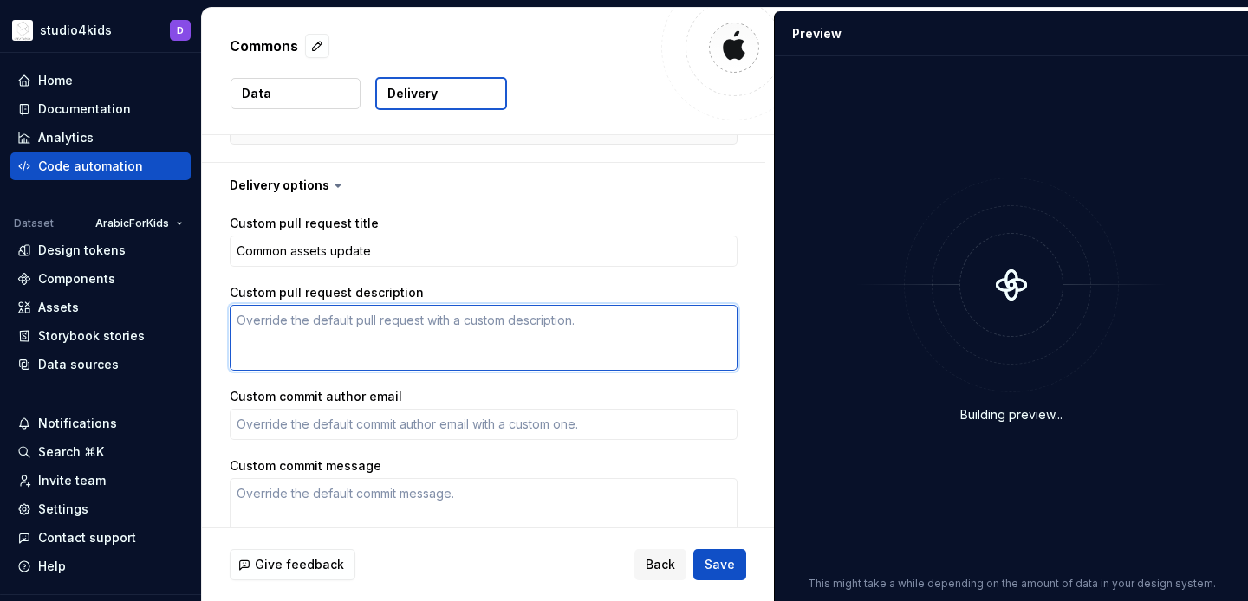
click at [292, 332] on textarea "Custom pull request description" at bounding box center [484, 338] width 508 height 66
click at [274, 322] on textarea "Assets for all Studio4Kids apps" at bounding box center [484, 338] width 508 height 66
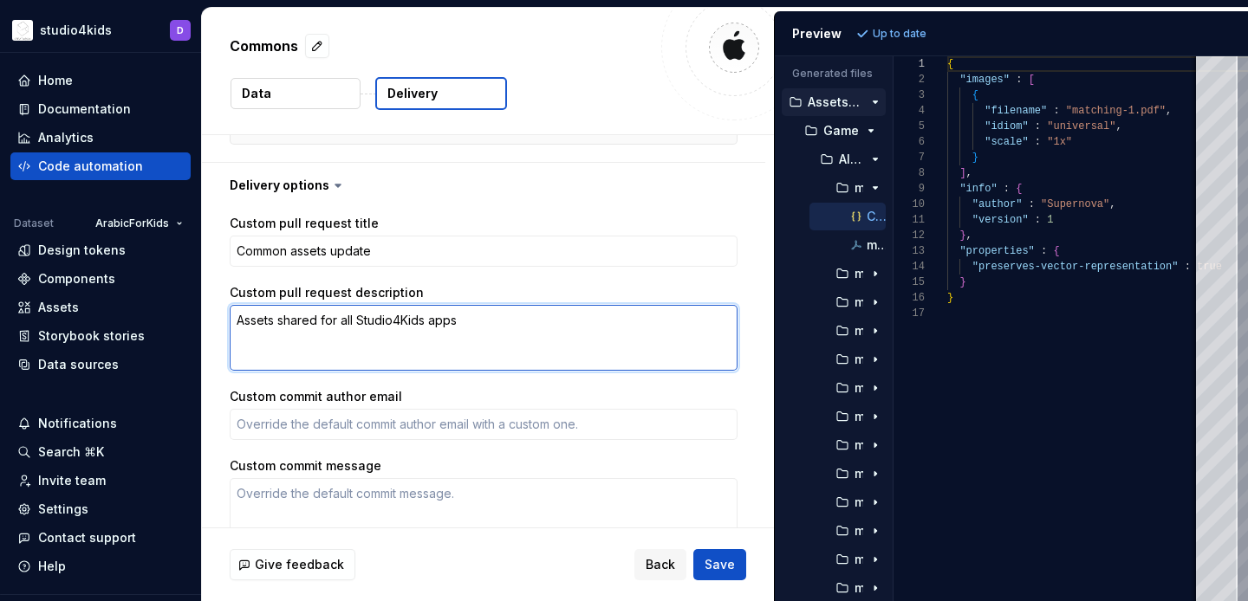
click at [516, 322] on textarea "Assets shared for all Studio4Kids apps" at bounding box center [484, 338] width 508 height 66
click at [272, 320] on textarea "Assets shared for all Studio4Kids apps" at bounding box center [484, 338] width 508 height 66
click at [240, 319] on textarea "Assets shared for all Studio4Kids apps" at bounding box center [484, 338] width 508 height 66
click at [593, 319] on textarea "Updates and new assets shared for all Studio4Kids apps" at bounding box center [484, 338] width 508 height 66
click at [300, 322] on textarea "Updates and new assets shared for all Studio4Kids apps come from here" at bounding box center [484, 338] width 508 height 66
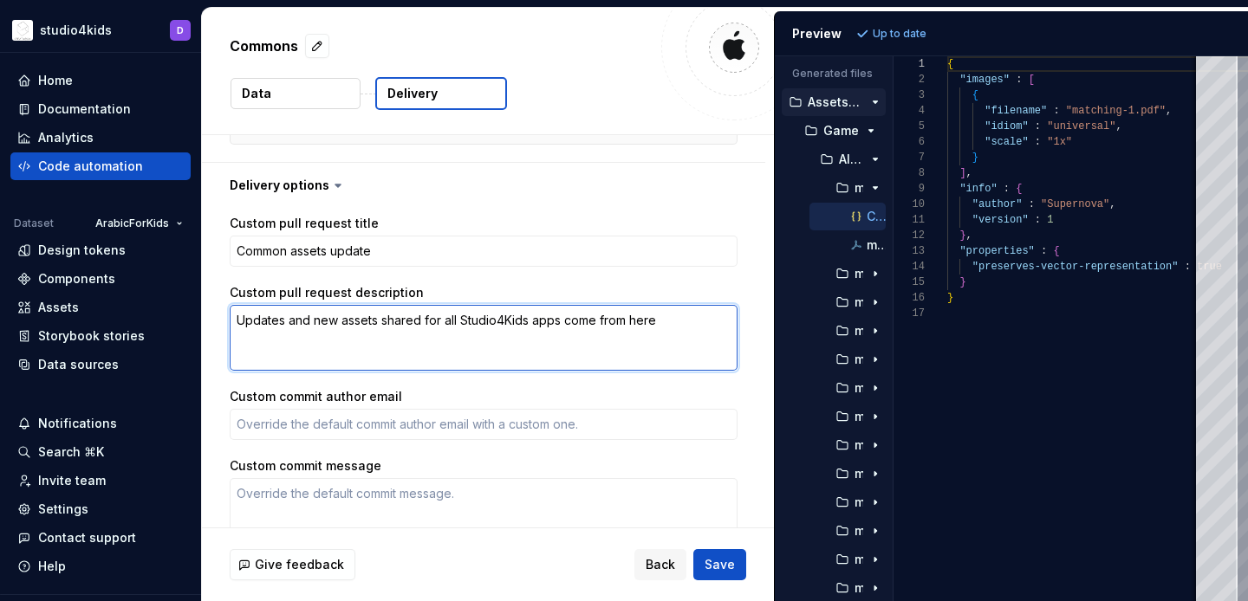
click at [300, 322] on textarea "Updates and new assets shared for all Studio4Kids apps come from here" at bounding box center [484, 338] width 508 height 66
click at [406, 320] on textarea "Updates and new assets shared for all Studio4Kids apps come from here" at bounding box center [484, 338] width 508 height 66
click at [400, 322] on textarea "Updates and new assets shared for all Studio4Kids apps come from here" at bounding box center [484, 338] width 508 height 66
click at [336, 323] on textarea "Updates and new assets shared for all Studio4Kids apps come from here" at bounding box center [484, 338] width 508 height 66
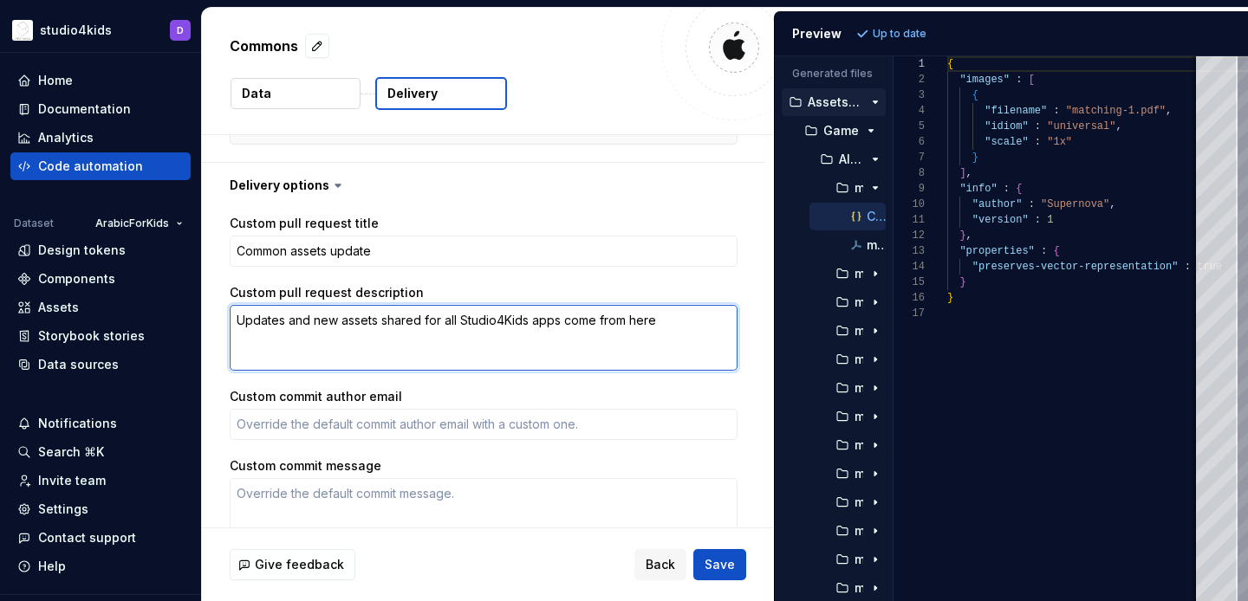
click at [431, 317] on textarea "Updates and new assets shared for all Studio4Kids apps come from here" at bounding box center [484, 338] width 508 height 66
click at [577, 318] on textarea "Updates and new assets shared on all Studio4Kids apps come from here" at bounding box center [484, 338] width 508 height 66
click at [695, 326] on textarea "Updates and new assets shared on all Studio4Kids apps come from here" at bounding box center [484, 338] width 508 height 66
click at [449, 326] on textarea "Updates and new assets shared on all Studio4Kids apps come from here." at bounding box center [484, 338] width 508 height 66
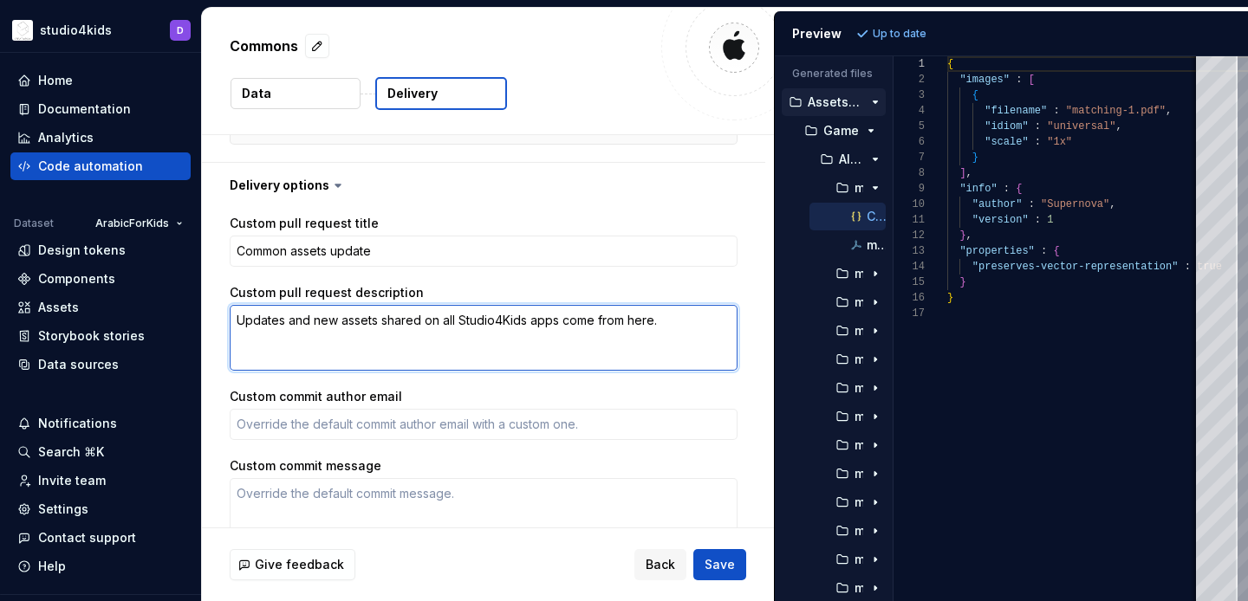
click at [449, 326] on textarea "Updates and new assets shared on all Studio4Kids apps come from here." at bounding box center [484, 338] width 508 height 66
click at [449, 322] on textarea "Updates and new assets shared on all Studio4Kids apps come from here." at bounding box center [484, 338] width 508 height 66
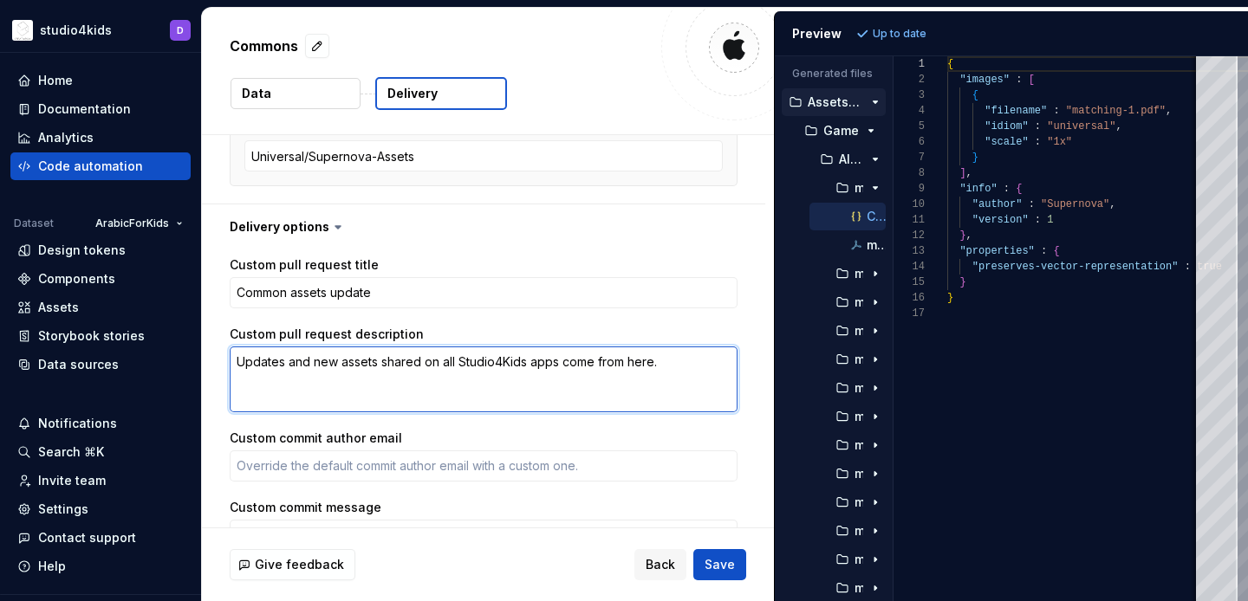
scroll to position [625, 0]
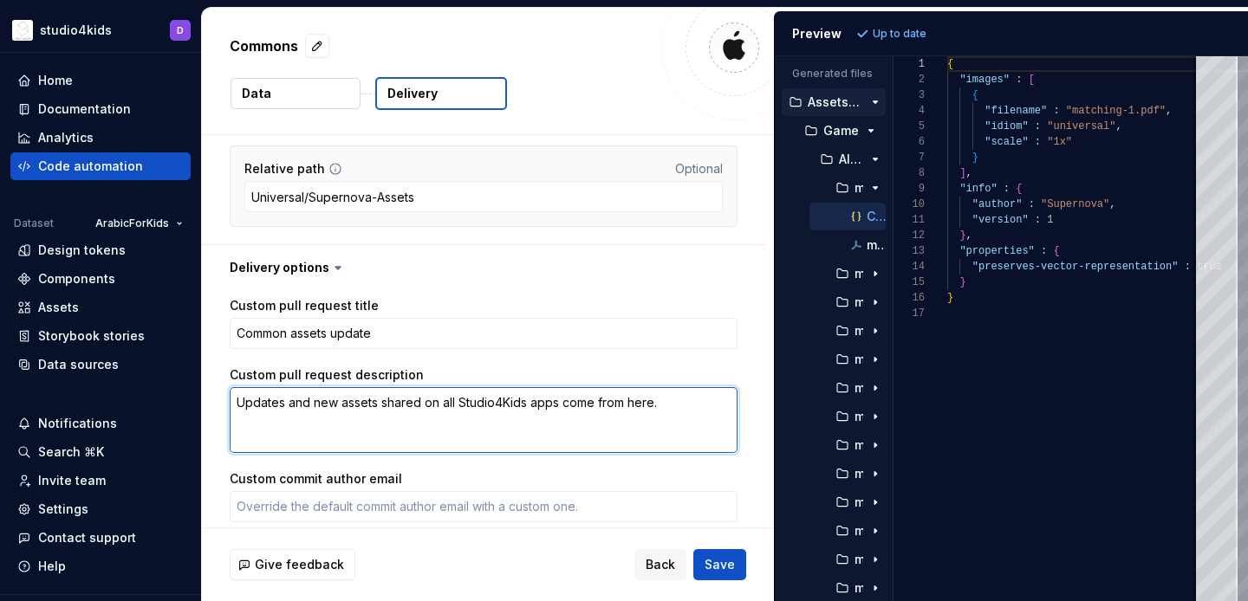
click at [540, 411] on textarea "Updates and new assets shared on all Studio4Kids apps come from here." at bounding box center [484, 420] width 508 height 66
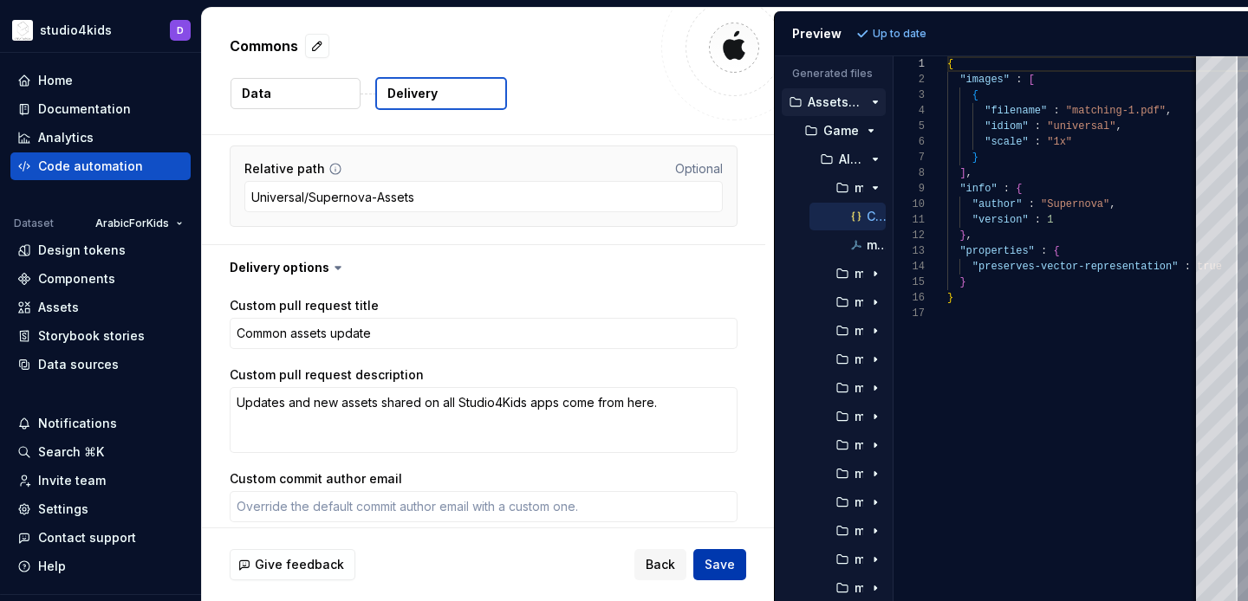
click at [723, 571] on span "Save" at bounding box center [720, 564] width 30 height 17
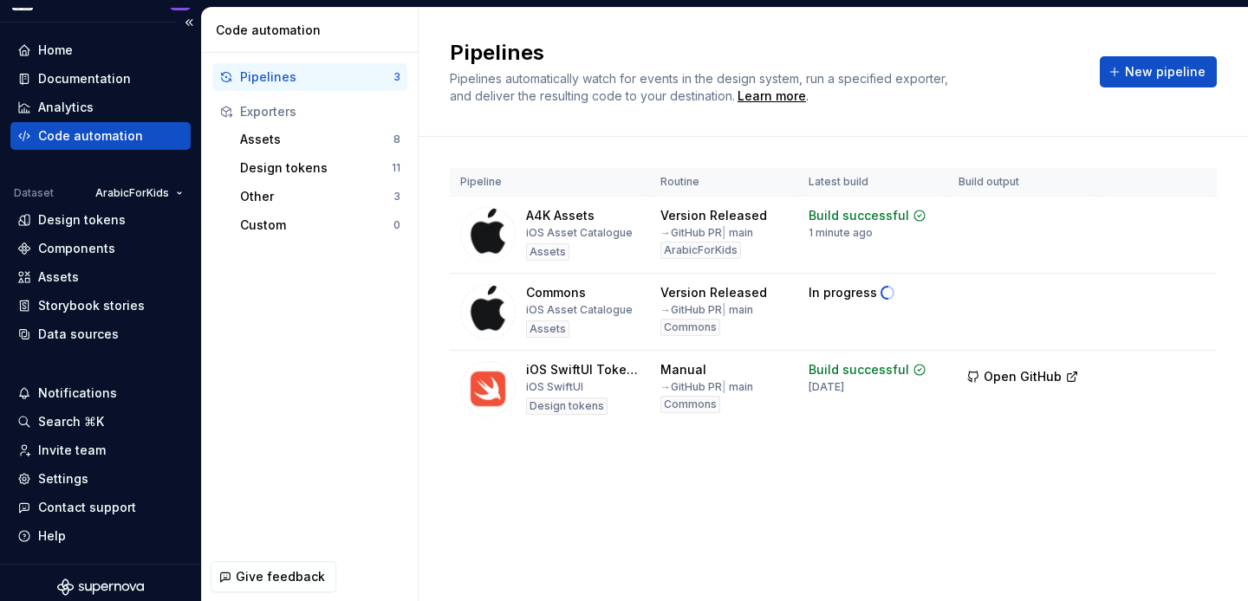
scroll to position [39, 0]
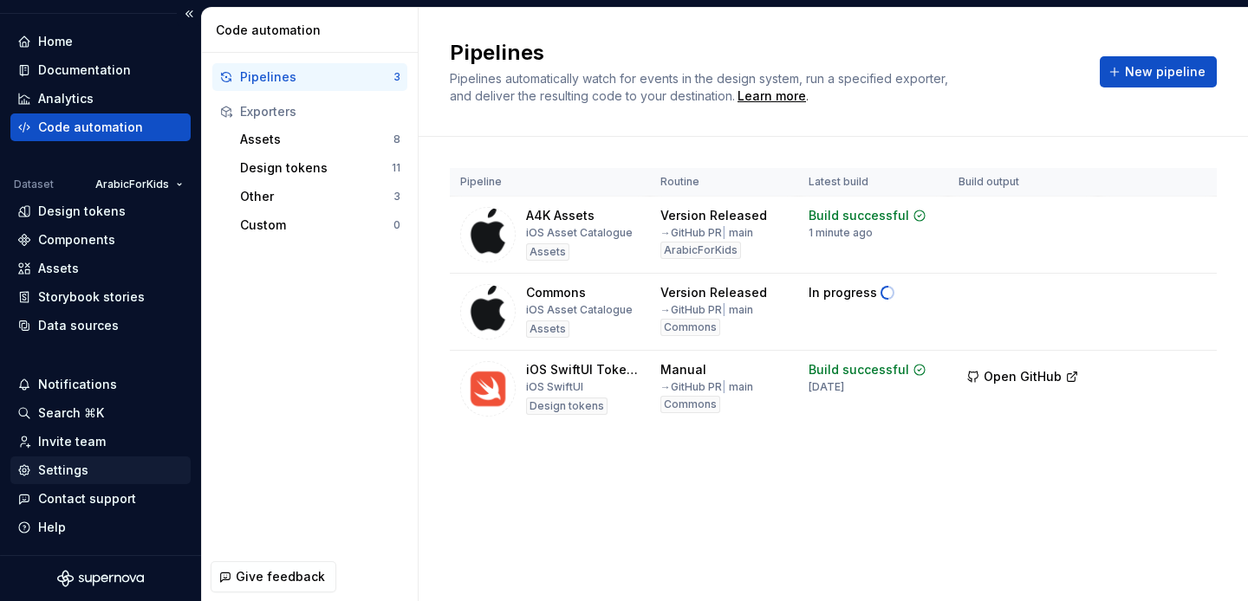
click at [87, 468] on div "Settings" at bounding box center [100, 470] width 166 height 17
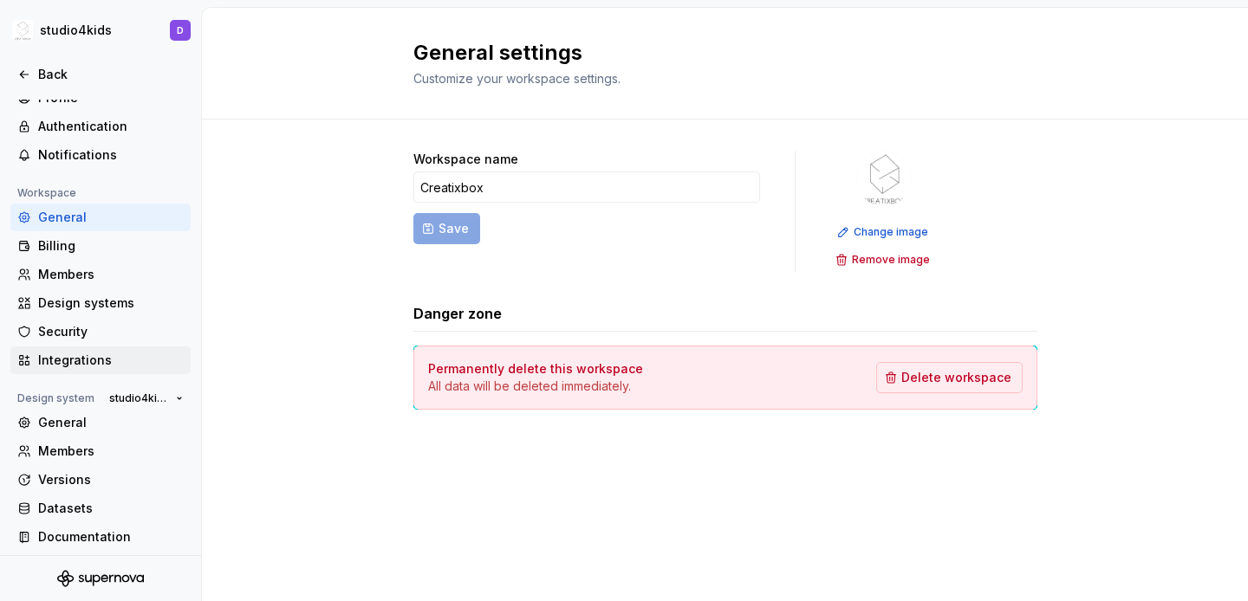
scroll to position [42, 0]
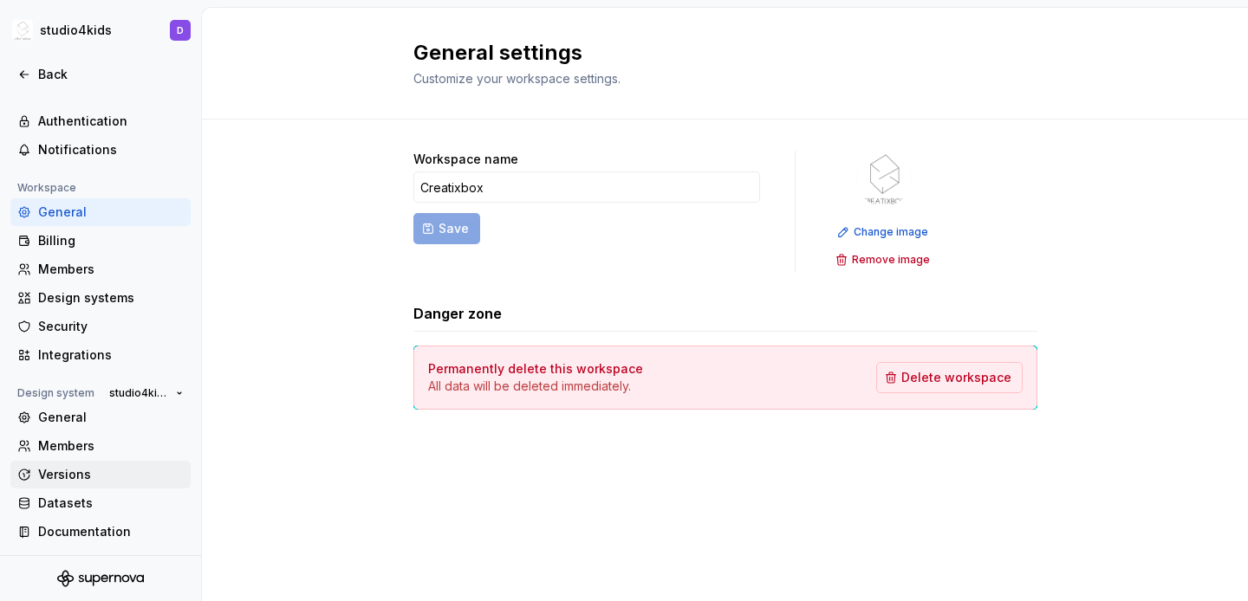
click at [88, 473] on div "Versions" at bounding box center [111, 474] width 146 height 17
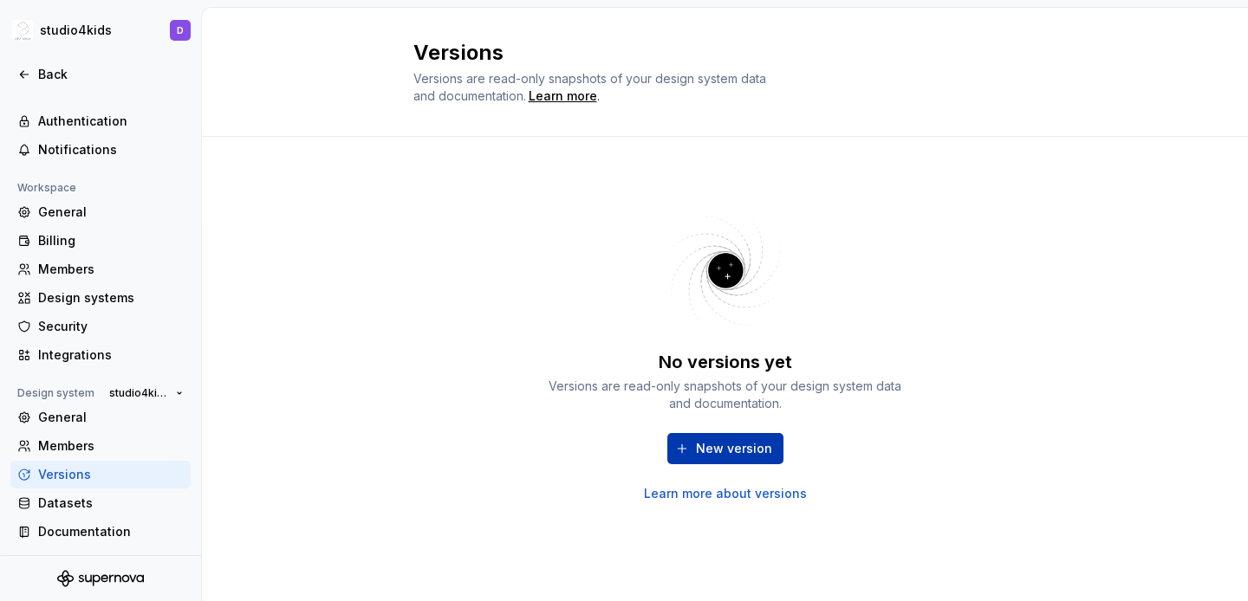
click at [698, 443] on span "New version" at bounding box center [734, 448] width 76 height 17
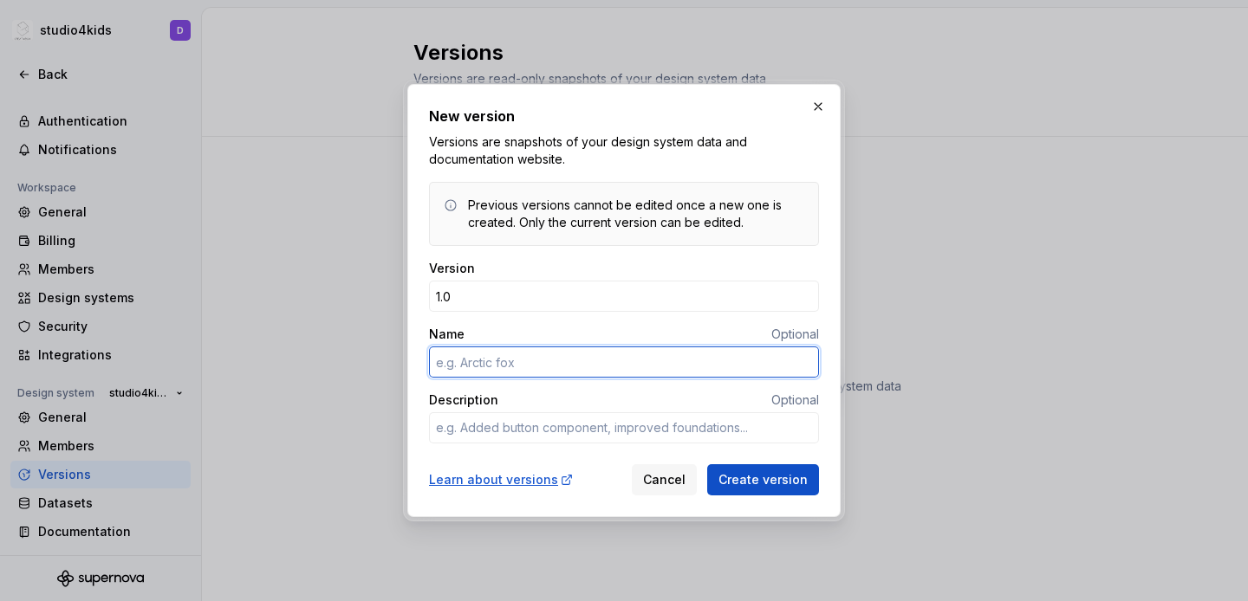
click at [614, 359] on input "Name" at bounding box center [624, 362] width 390 height 31
click at [466, 363] on input "S4K parameters and assets des" at bounding box center [624, 362] width 390 height 31
click at [630, 359] on input "S4K parameters and assets des" at bounding box center [624, 362] width 390 height 31
click at [466, 362] on input "S4K parameters and assets" at bounding box center [624, 362] width 390 height 31
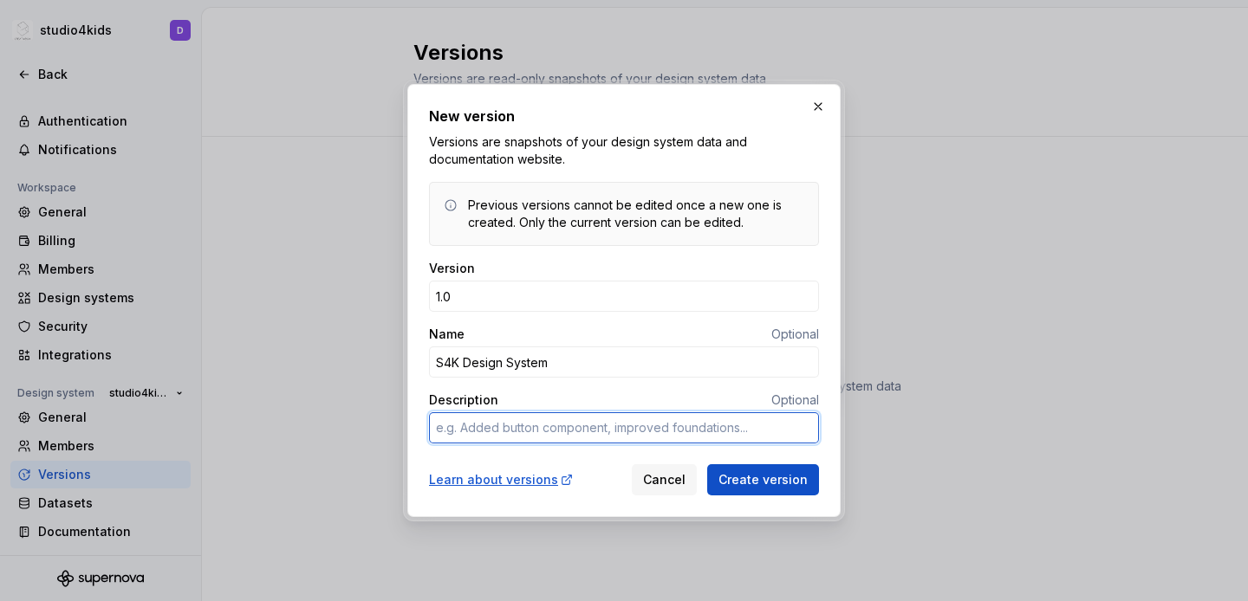
click at [484, 426] on textarea "Description" at bounding box center [624, 427] width 390 height 31
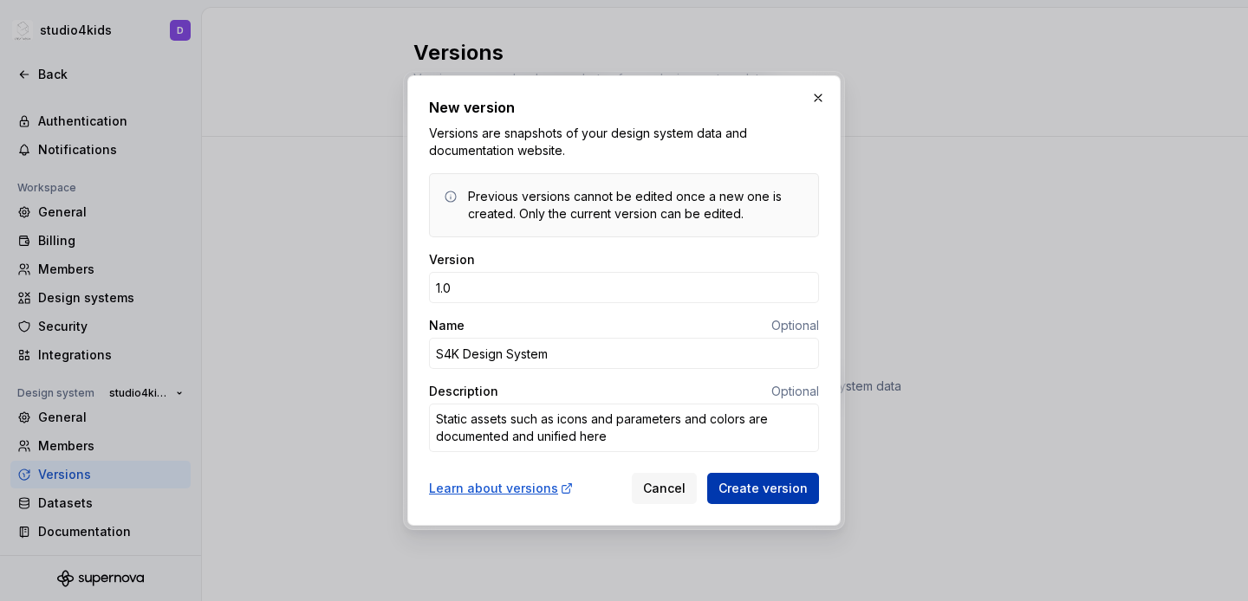
click at [752, 491] on span "Create version" at bounding box center [762, 488] width 89 height 17
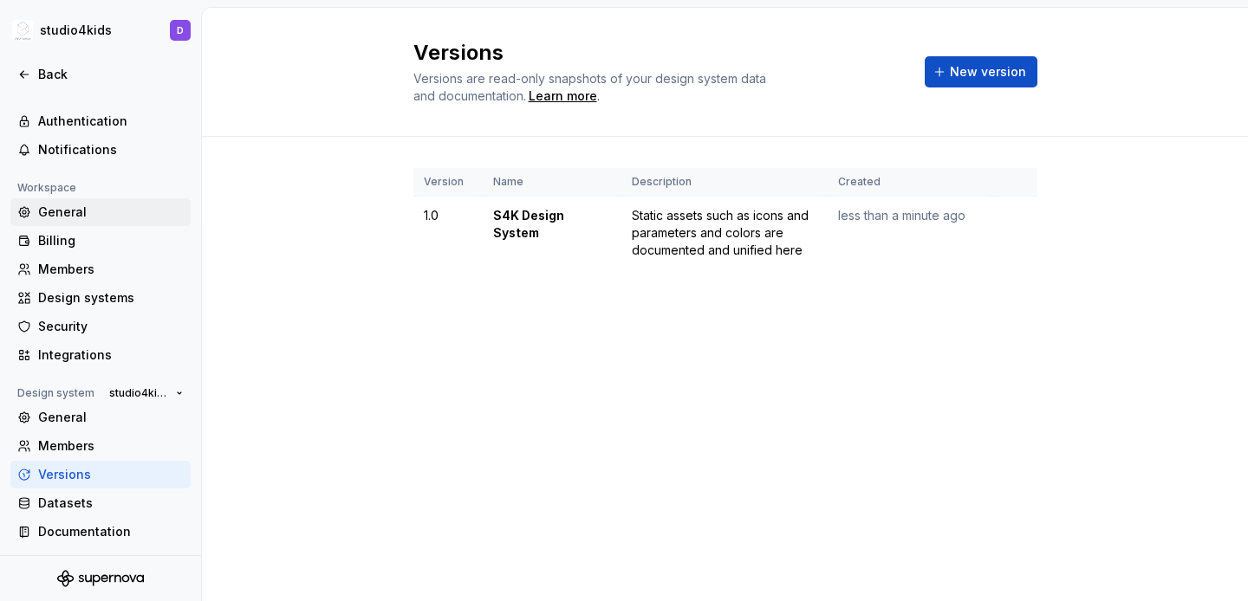
click at [55, 210] on div "General" at bounding box center [111, 212] width 146 height 17
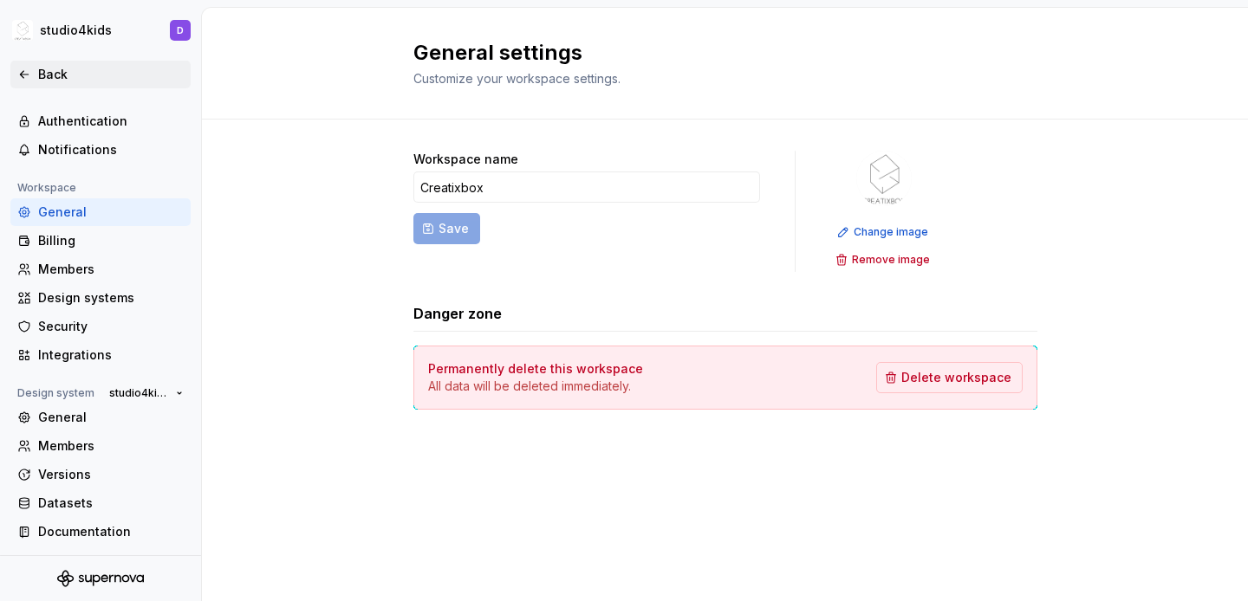
click at [42, 76] on div "Back" at bounding box center [111, 74] width 146 height 17
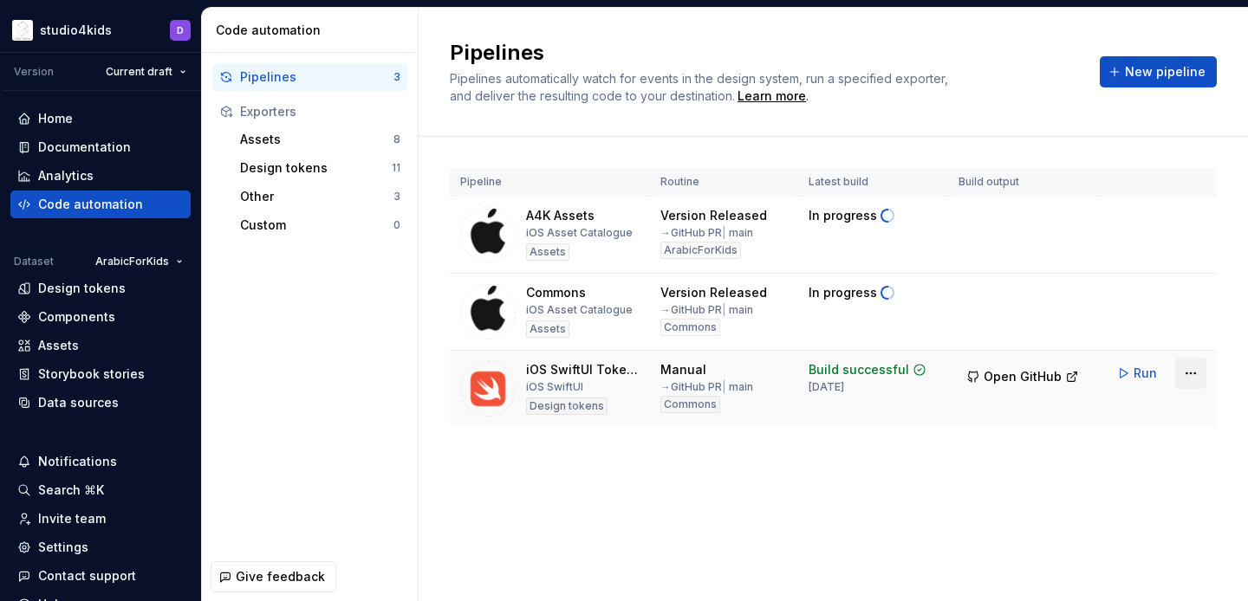
click at [1198, 373] on html "studio4kids D Version Current draft Home Documentation Analytics Code automatio…" at bounding box center [624, 300] width 1248 height 601
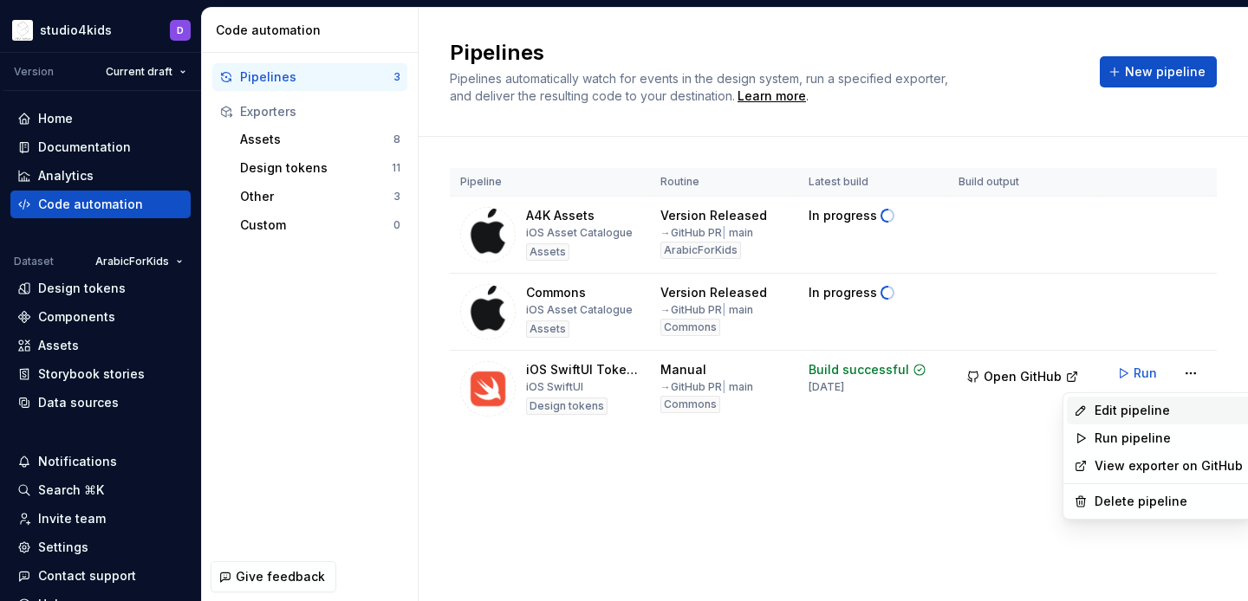
click at [1151, 411] on div "Edit pipeline" at bounding box center [1169, 410] width 148 height 17
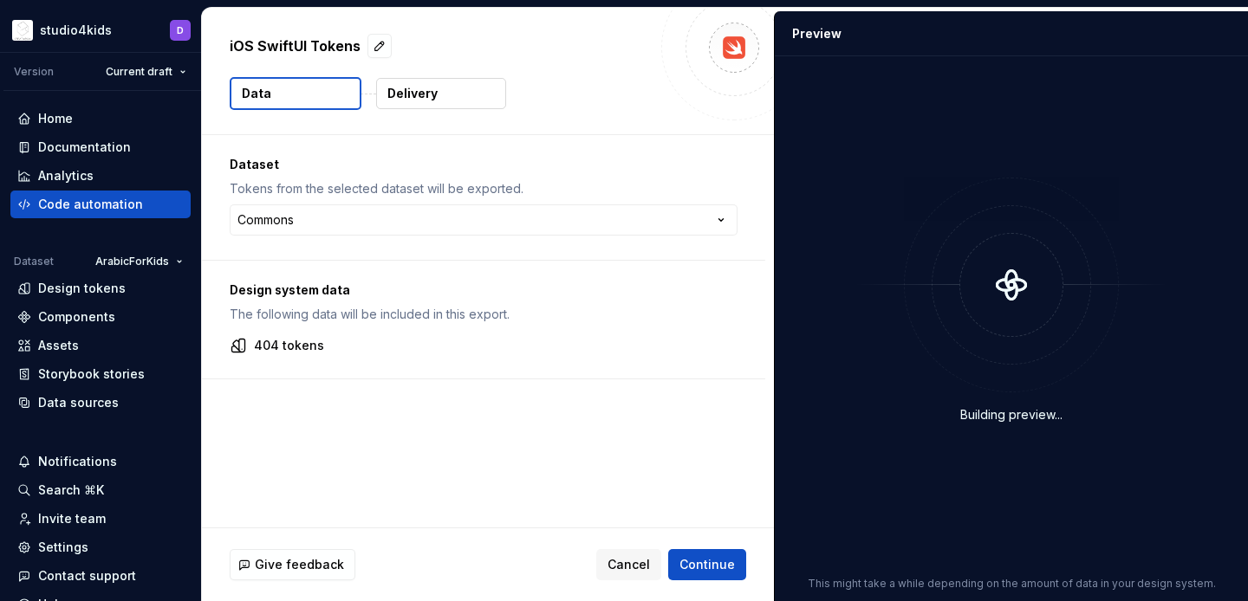
click at [399, 95] on p "Delivery" at bounding box center [412, 93] width 50 height 17
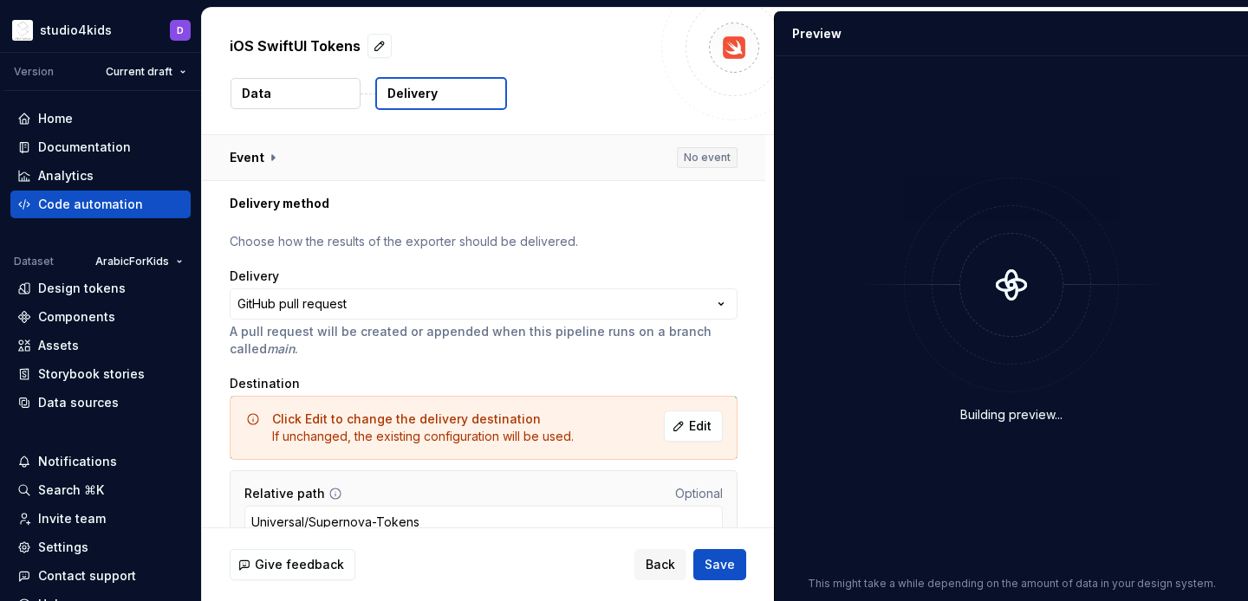
click at [276, 150] on button "button" at bounding box center [483, 157] width 563 height 45
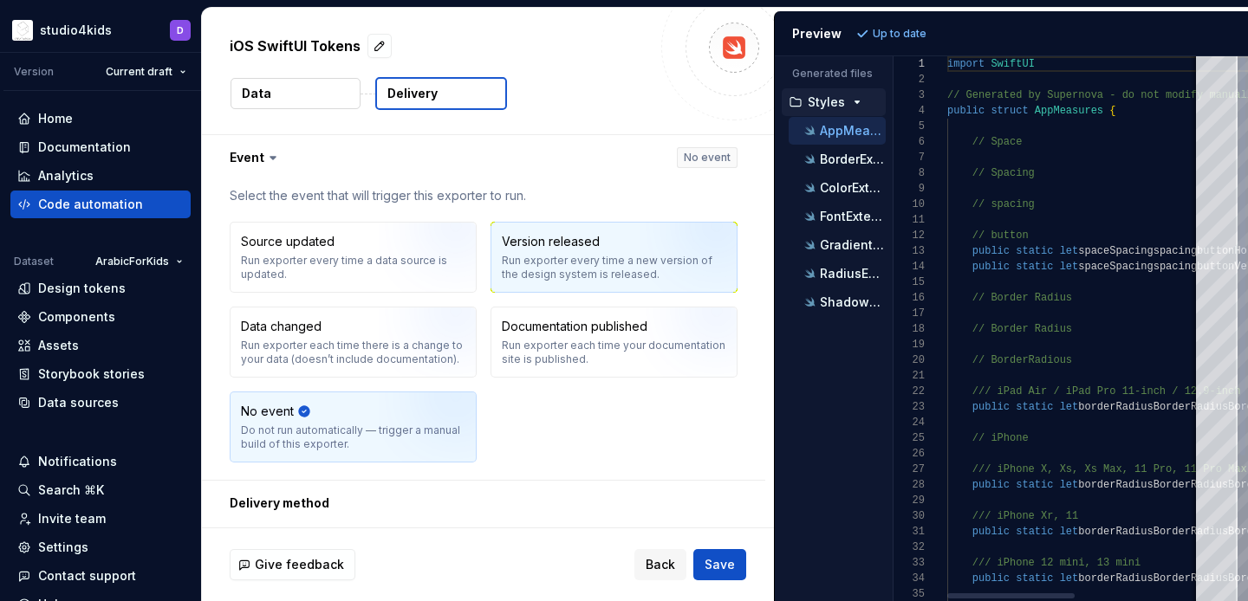
click at [525, 255] on div "Run exporter every time a new version of the design system is released." at bounding box center [614, 268] width 224 height 28
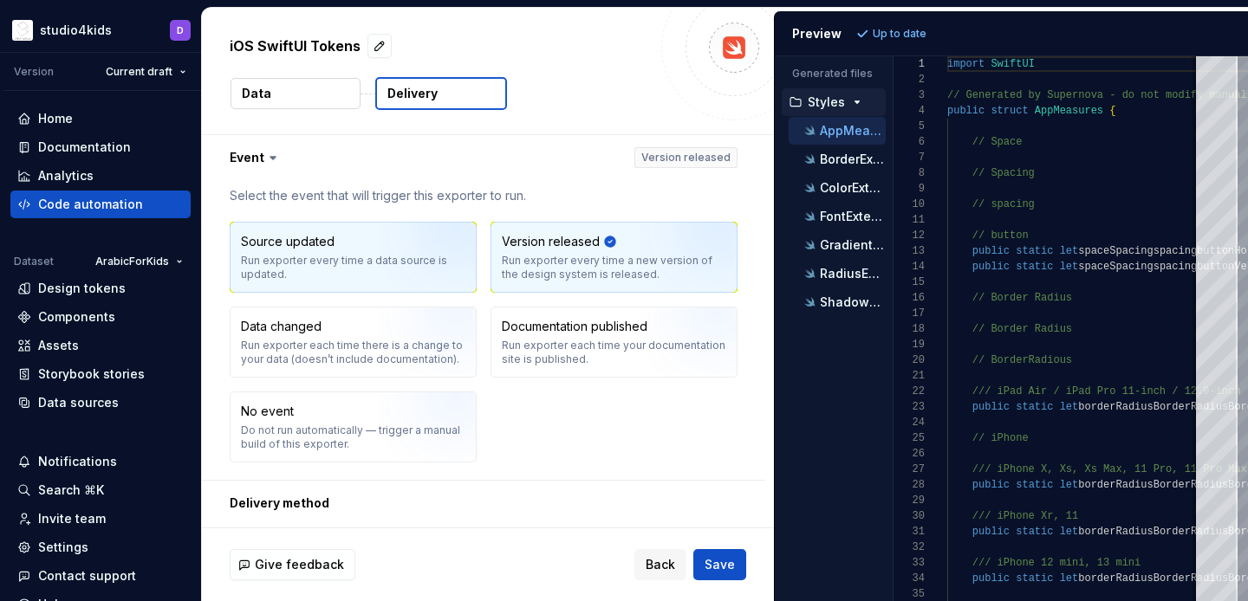
scroll to position [388, 0]
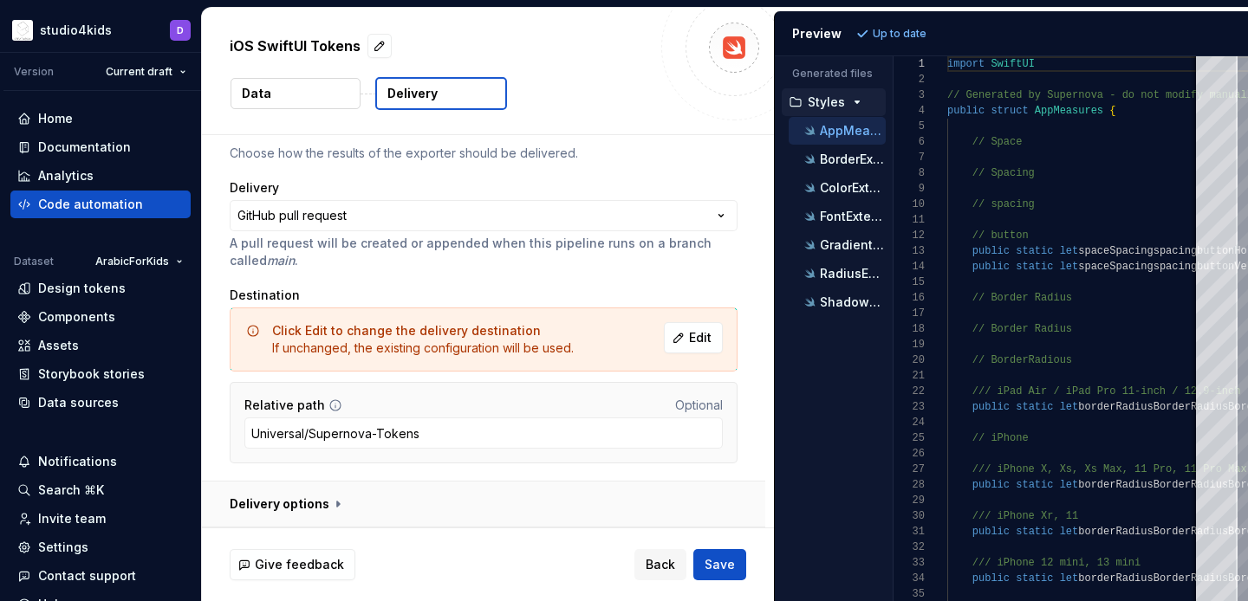
click at [328, 499] on button "button" at bounding box center [483, 504] width 563 height 45
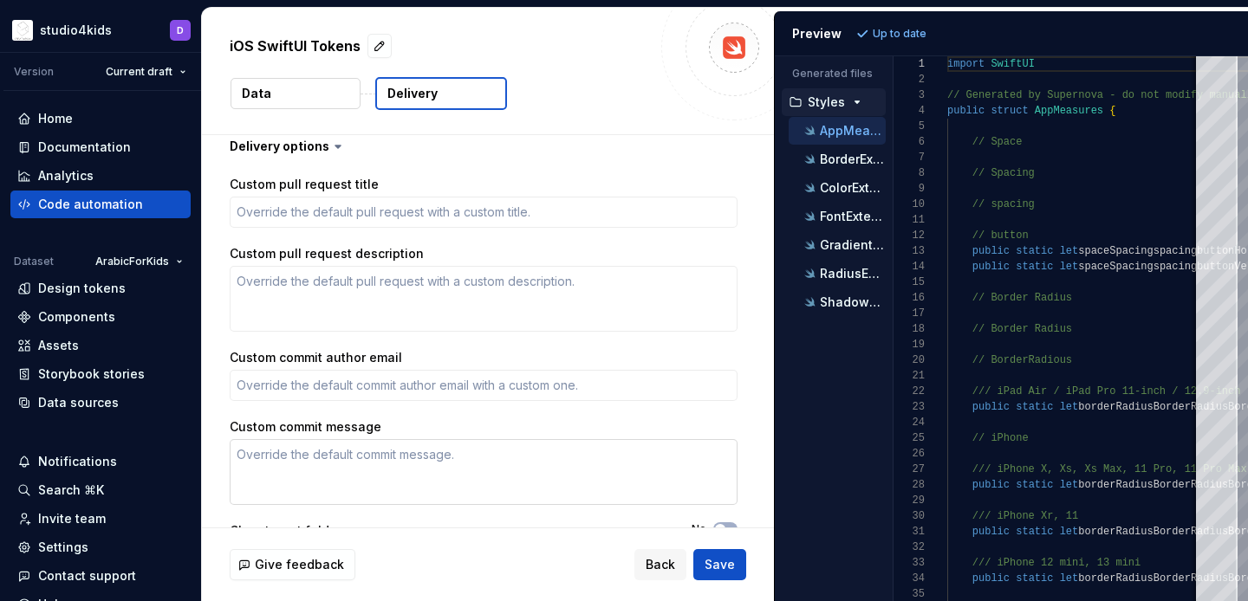
scroll to position [738, 0]
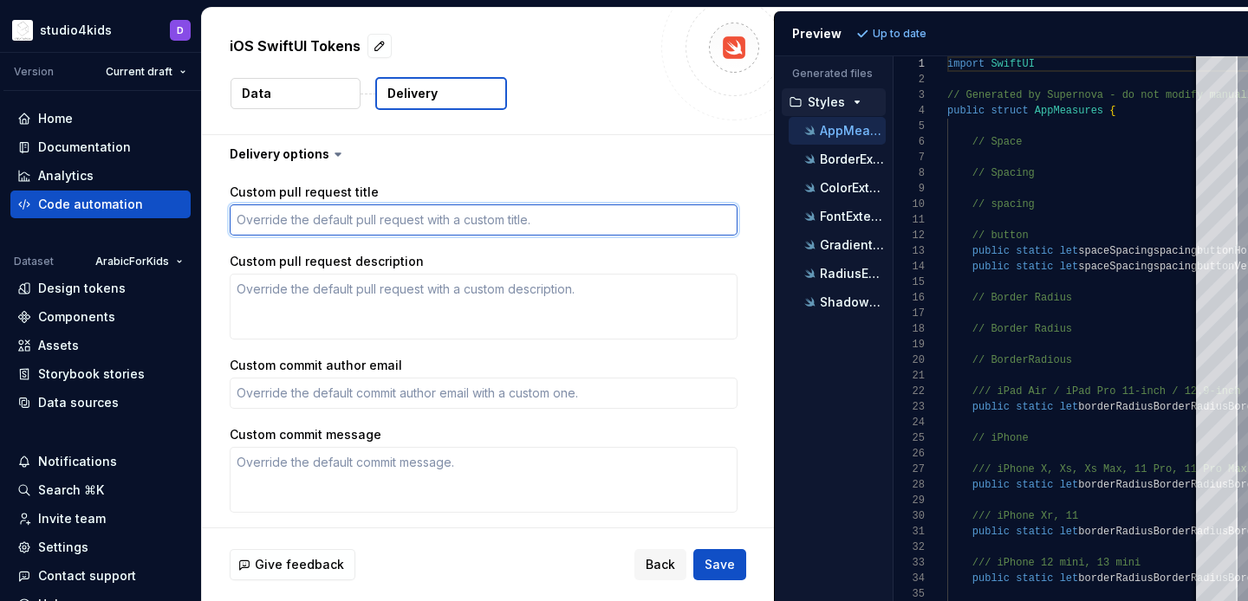
click at [256, 217] on textarea "Custom pull request title" at bounding box center [484, 220] width 508 height 31
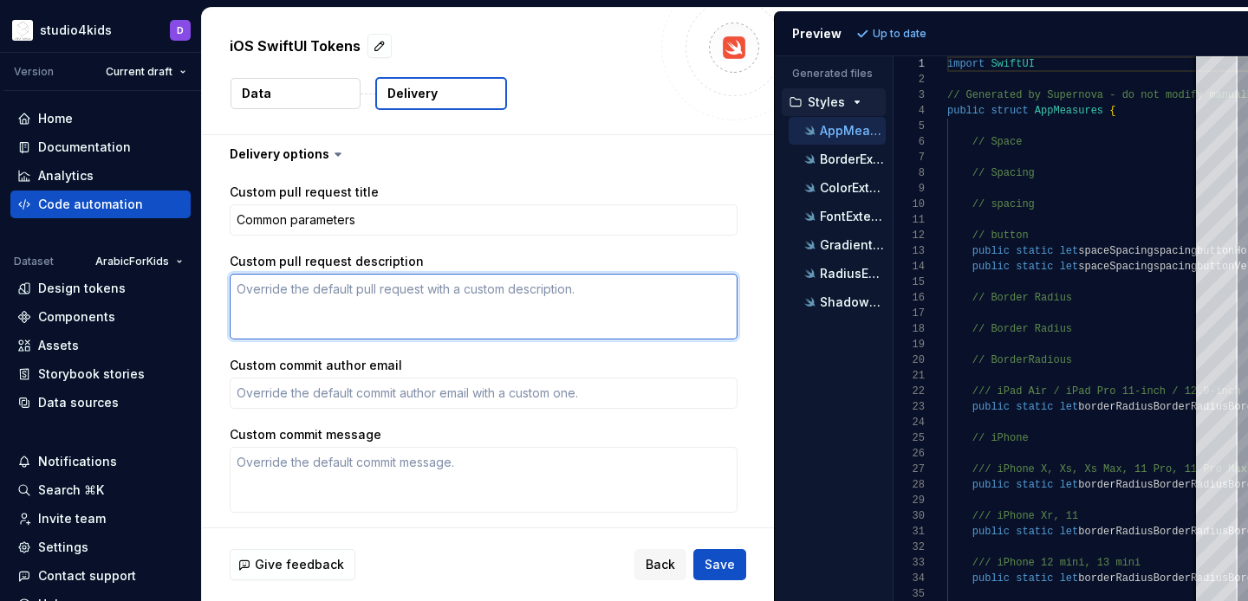
click at [296, 293] on textarea "Custom pull request description" at bounding box center [484, 307] width 508 height 66
click at [463, 289] on textarea "Parameters and colors are updated and created" at bounding box center [484, 307] width 508 height 66
click at [579, 287] on textarea "Parameters and colors are updated and newly created" at bounding box center [484, 307] width 508 height 66
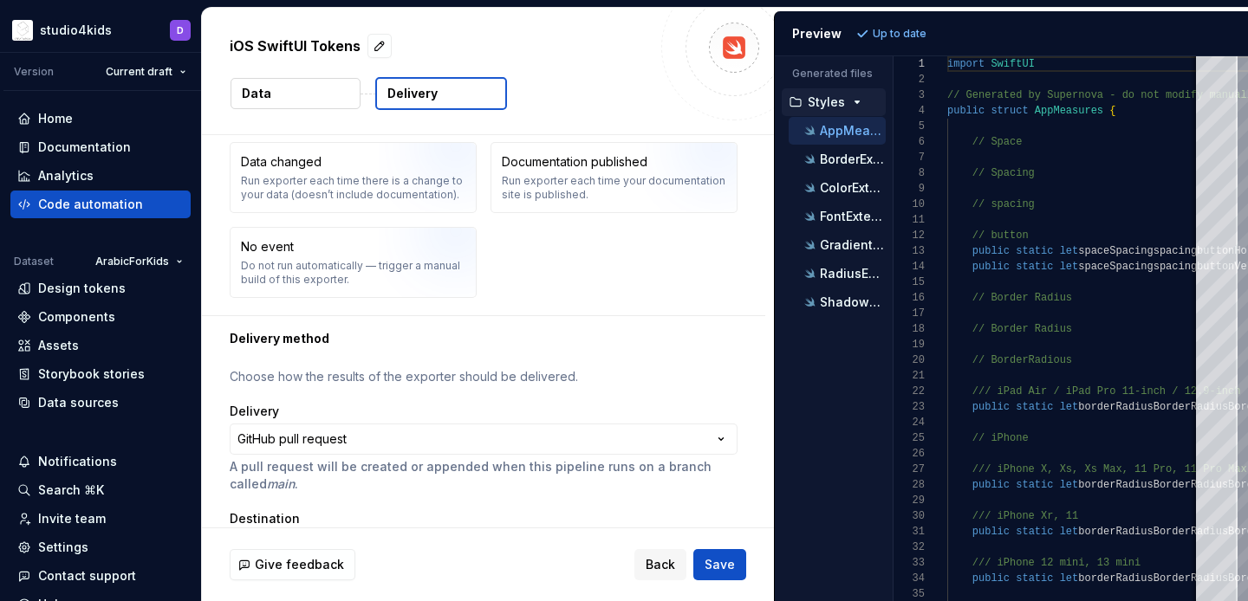
scroll to position [0, 0]
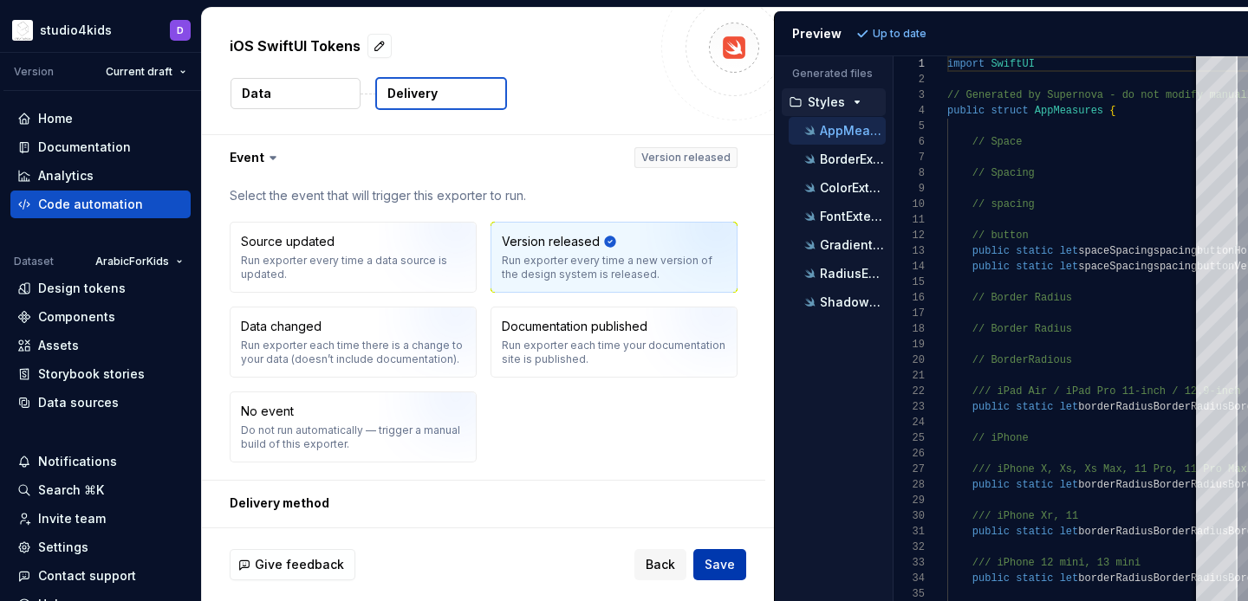
click at [705, 562] on button "Save" at bounding box center [719, 564] width 53 height 31
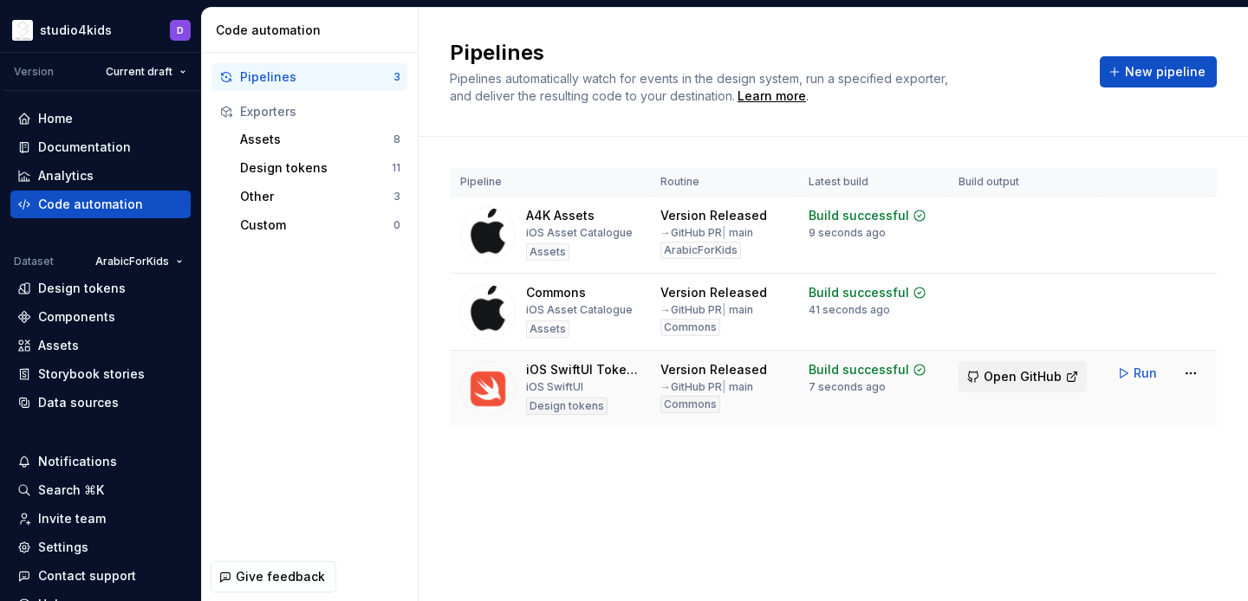
click at [1025, 379] on span "Open GitHub" at bounding box center [1023, 376] width 78 height 17
click at [1026, 382] on span "Open GitHub" at bounding box center [1023, 376] width 78 height 17
